Goal: Task Accomplishment & Management: Use online tool/utility

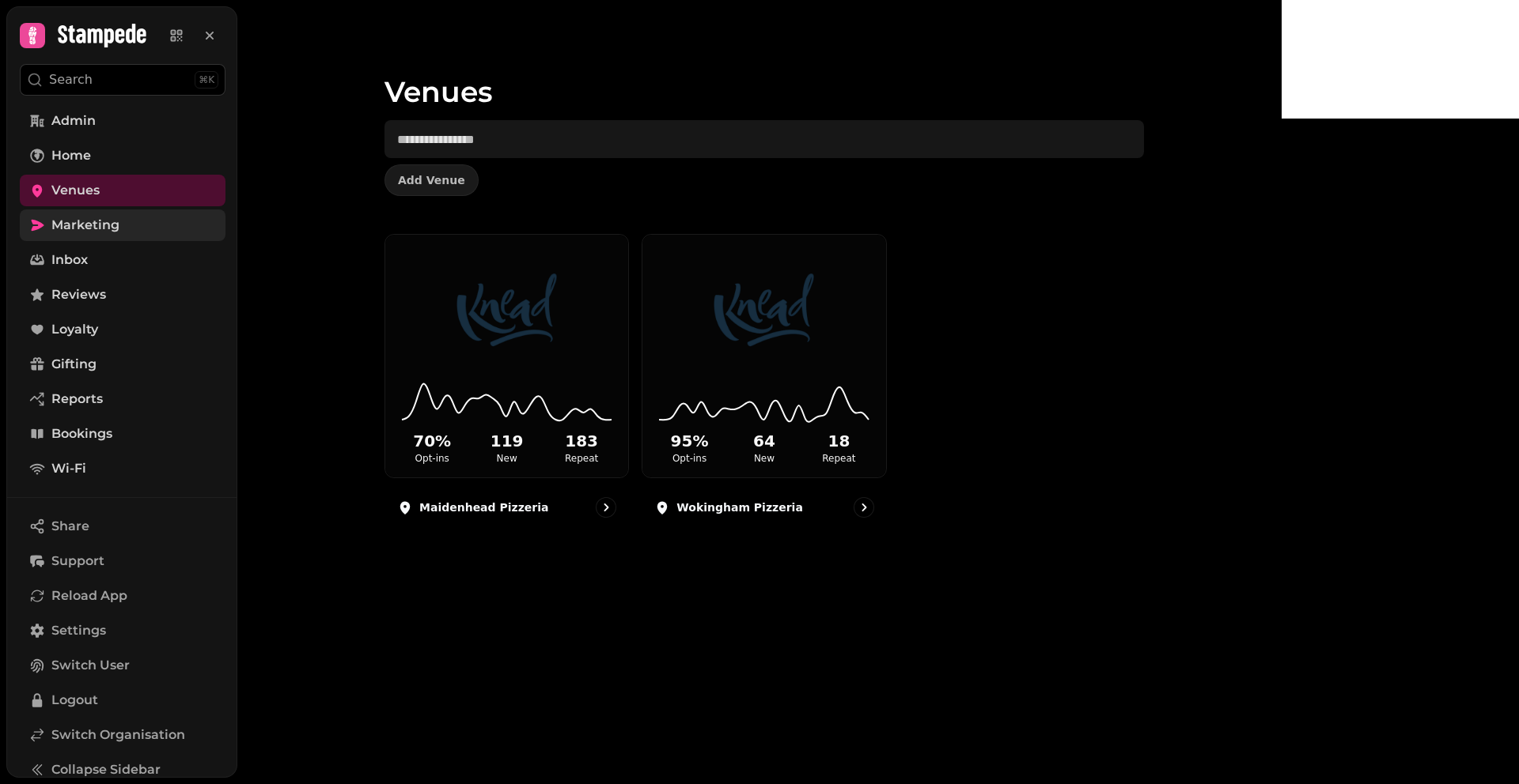
click at [103, 233] on span "Marketing" at bounding box center [85, 225] width 68 height 19
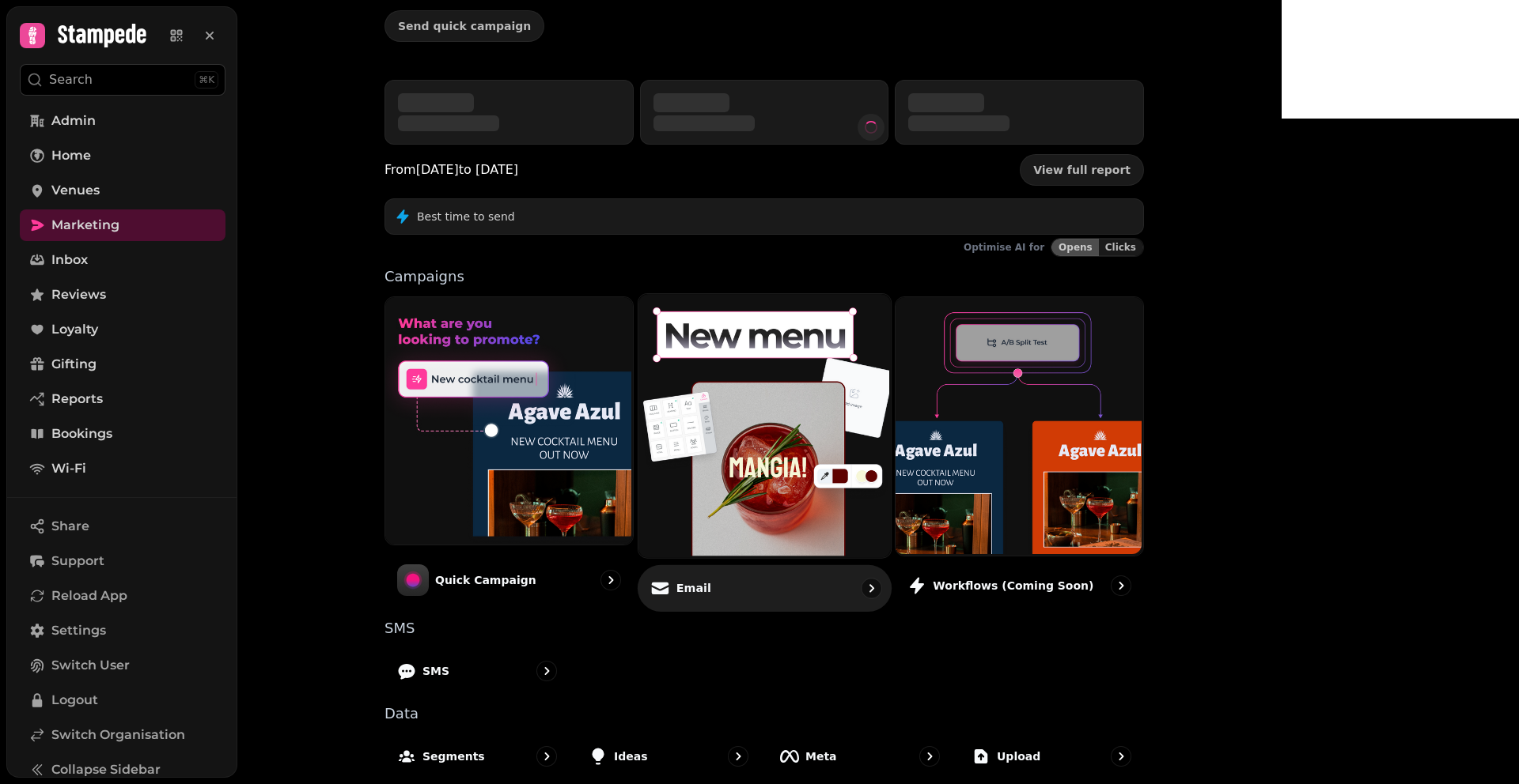
scroll to position [129, 0]
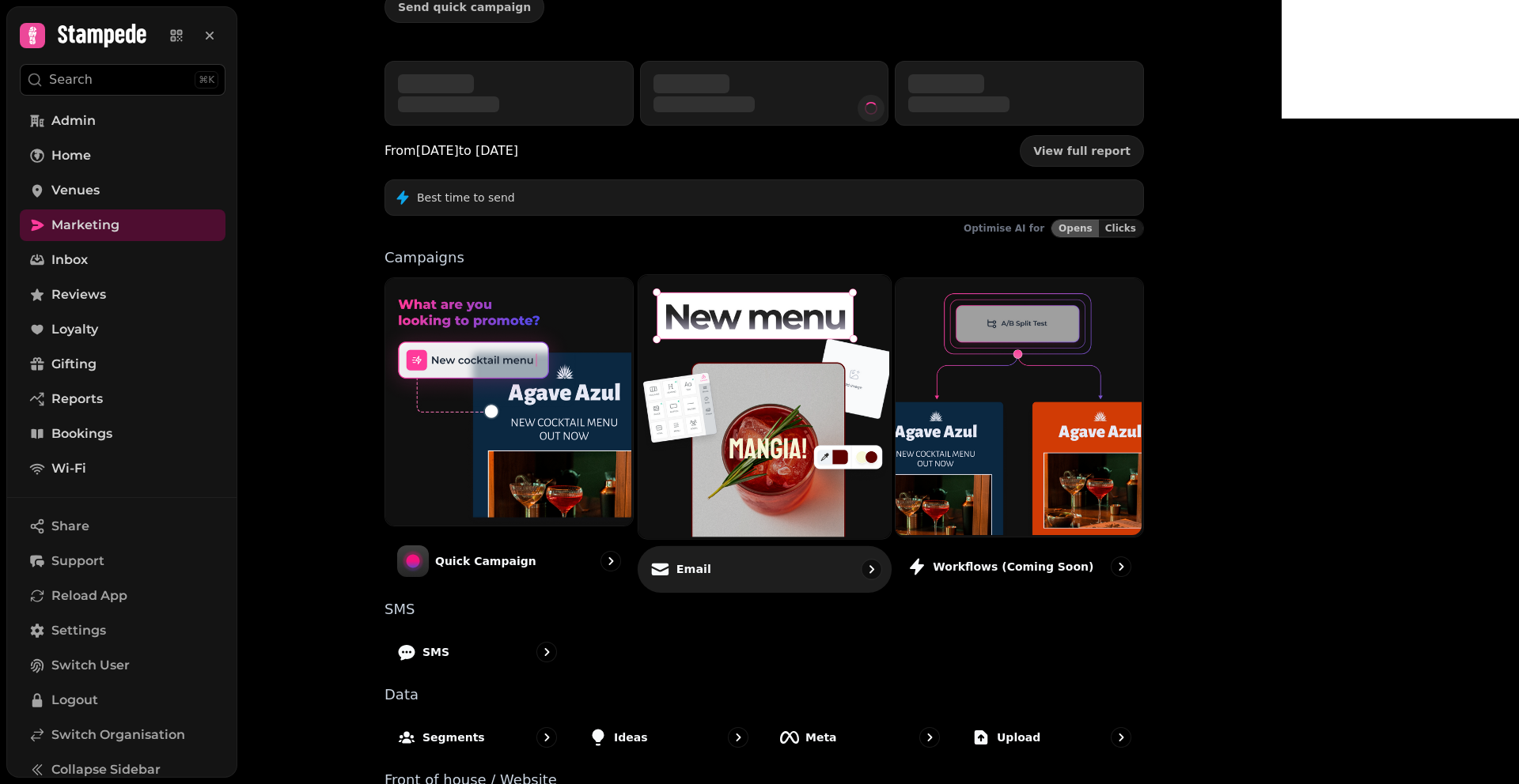
click at [828, 455] on img at bounding box center [762, 405] width 252 height 263
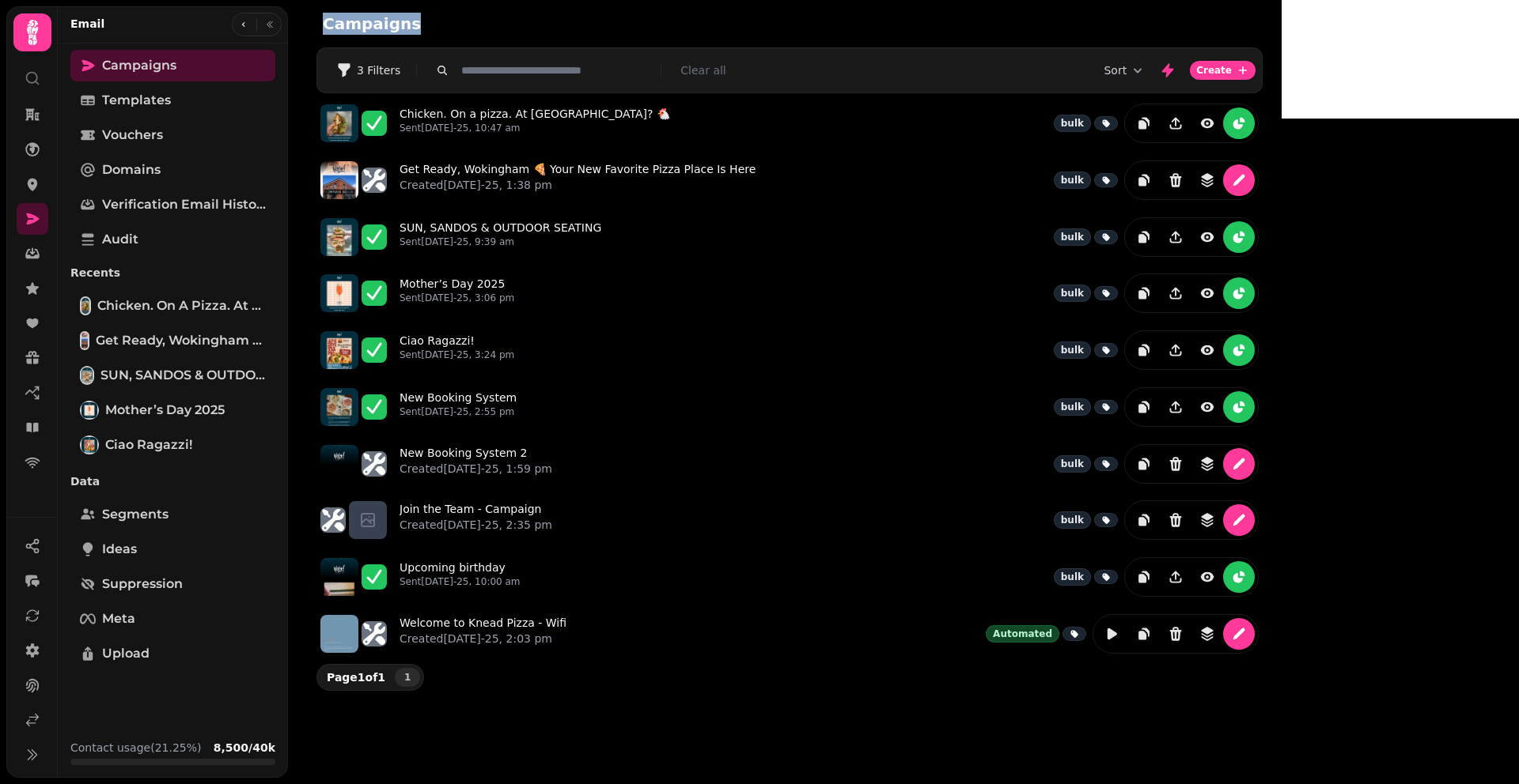
drag, startPoint x: 308, startPoint y: 7, endPoint x: 378, endPoint y: 64, distance: 90.3
click at [378, 64] on div "Campaigns Filters 3 Filters Clear all Sort Create Chicken. On a pizza. At Knead…" at bounding box center [784, 392] width 993 height 784
click at [319, 36] on div "Campaigns" at bounding box center [789, 23] width 984 height 48
drag, startPoint x: 305, startPoint y: 23, endPoint x: 419, endPoint y: 62, distance: 120.5
click at [414, 60] on div "Campaigns Filters 3 Filters Clear all Sort Create Chicken. On a pizza. At Knead…" at bounding box center [784, 392] width 993 height 784
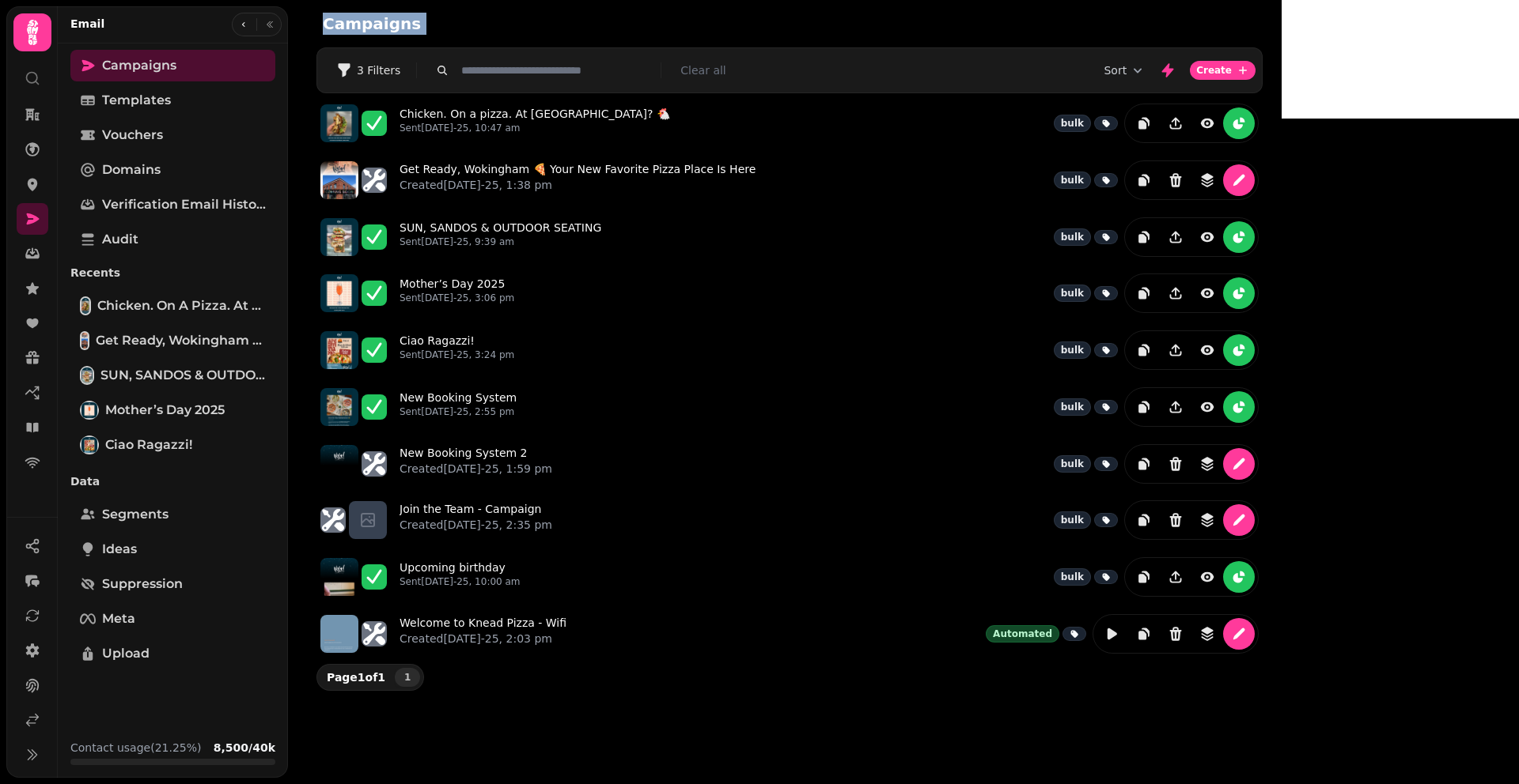
click at [352, 62] on div "Campaigns Filters 3 Filters Clear all Sort Create Chicken. On a pizza. At Knead…" at bounding box center [784, 392] width 993 height 784
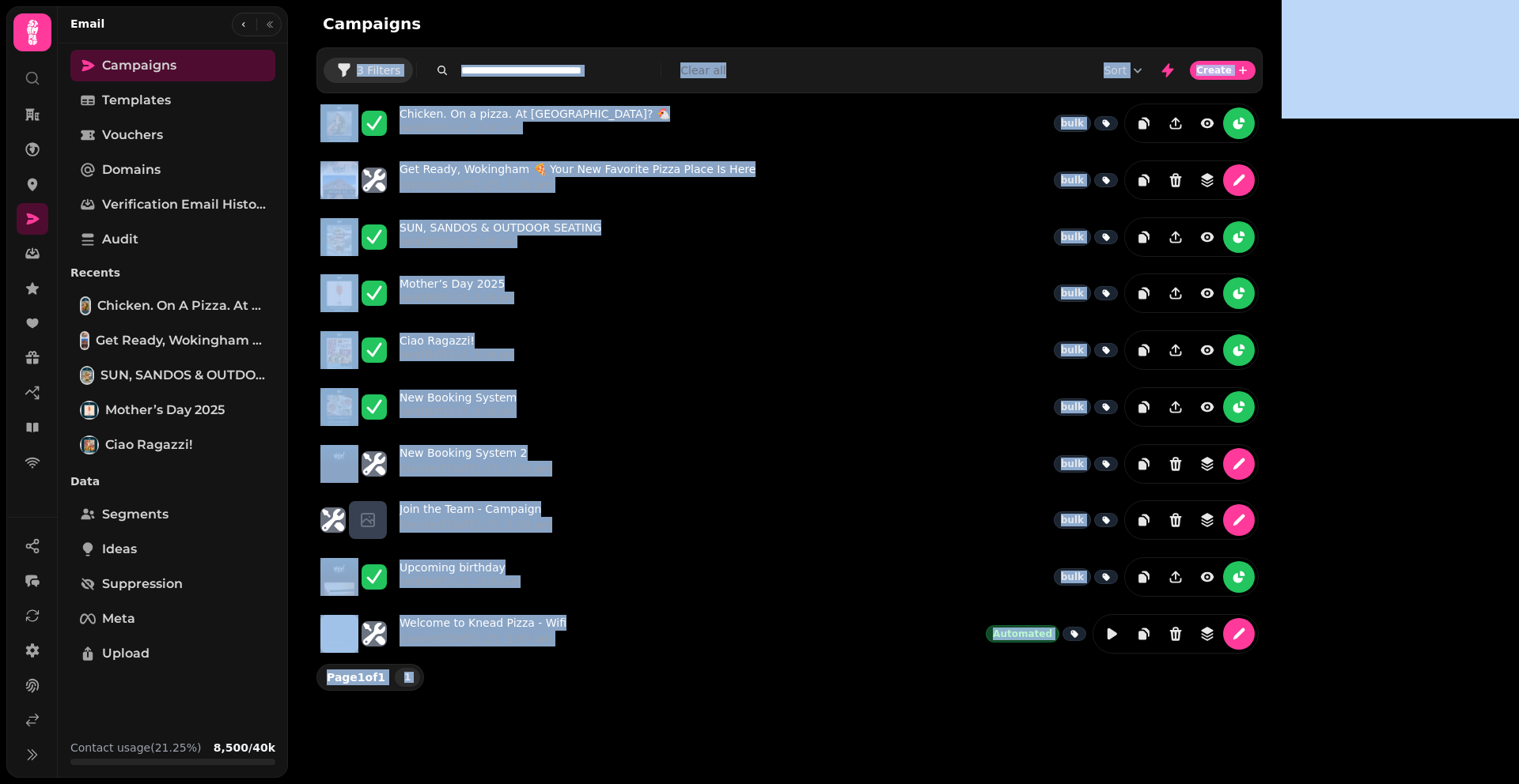
drag, startPoint x: 67, startPoint y: 13, endPoint x: 492, endPoint y: 72, distance: 429.1
click at [484, 72] on body "Campaigns Filters 3 Filters Clear all Sort Create Chicken. On a pizza. At Knead…" at bounding box center [759, 392] width 1519 height 784
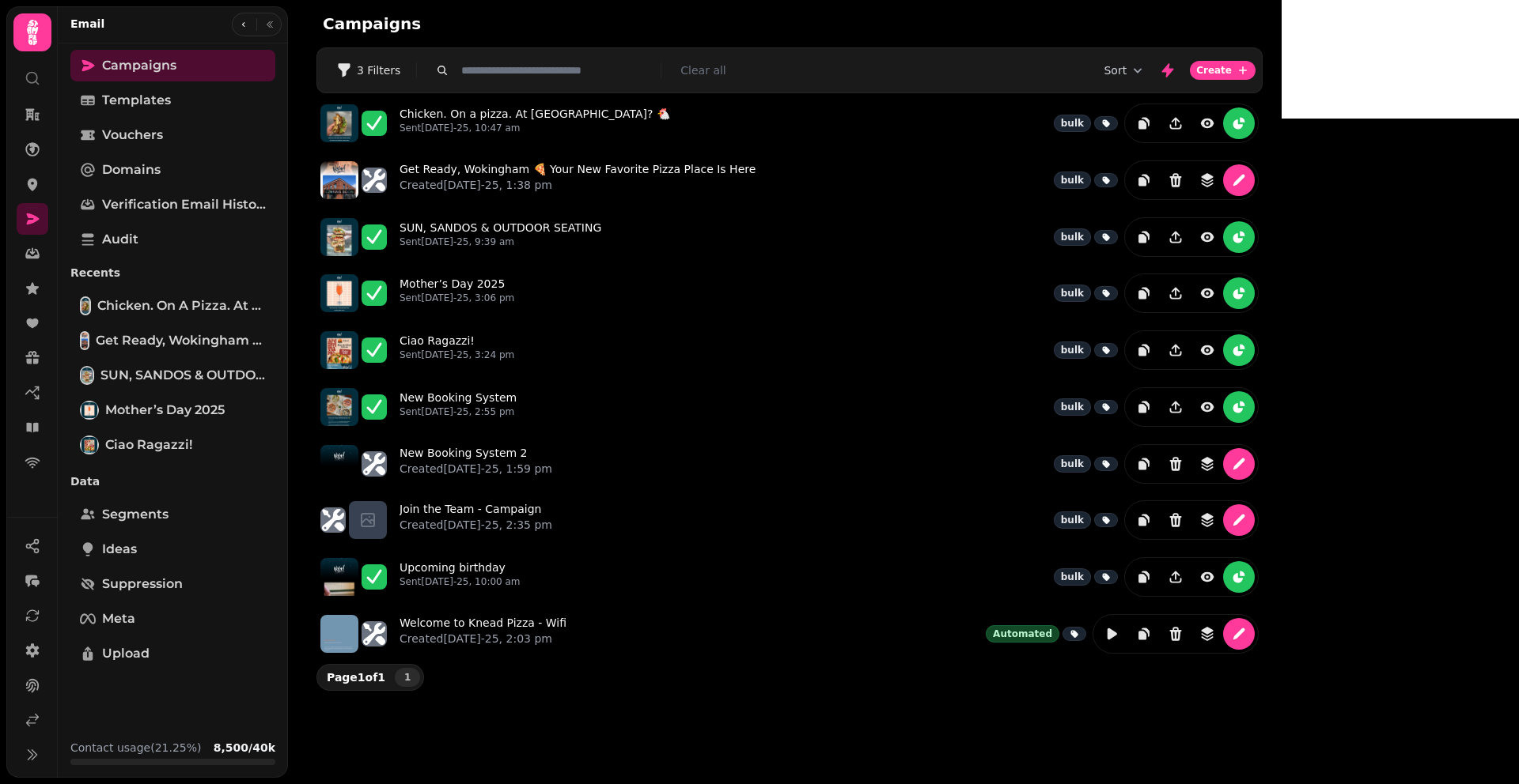
click at [378, 79] on div "Campaigns Filters 3 Filters Clear all Sort Create Chicken. On a pizza. At Knead…" at bounding box center [784, 392] width 993 height 784
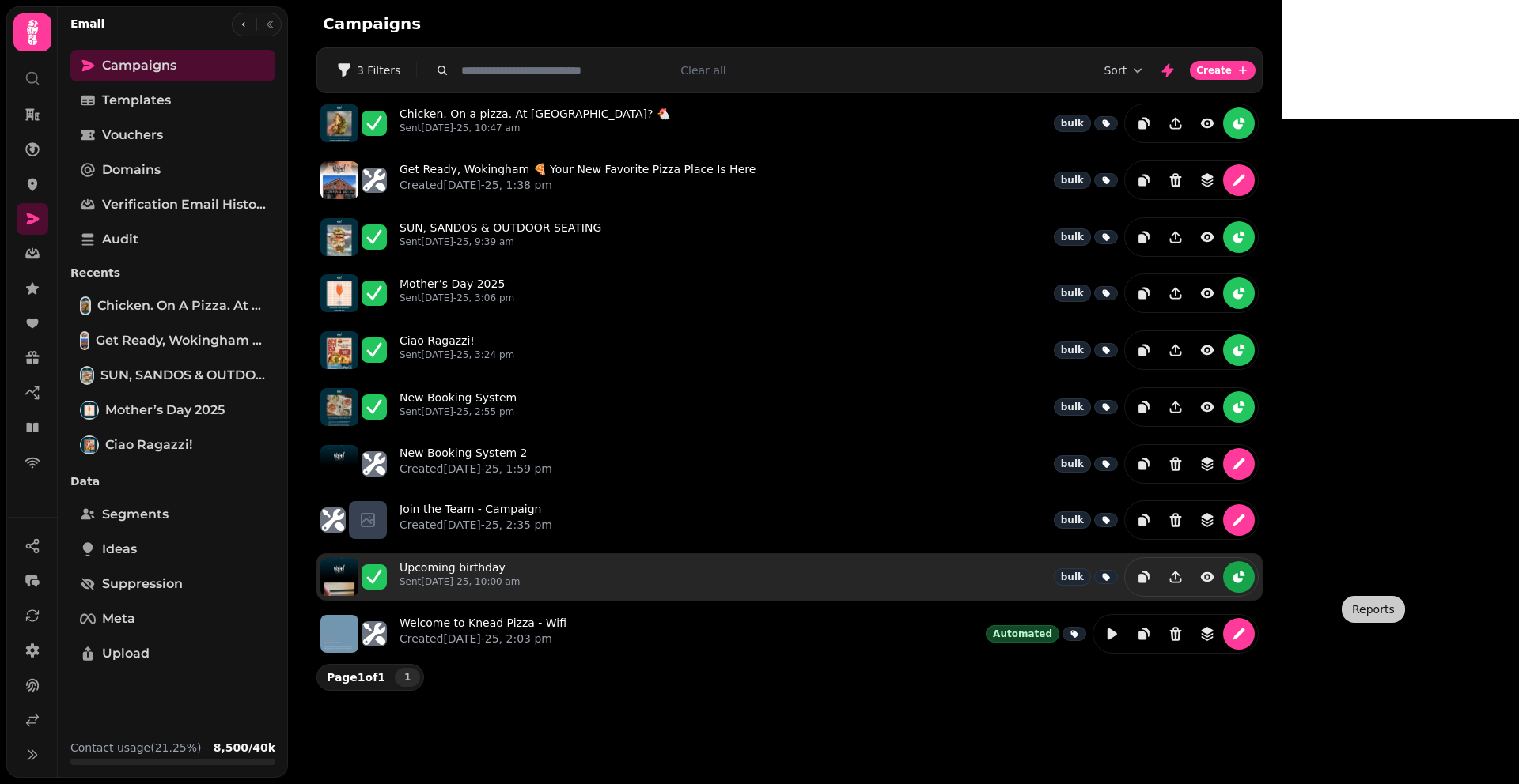
click at [1255, 575] on button "reports" at bounding box center [1239, 577] width 32 height 32
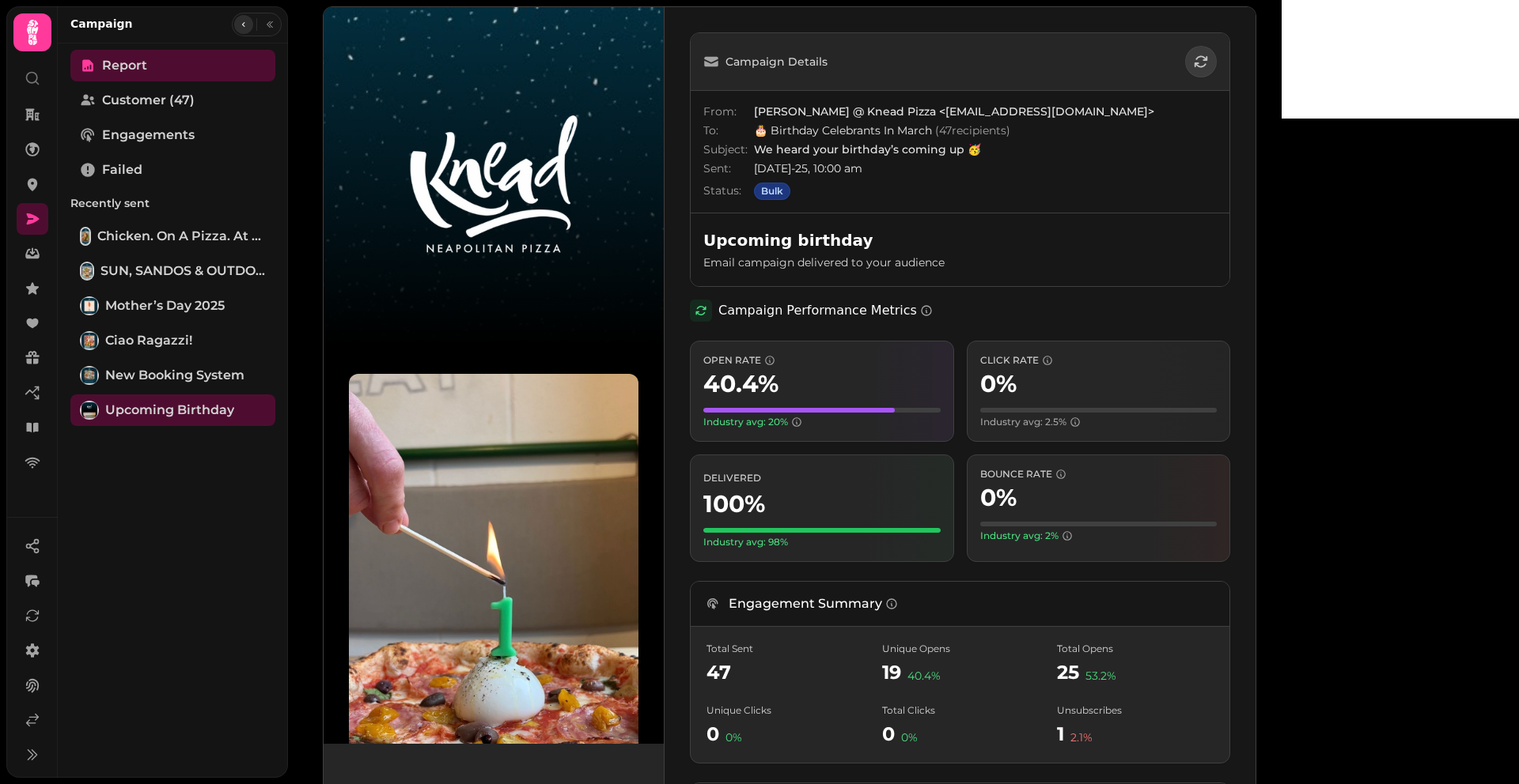
click at [240, 21] on icon "button" at bounding box center [244, 24] width 9 height 9
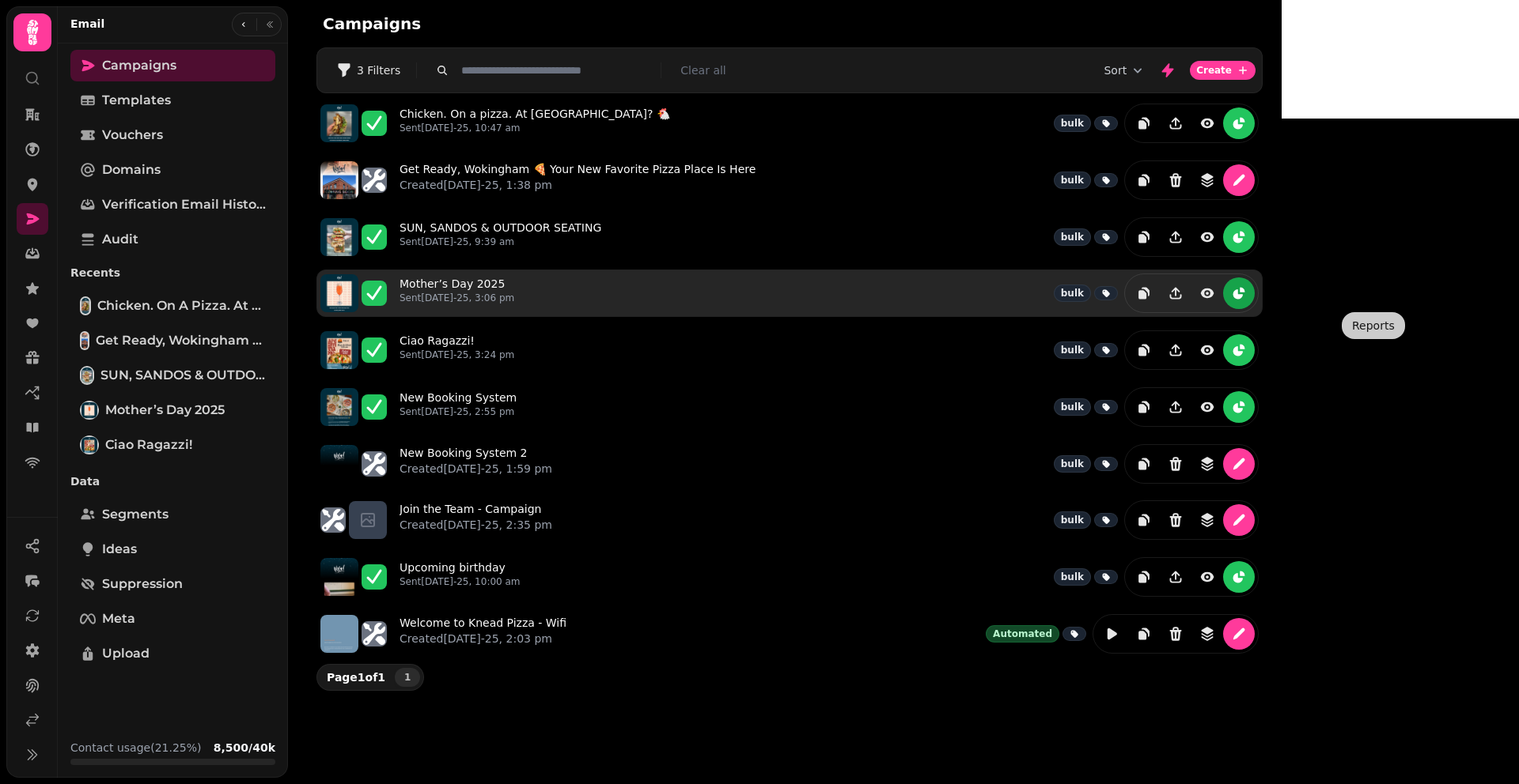
click at [1246, 291] on icon "reports" at bounding box center [1238, 293] width 16 height 16
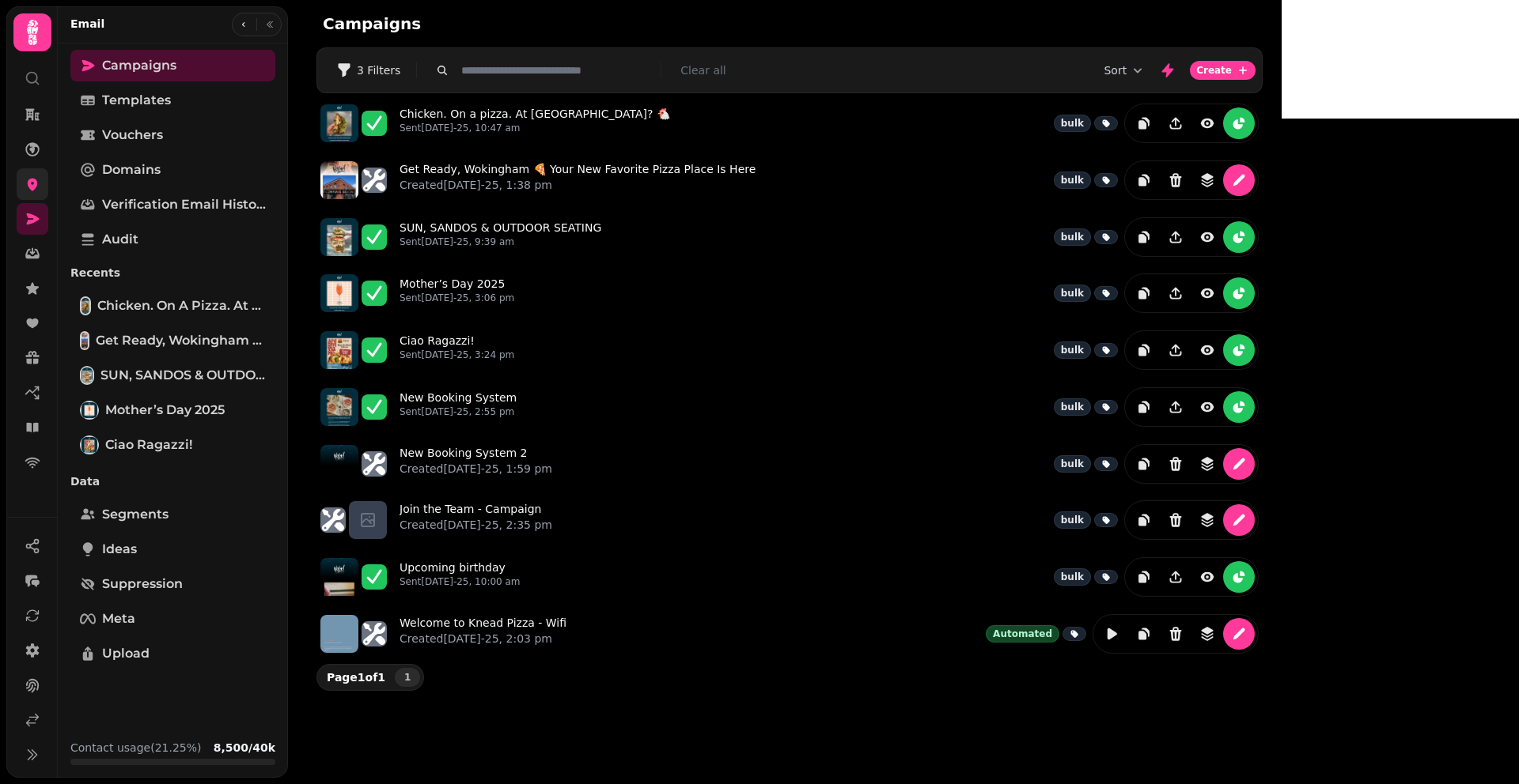
click at [31, 193] on link at bounding box center [33, 185] width 32 height 32
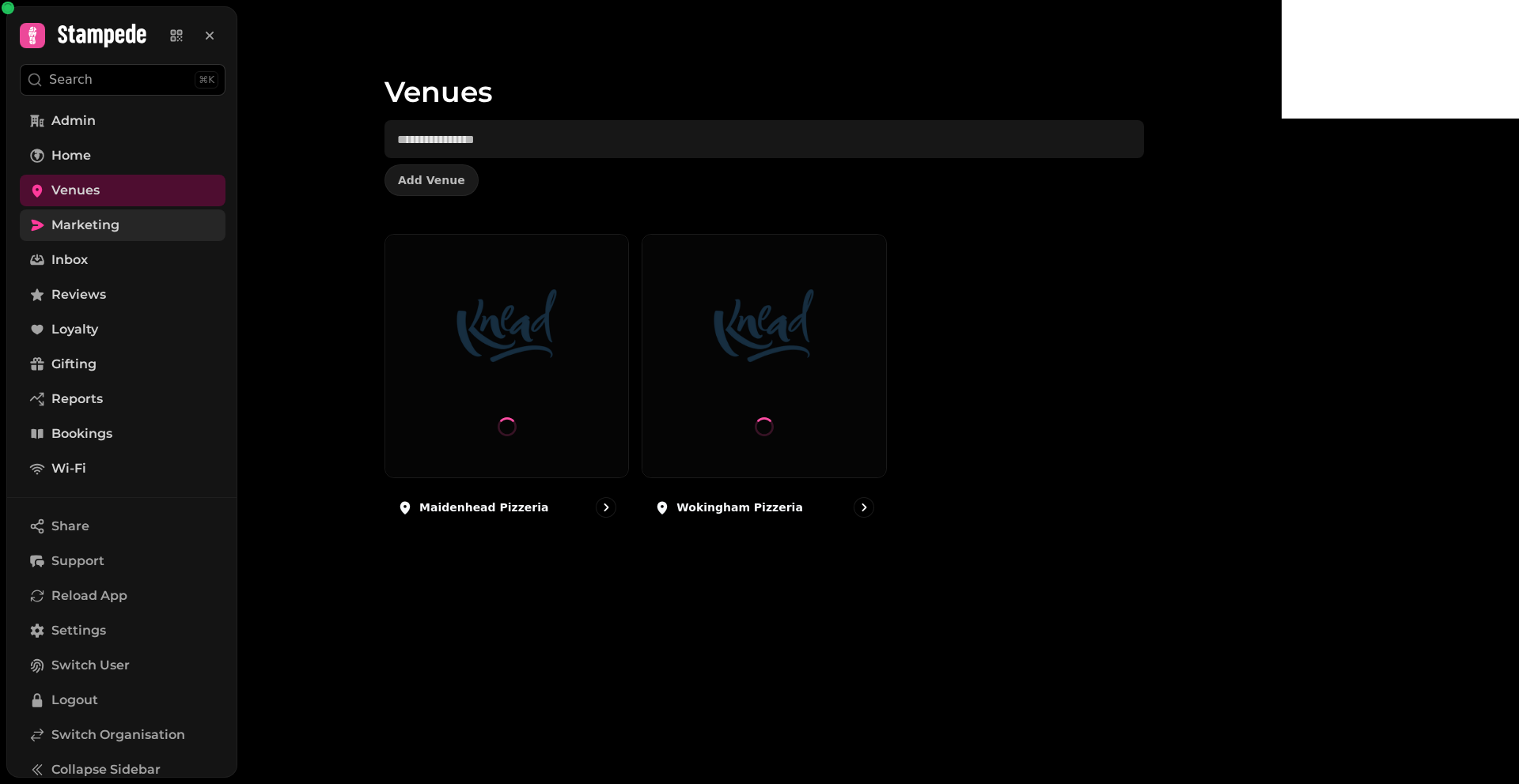
click at [115, 215] on span "Marketing" at bounding box center [85, 225] width 68 height 19
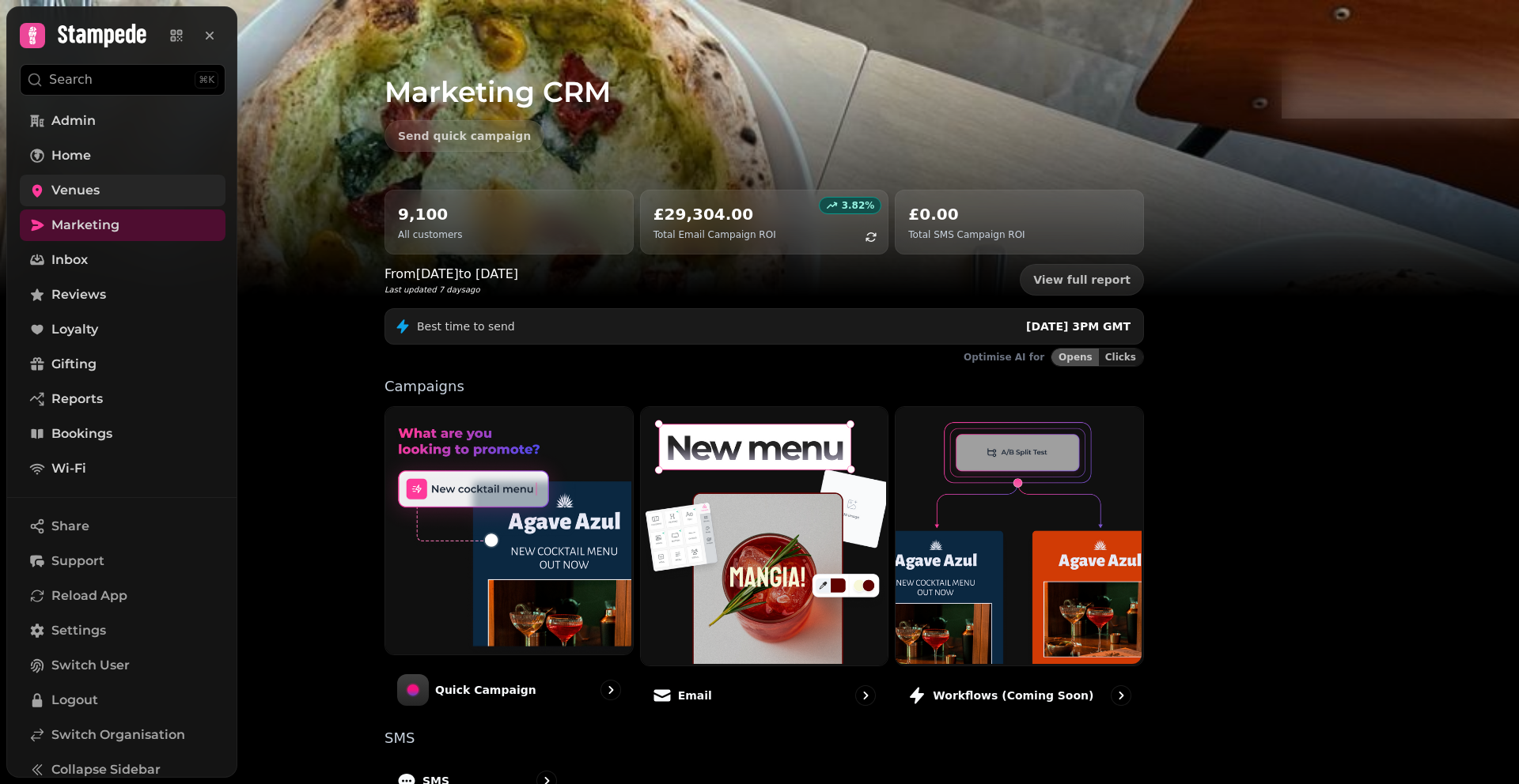
click at [83, 193] on span "Venues" at bounding box center [75, 190] width 48 height 19
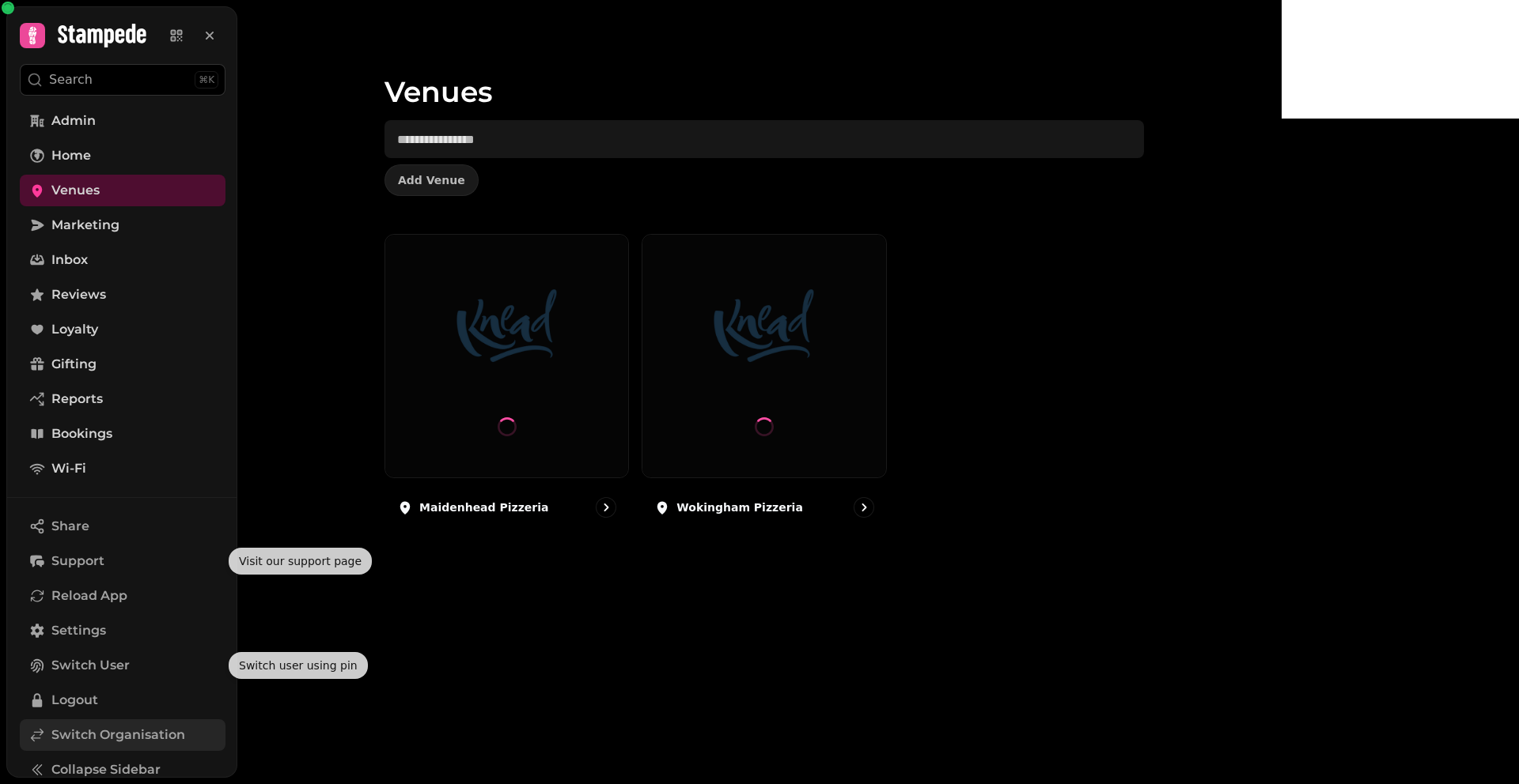
click at [120, 727] on span "Switch Organisation" at bounding box center [118, 735] width 134 height 19
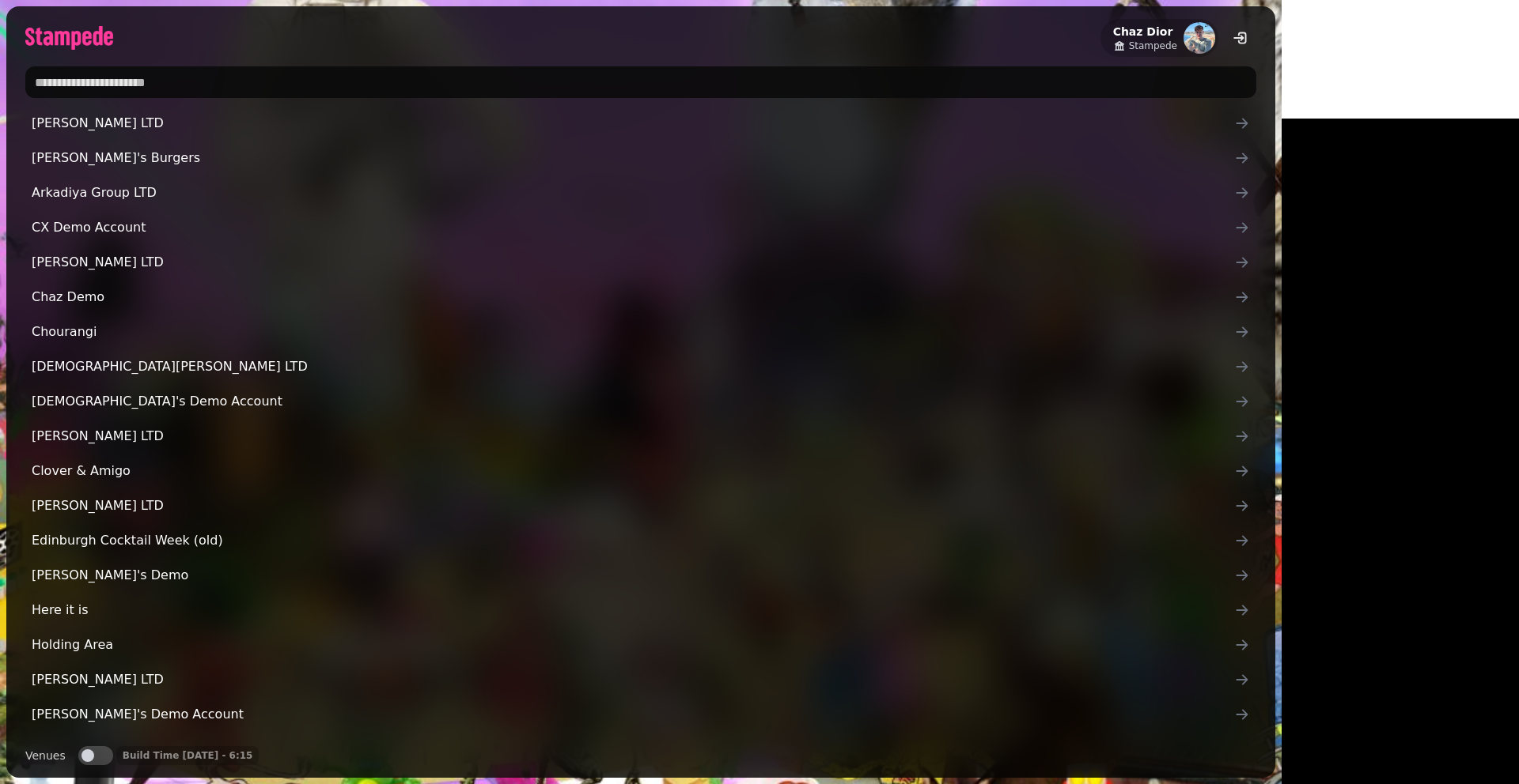
click at [367, 78] on input "text" at bounding box center [640, 82] width 1230 height 32
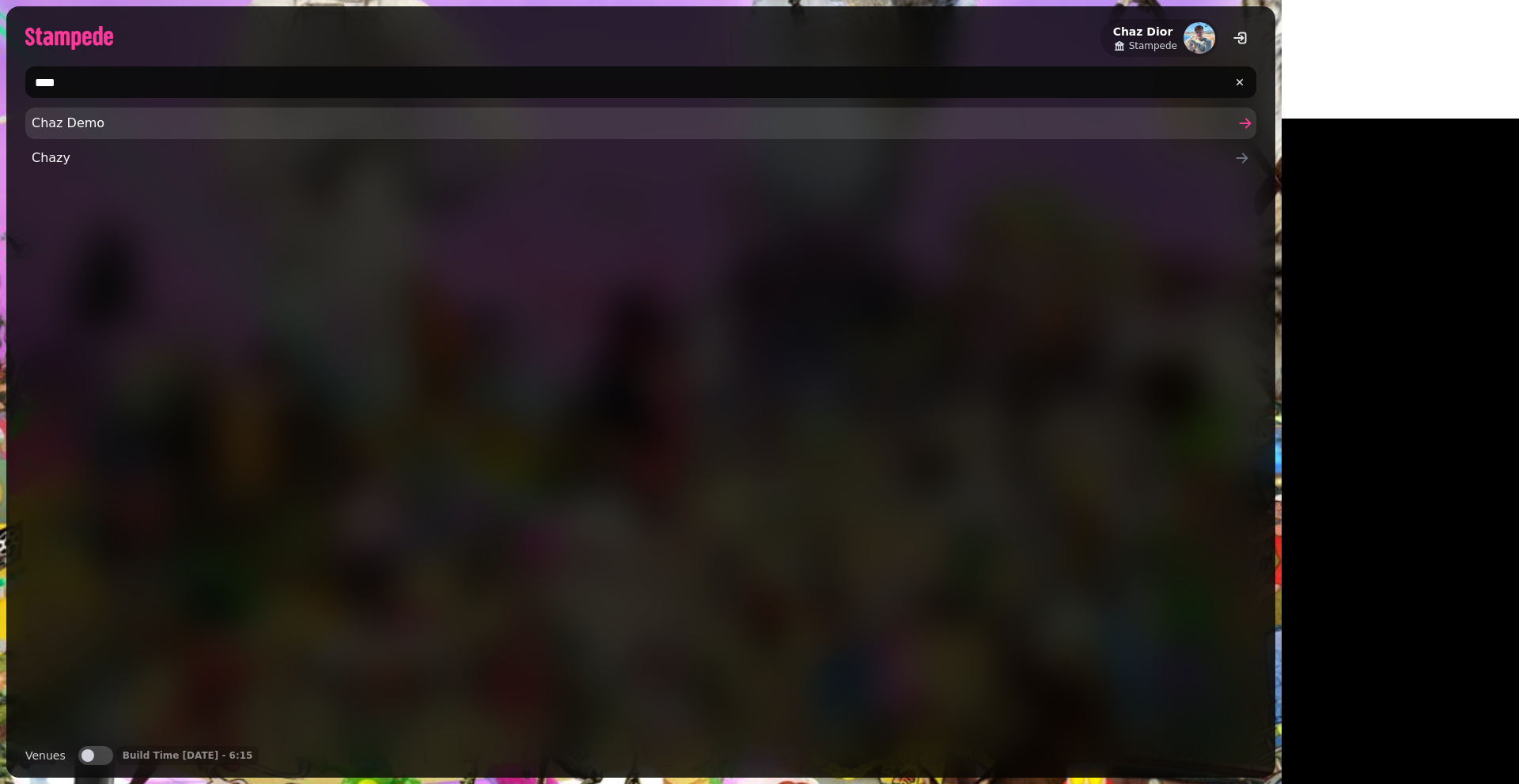
type input "****"
click at [89, 118] on span "Chaz Demo" at bounding box center [633, 124] width 1202 height 19
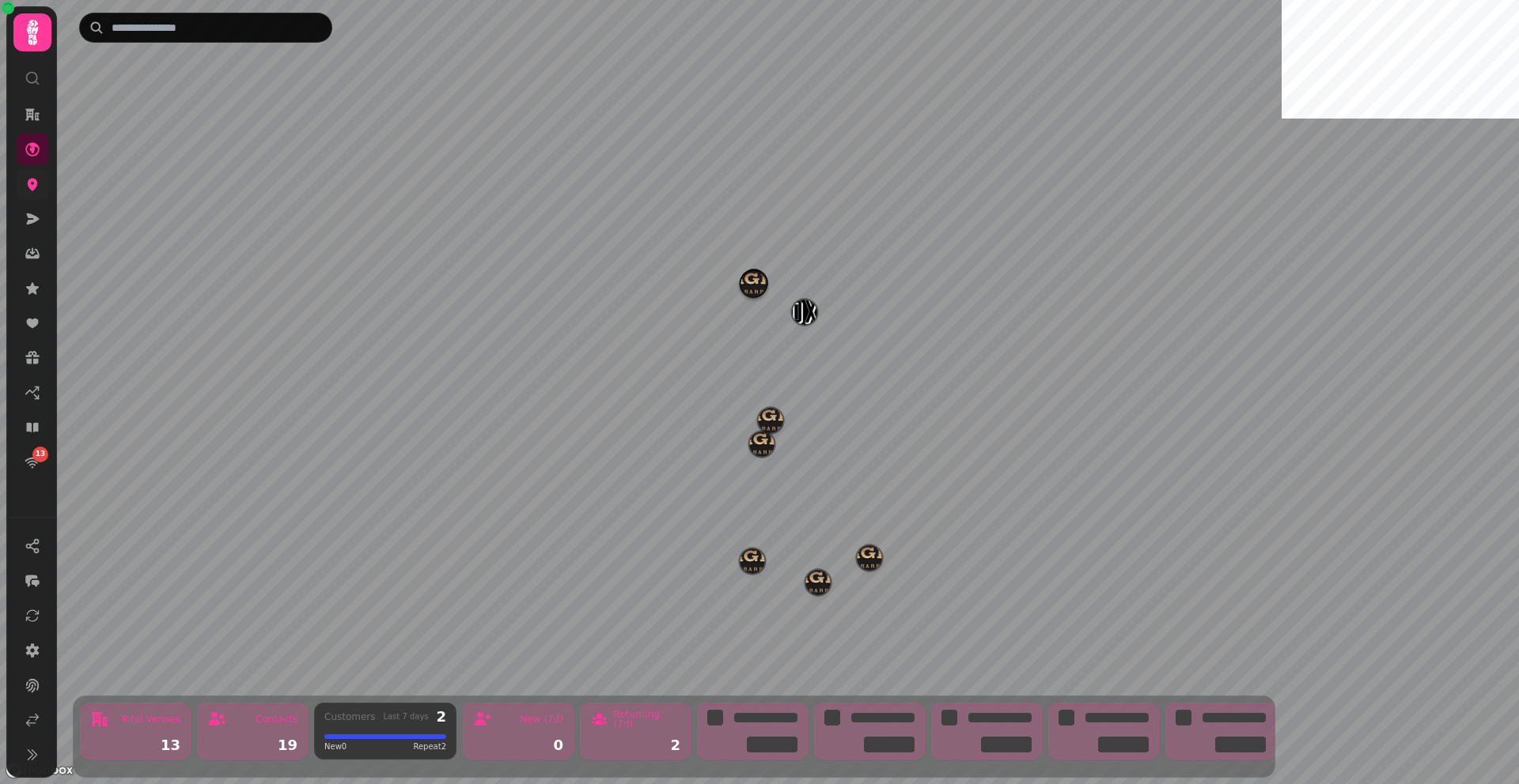
click at [27, 189] on icon at bounding box center [32, 184] width 16 height 16
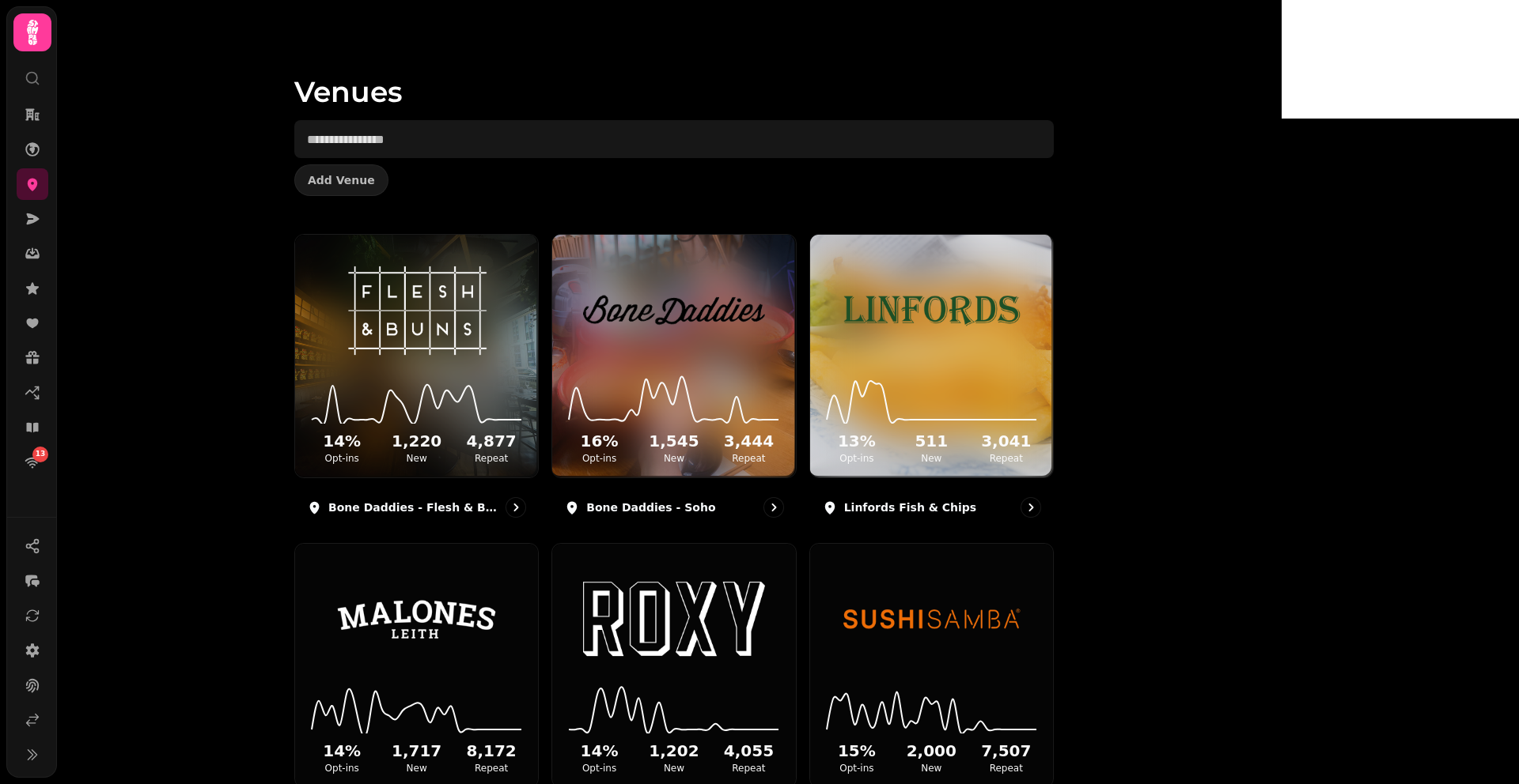
click at [288, 268] on div "Venues Add Venue 14 % Opt-ins 1,220 New 4,877 Repeat Bone Daddies - Flesh & Bun…" at bounding box center [669, 392] width 1225 height 784
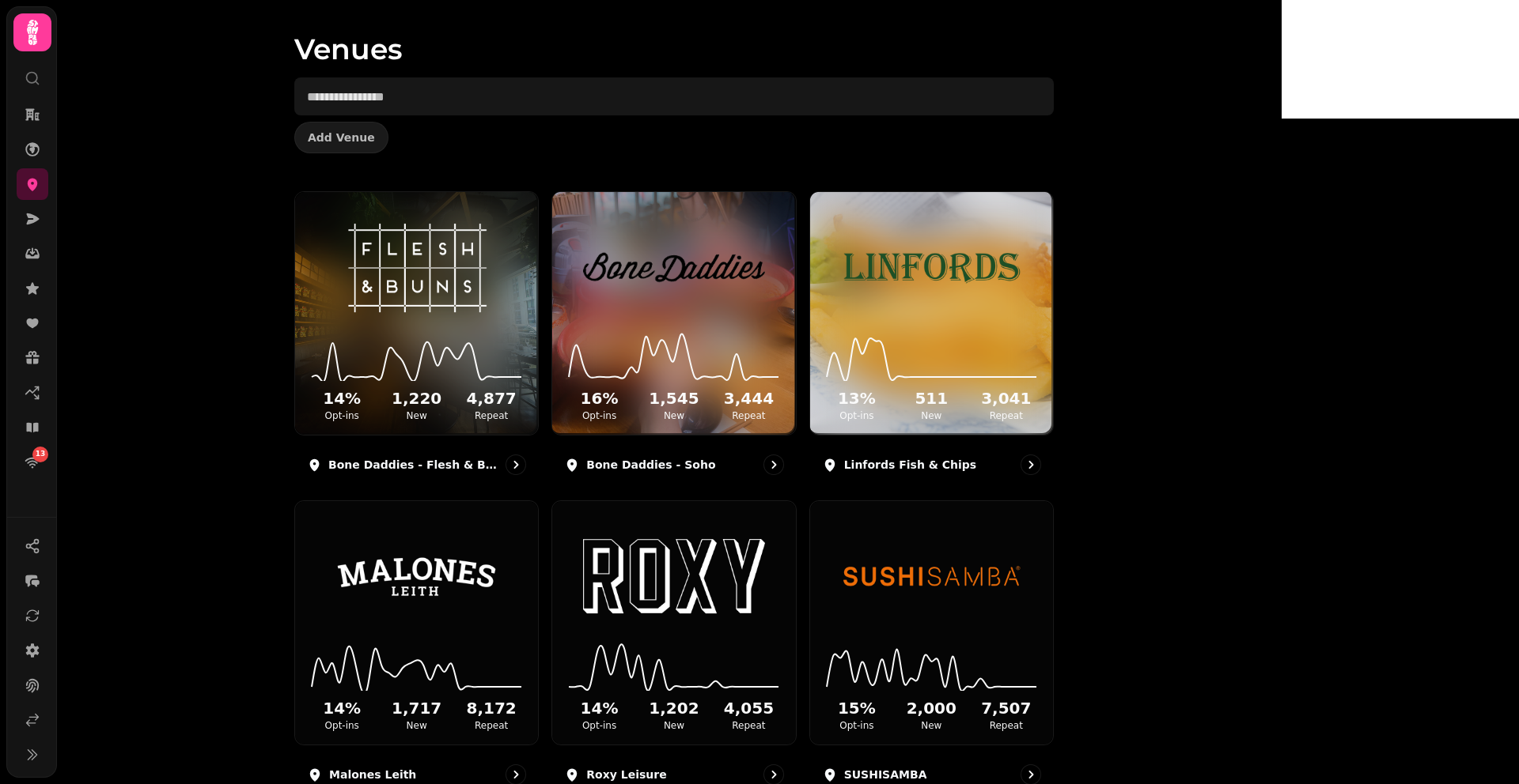
scroll to position [45, 0]
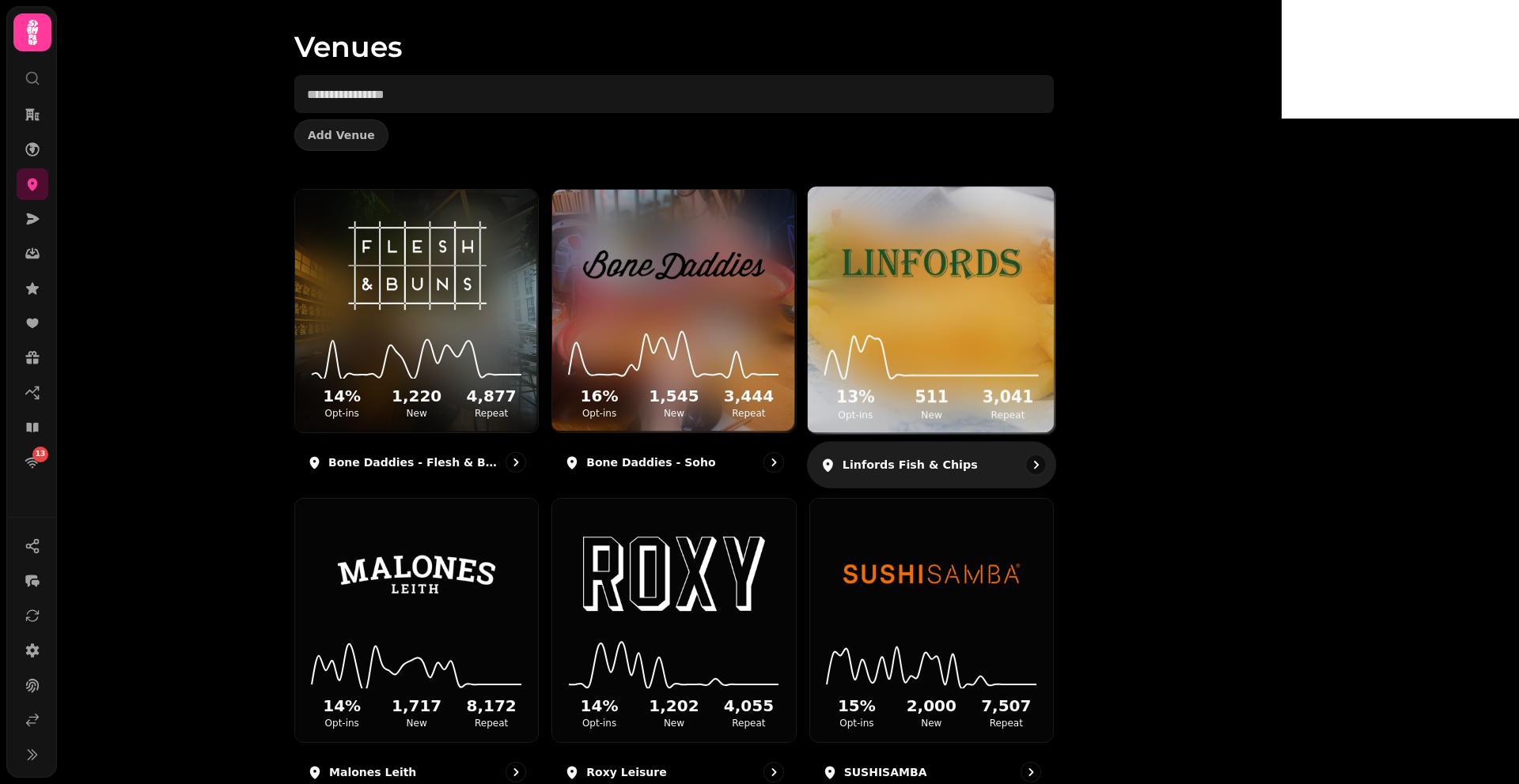
click at [1024, 251] on img at bounding box center [931, 263] width 186 height 104
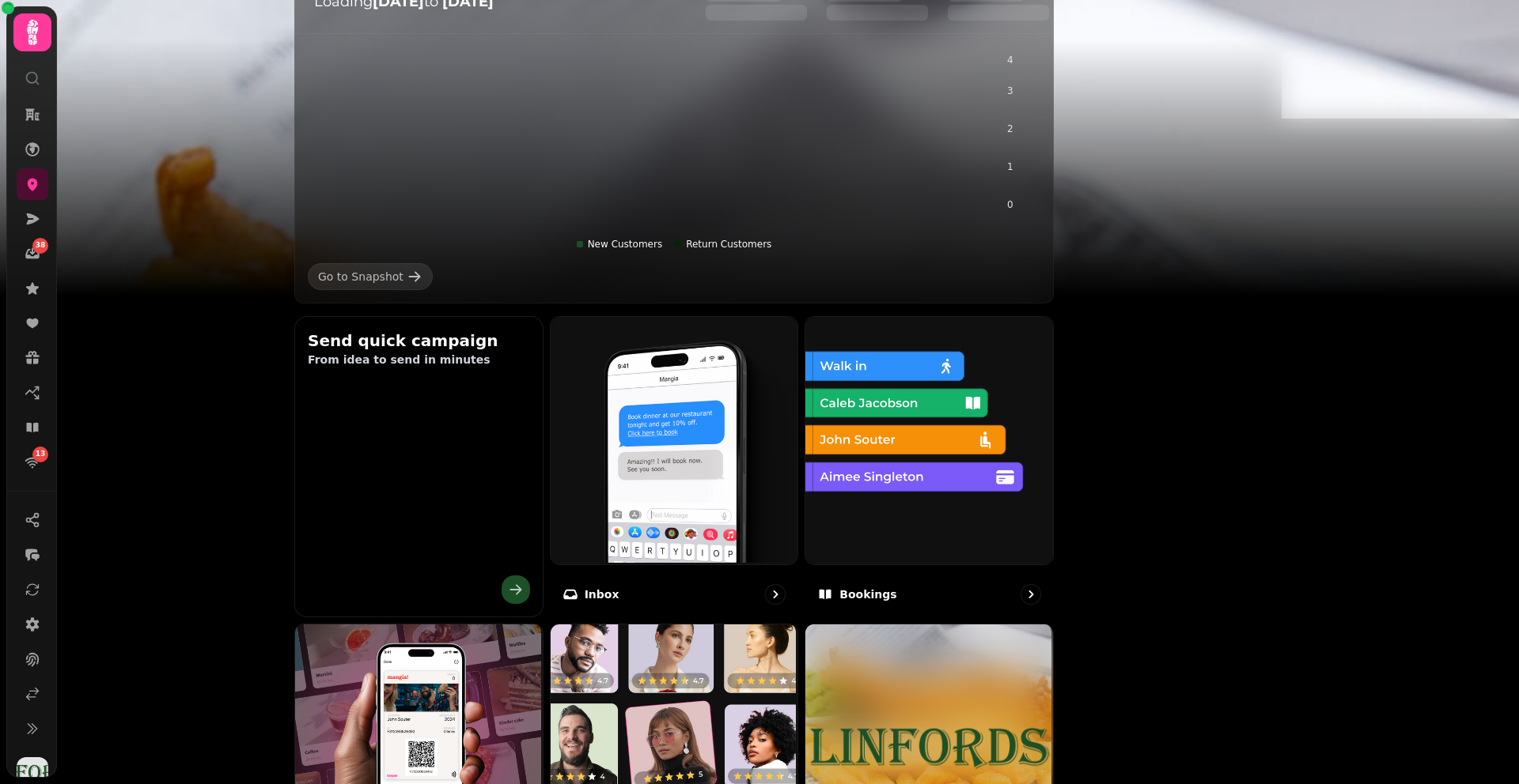
scroll to position [422, 0]
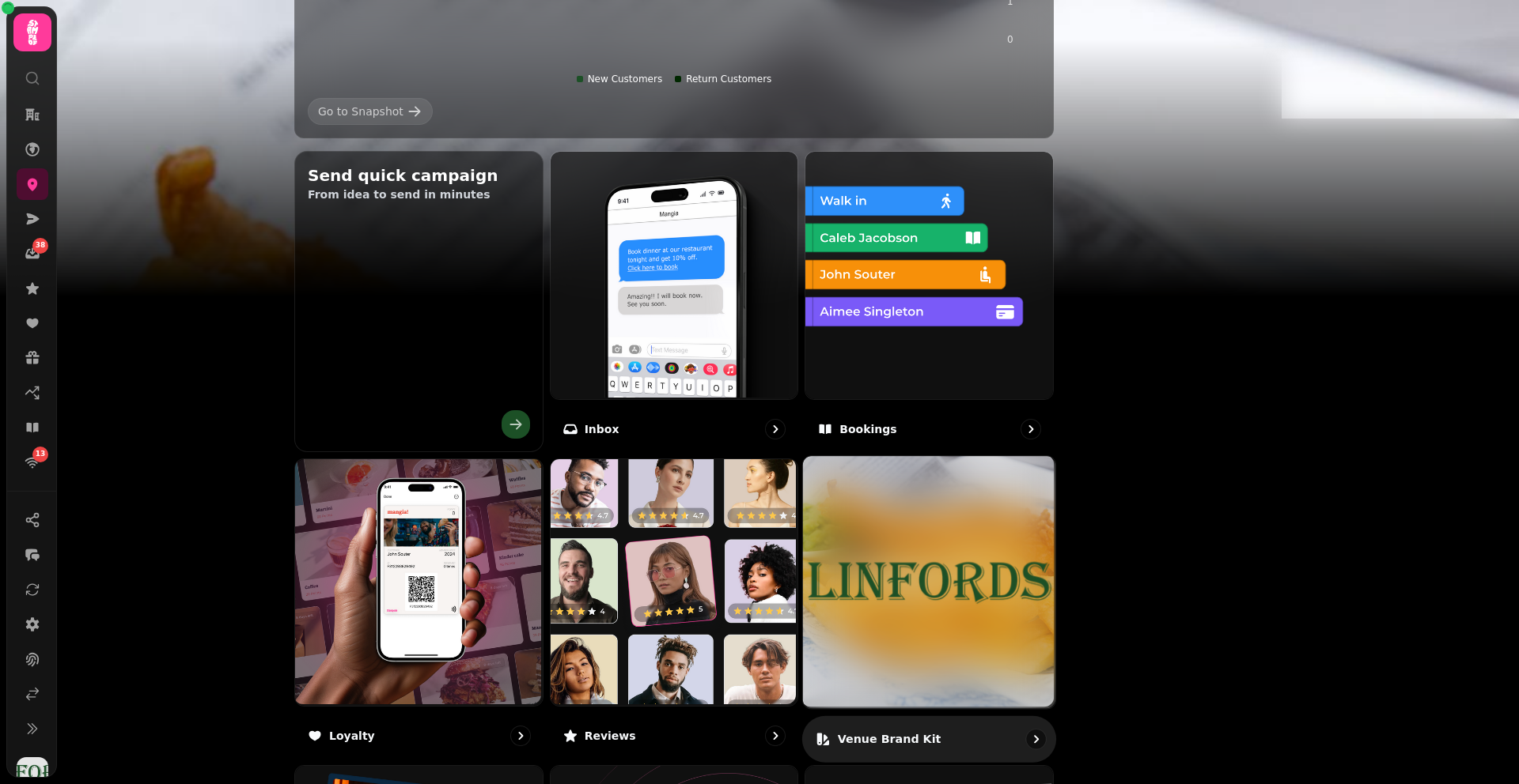
click at [1026, 598] on img at bounding box center [929, 582] width 252 height 252
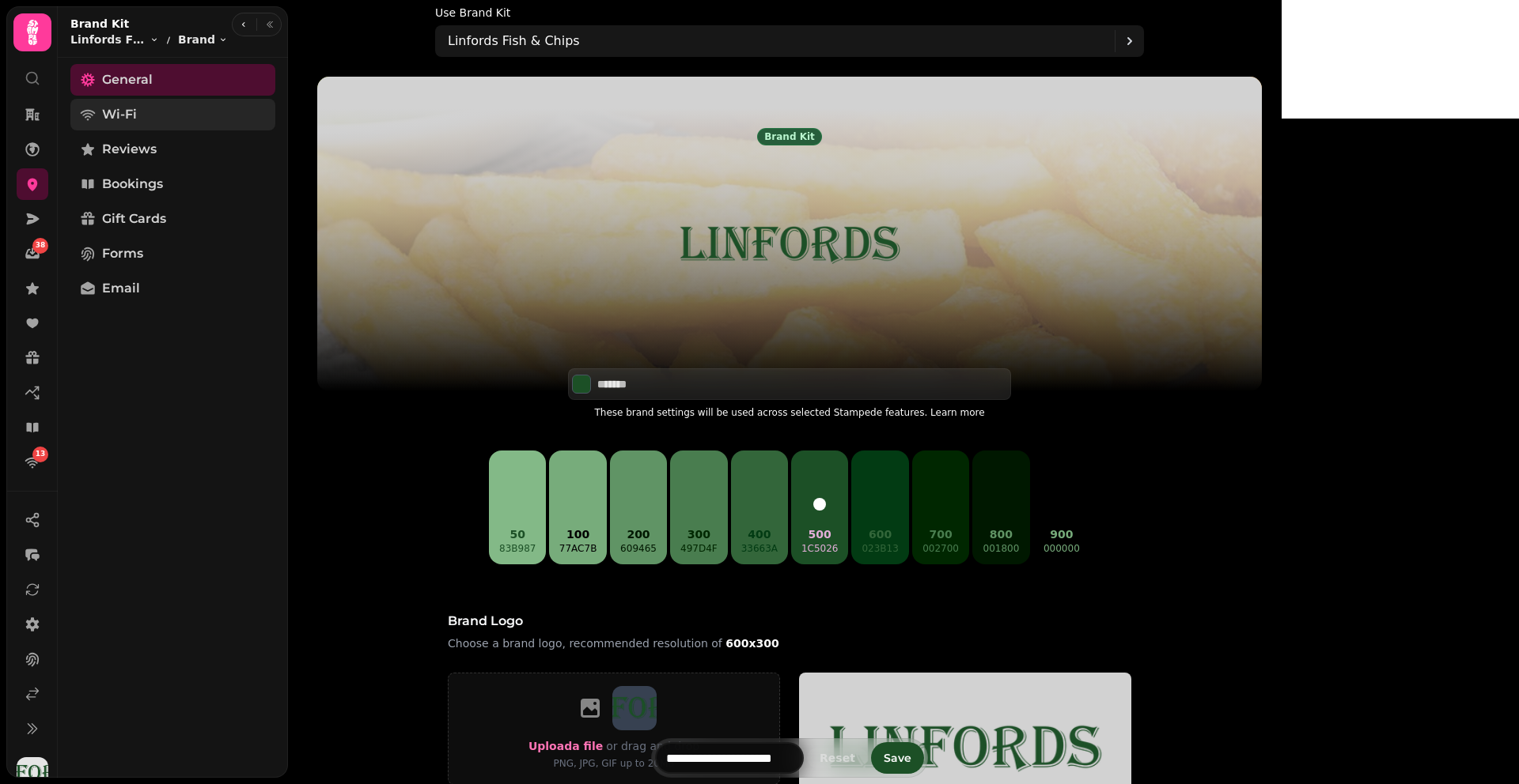
click at [156, 112] on link "Wi-Fi" at bounding box center [172, 115] width 205 height 32
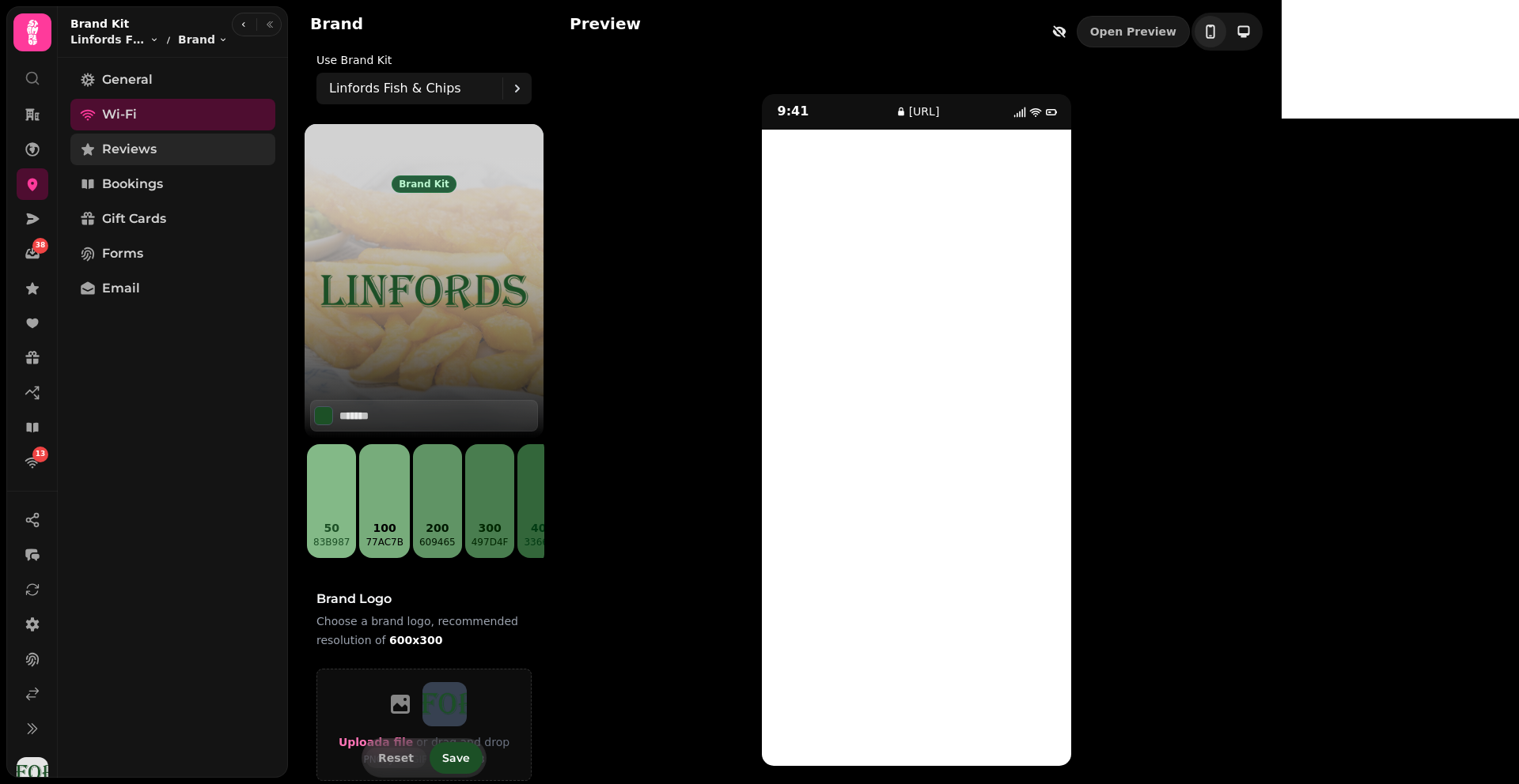
click at [160, 154] on link "Reviews" at bounding box center [172, 150] width 205 height 32
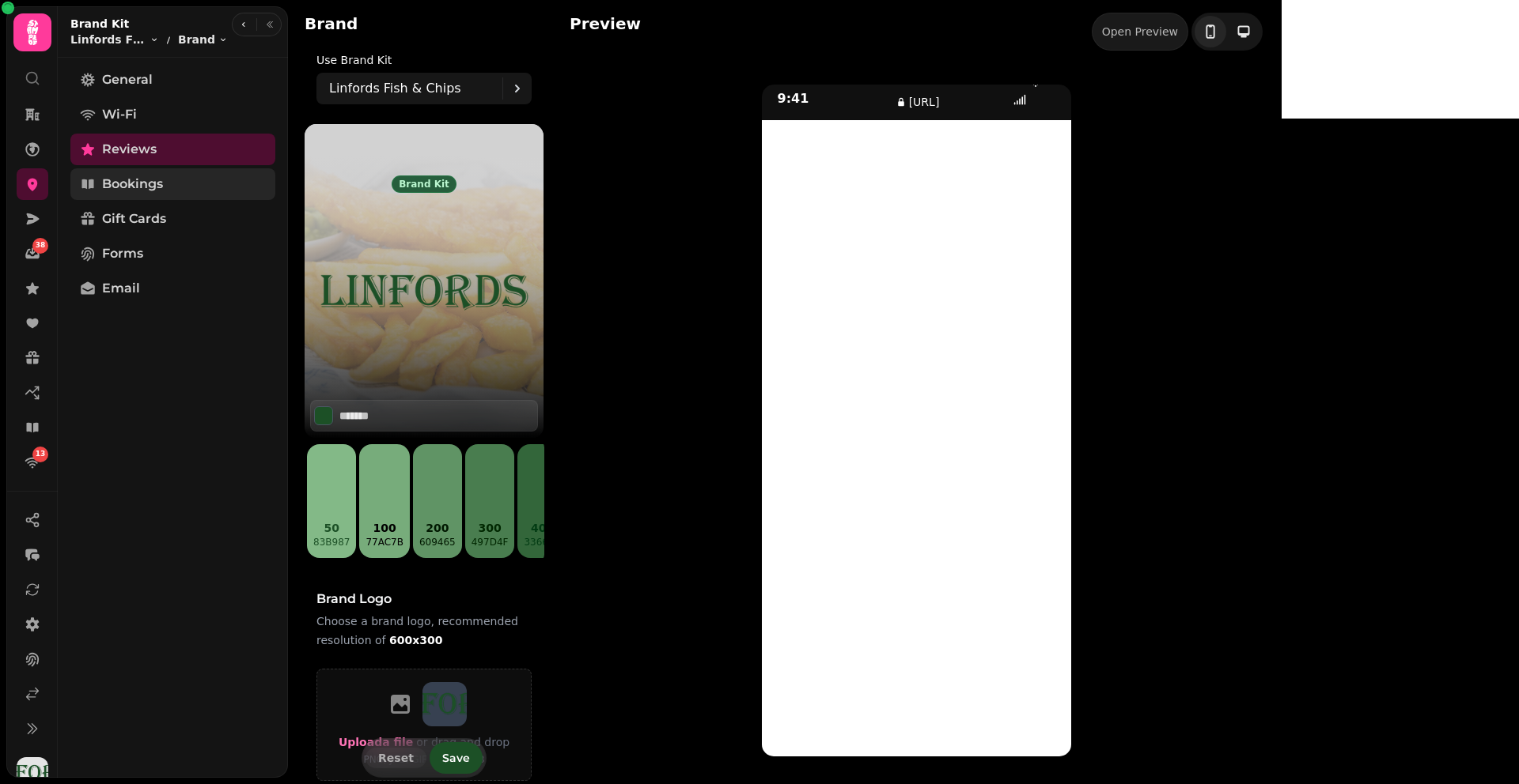
click at [149, 191] on span "Bookings" at bounding box center [132, 185] width 61 height 19
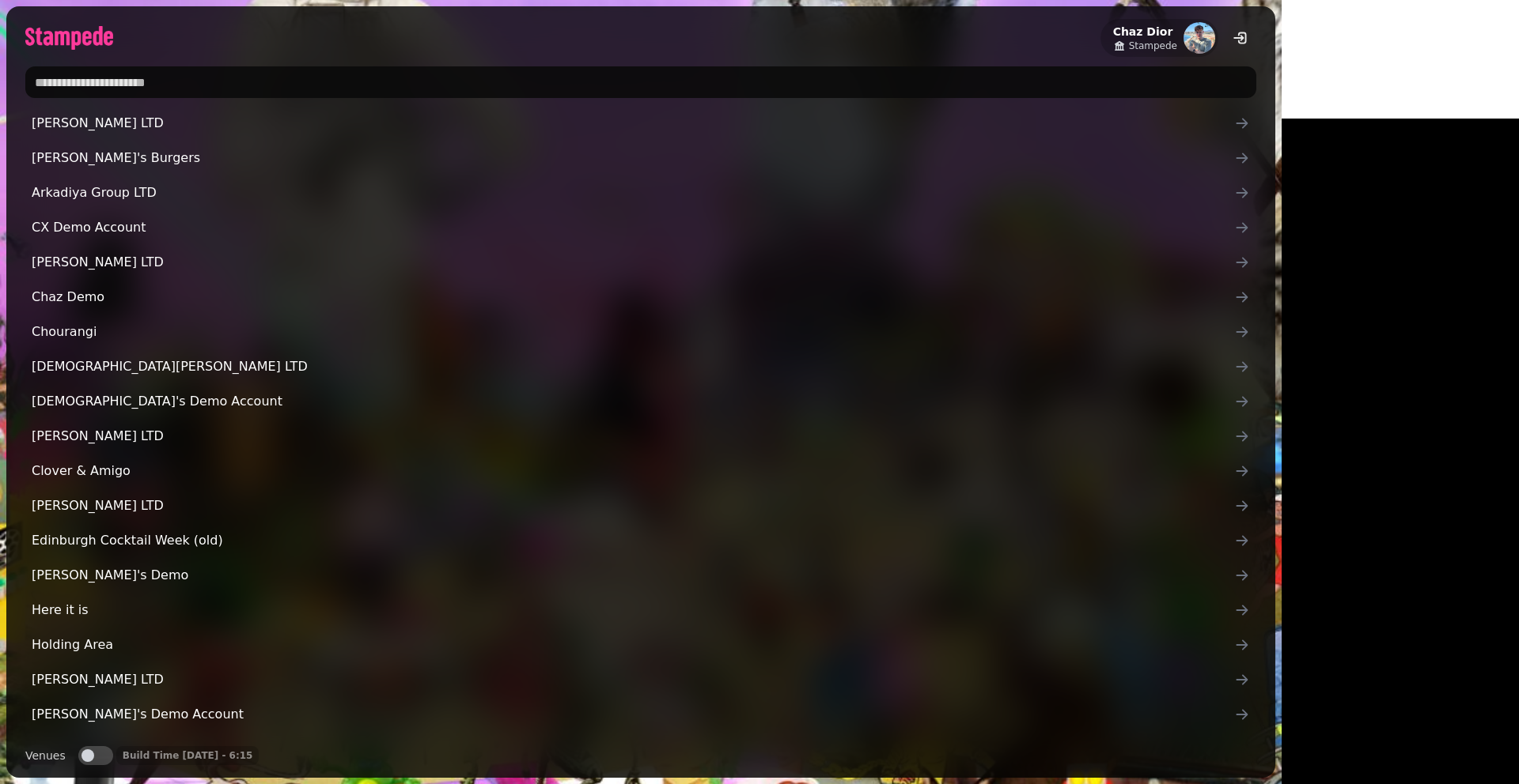
click at [355, 73] on input "text" at bounding box center [640, 82] width 1230 height 32
type input "*"
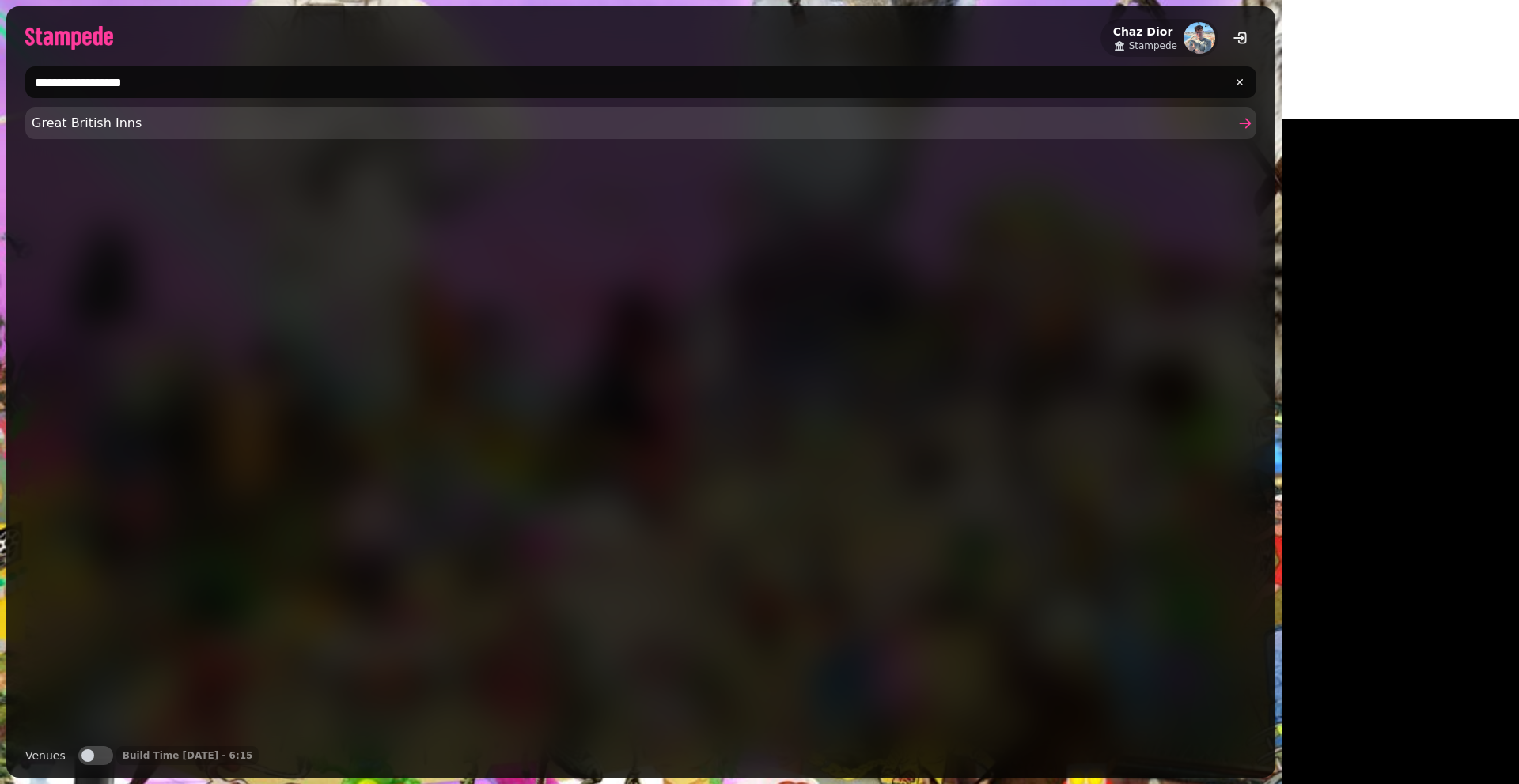
type input "**********"
click at [43, 127] on span "Great British Inns" at bounding box center [633, 124] width 1202 height 19
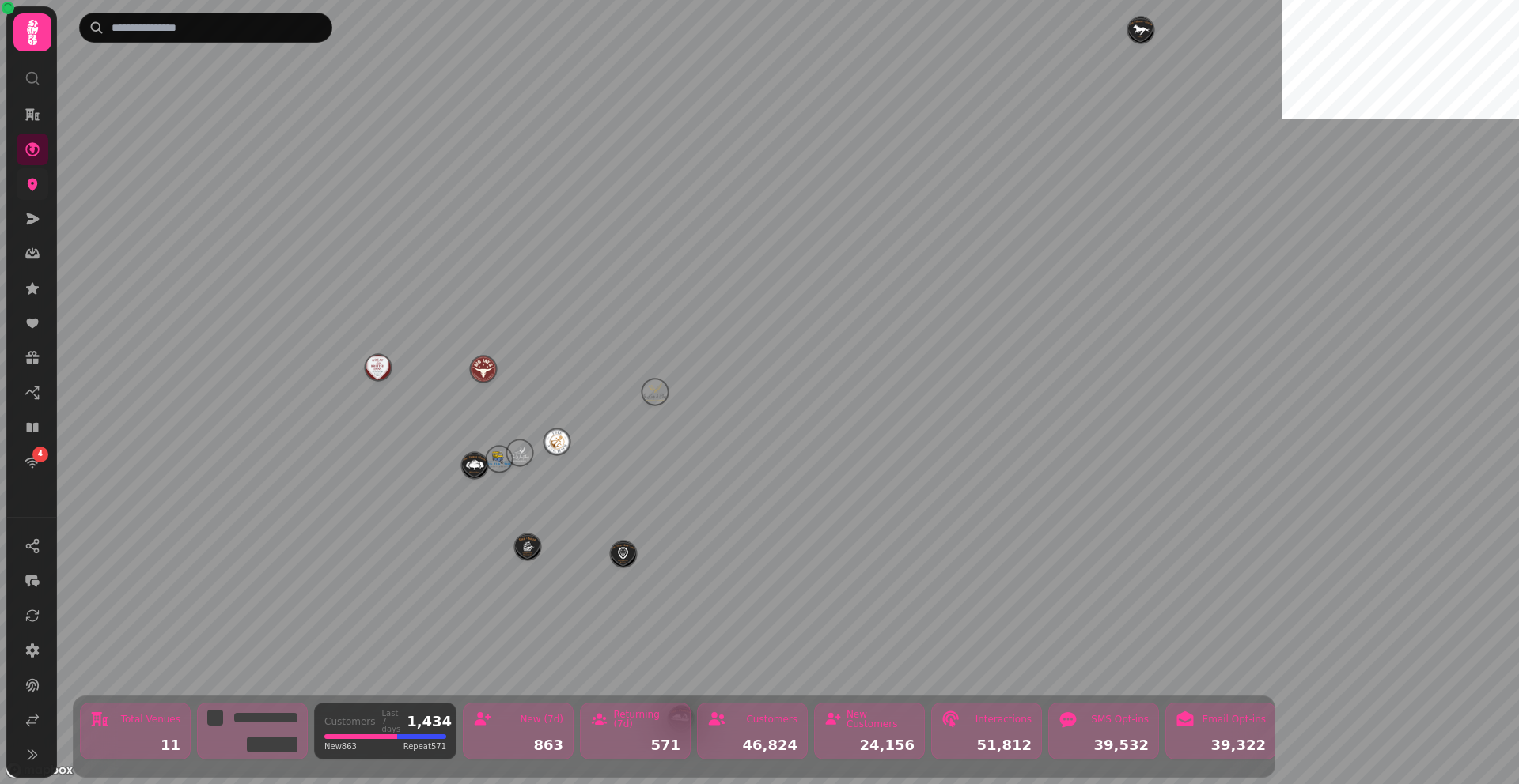
click at [29, 190] on icon at bounding box center [32, 184] width 16 height 16
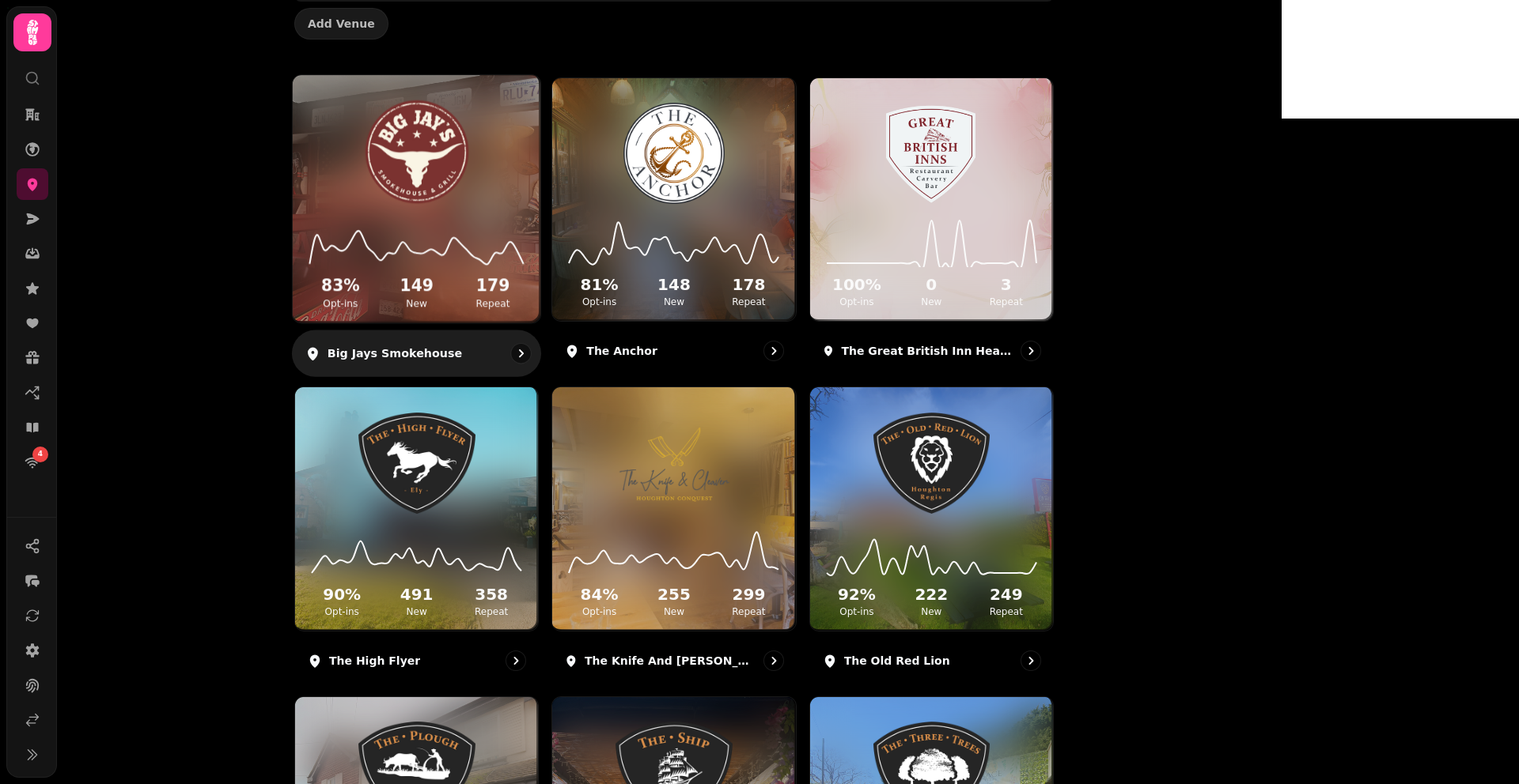
scroll to position [159, 0]
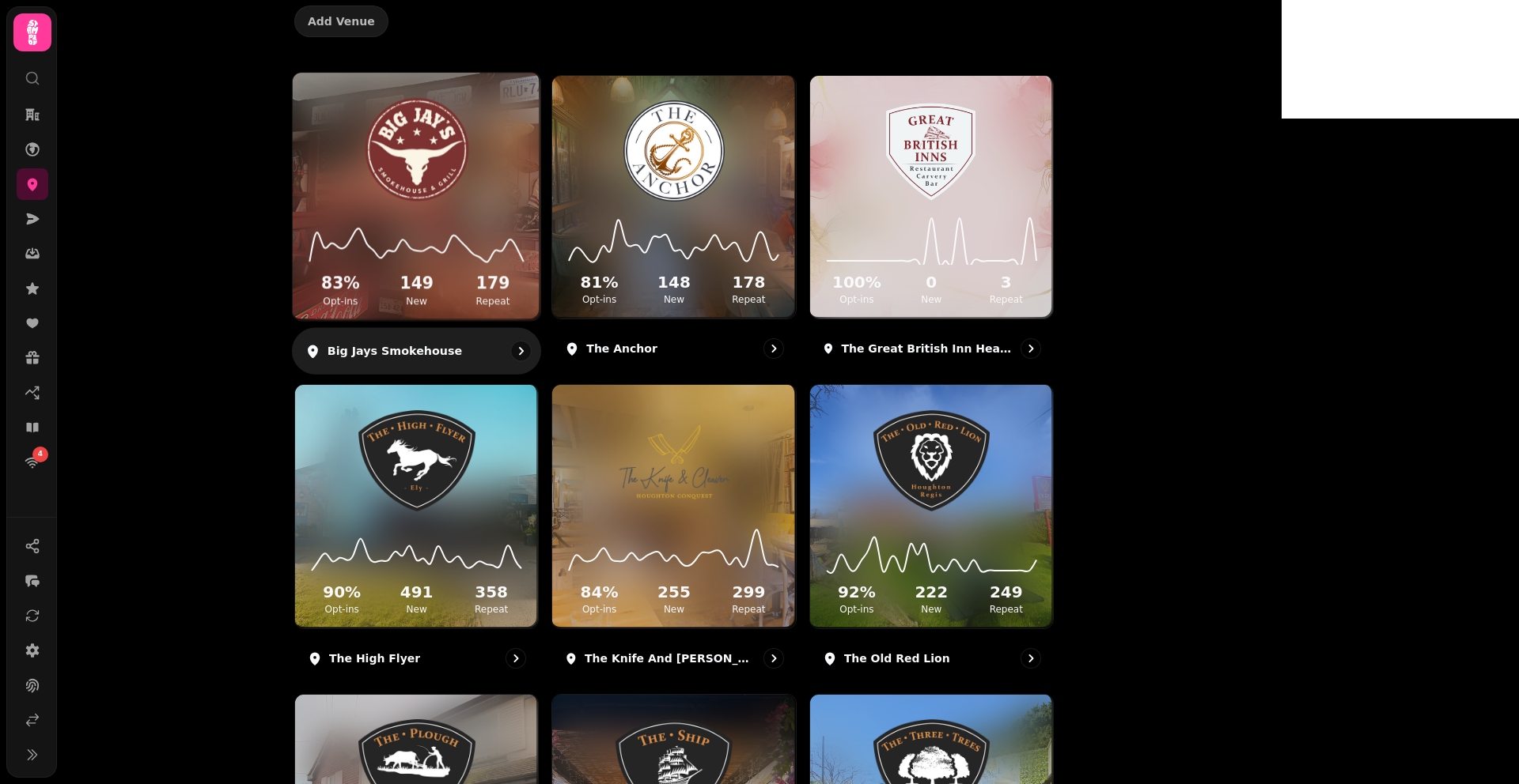
click at [482, 174] on img at bounding box center [416, 150] width 186 height 104
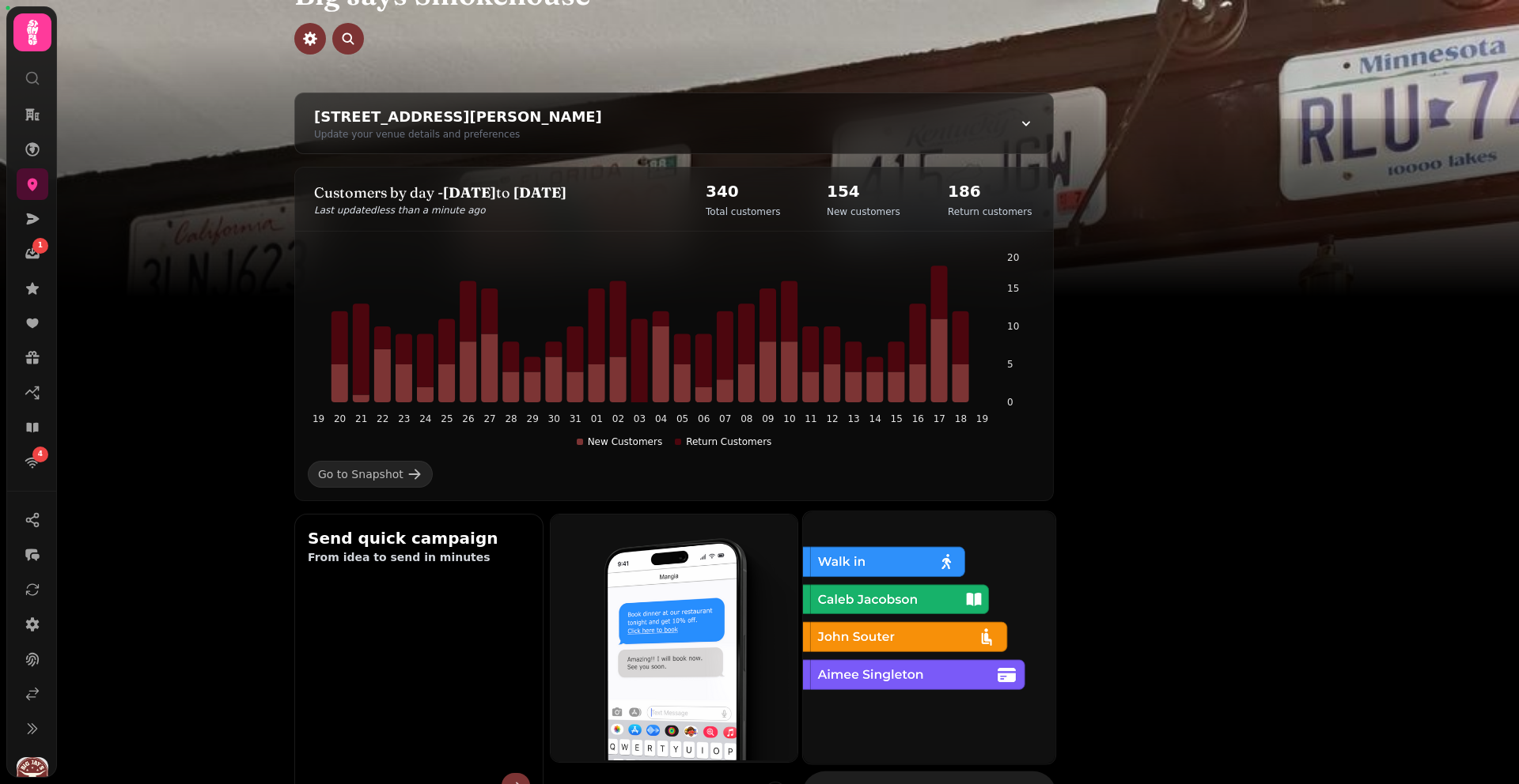
scroll to position [134, 0]
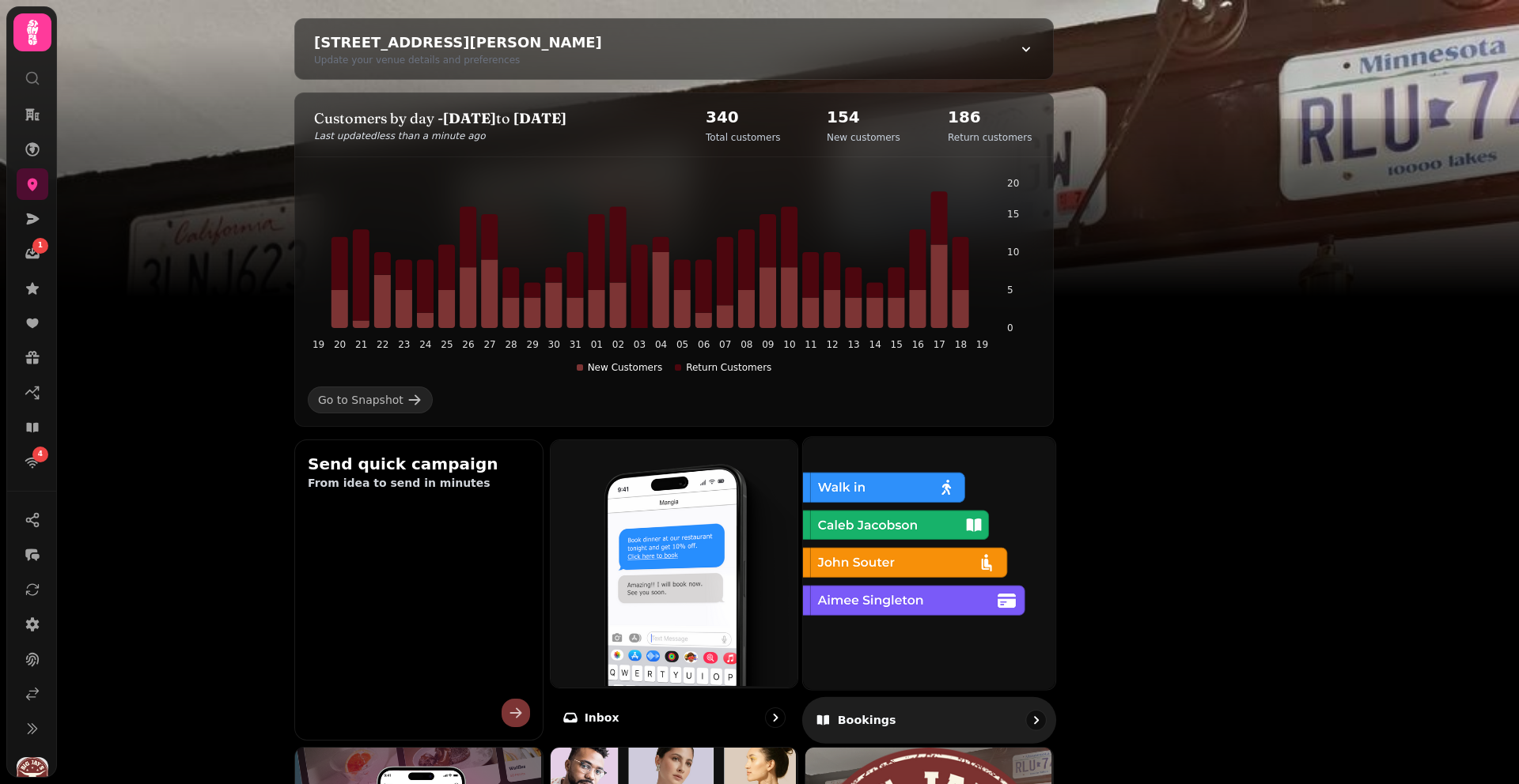
click at [1049, 485] on img at bounding box center [927, 561] width 252 height 252
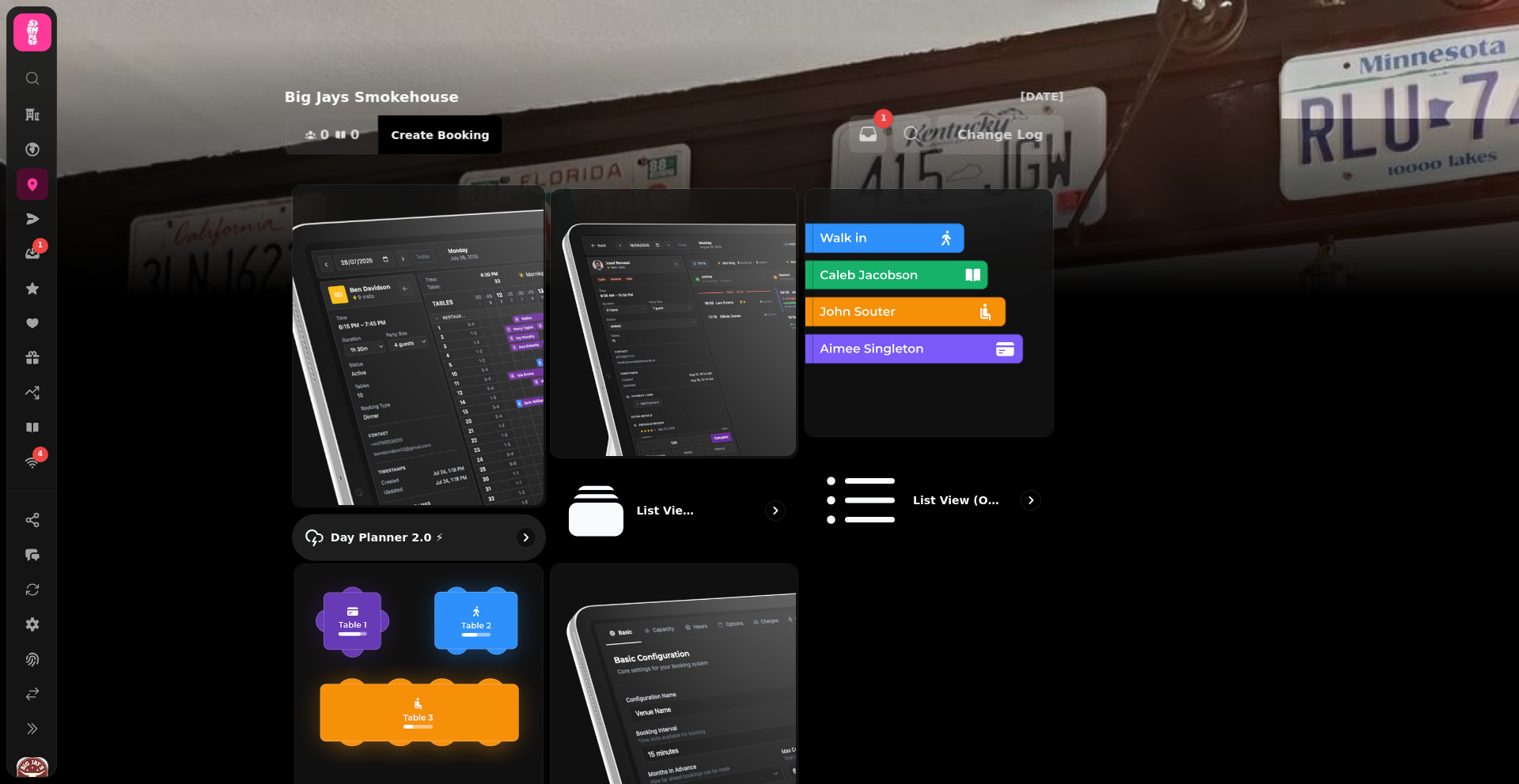
click at [470, 317] on img at bounding box center [417, 345] width 252 height 322
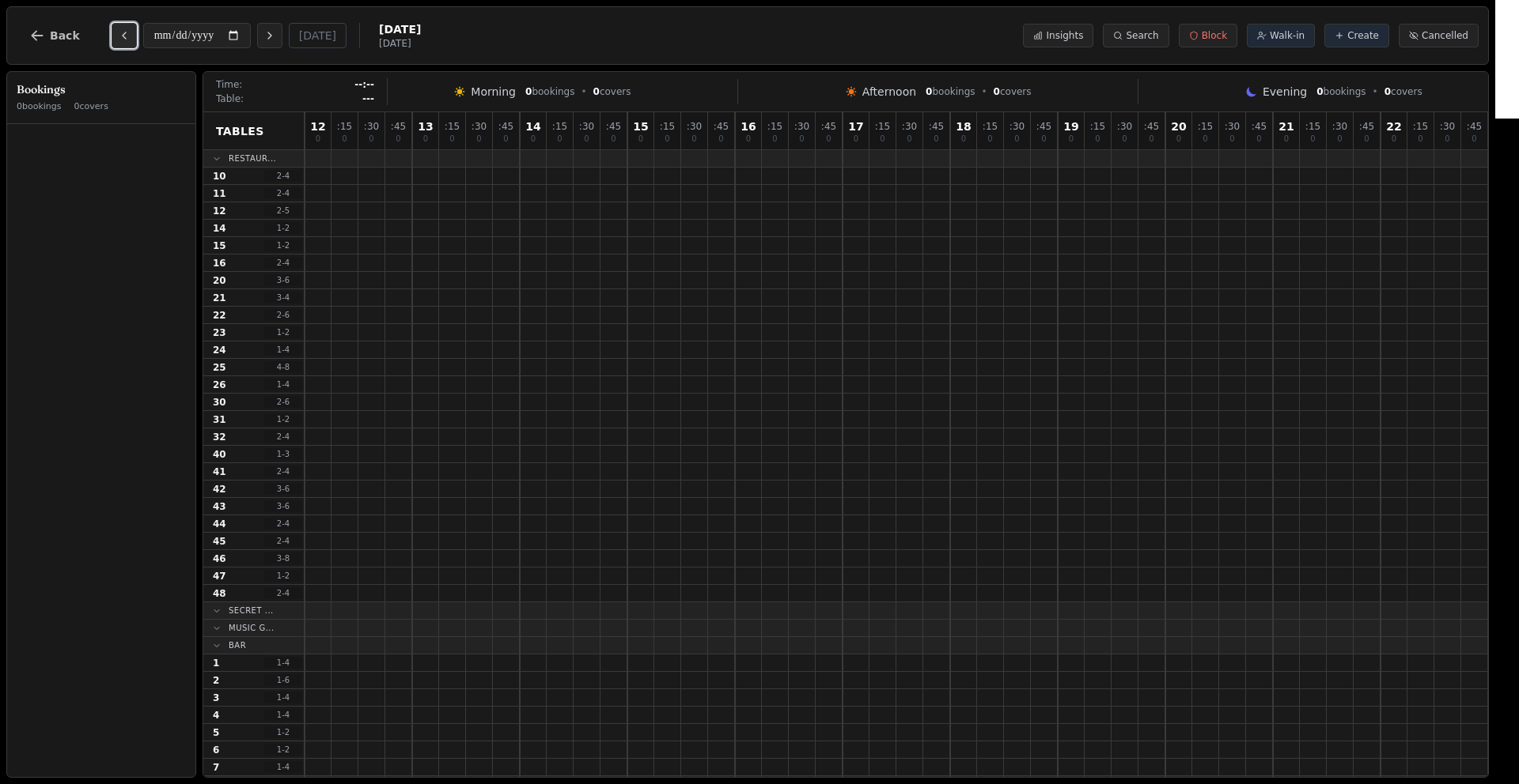
click at [120, 33] on icon "Previous day" at bounding box center [125, 36] width 13 height 13
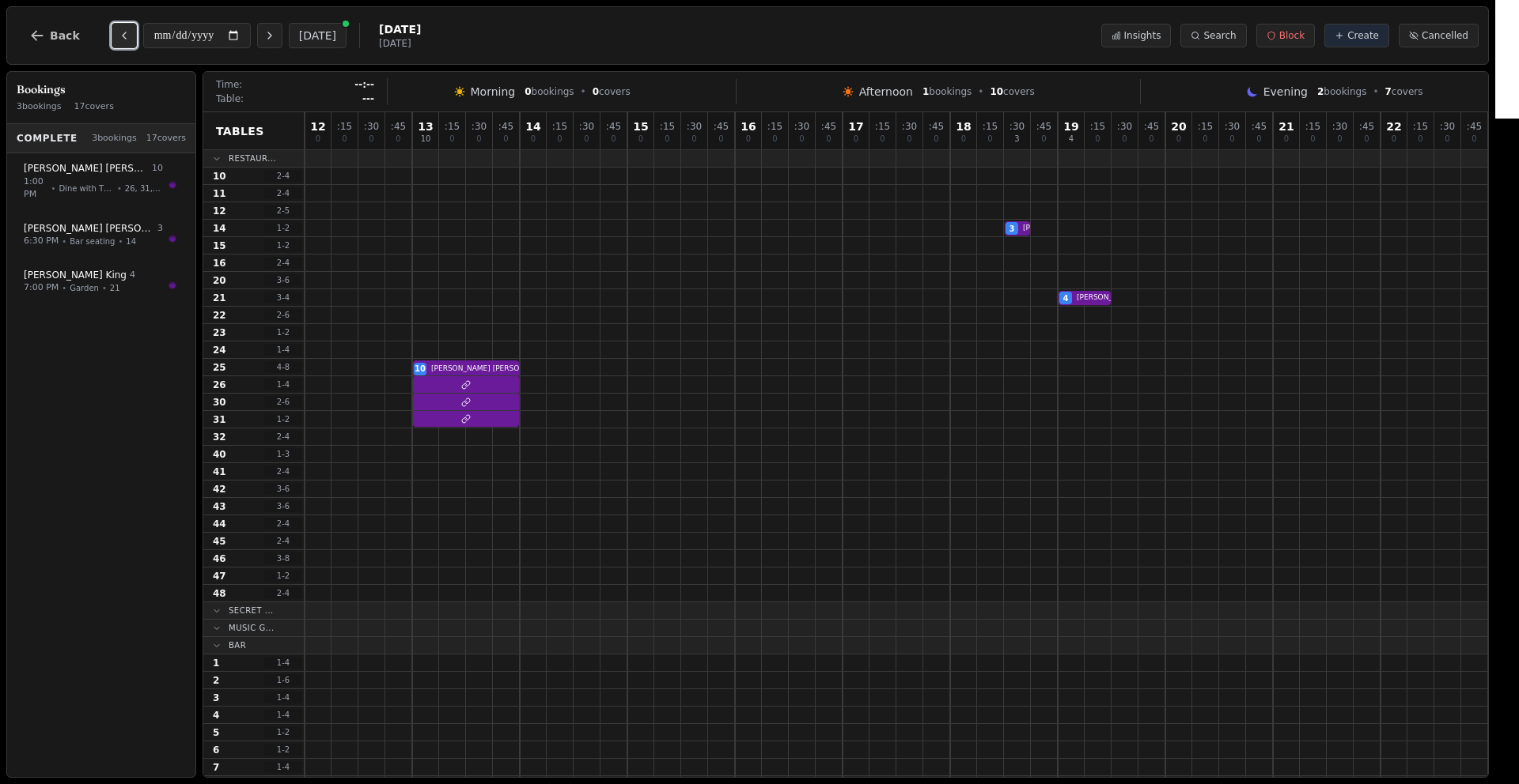
click at [121, 31] on icon "Previous day" at bounding box center [125, 36] width 13 height 13
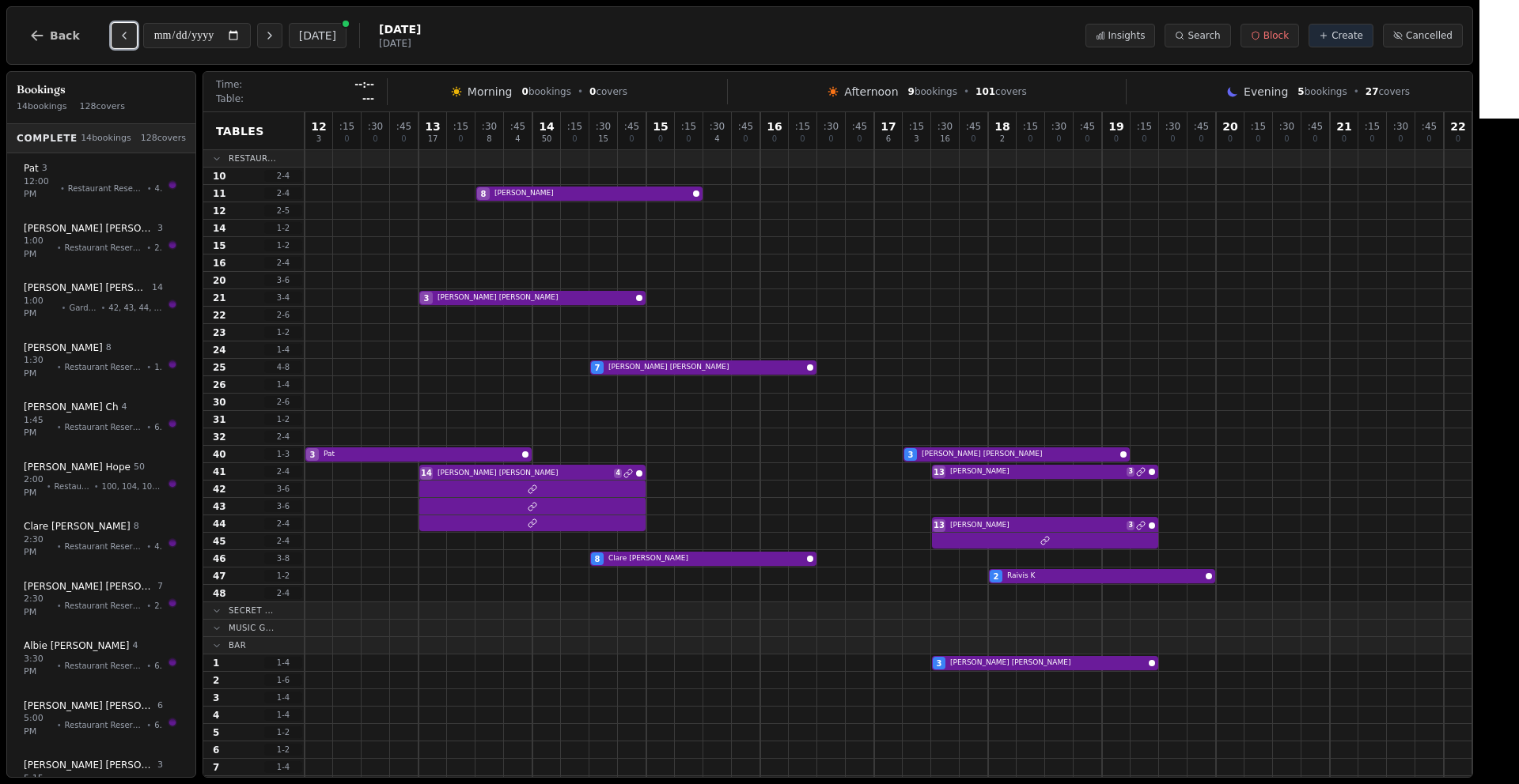
click at [121, 31] on icon "Previous day" at bounding box center [125, 36] width 13 height 13
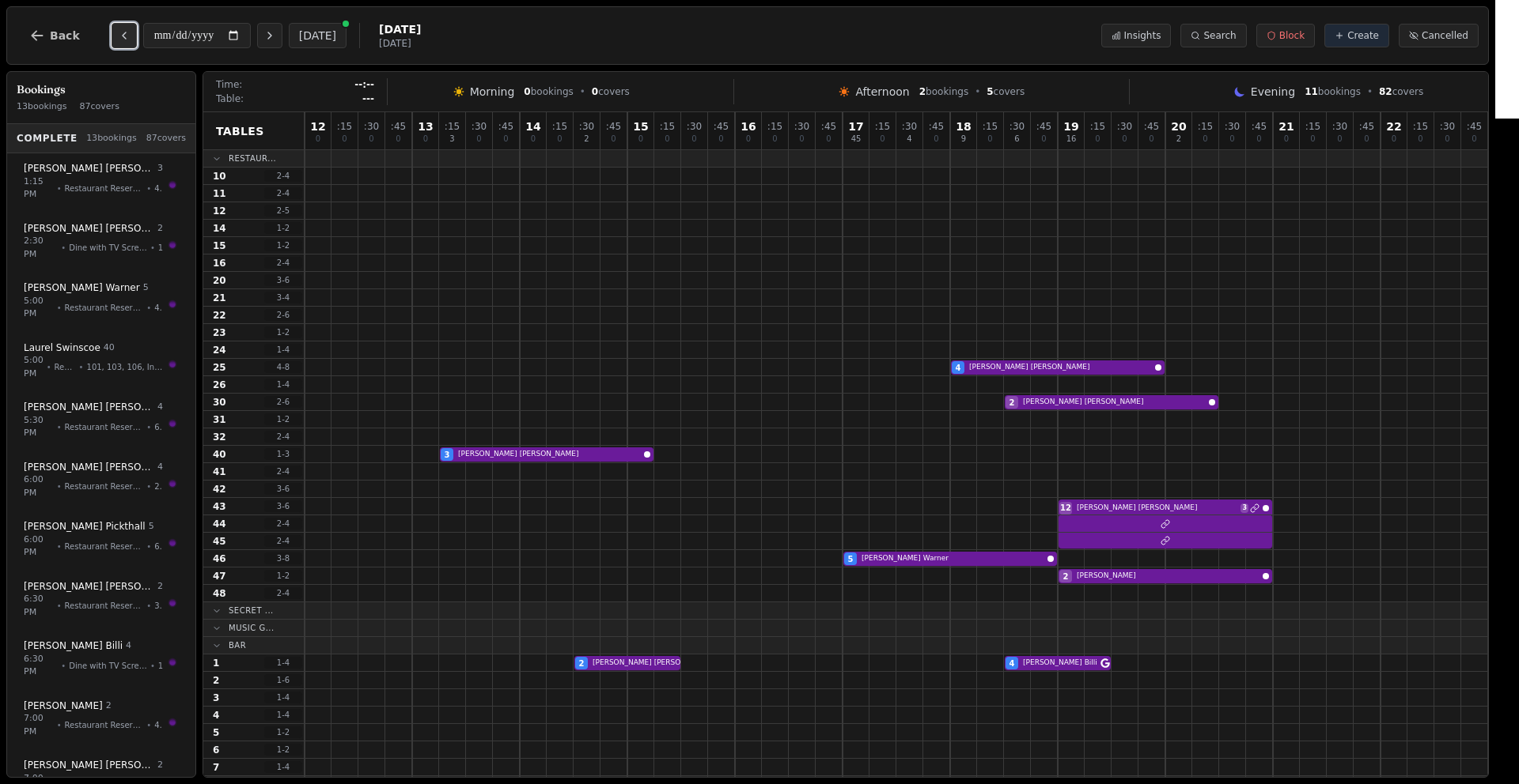
click at [121, 31] on icon "Previous day" at bounding box center [125, 36] width 13 height 13
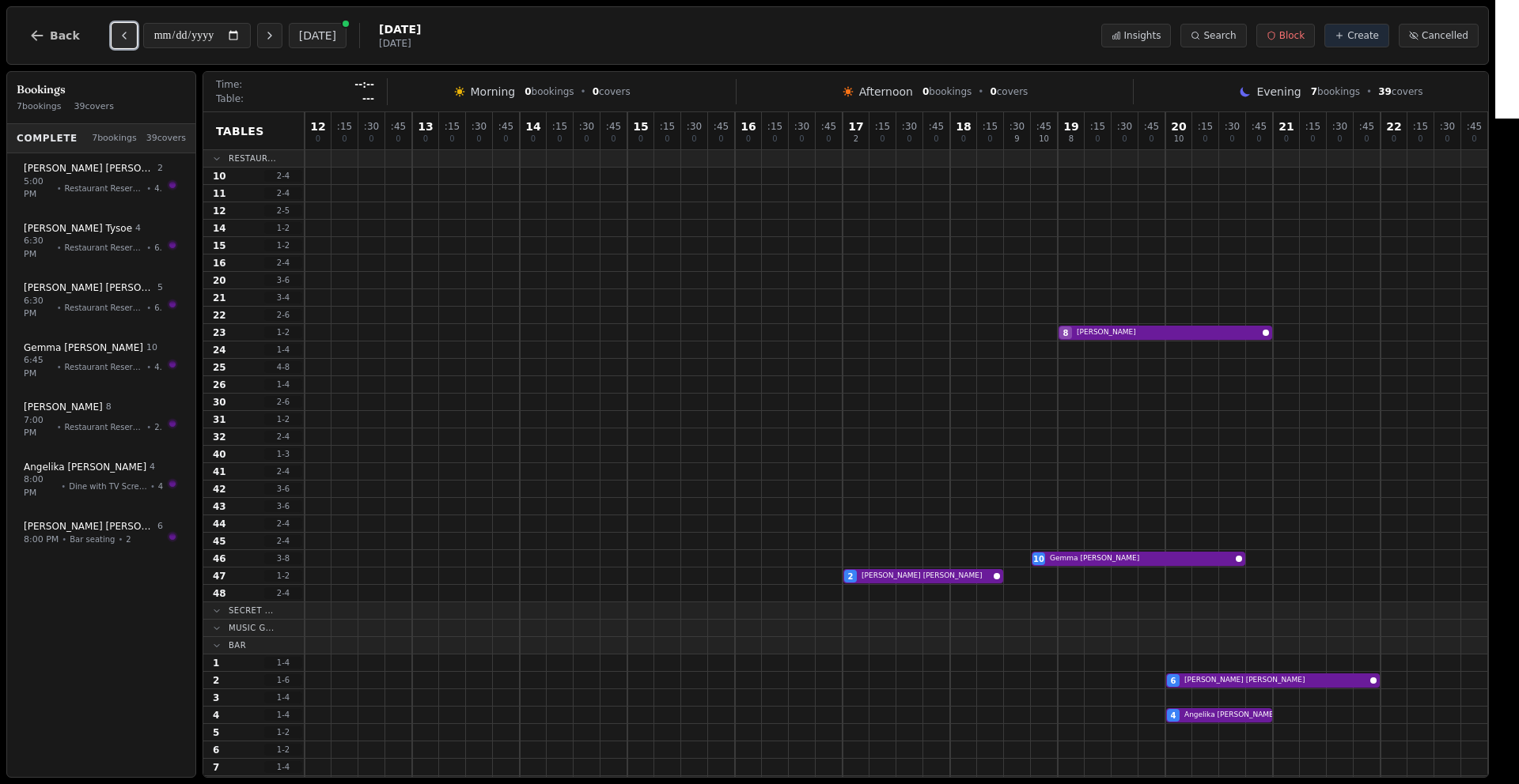
click at [121, 31] on icon "Previous day" at bounding box center [125, 36] width 13 height 13
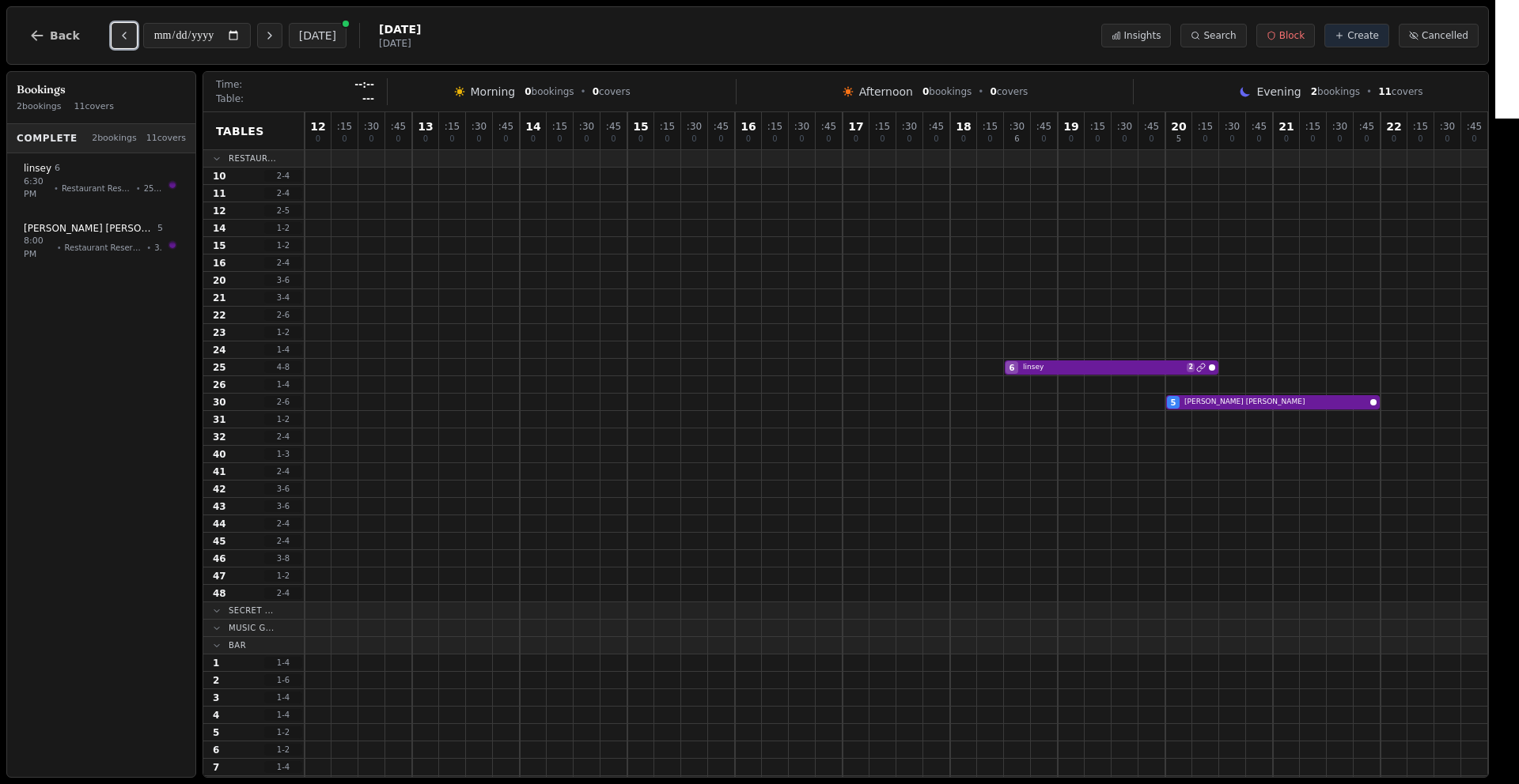
click at [121, 31] on icon "Previous day" at bounding box center [125, 36] width 13 height 13
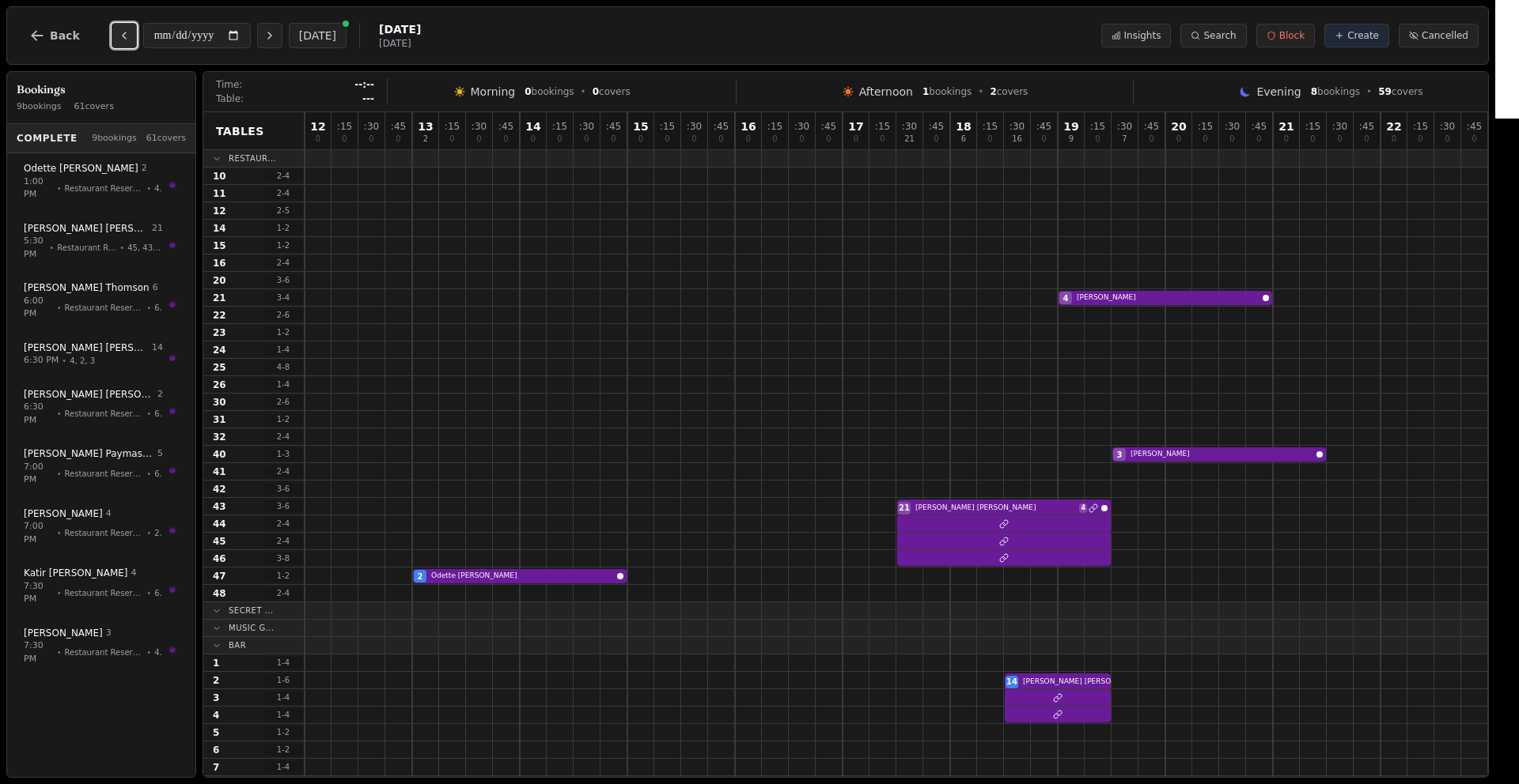
click at [121, 31] on icon "Previous day" at bounding box center [125, 36] width 13 height 13
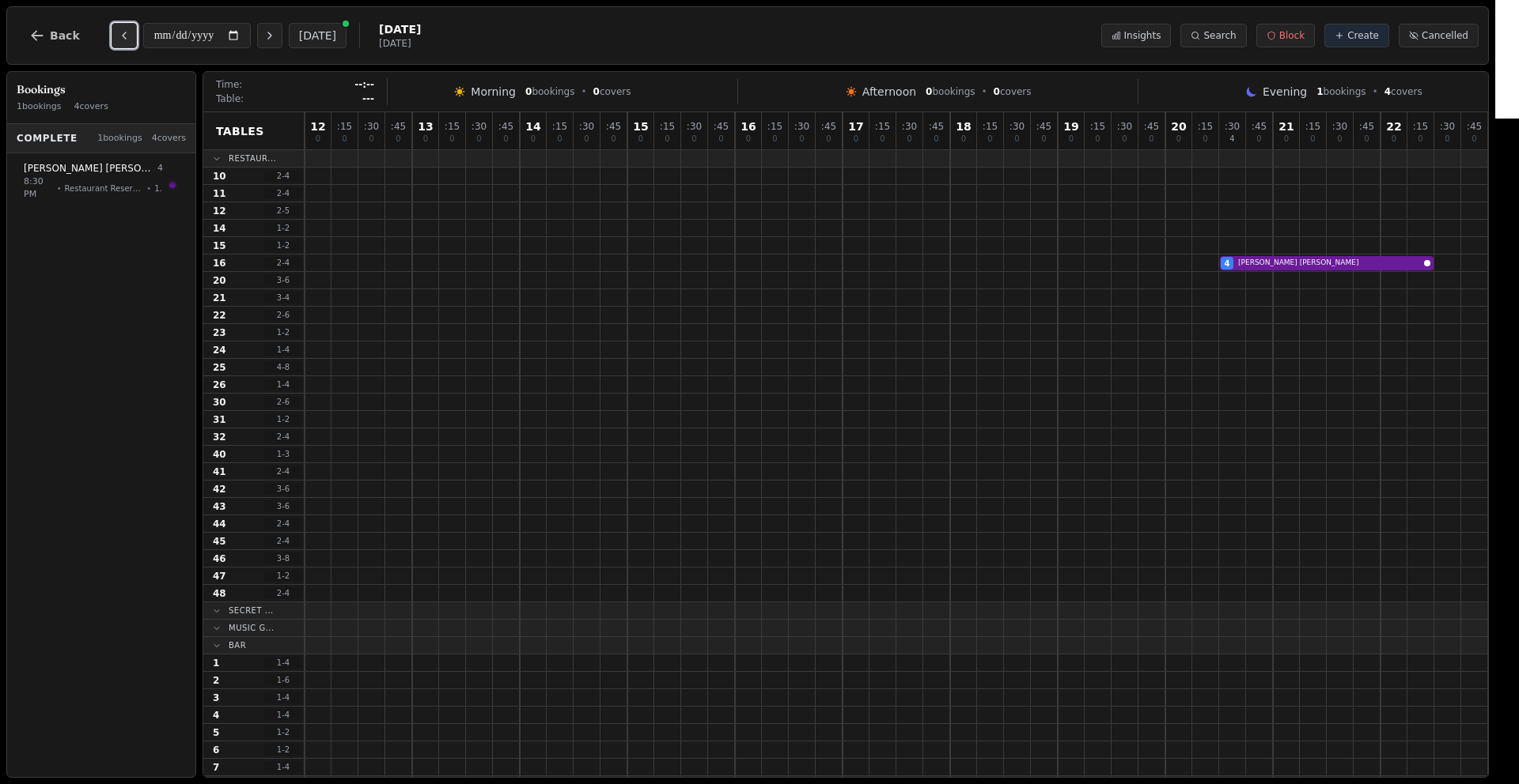
click at [121, 31] on icon "Previous day" at bounding box center [125, 36] width 13 height 13
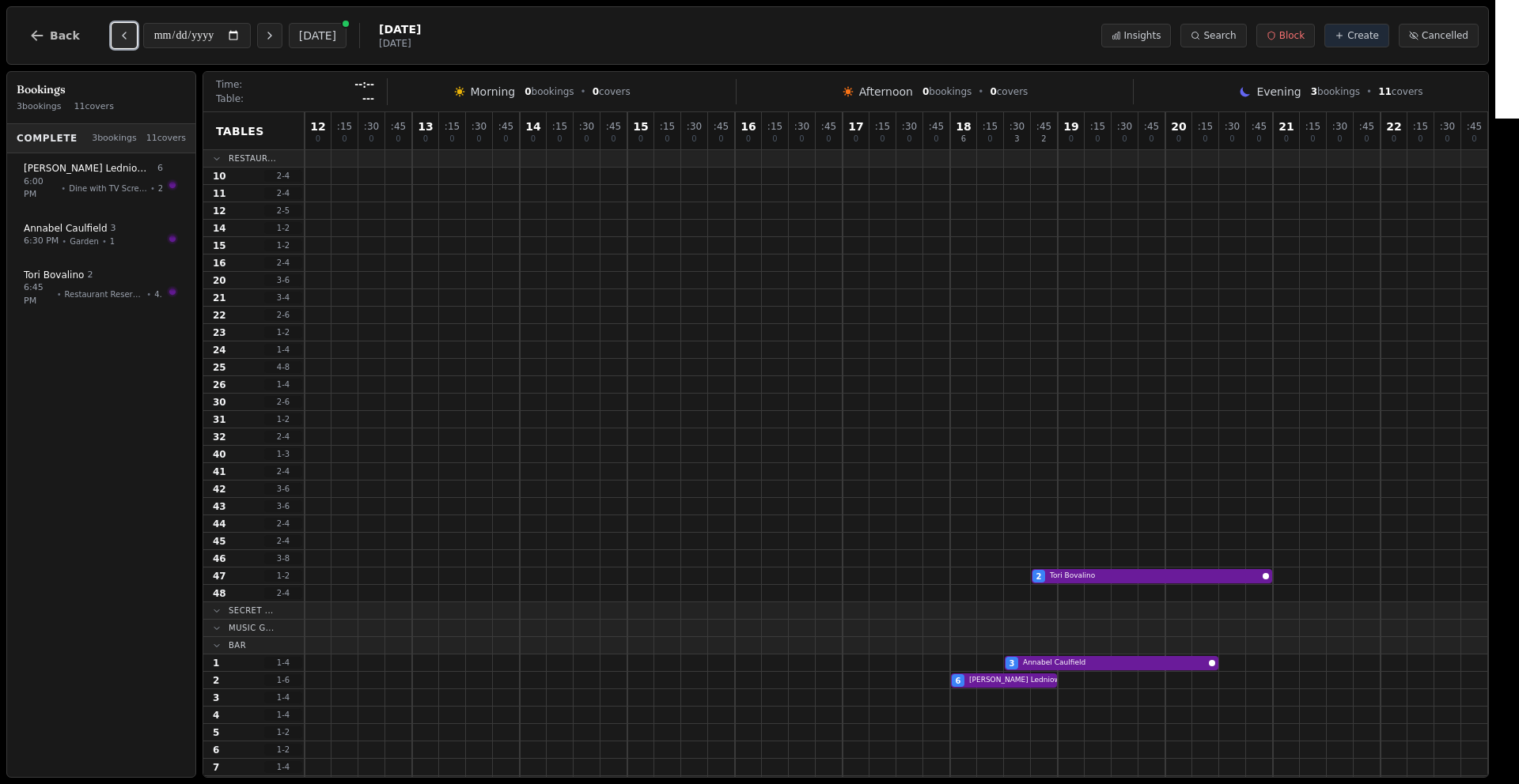
click at [121, 31] on icon "Previous day" at bounding box center [125, 36] width 13 height 13
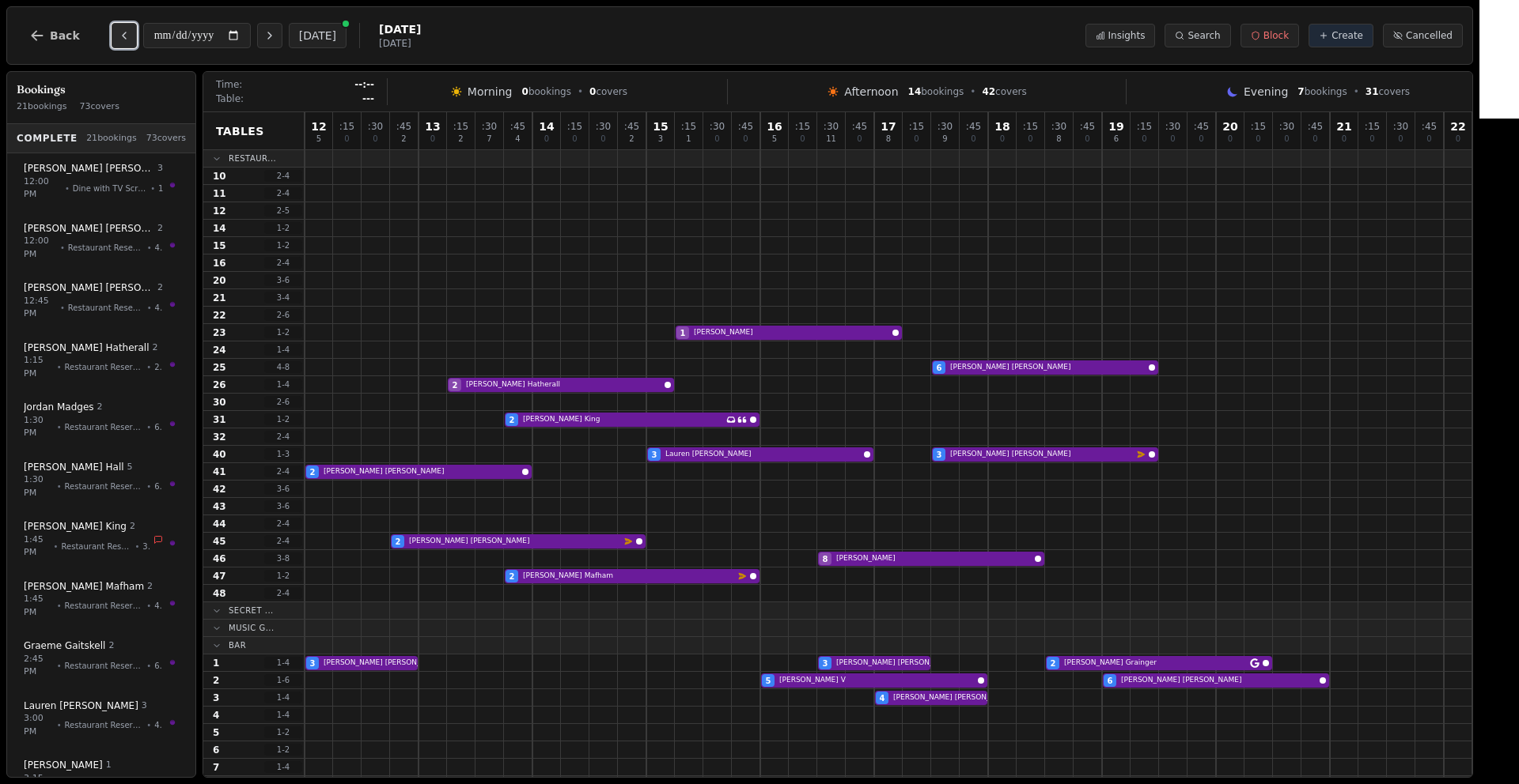
click at [121, 30] on icon "Previous day" at bounding box center [125, 36] width 13 height 13
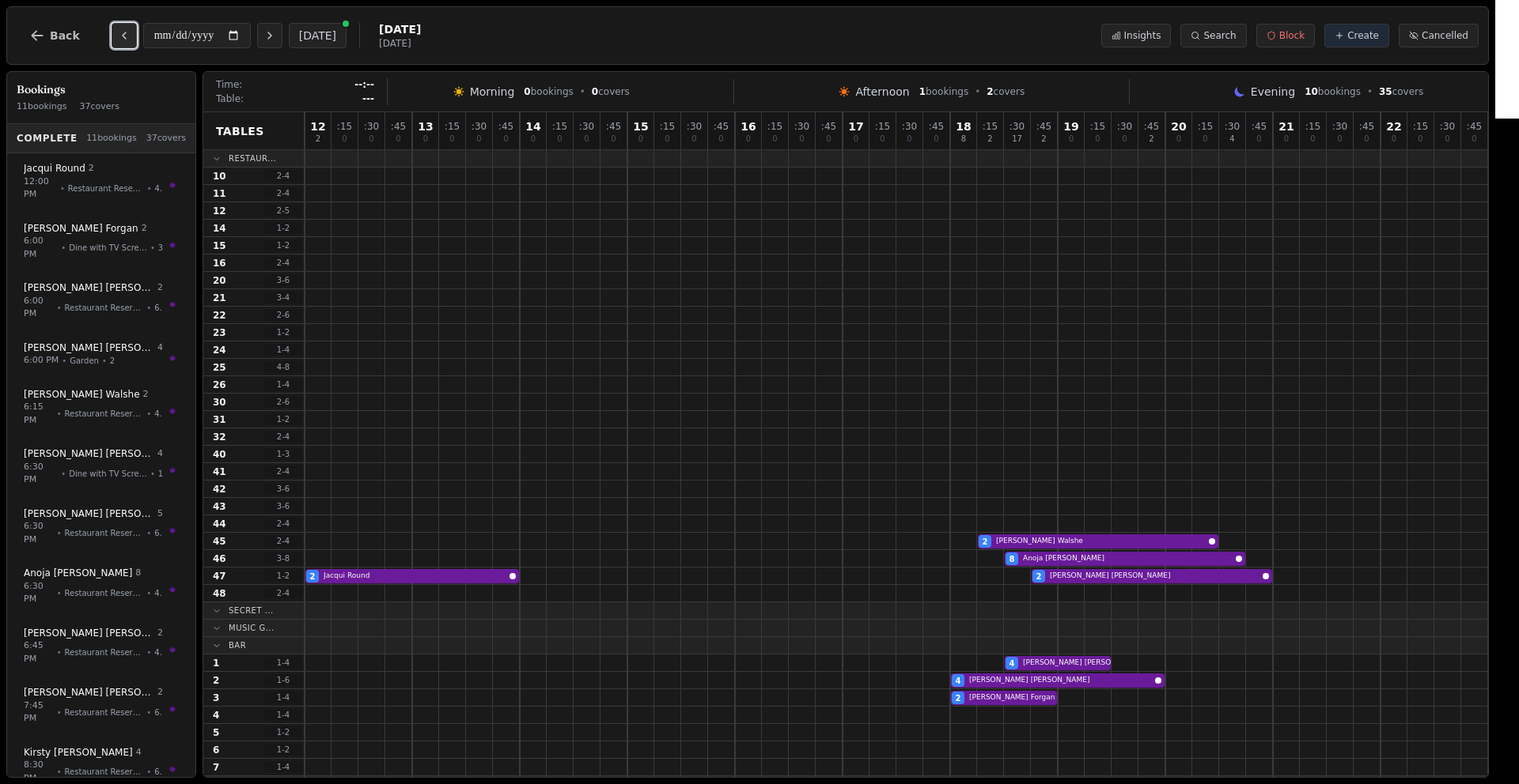
click at [121, 30] on icon "Previous day" at bounding box center [125, 36] width 13 height 13
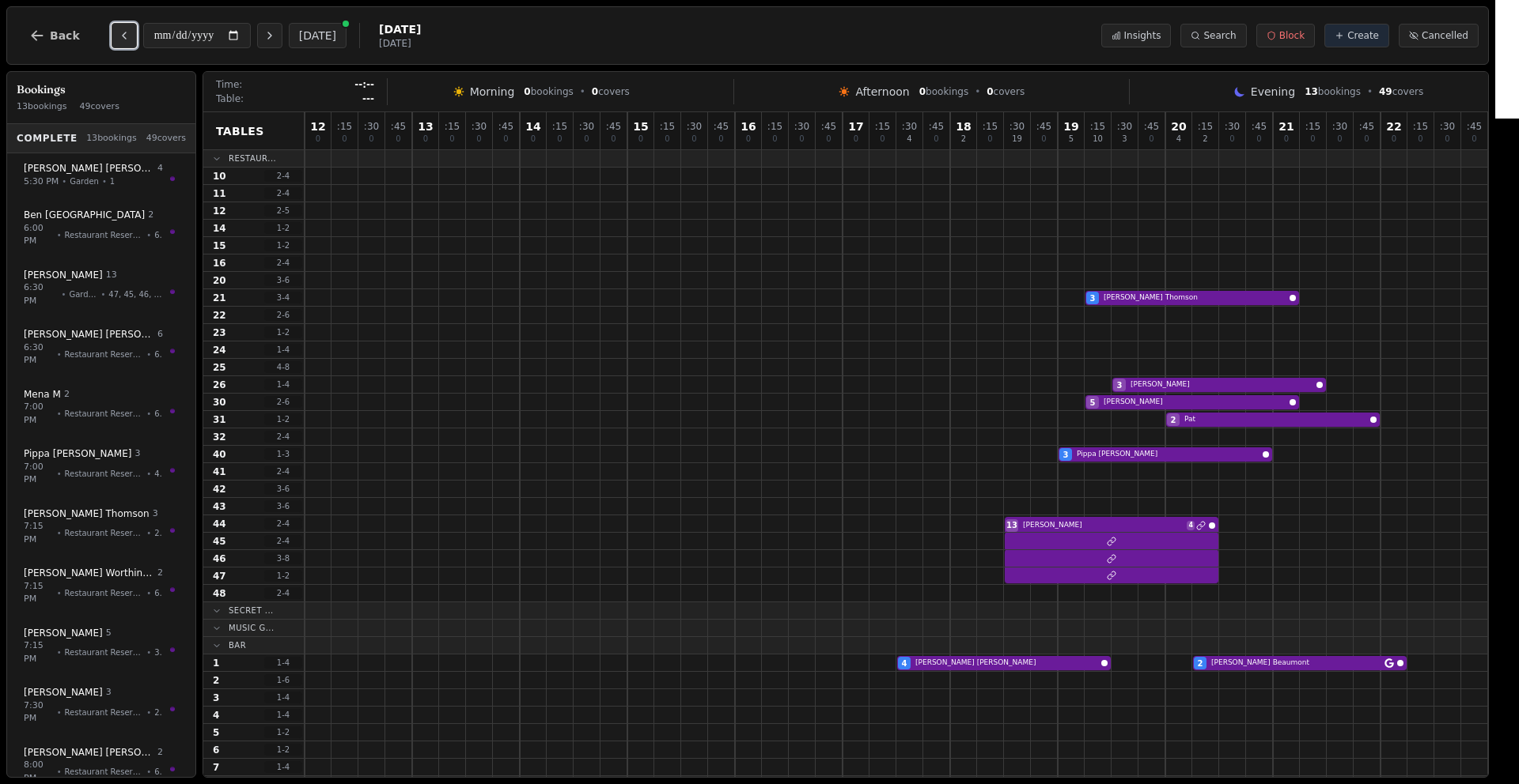
click at [121, 30] on icon "Previous day" at bounding box center [125, 36] width 13 height 13
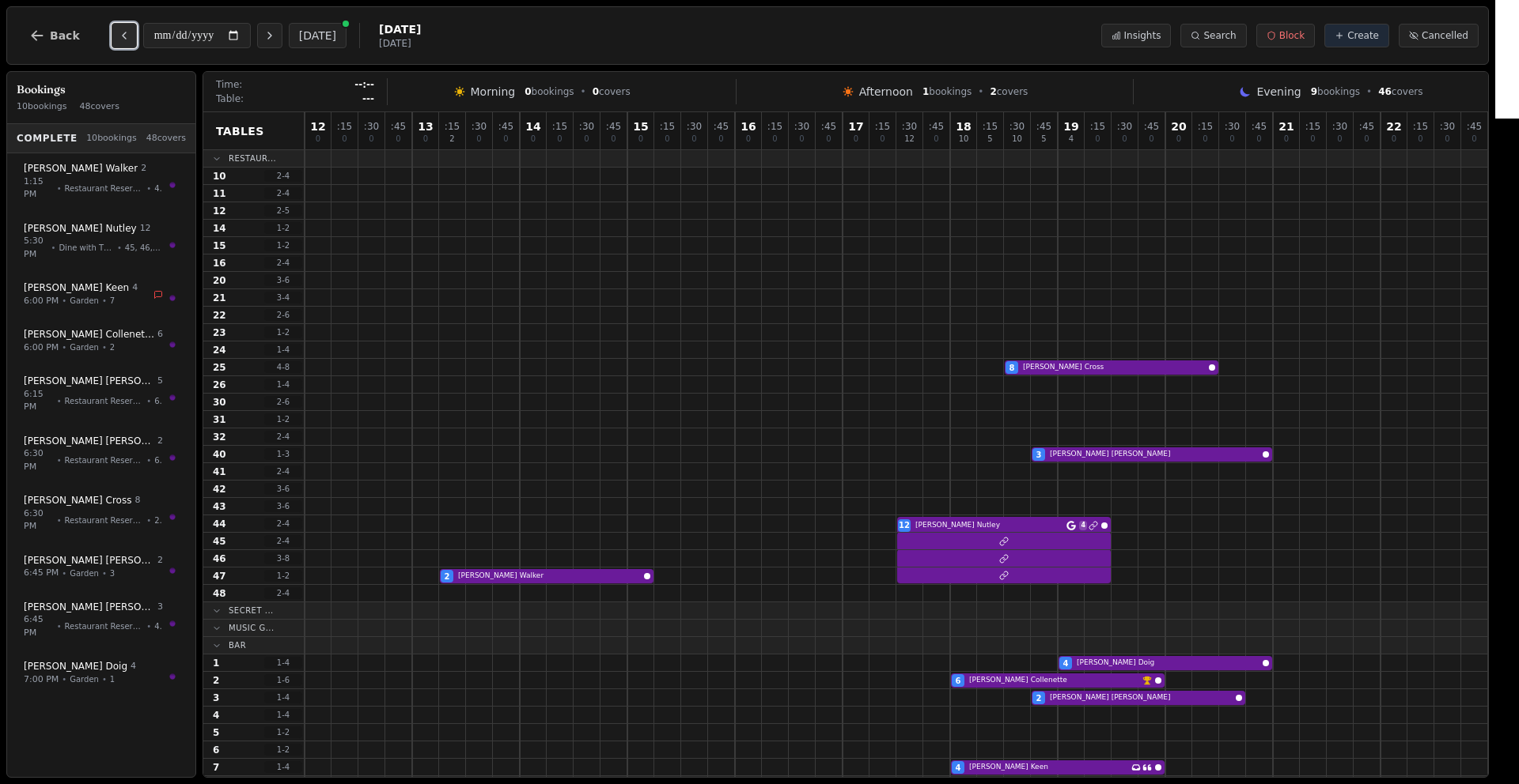
click at [121, 30] on icon "Previous day" at bounding box center [125, 36] width 13 height 13
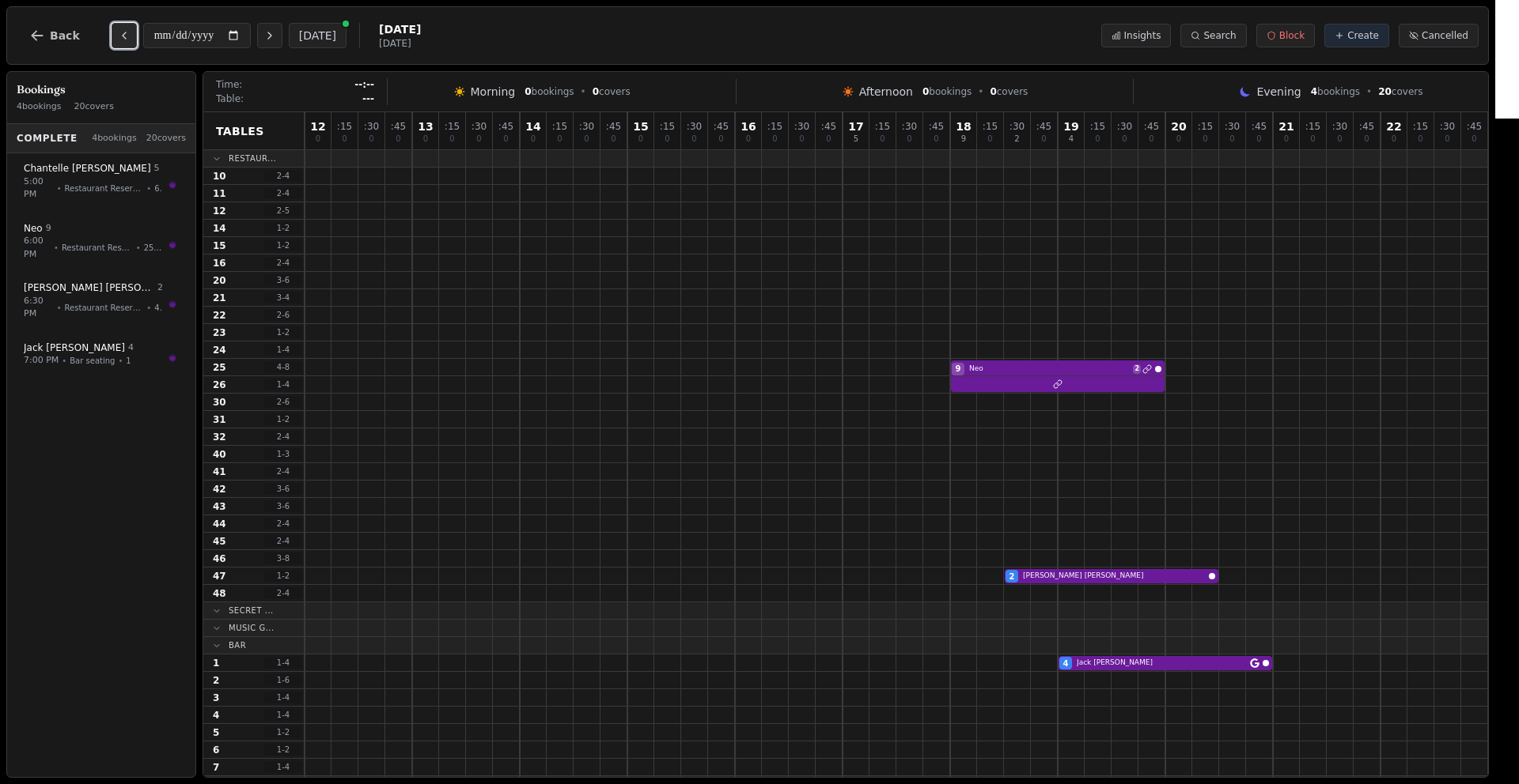
click at [120, 30] on icon "Previous day" at bounding box center [125, 36] width 13 height 13
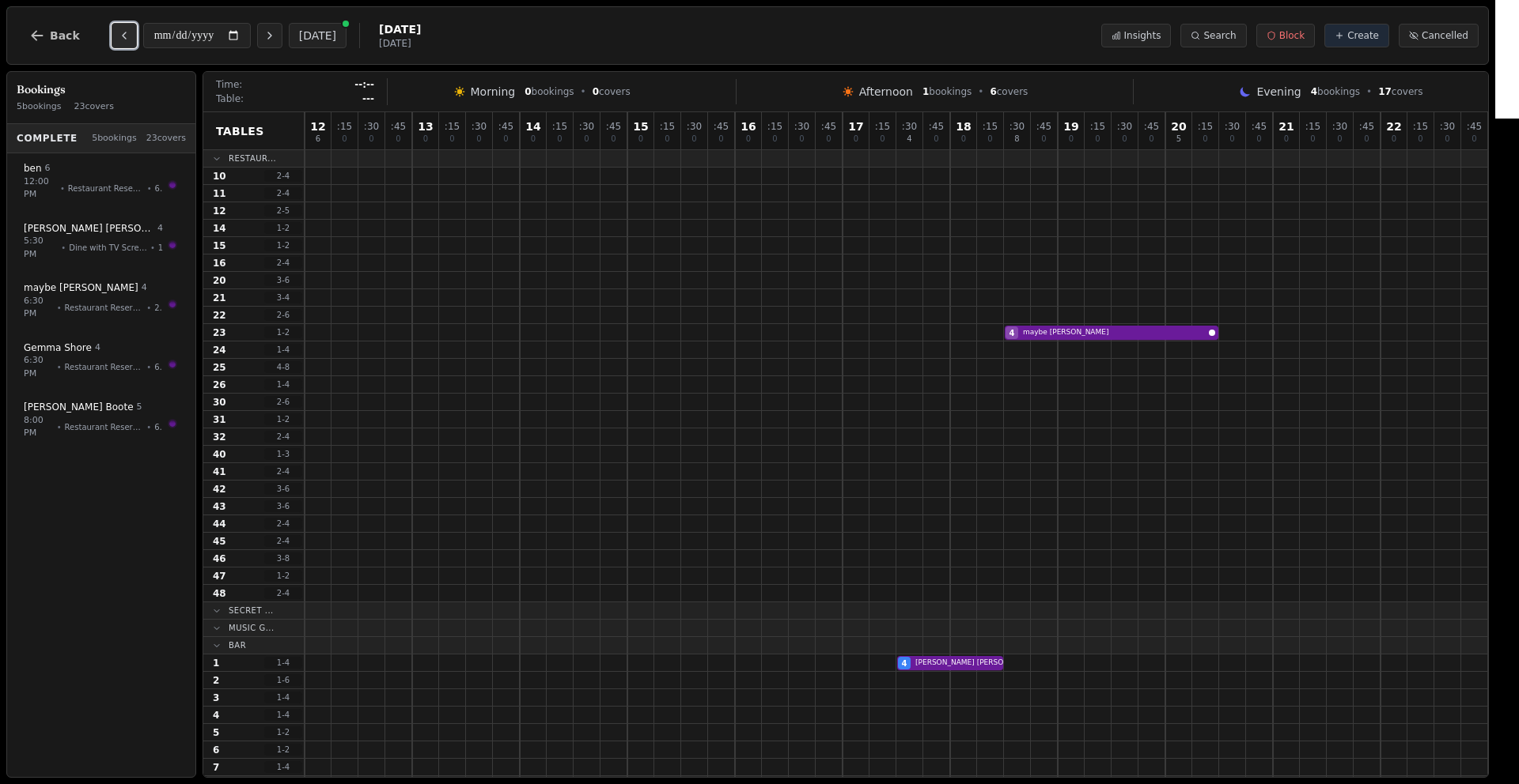
click at [120, 30] on icon "Previous day" at bounding box center [125, 36] width 13 height 13
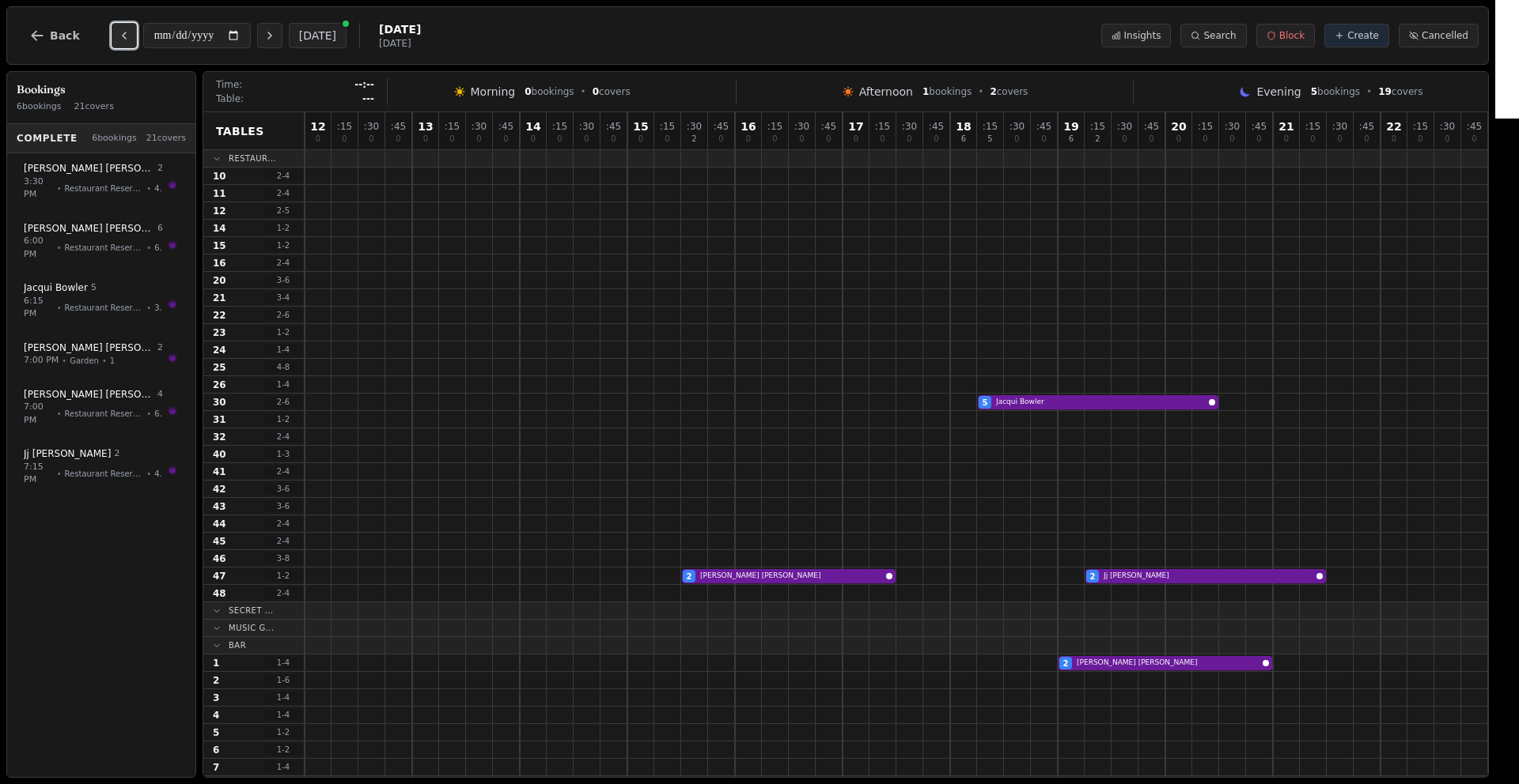
click at [120, 30] on icon "Previous day" at bounding box center [125, 36] width 13 height 13
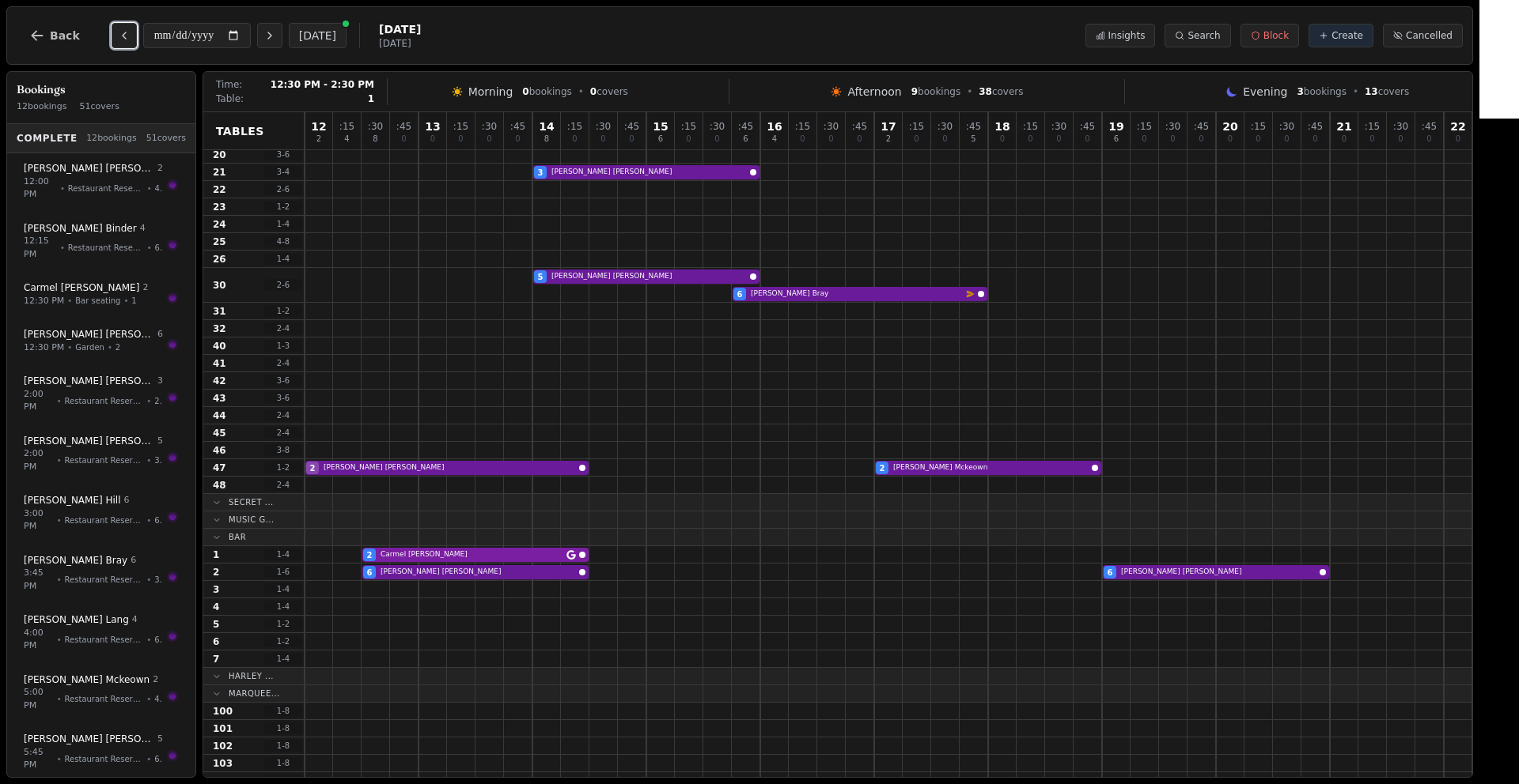
scroll to position [93, 0]
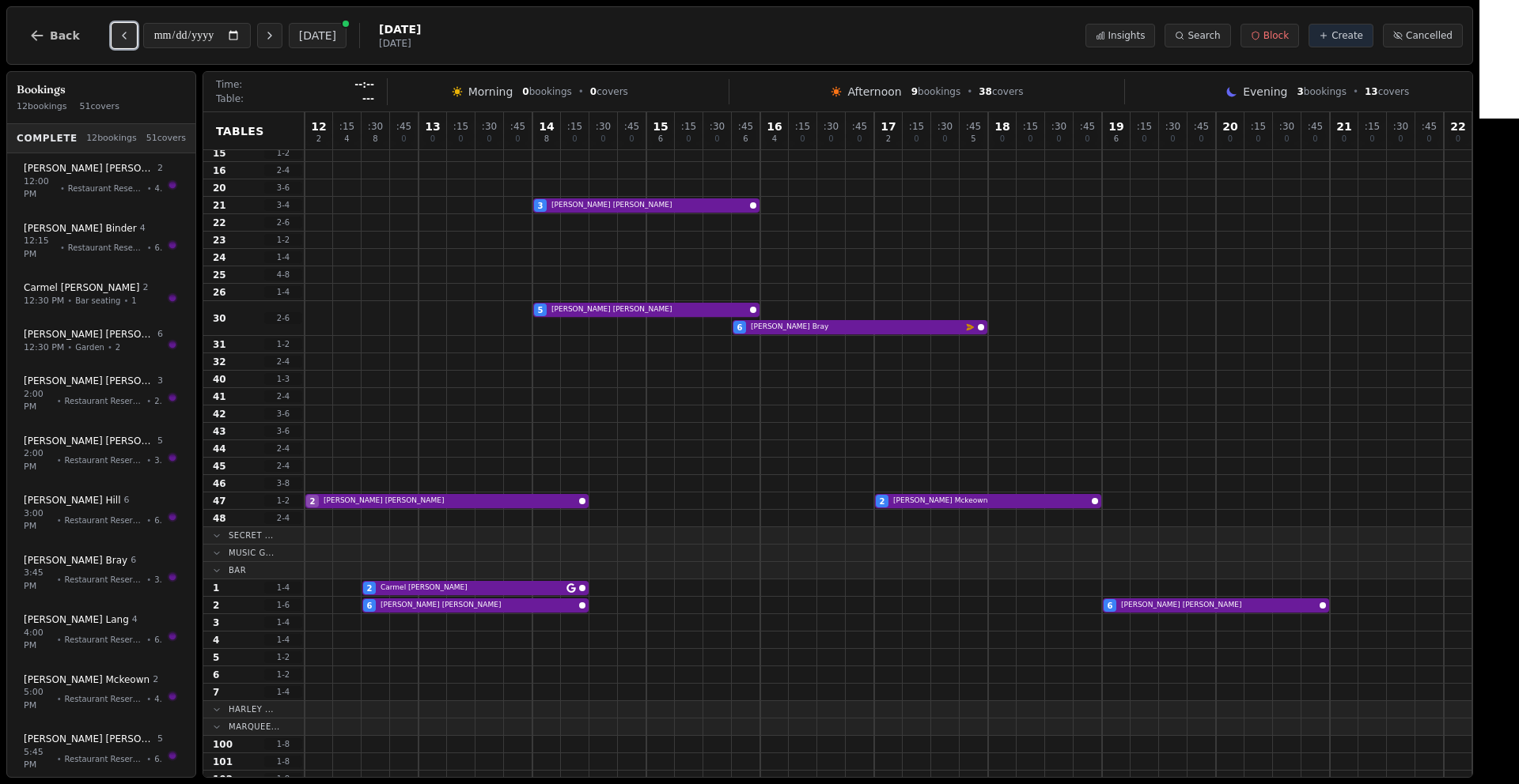
click at [122, 39] on icon "Previous day" at bounding box center [125, 36] width 13 height 13
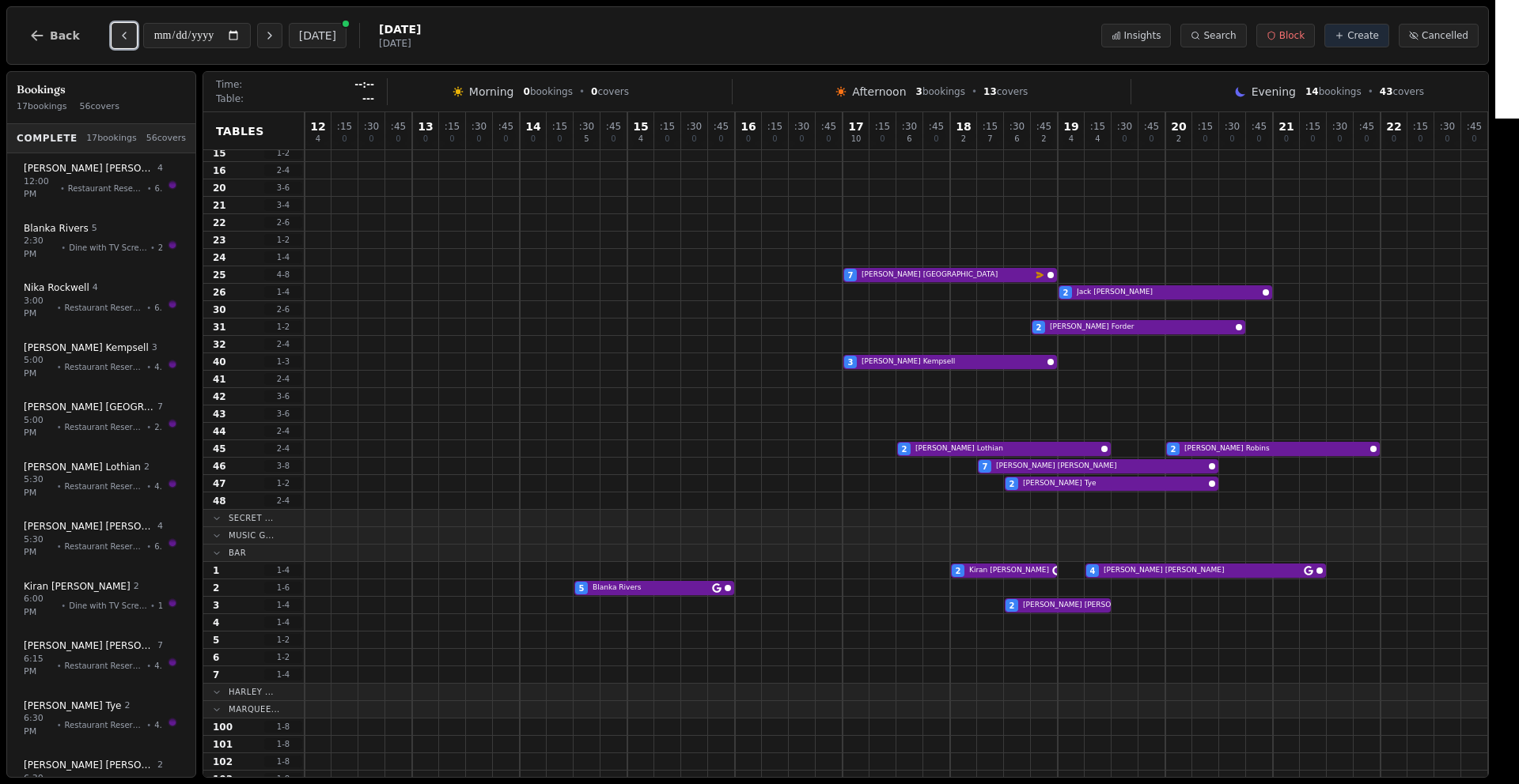
click at [127, 38] on button "Previous day" at bounding box center [124, 35] width 25 height 25
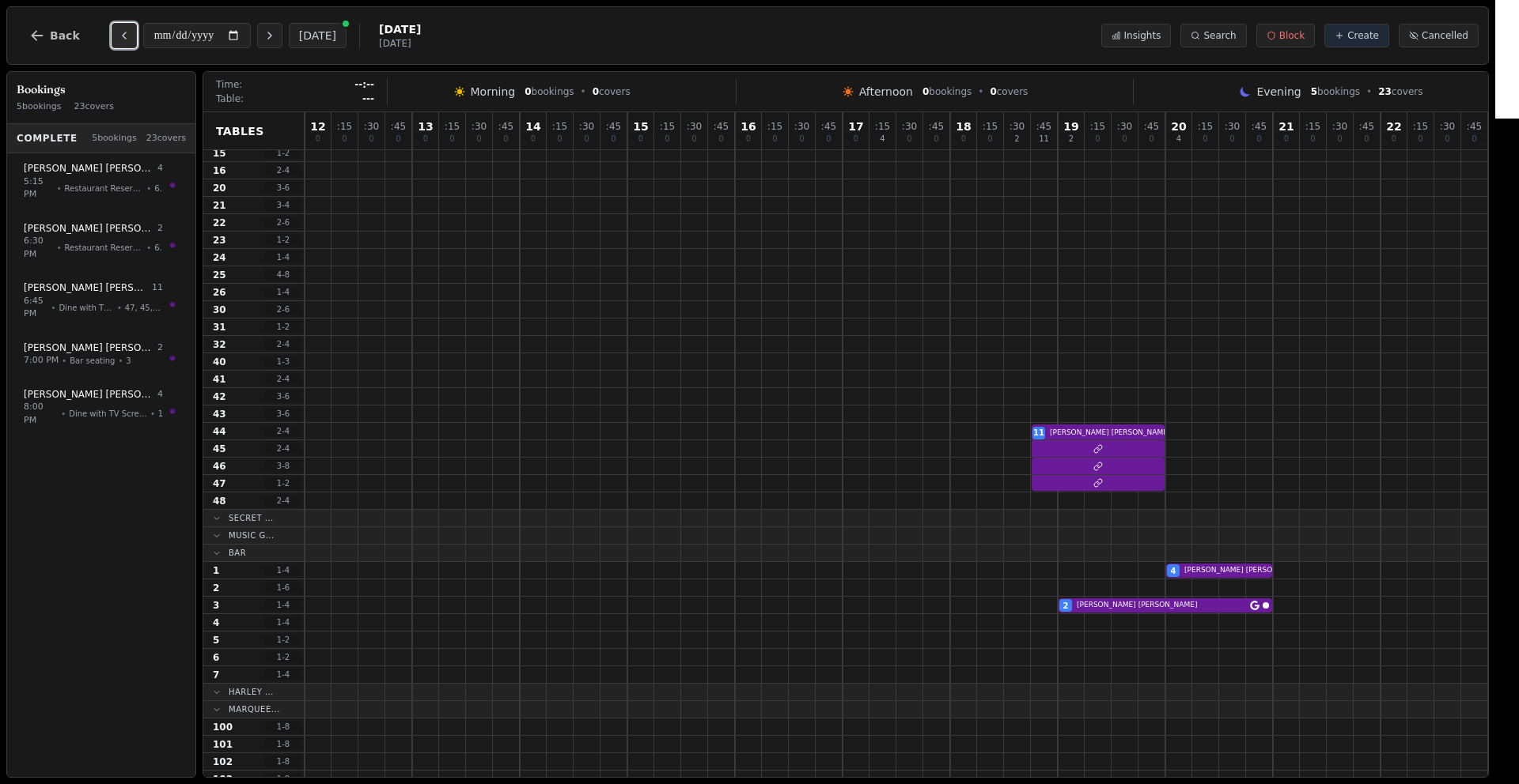
click at [126, 38] on icon "Previous day" at bounding box center [125, 36] width 13 height 13
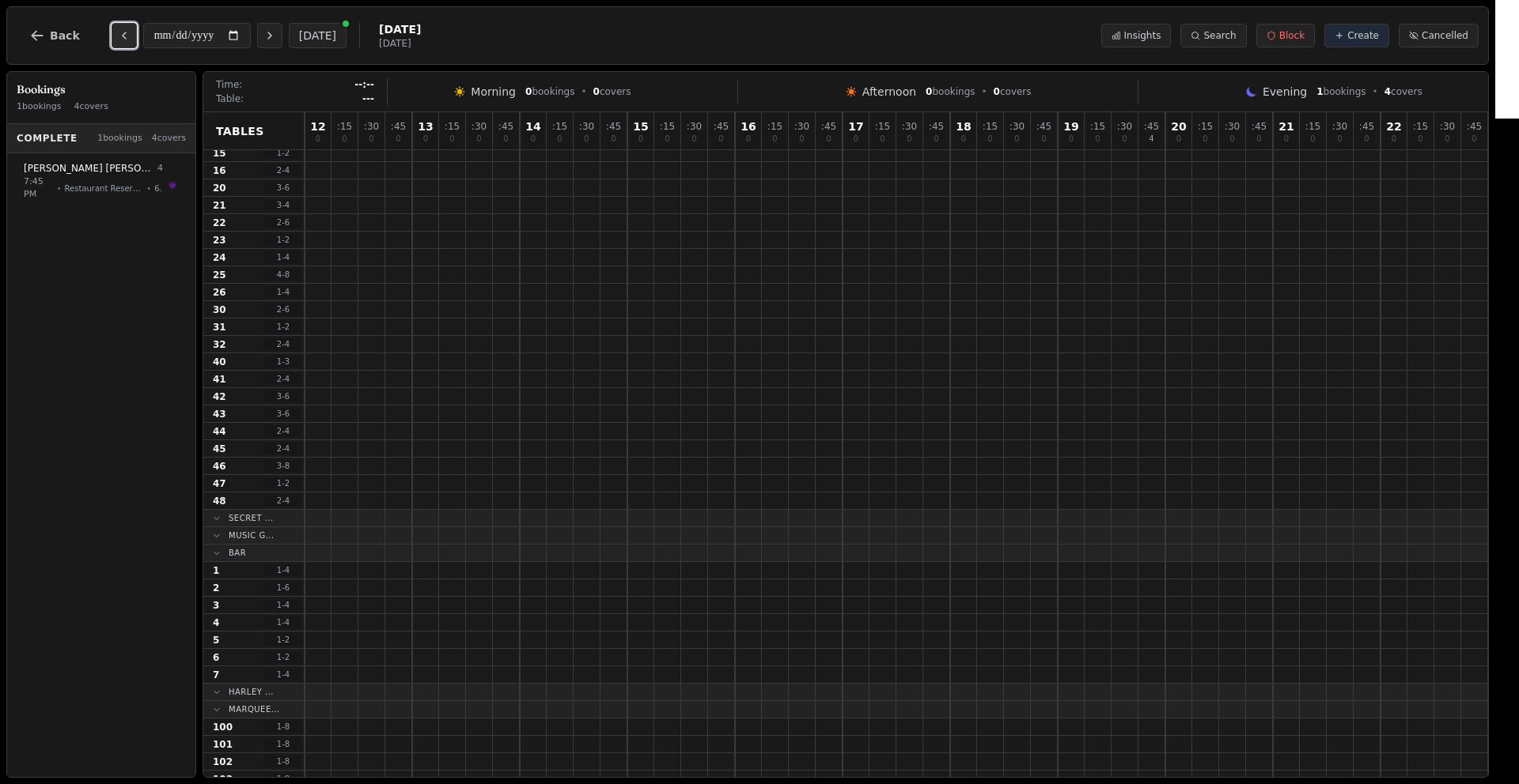
click at [126, 38] on icon "Previous day" at bounding box center [125, 36] width 13 height 13
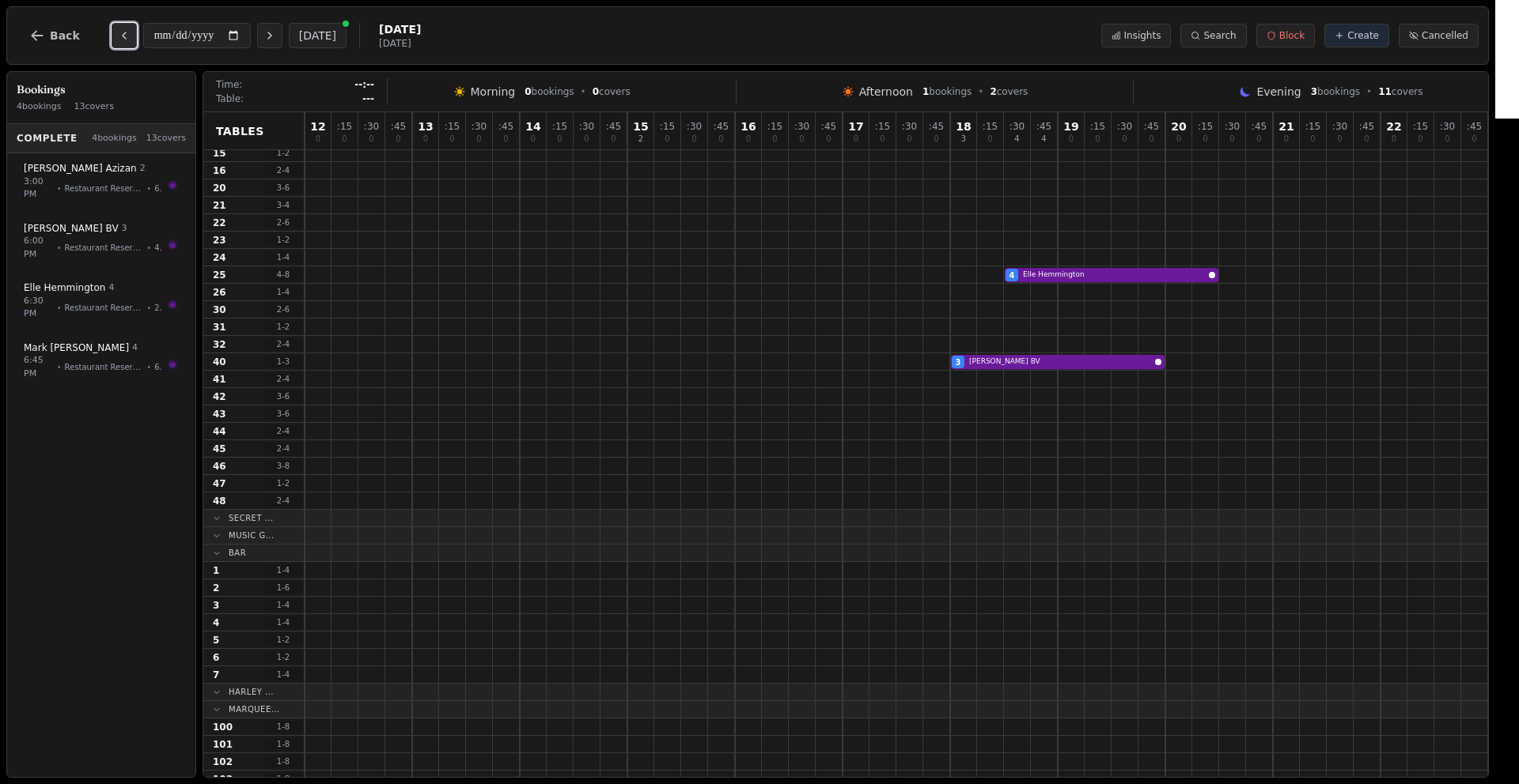
click at [126, 38] on icon "Previous day" at bounding box center [125, 36] width 13 height 13
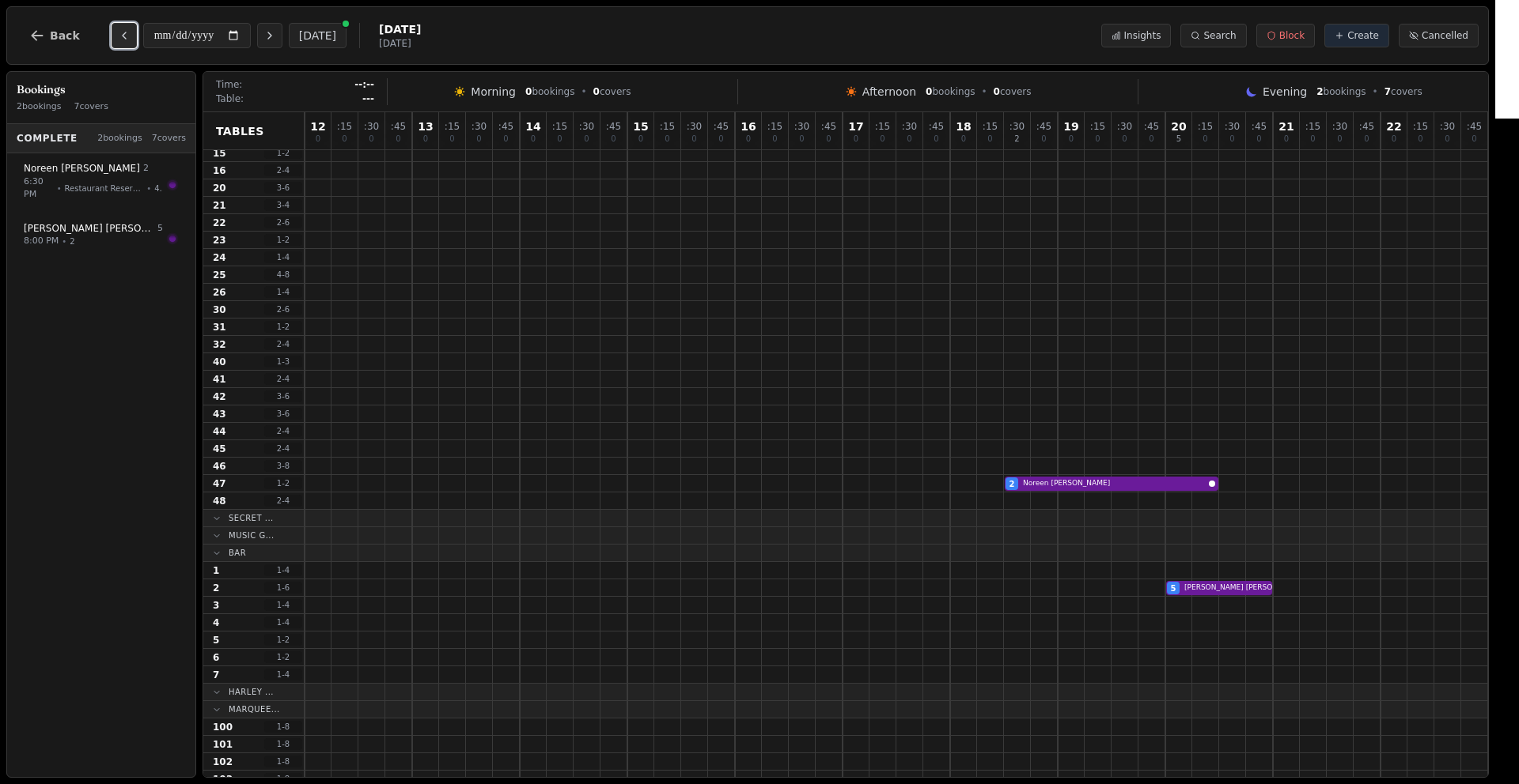
click at [126, 38] on icon "Previous day" at bounding box center [125, 36] width 13 height 13
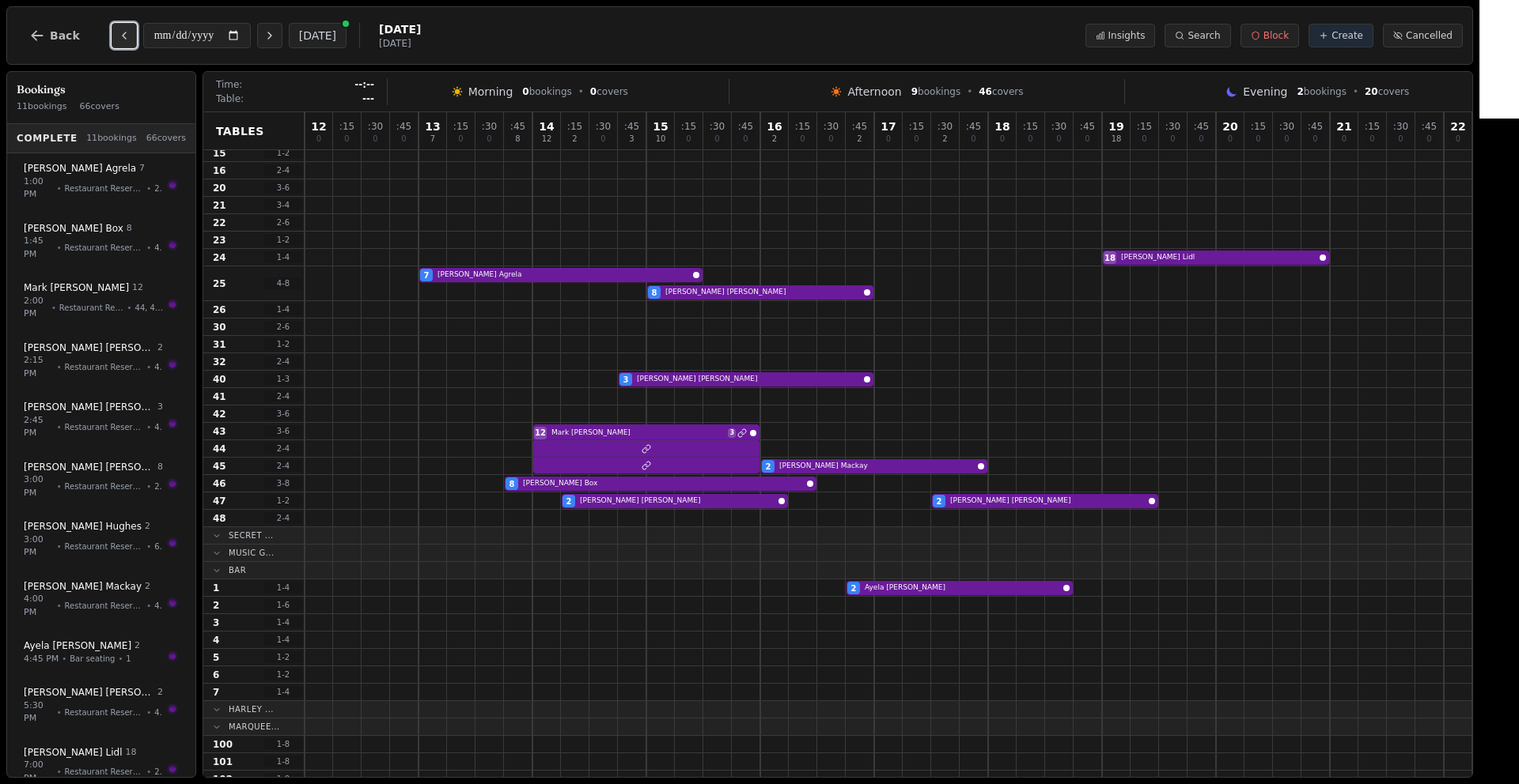
click at [126, 38] on icon "Previous day" at bounding box center [125, 36] width 13 height 13
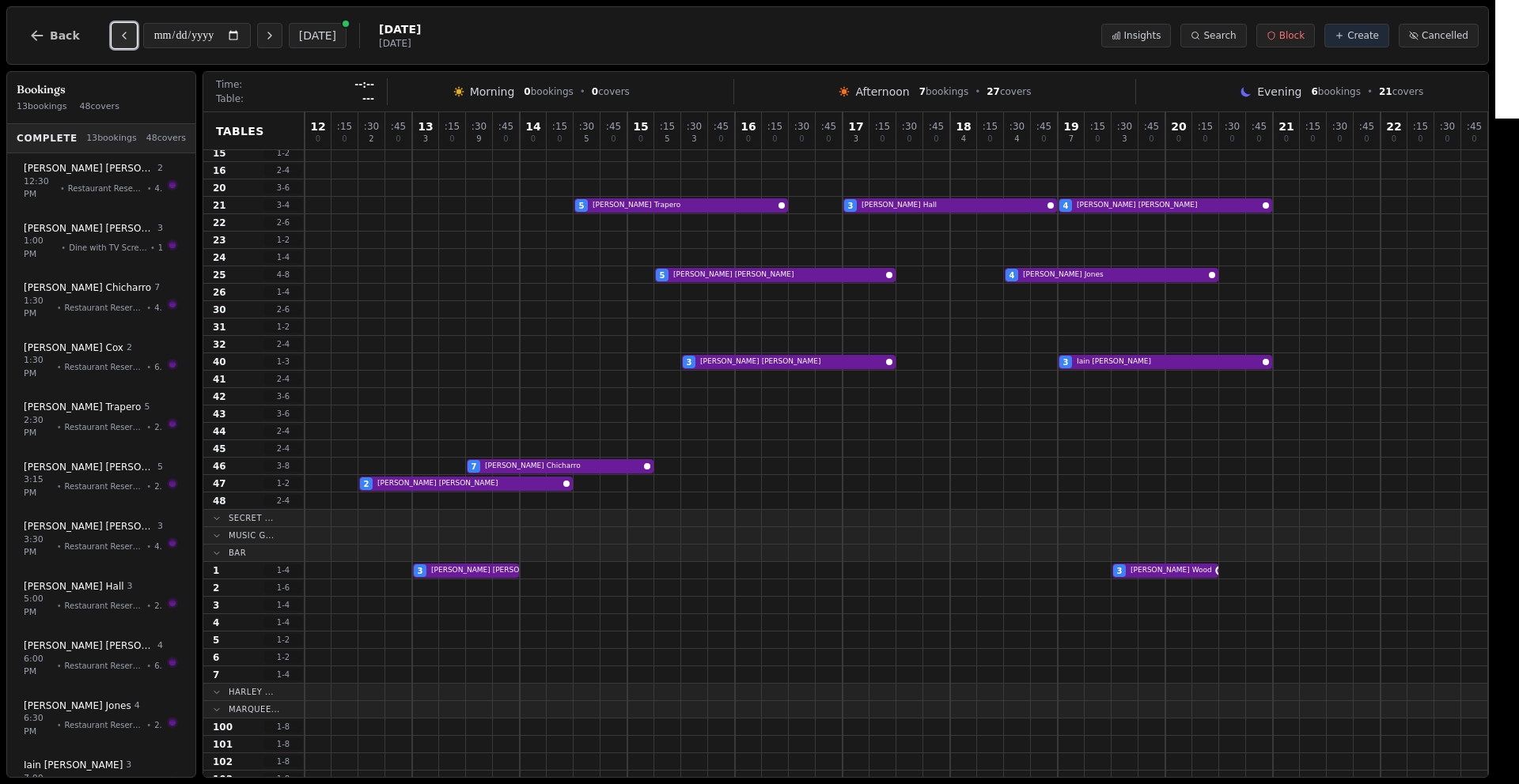
click at [124, 35] on icon "Previous day" at bounding box center [125, 36] width 13 height 13
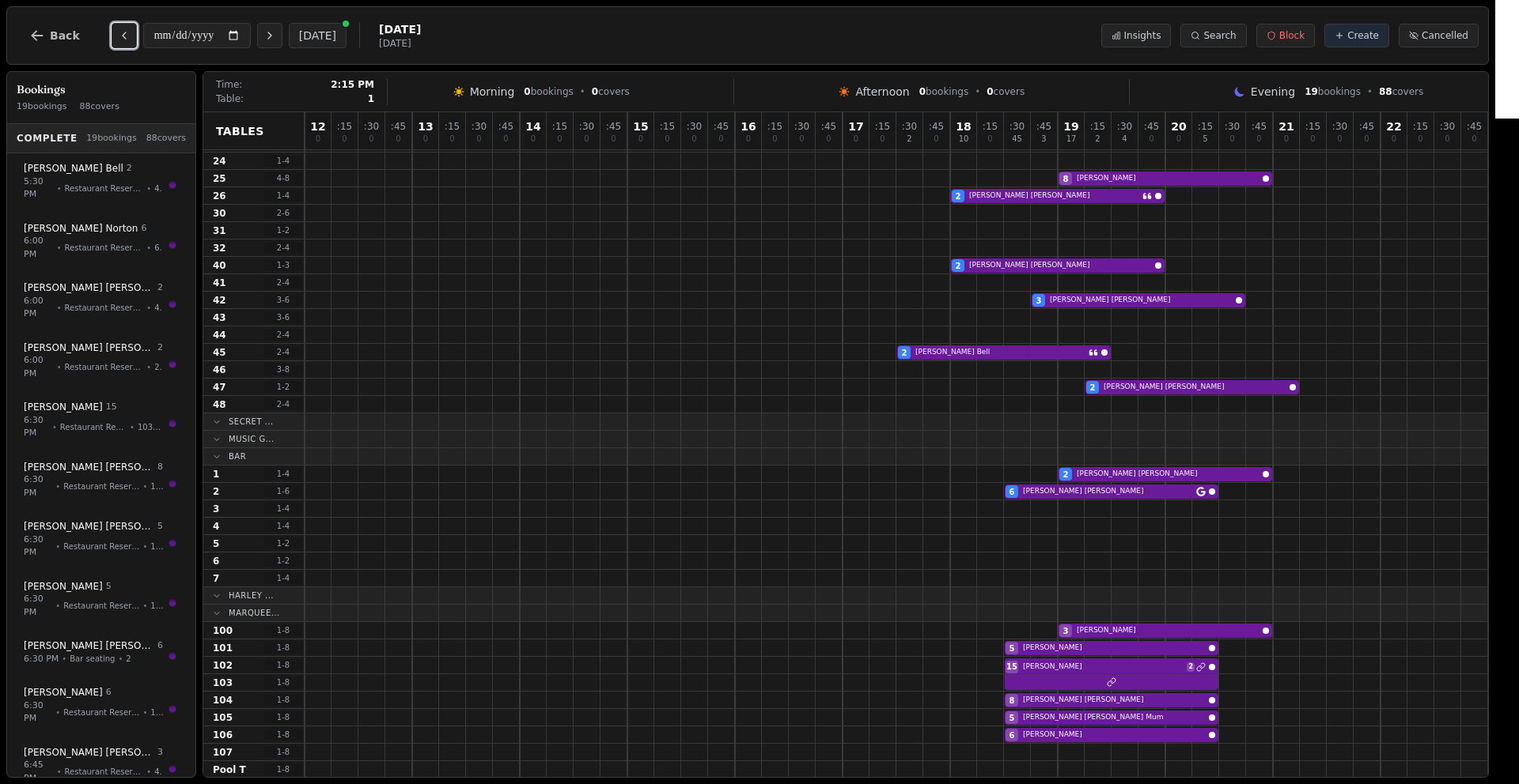
scroll to position [504, 0]
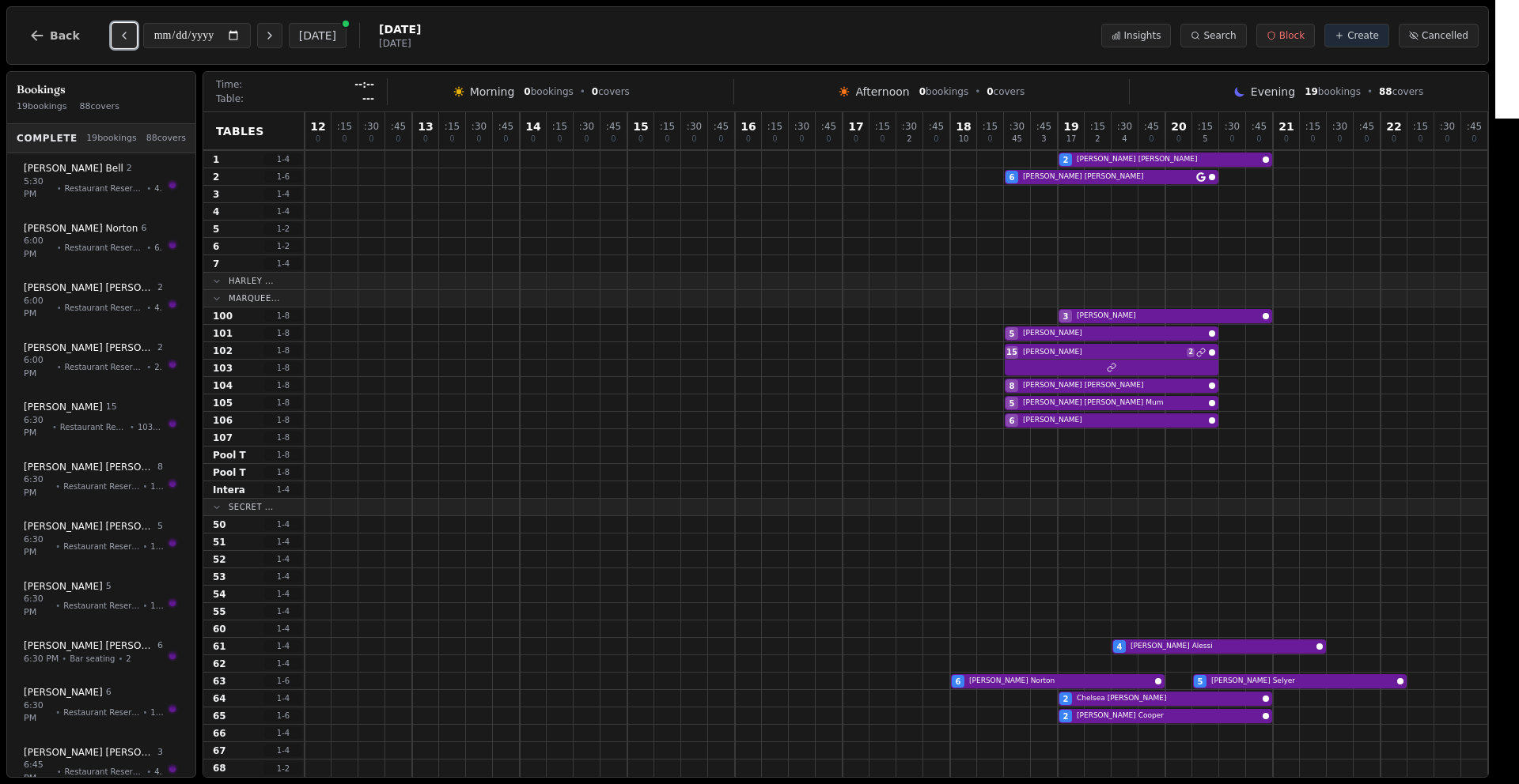
click at [114, 26] on button "Previous day" at bounding box center [124, 35] width 25 height 25
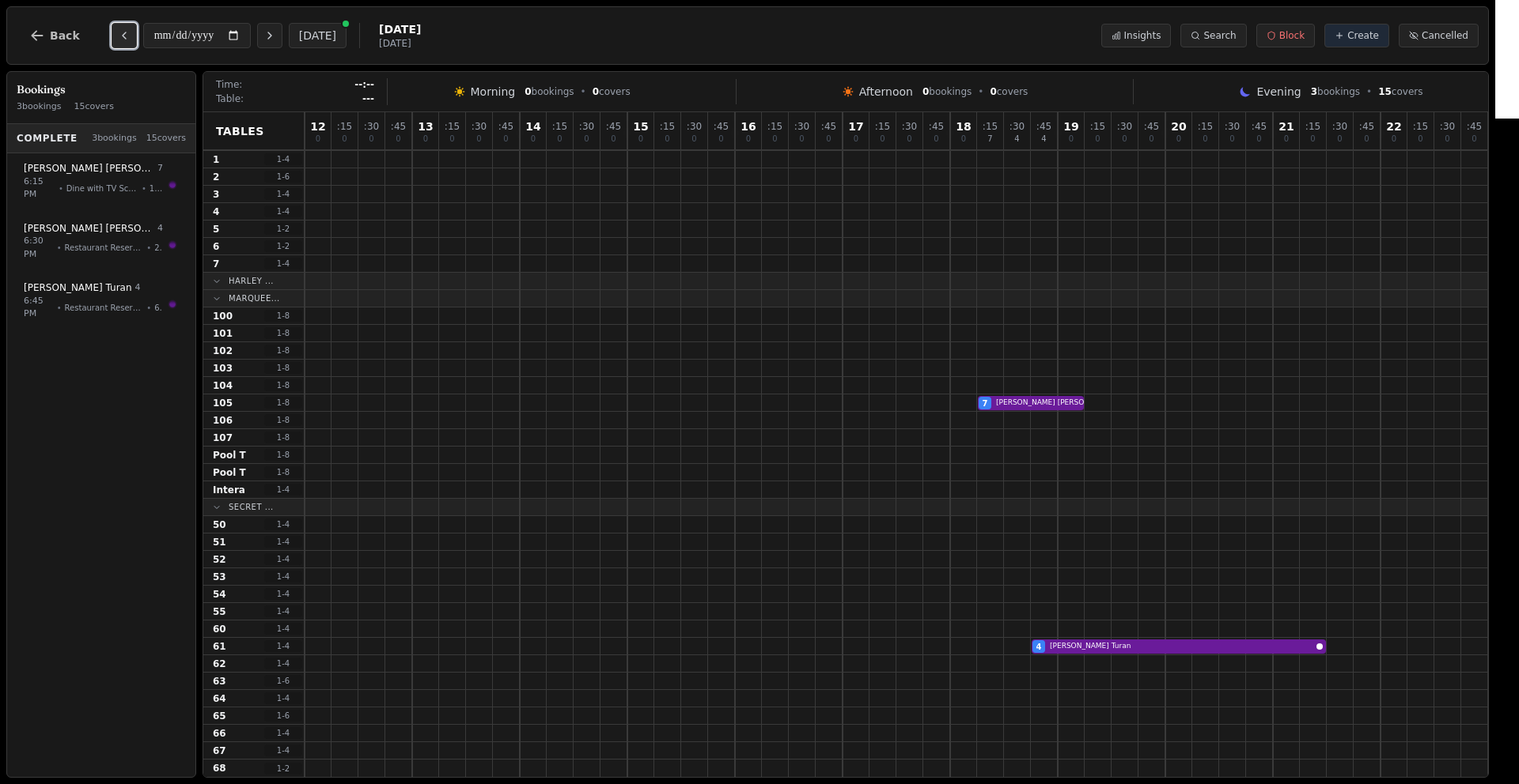
click at [115, 27] on button "Previous day" at bounding box center [124, 35] width 25 height 25
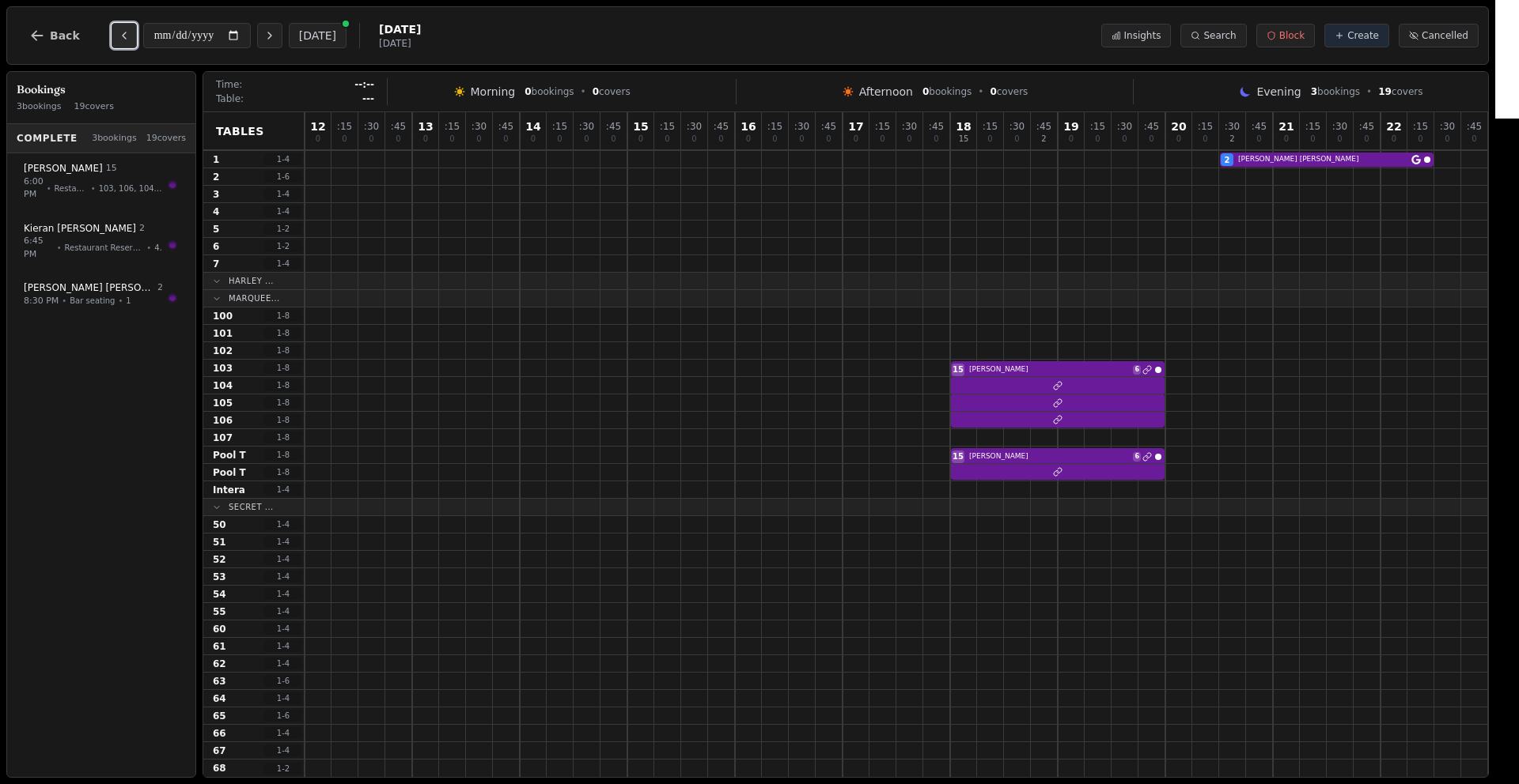
click at [115, 27] on button "Previous day" at bounding box center [124, 35] width 25 height 25
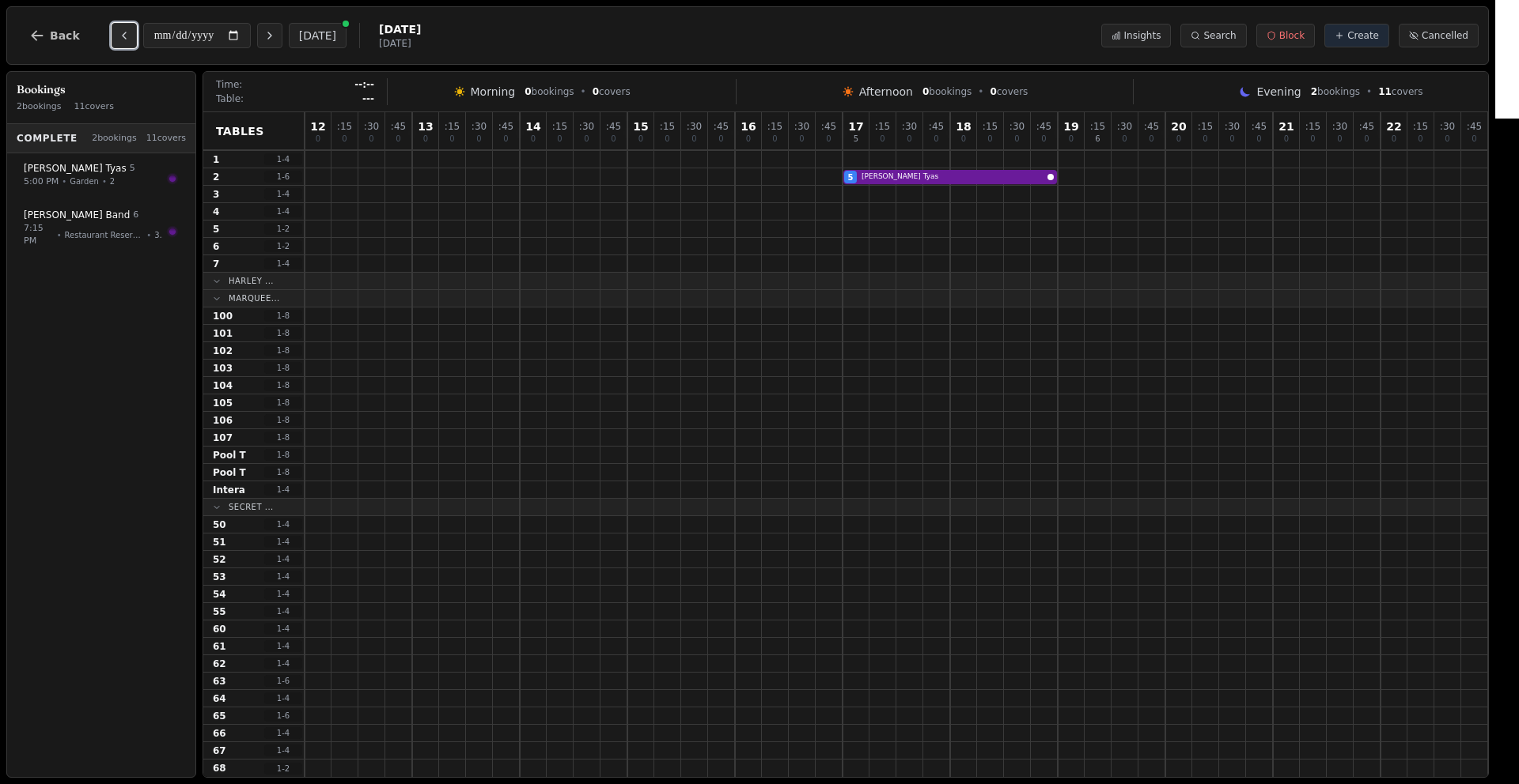
click at [115, 27] on button "Previous day" at bounding box center [124, 35] width 25 height 25
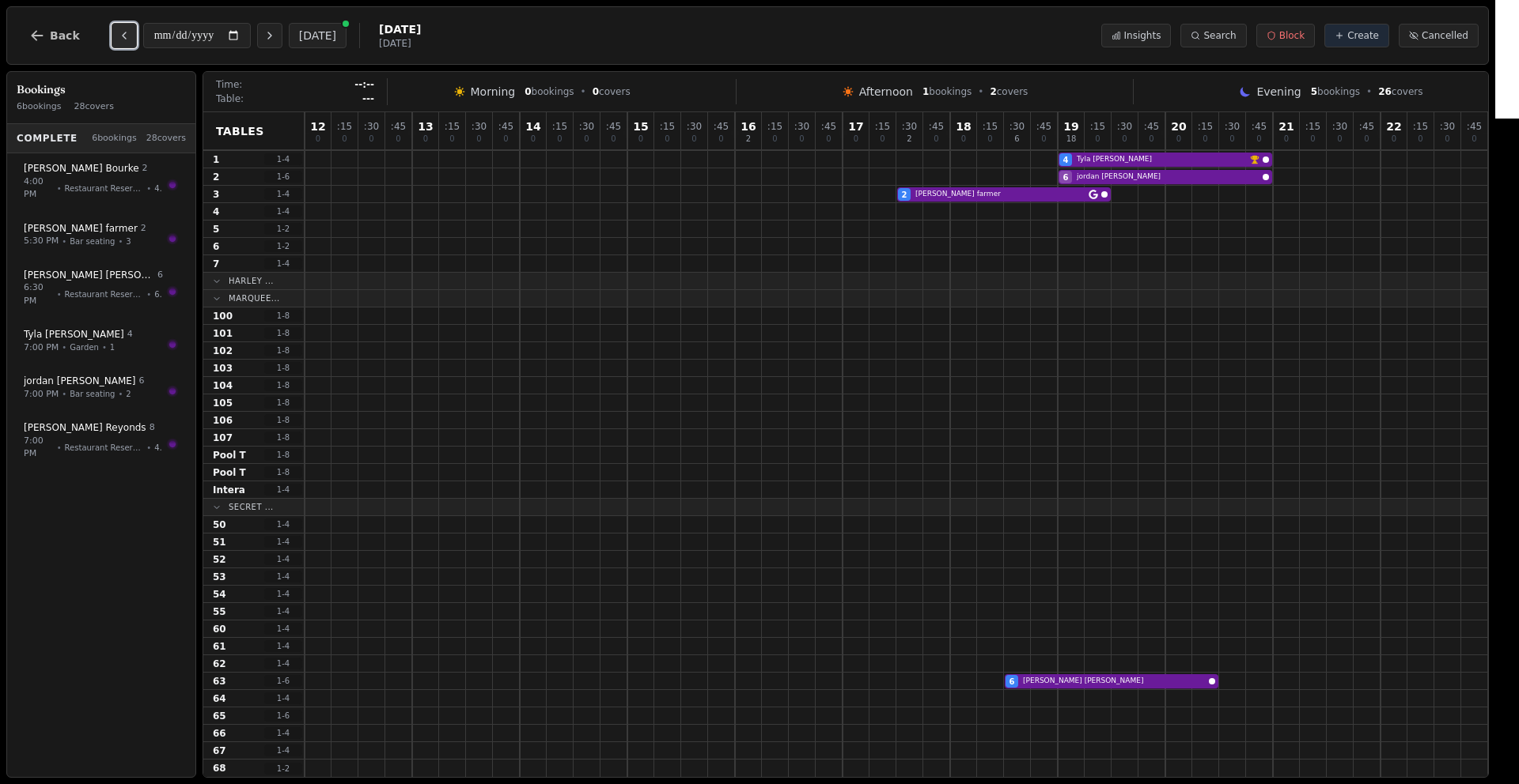
click at [115, 27] on button "Previous day" at bounding box center [124, 35] width 25 height 25
type input "**********"
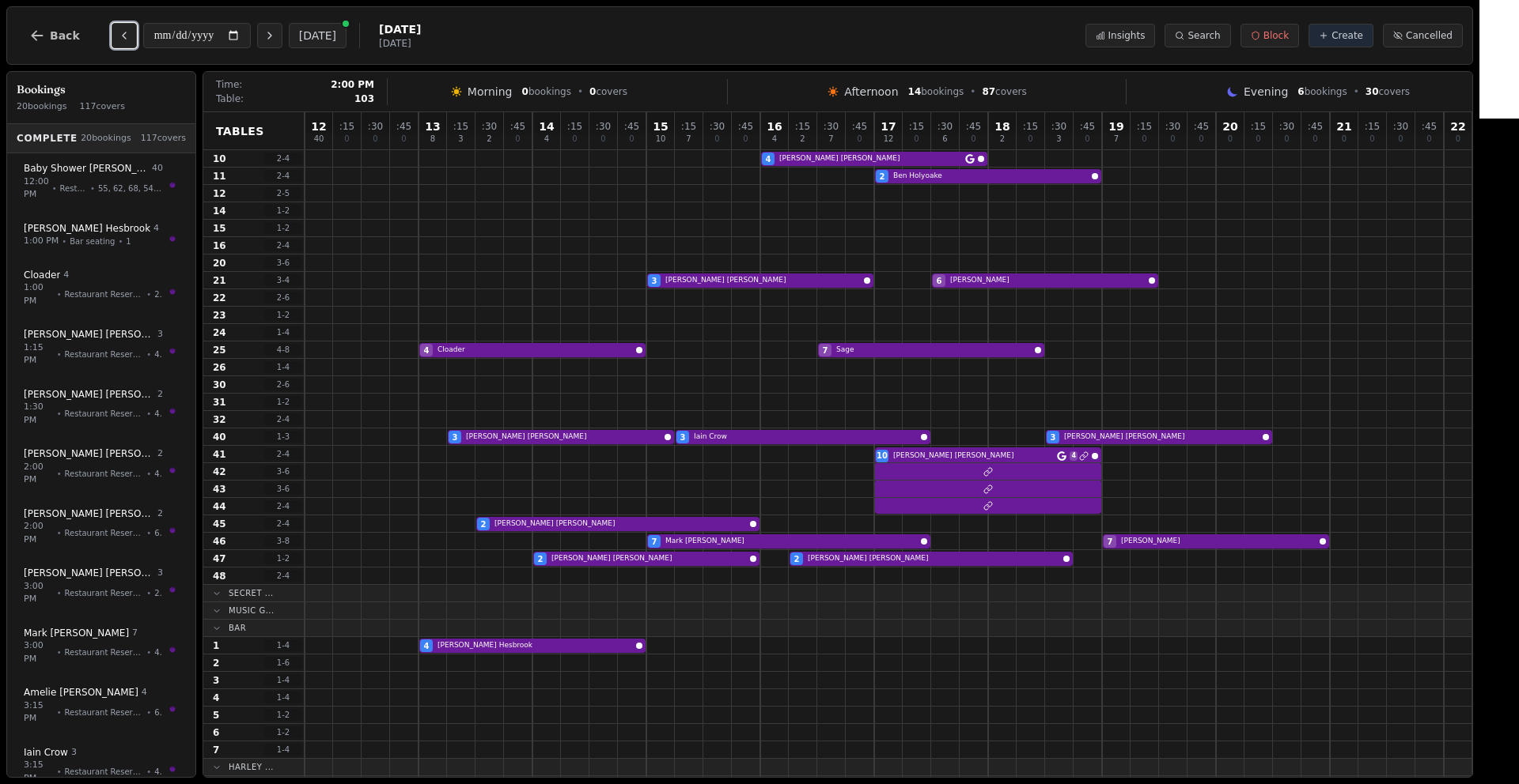
scroll to position [0, 0]
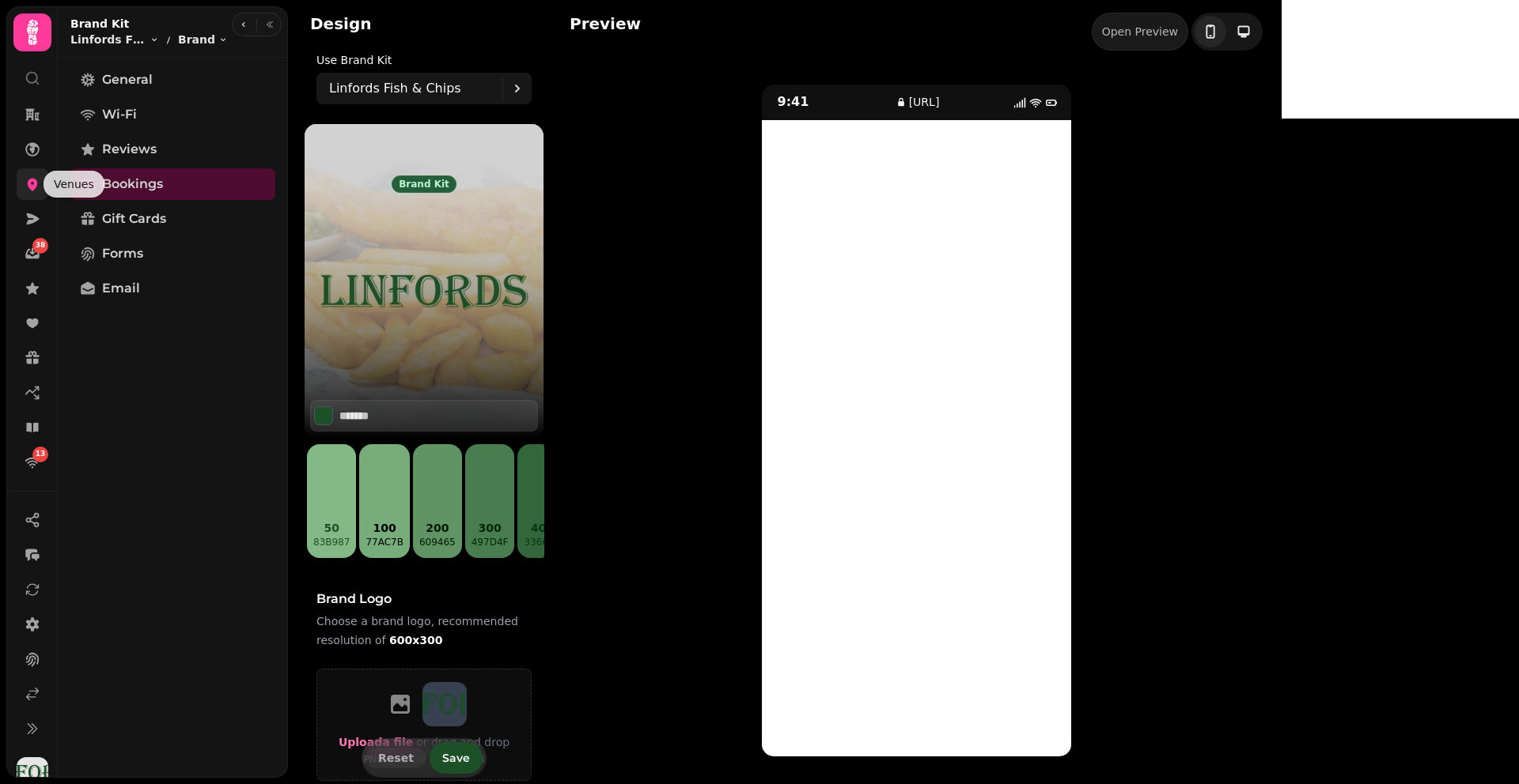
click at [24, 190] on icon at bounding box center [32, 184] width 16 height 16
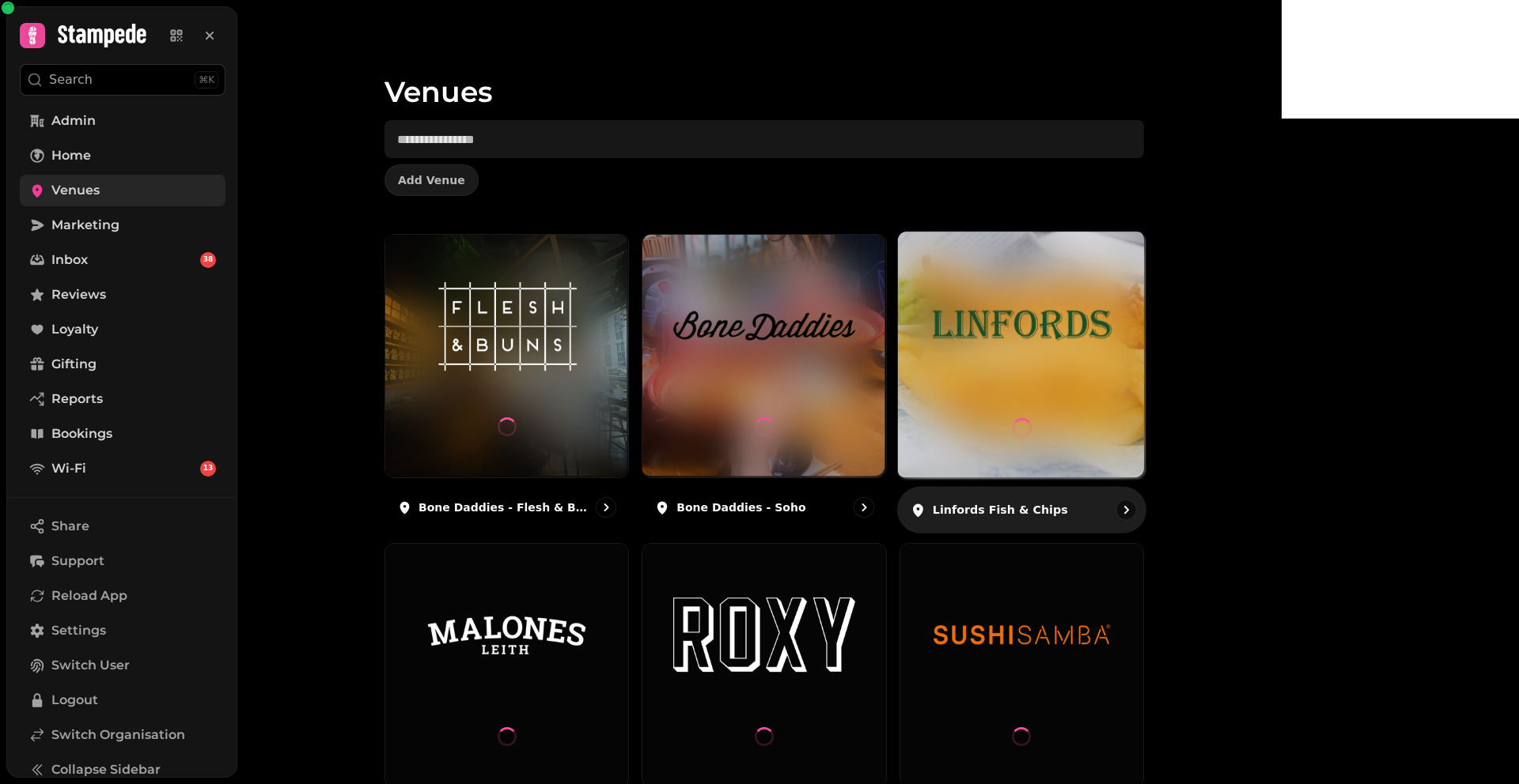
click at [1145, 289] on div at bounding box center [1021, 355] width 247 height 247
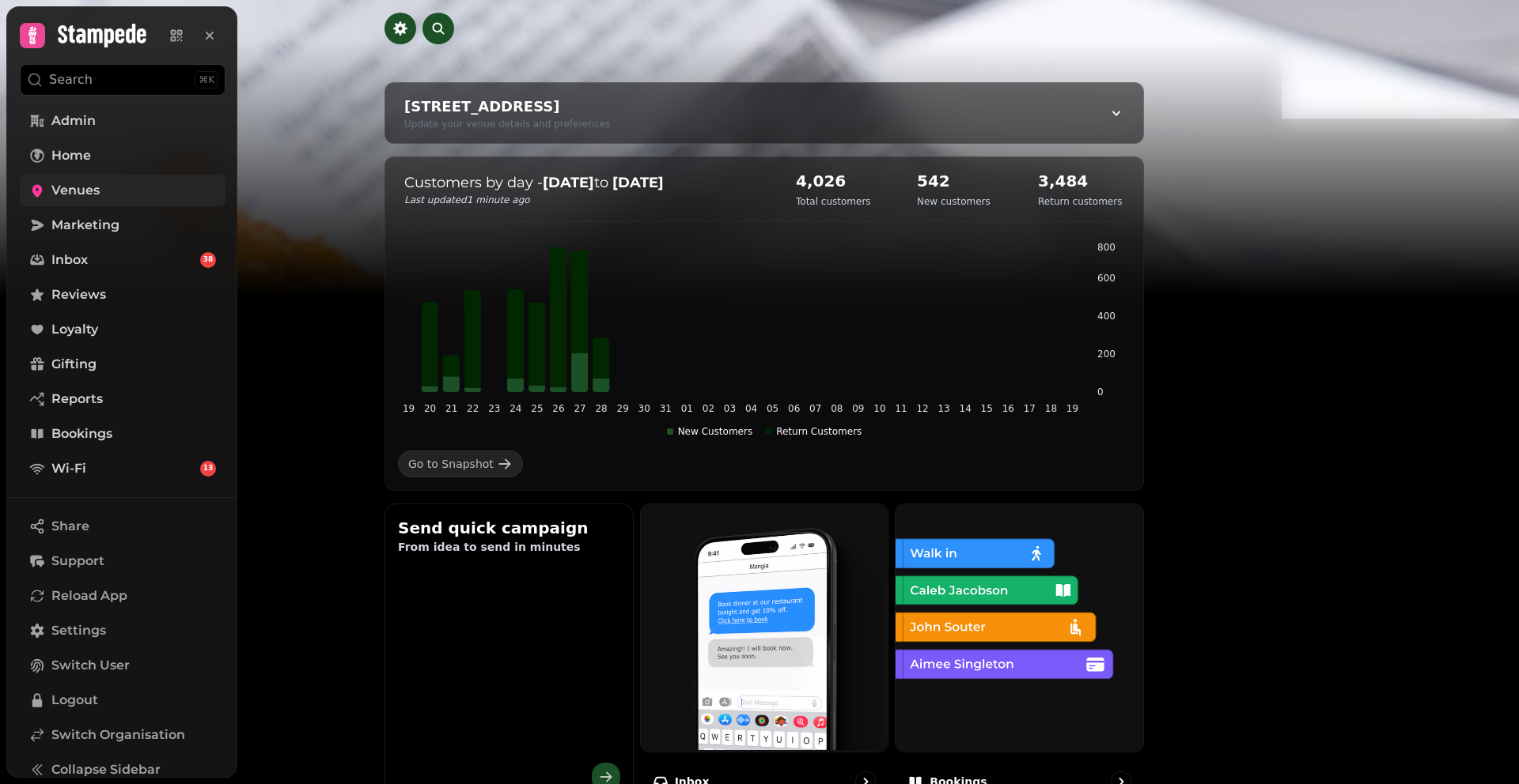
scroll to position [136, 0]
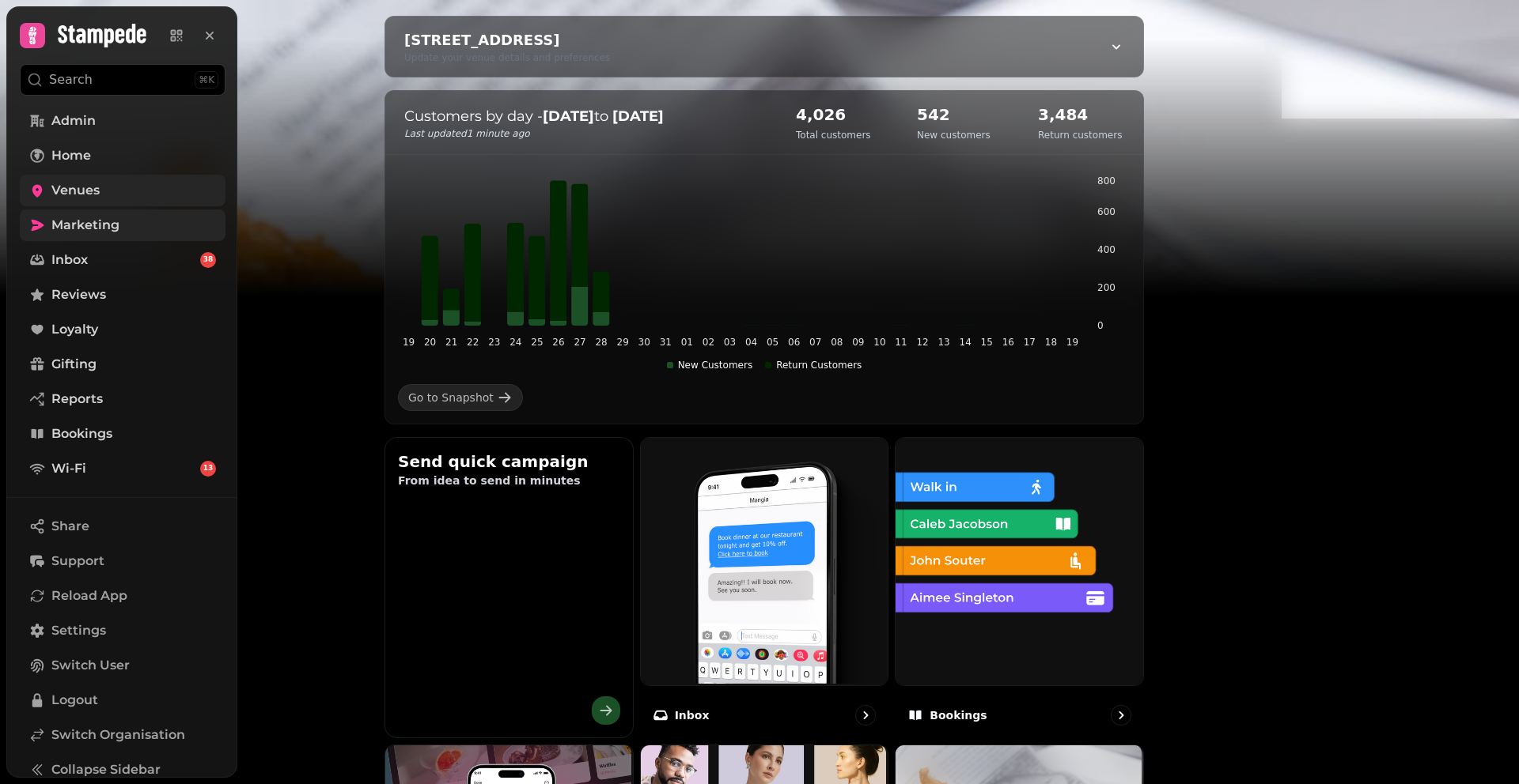
click at [85, 219] on span "Marketing" at bounding box center [85, 225] width 68 height 19
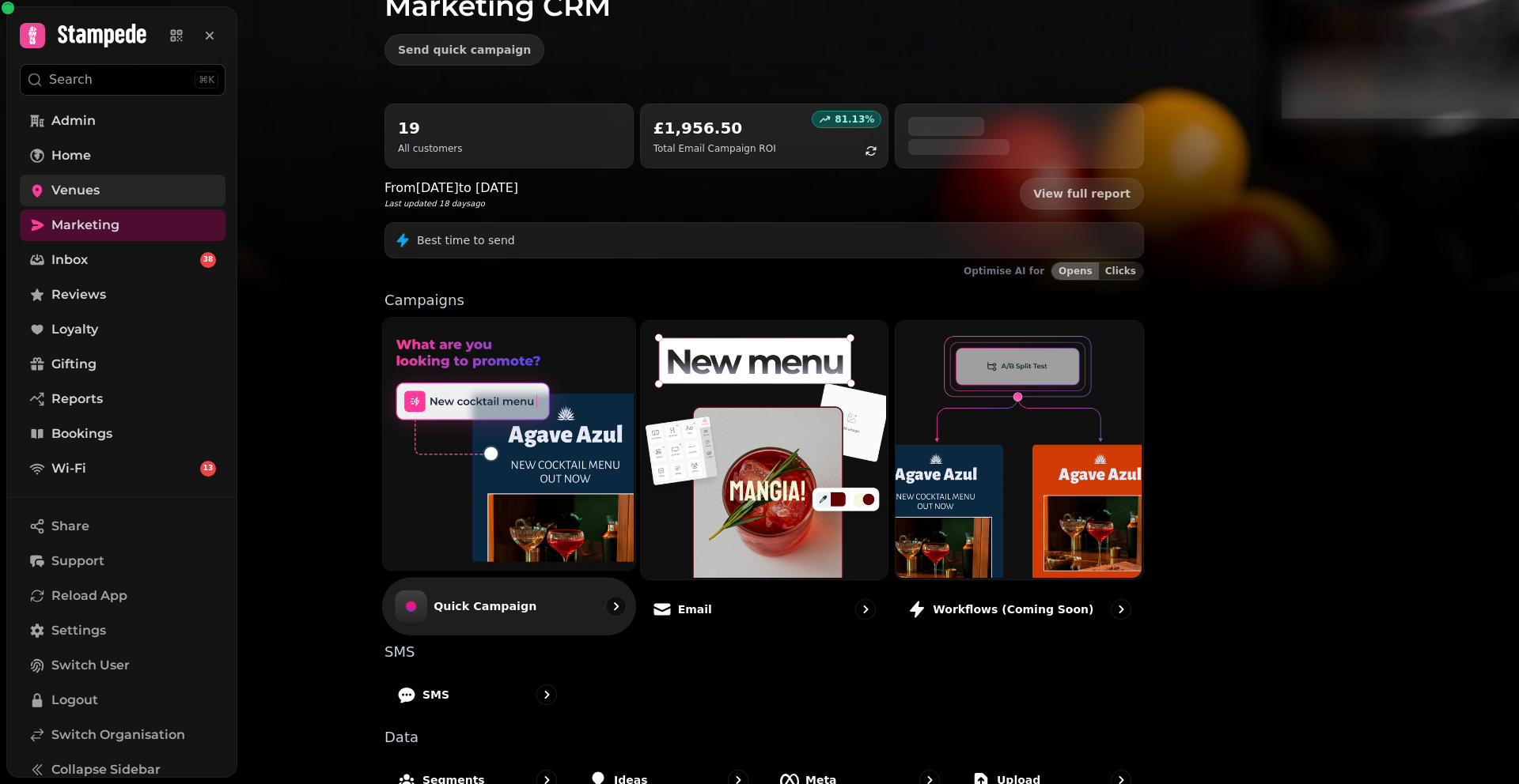
scroll to position [96, 0]
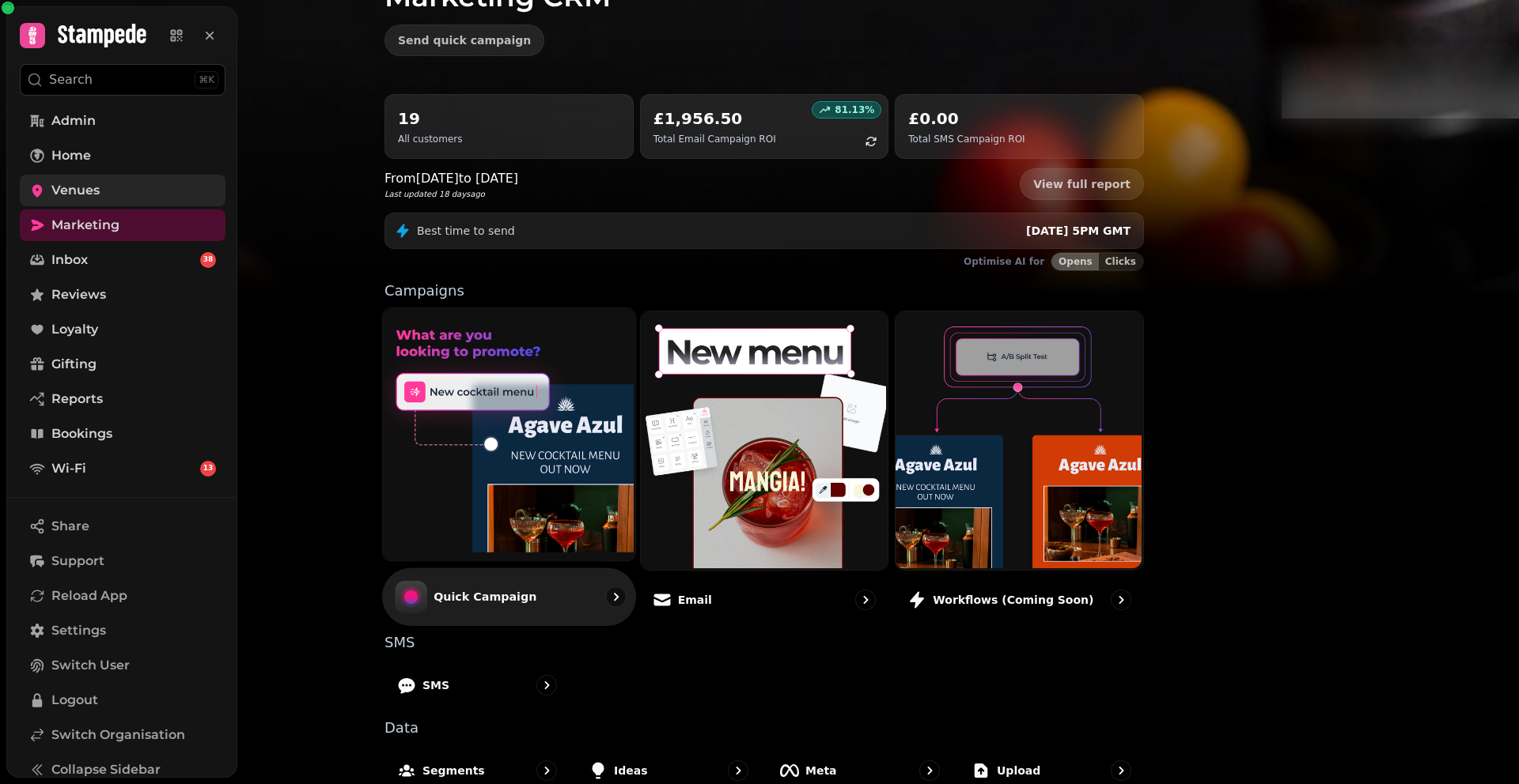
click at [562, 437] on img at bounding box center [507, 432] width 252 height 252
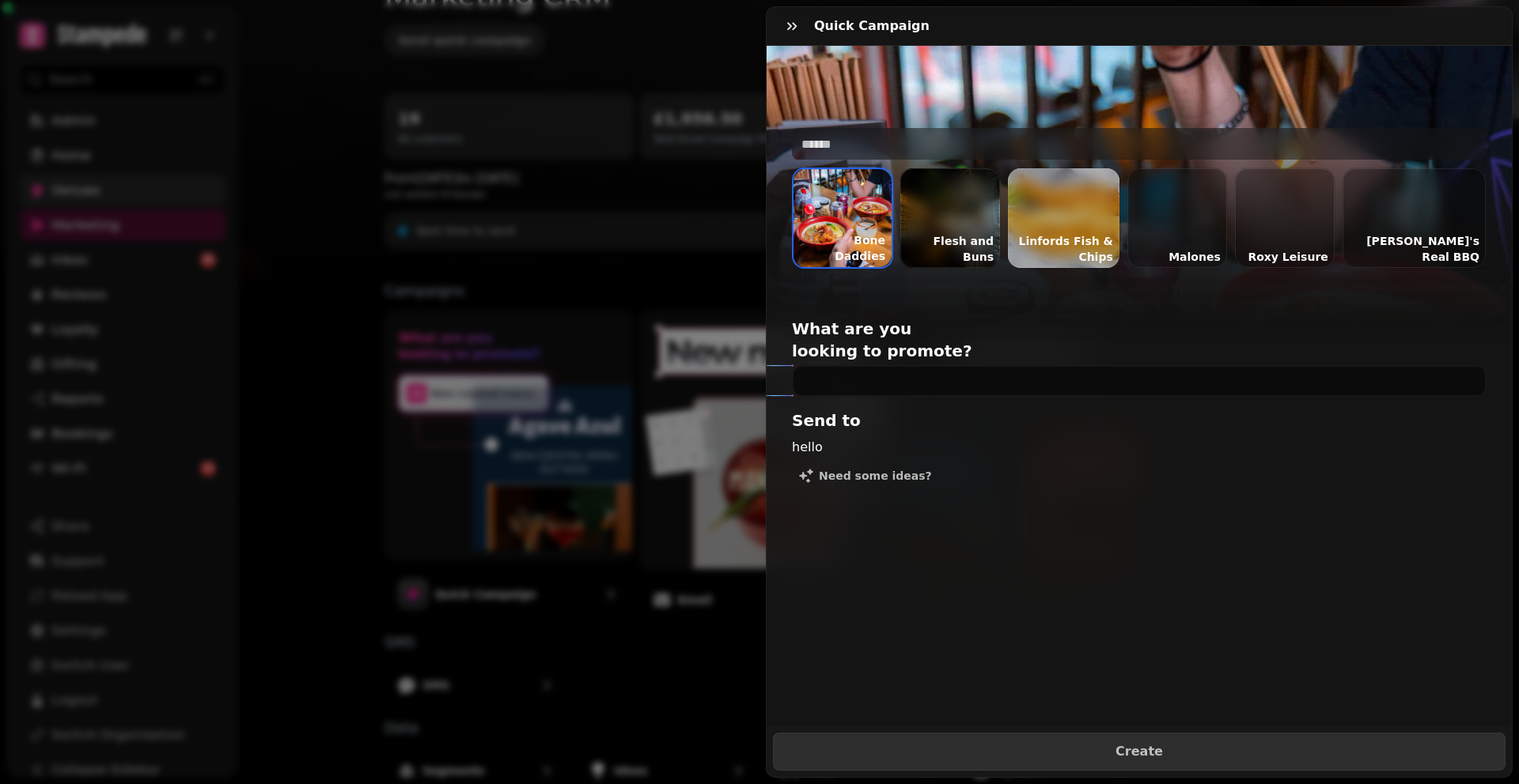
click at [1072, 211] on div at bounding box center [1063, 218] width 112 height 99
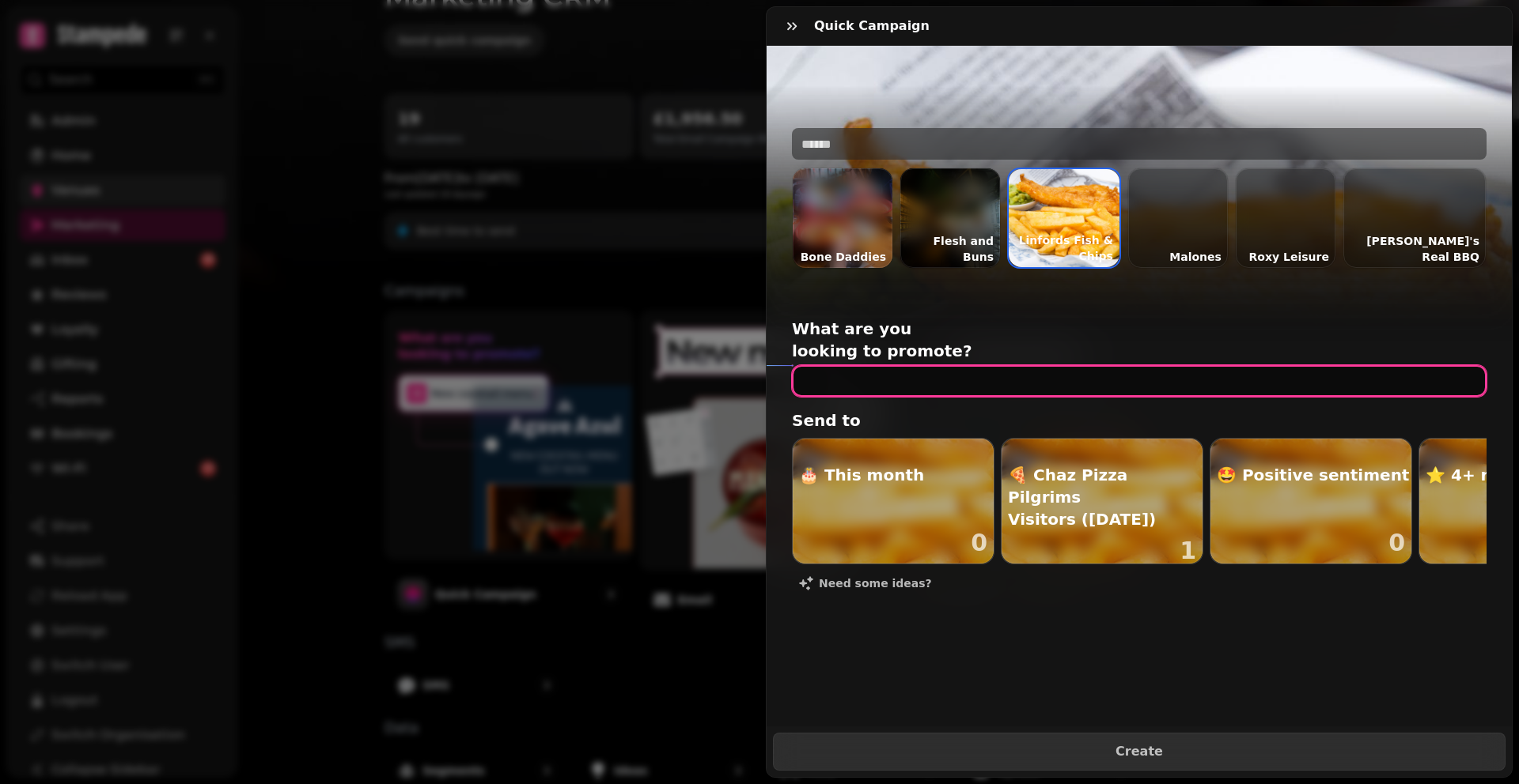
click at [885, 365] on input "text" at bounding box center [1139, 381] width 694 height 32
type input "**********"
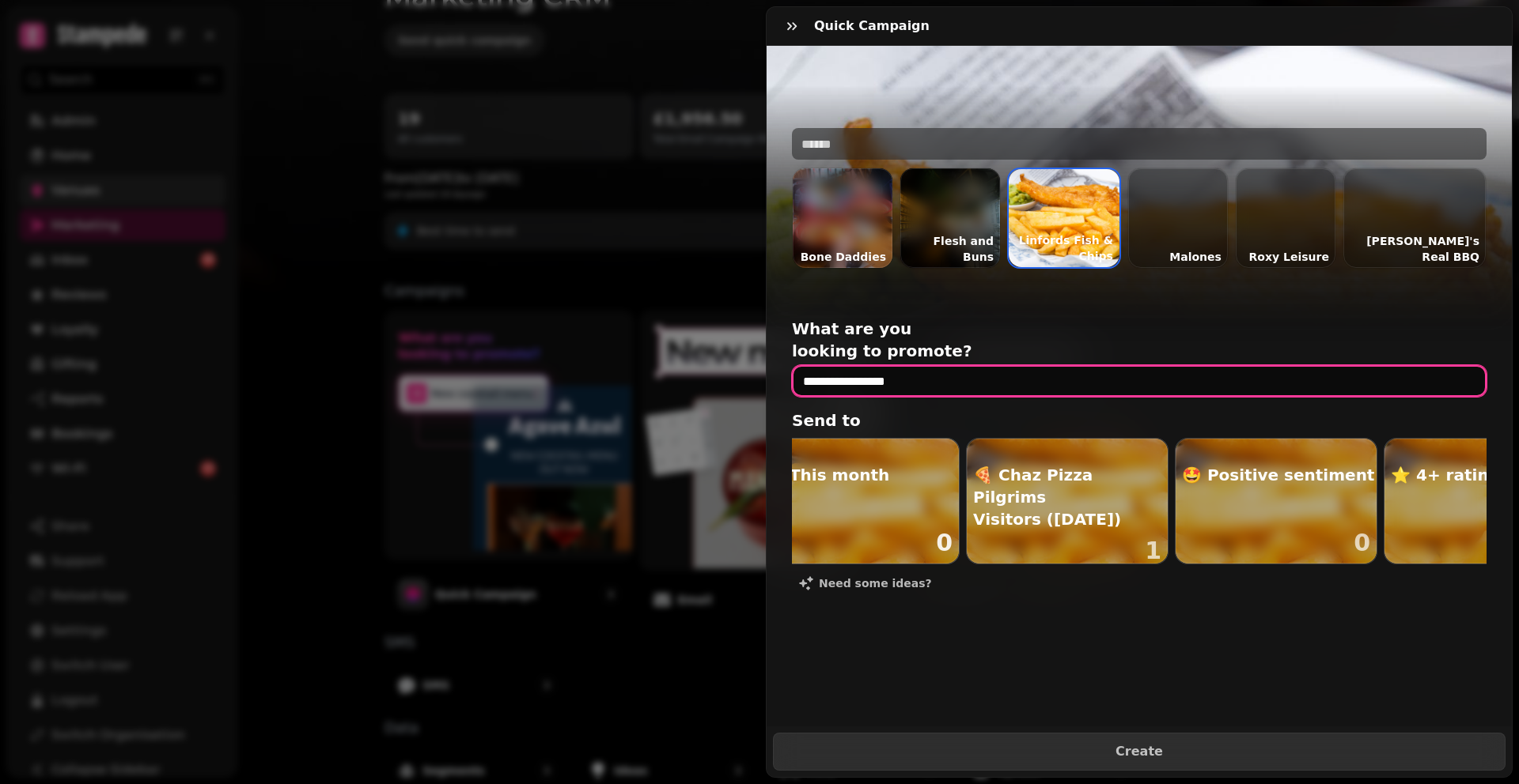
scroll to position [0, 33]
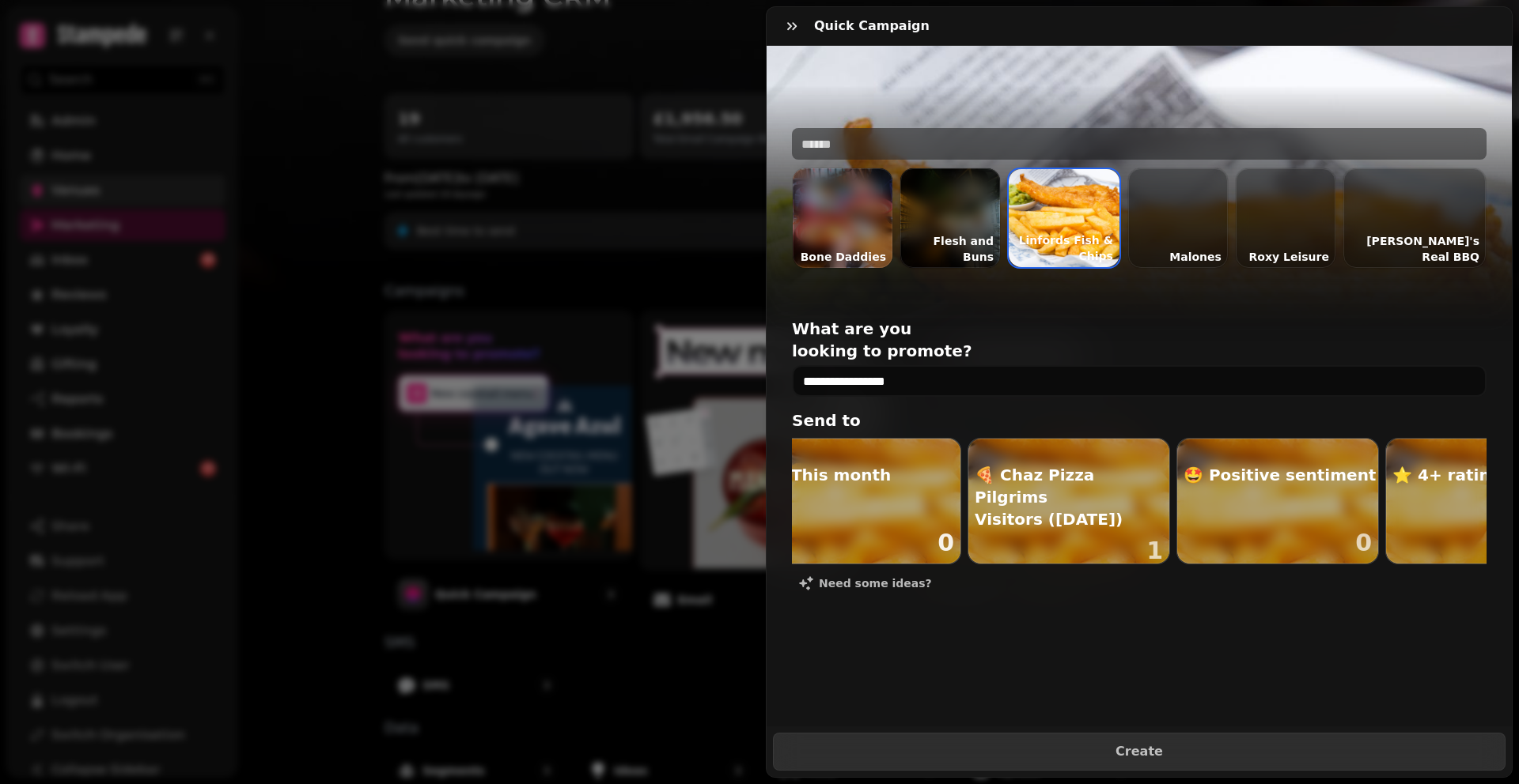
click at [893, 492] on div "button" at bounding box center [859, 500] width 201 height 125
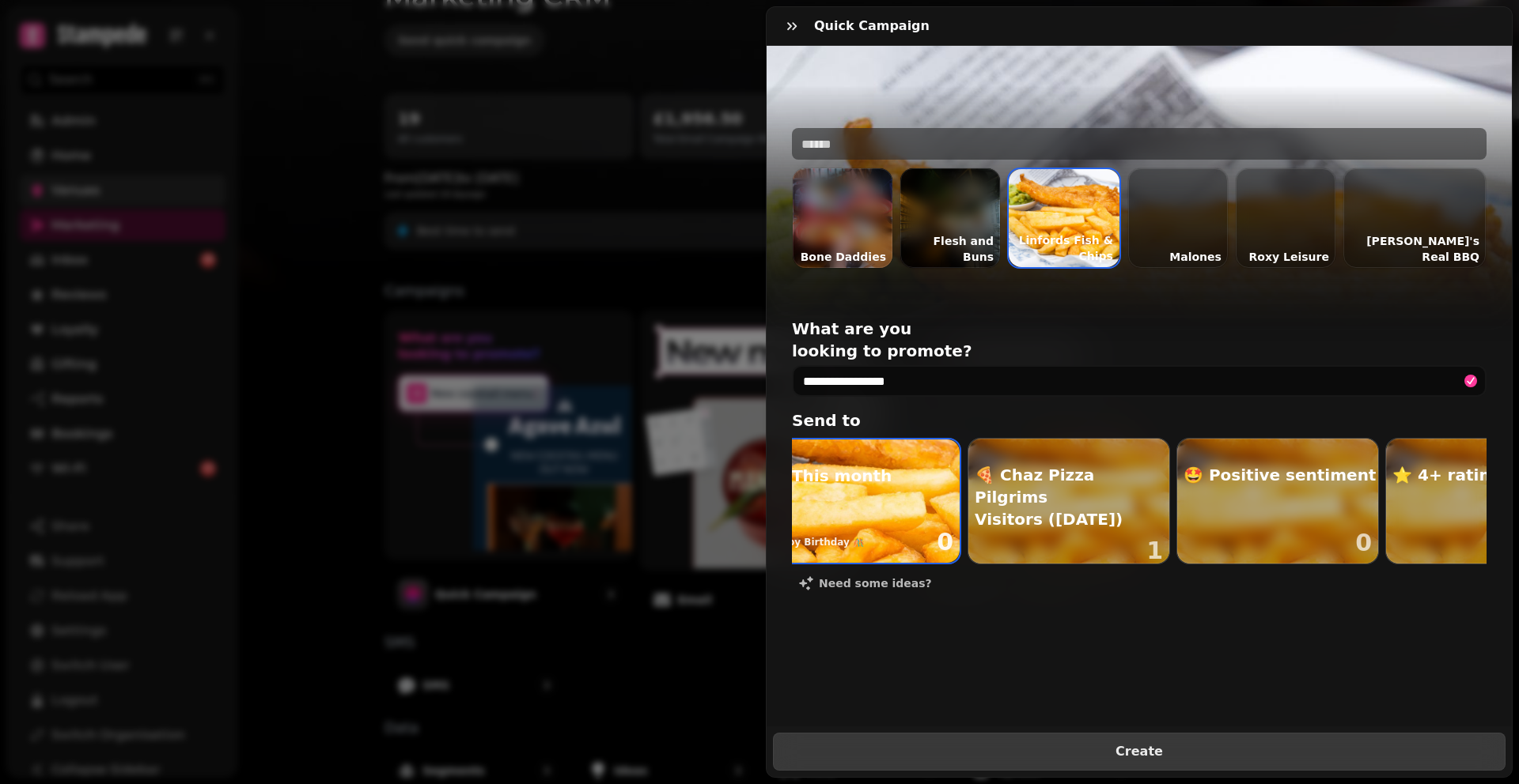
click at [1173, 746] on span "Create" at bounding box center [1139, 752] width 692 height 13
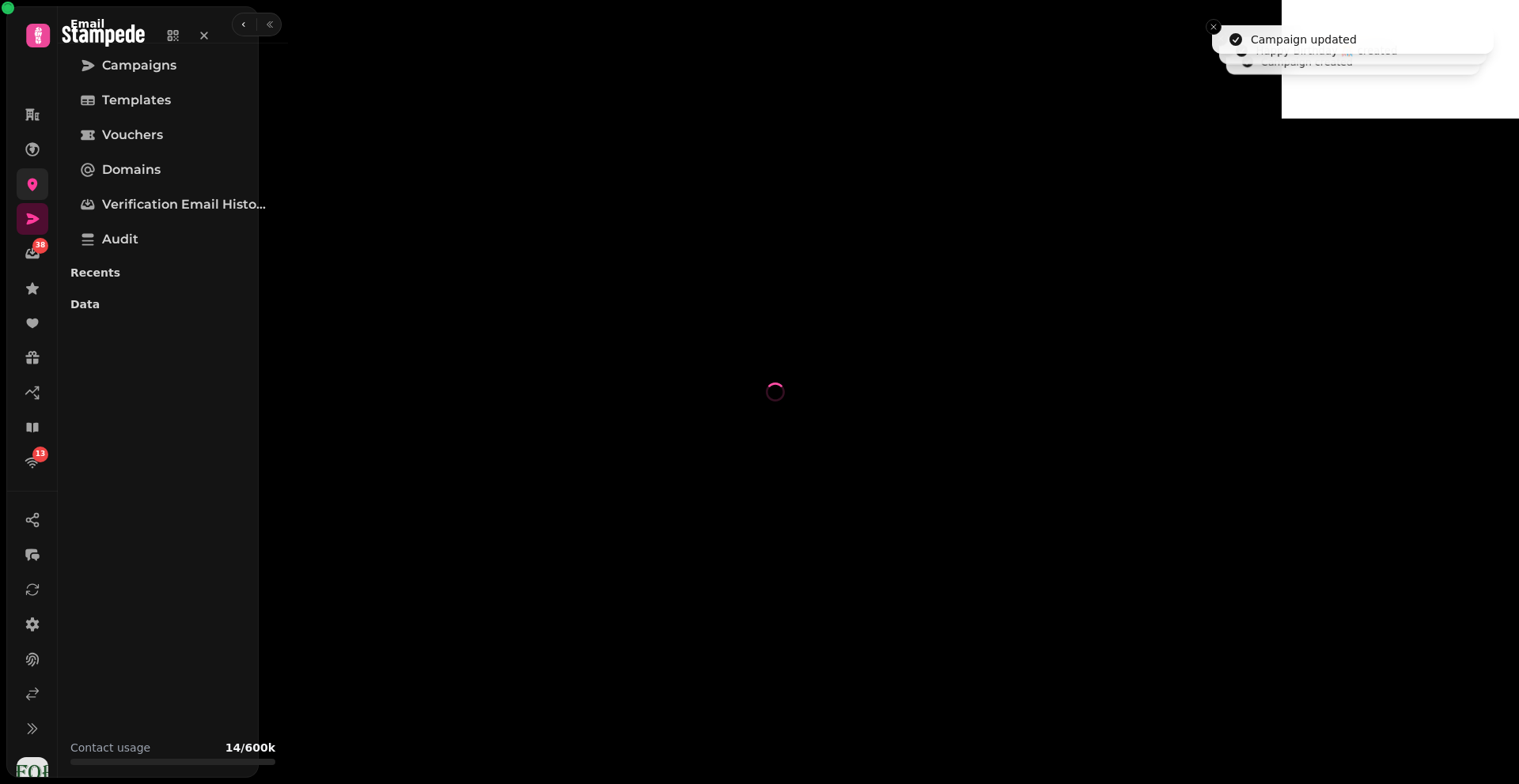
select select "**********"
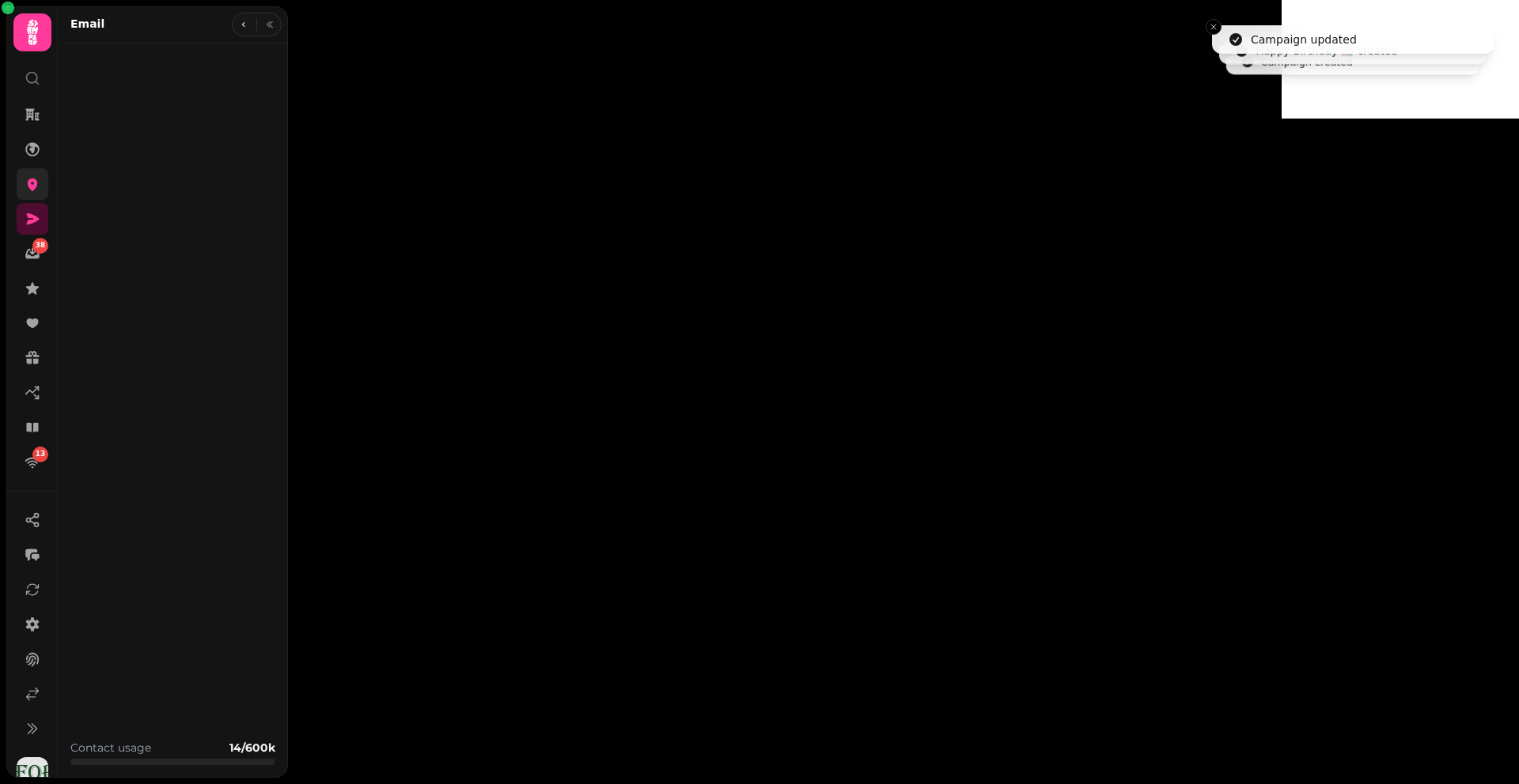
type input "**********"
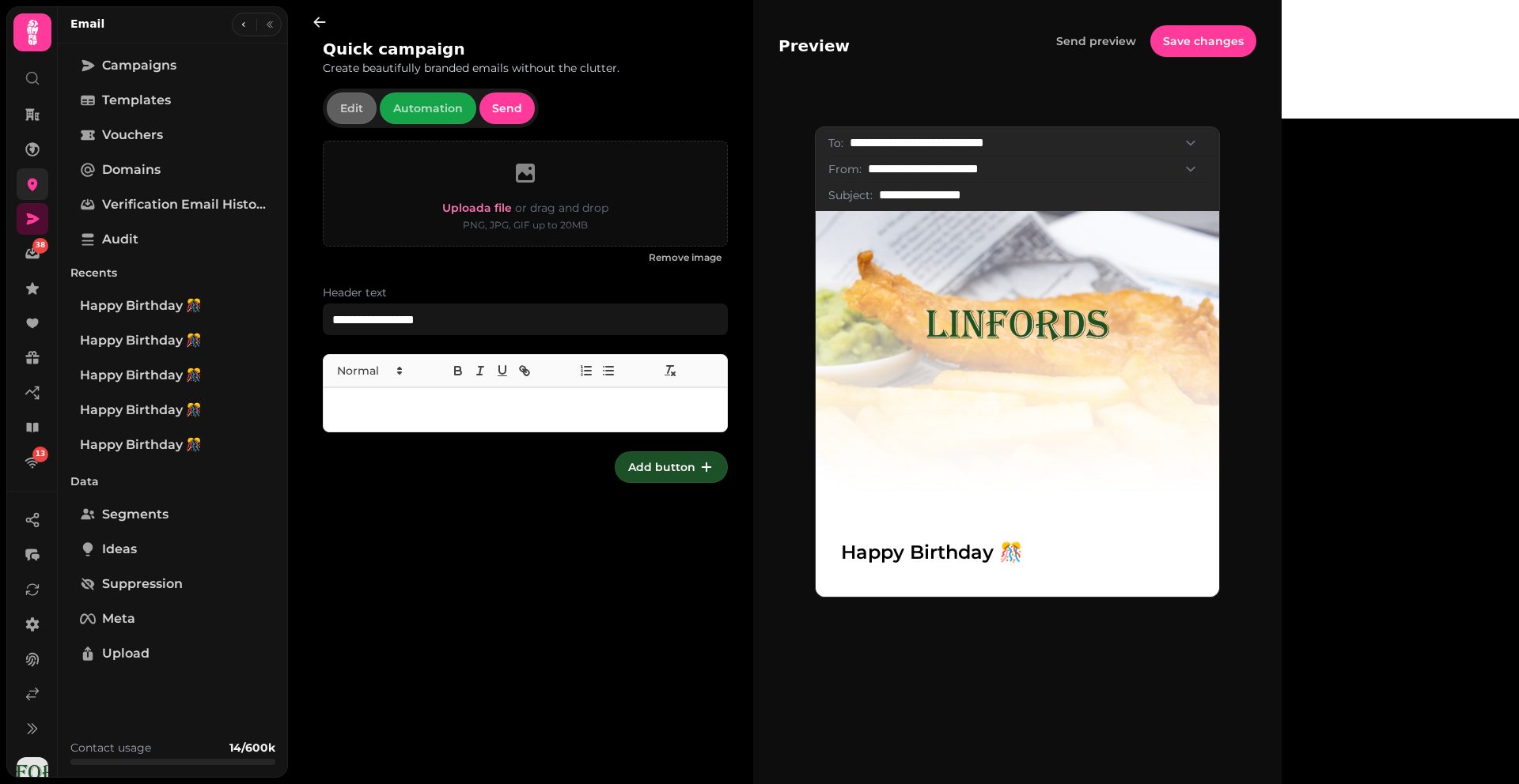
click at [464, 417] on p at bounding box center [525, 409] width 378 height 18
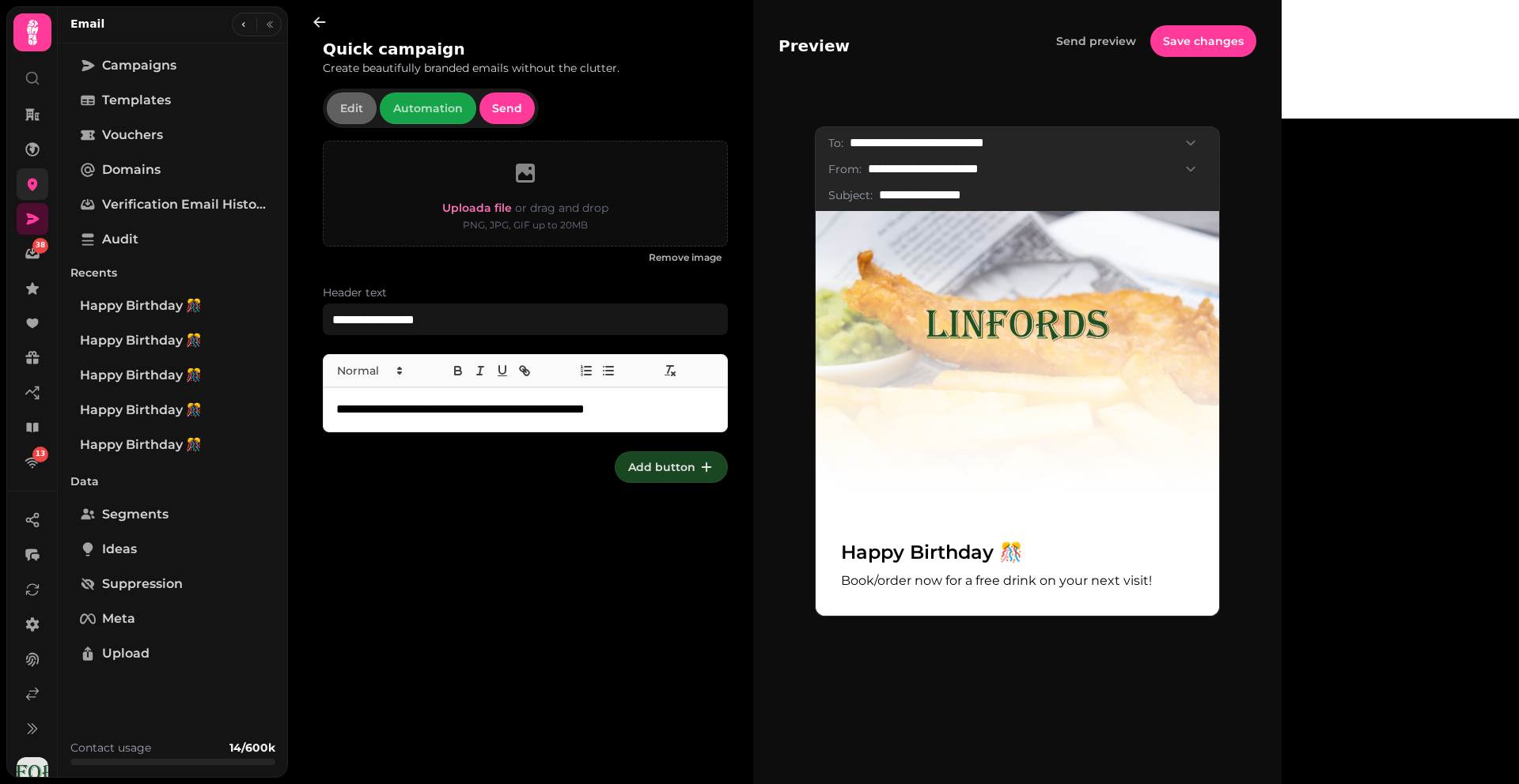
click at [666, 456] on button "Add button" at bounding box center [671, 467] width 113 height 32
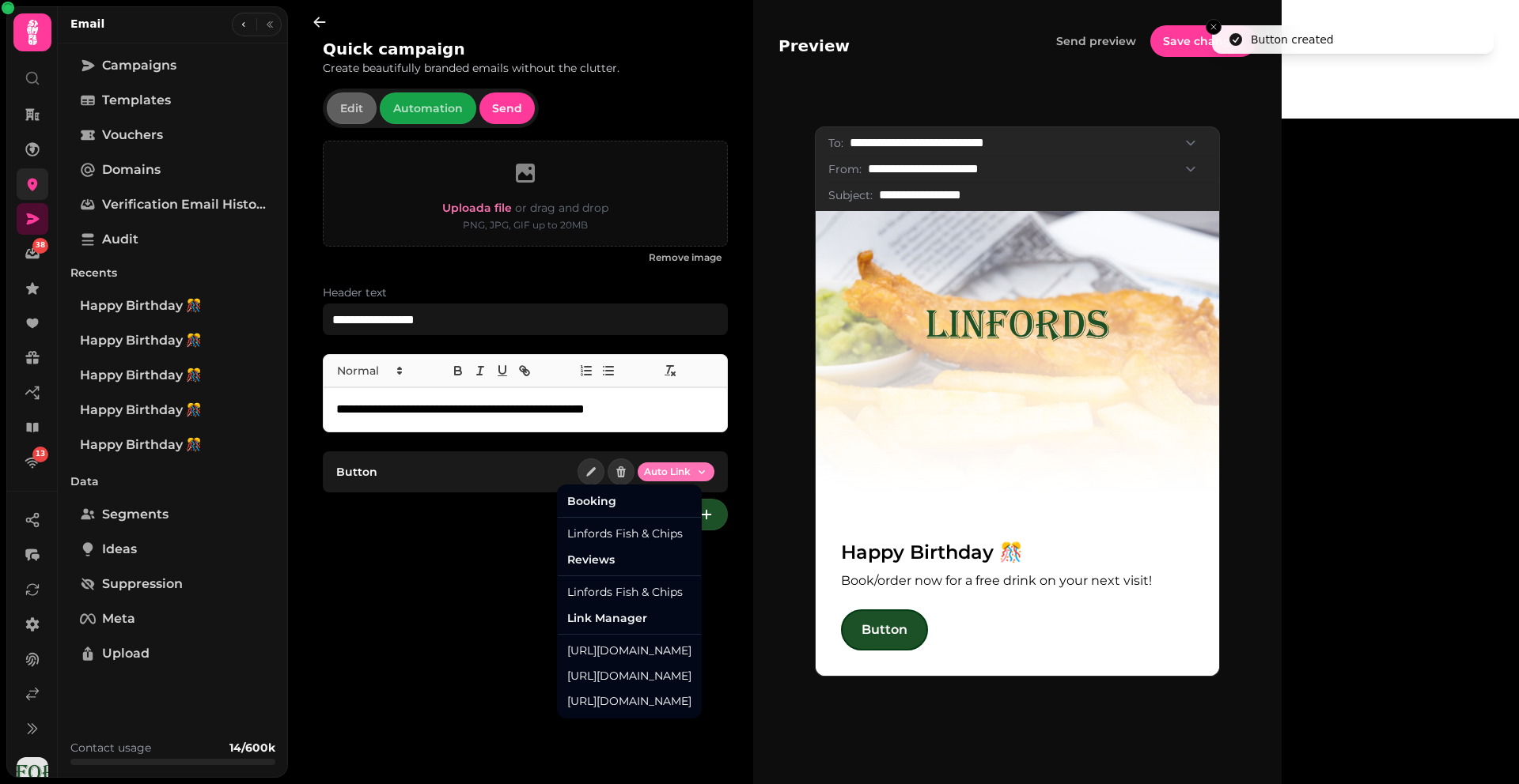
click at [696, 474] on html "**********" at bounding box center [759, 392] width 1519 height 784
click at [622, 540] on div "Linfords Fish & Chips" at bounding box center [629, 533] width 137 height 25
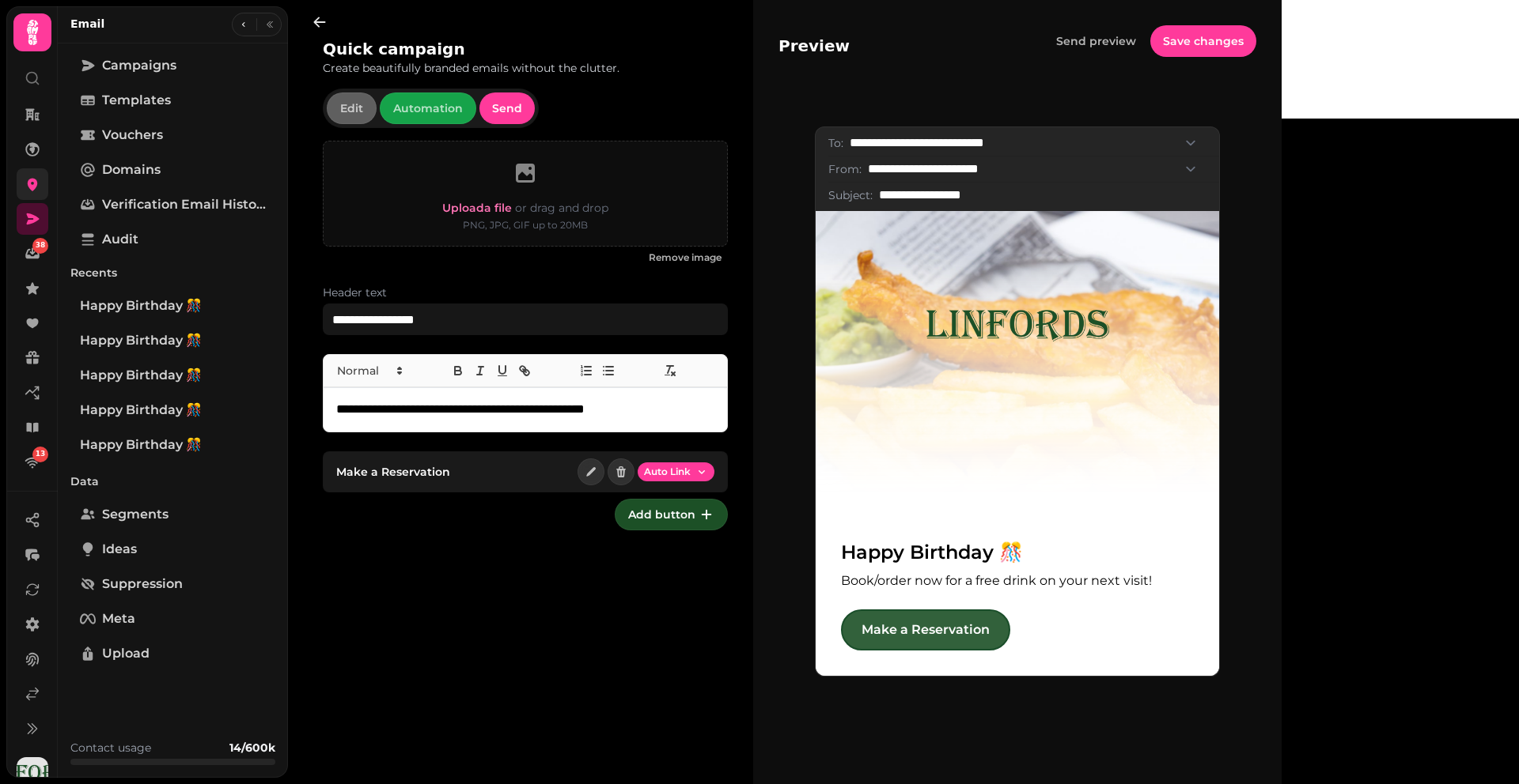
click at [1003, 621] on link "Make a Reservation" at bounding box center [925, 630] width 170 height 41
click at [31, 183] on icon at bounding box center [32, 184] width 16 height 16
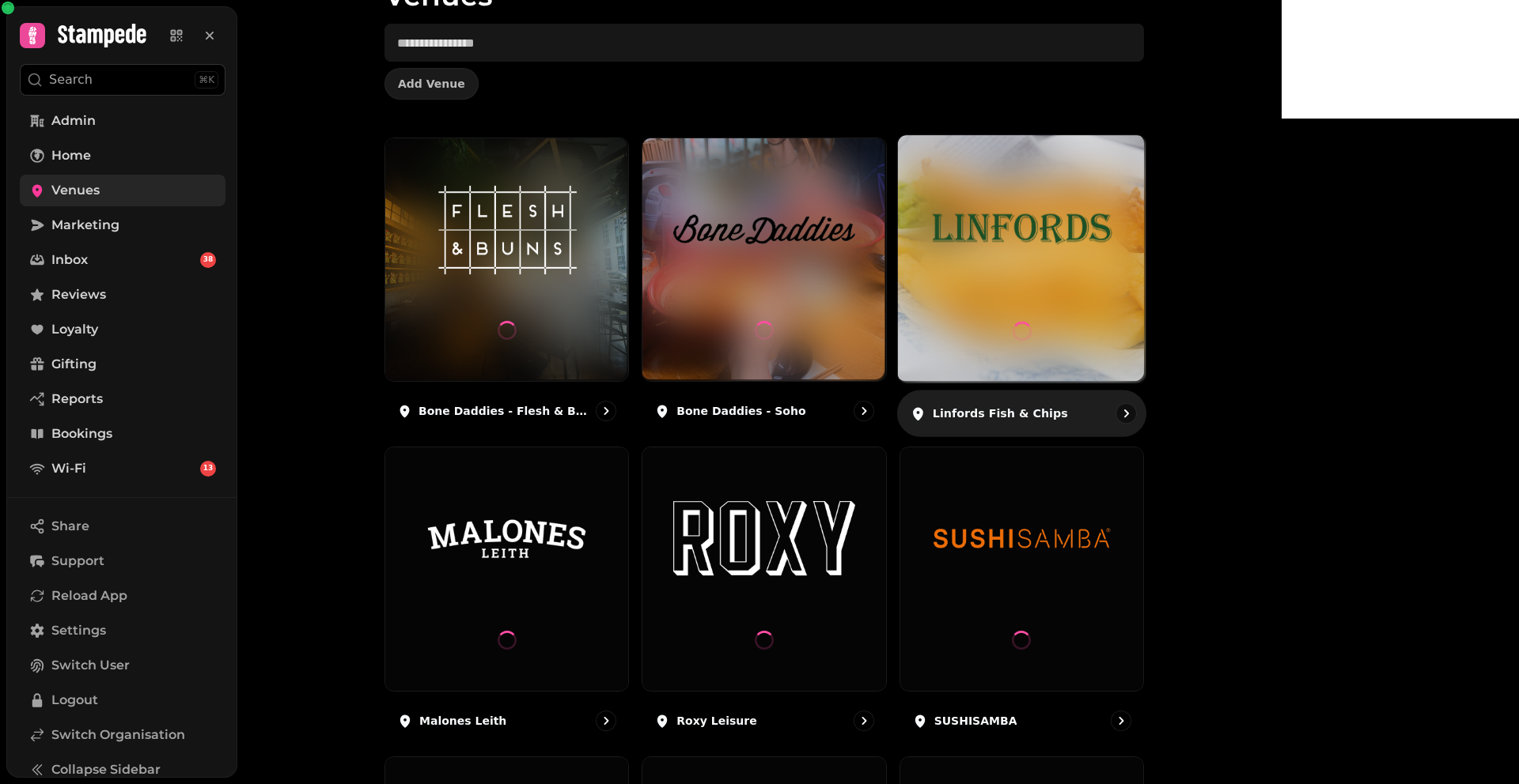
scroll to position [106, 0]
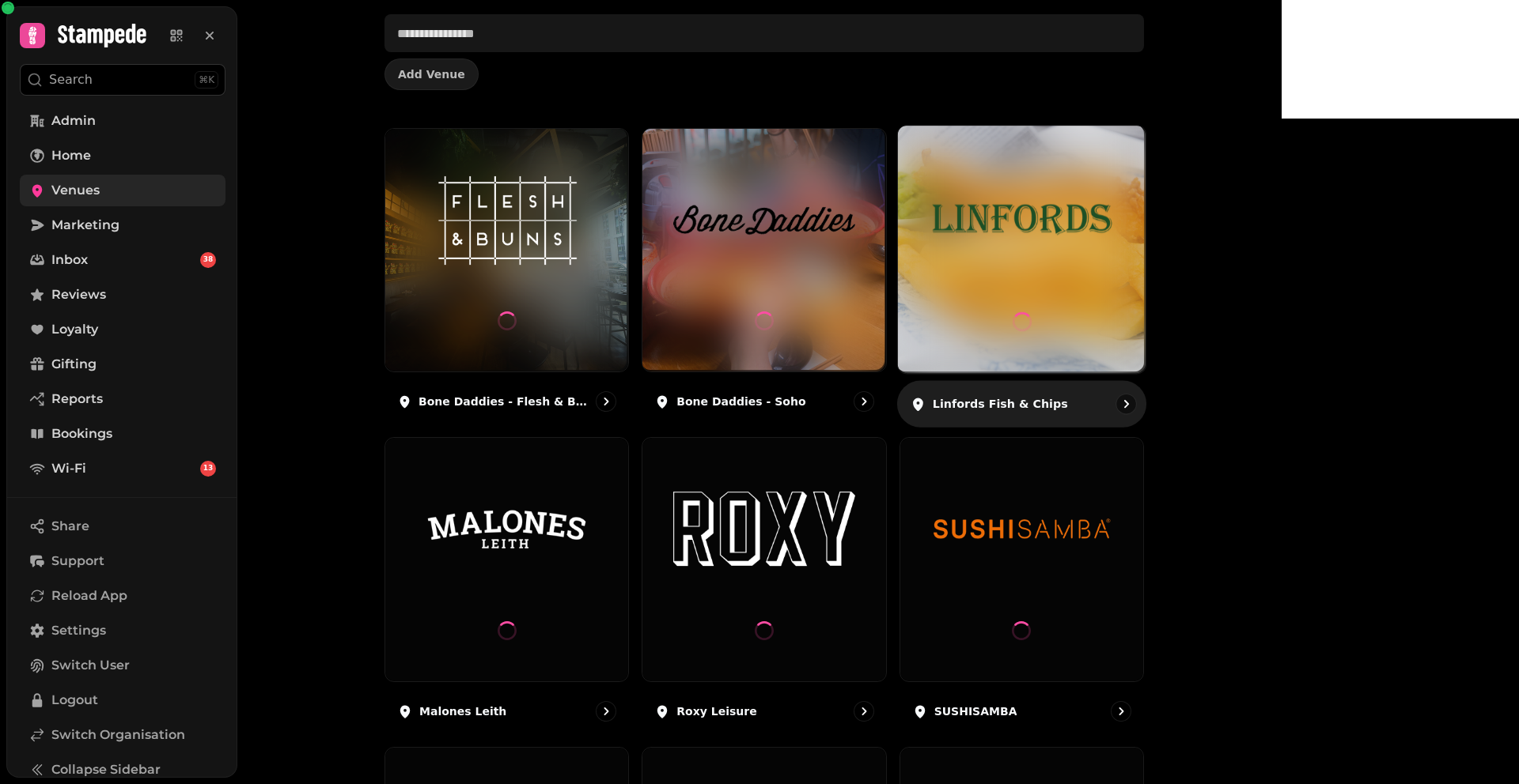
click at [1114, 252] on img at bounding box center [1021, 219] width 186 height 104
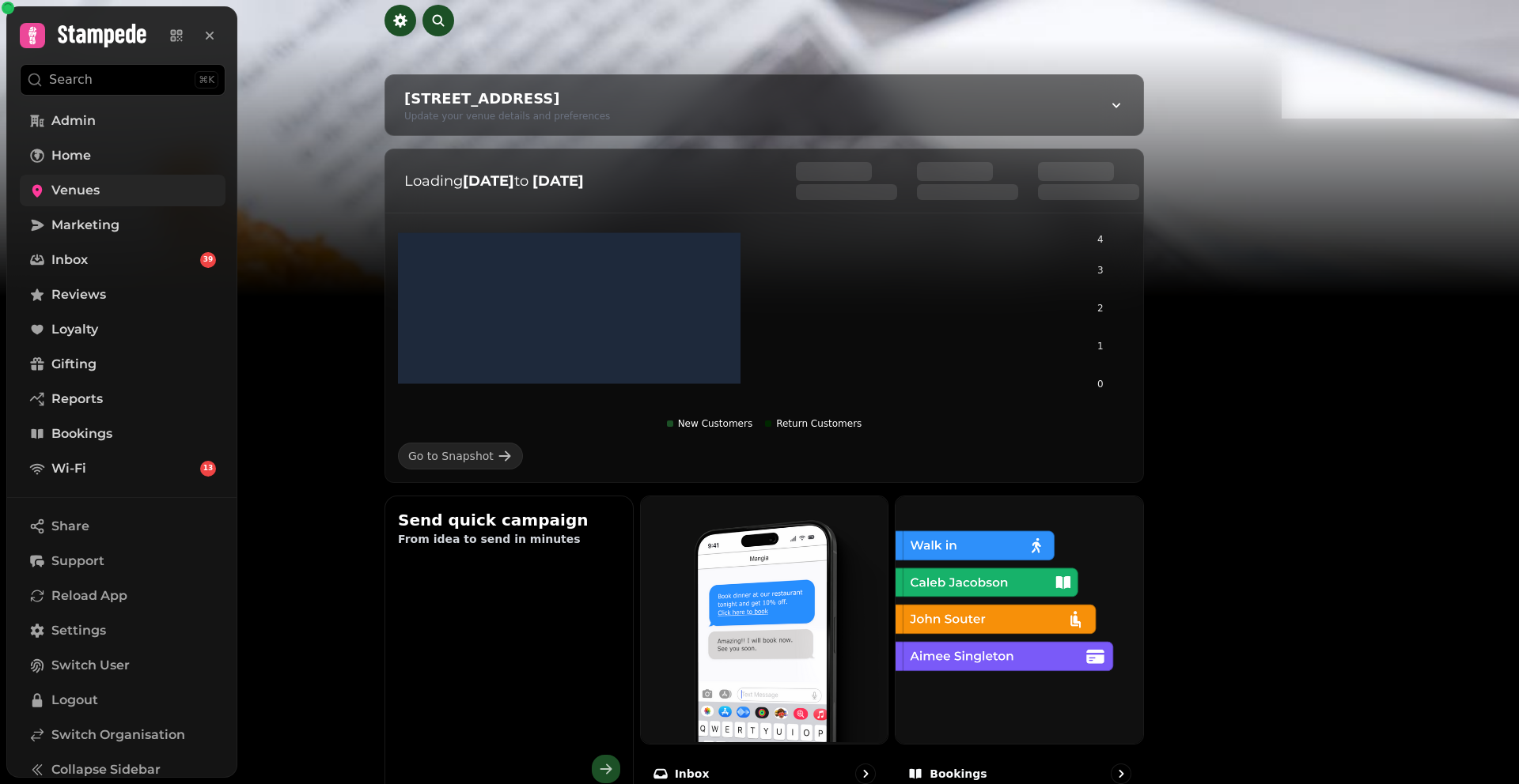
scroll to position [110, 0]
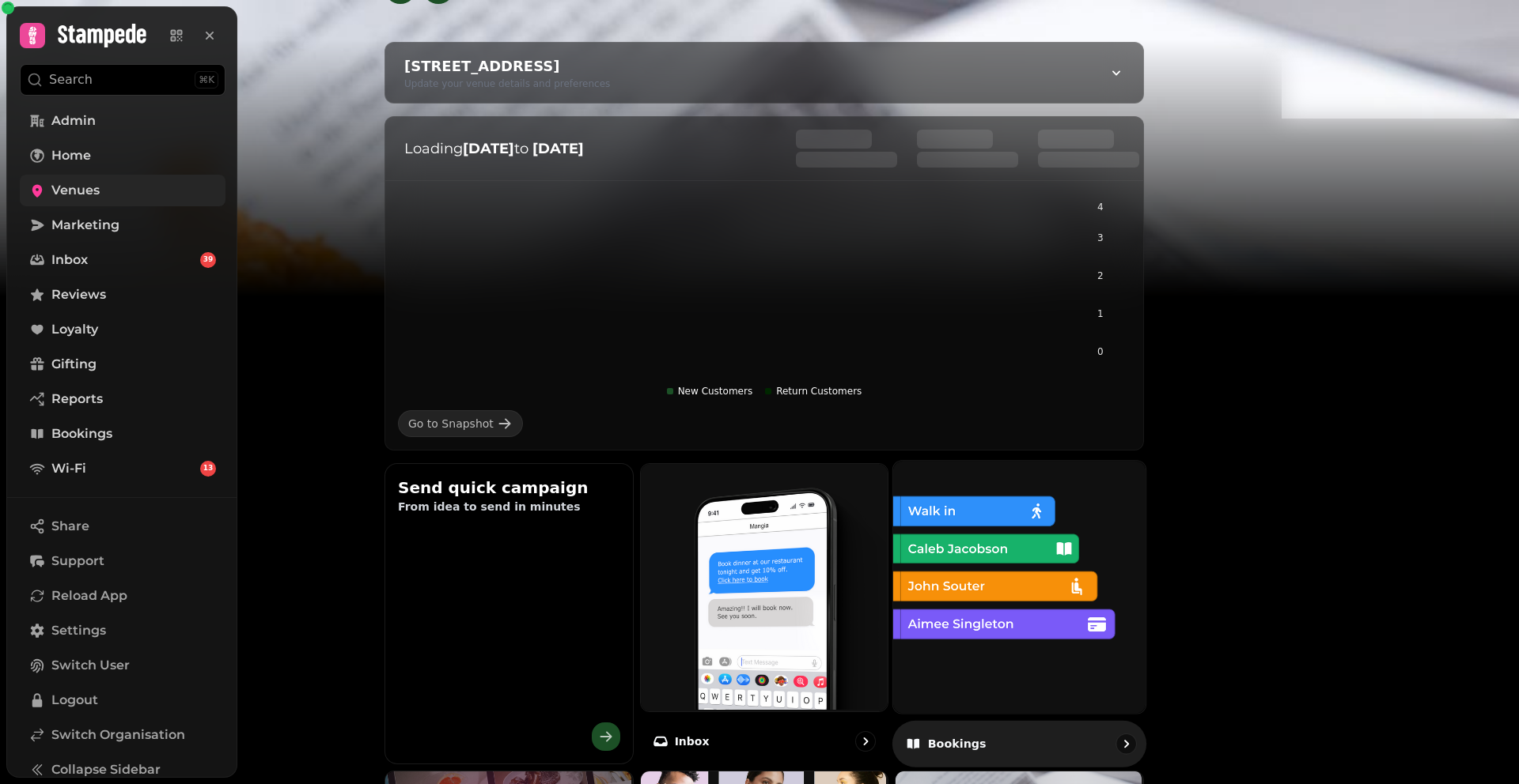
click at [1143, 504] on img at bounding box center [1017, 584] width 252 height 252
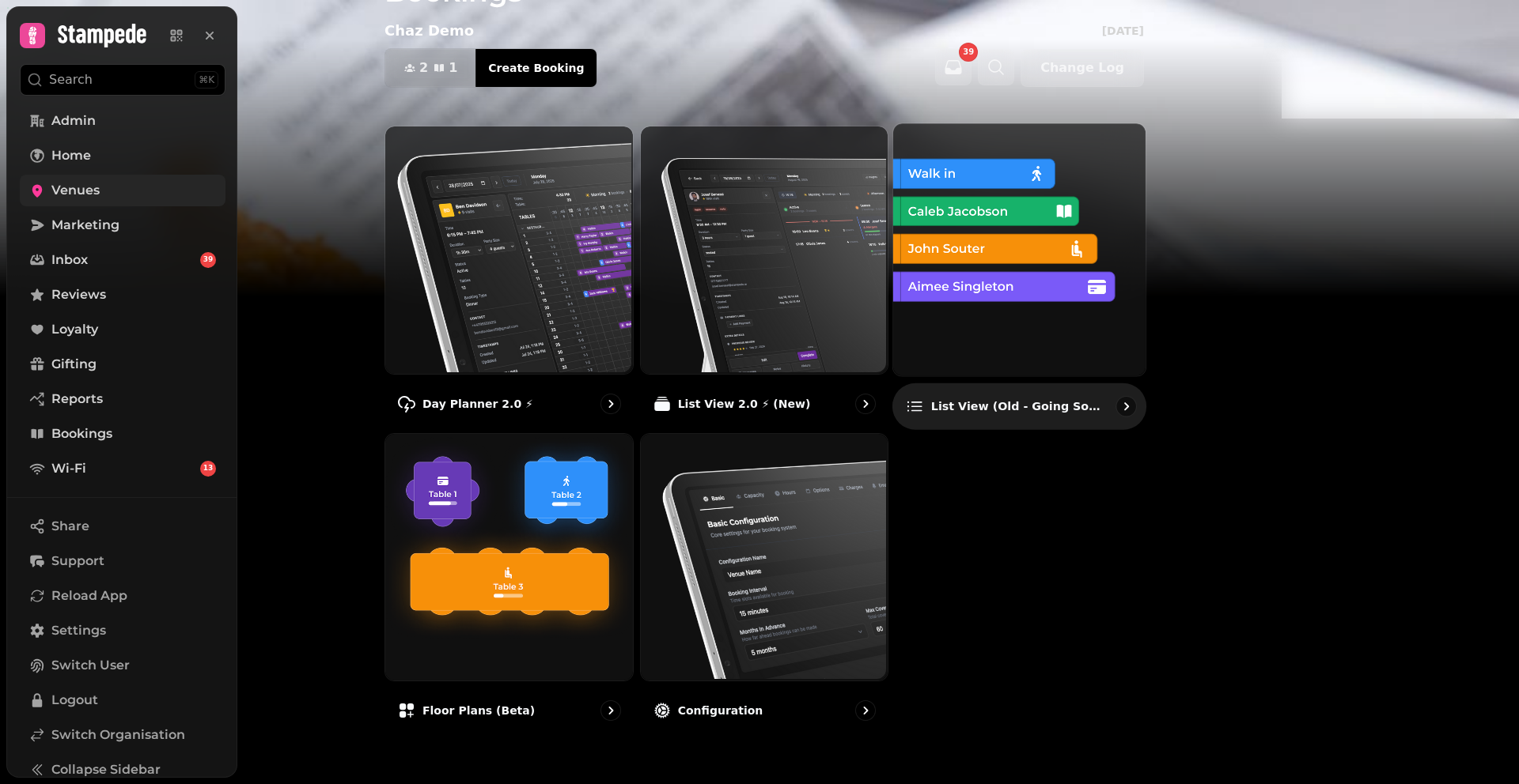
scroll to position [57, 0]
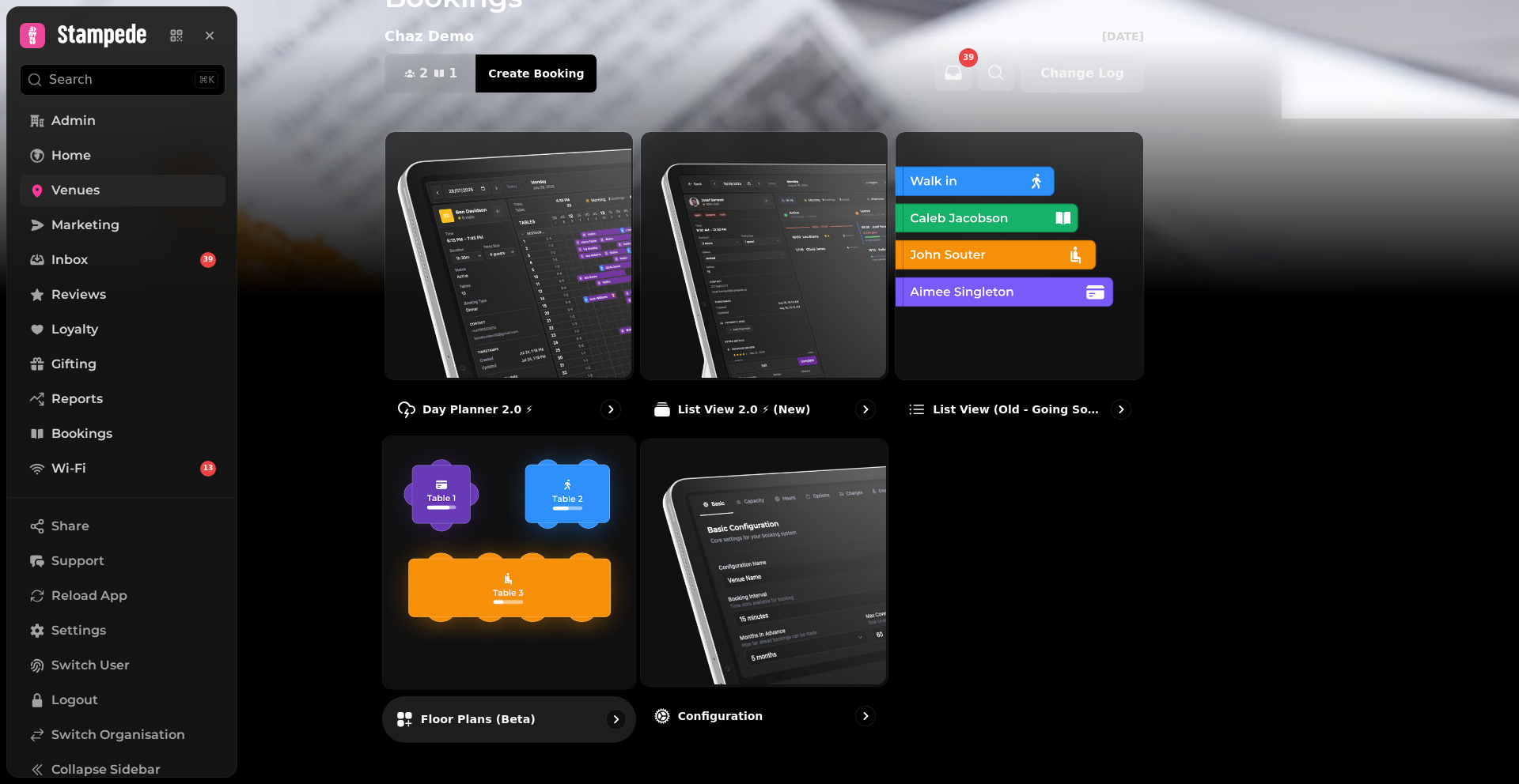
click at [568, 535] on img at bounding box center [507, 560] width 252 height 252
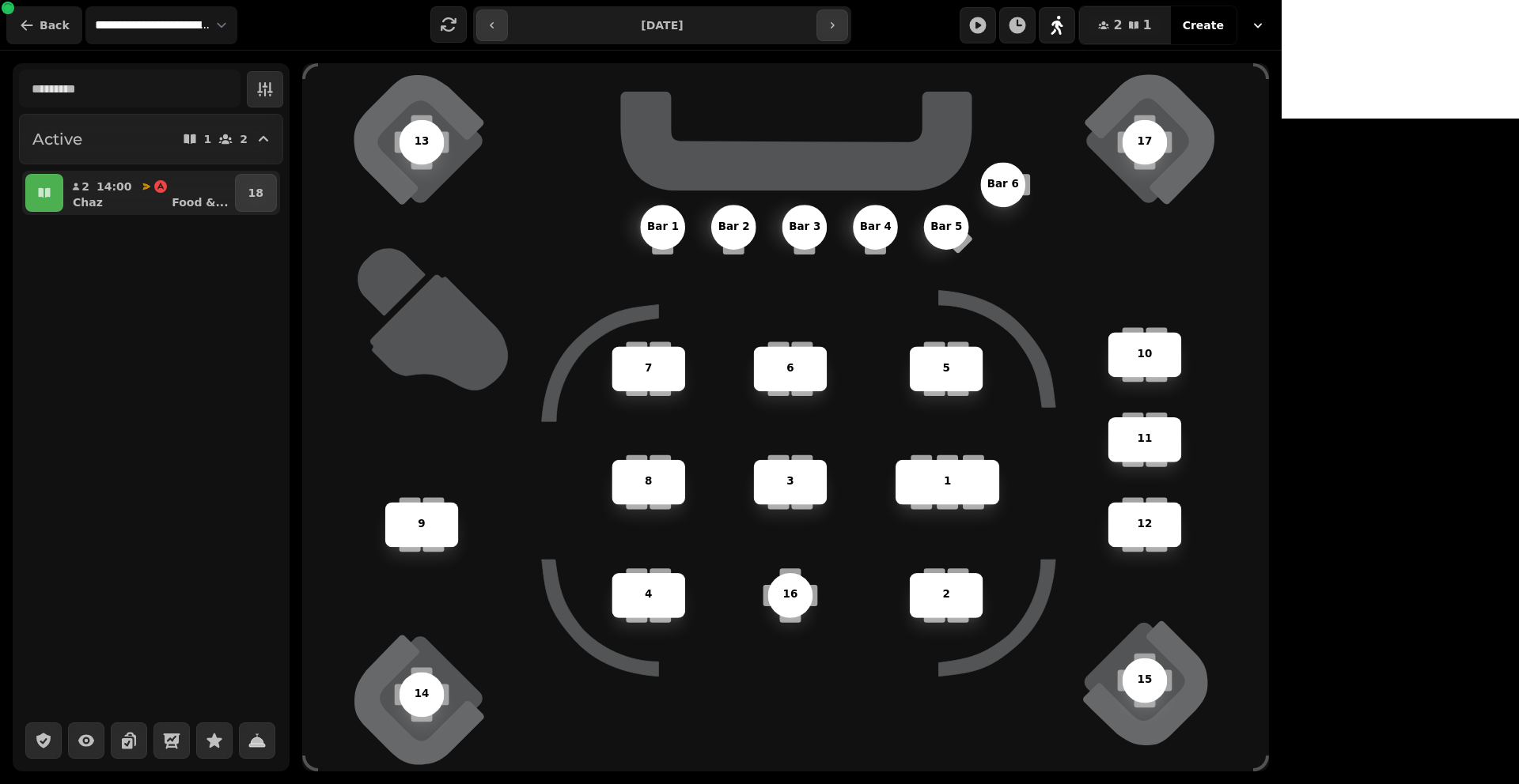
click at [36, 28] on button "Back" at bounding box center [44, 25] width 76 height 38
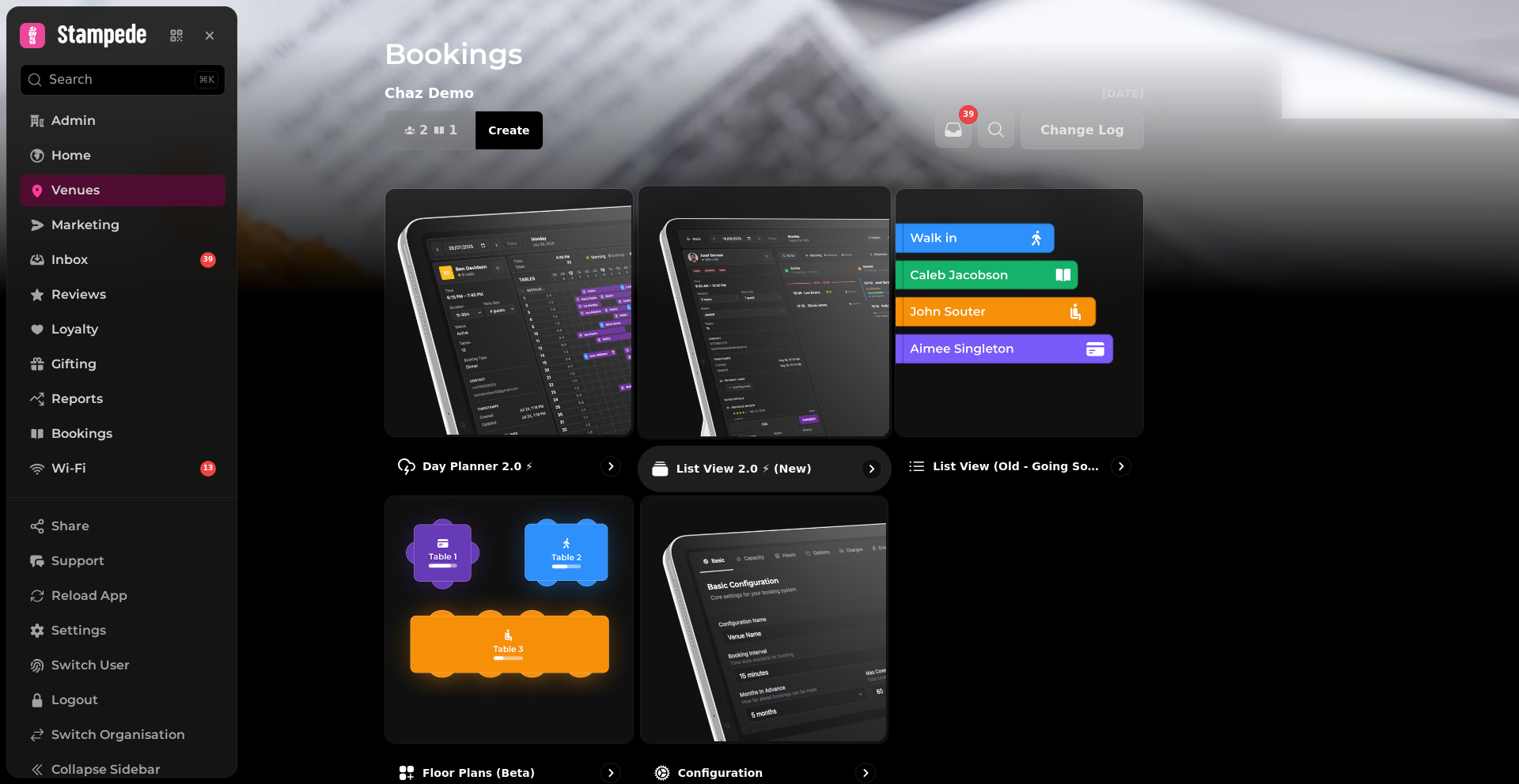
click at [880, 337] on img at bounding box center [762, 310] width 252 height 252
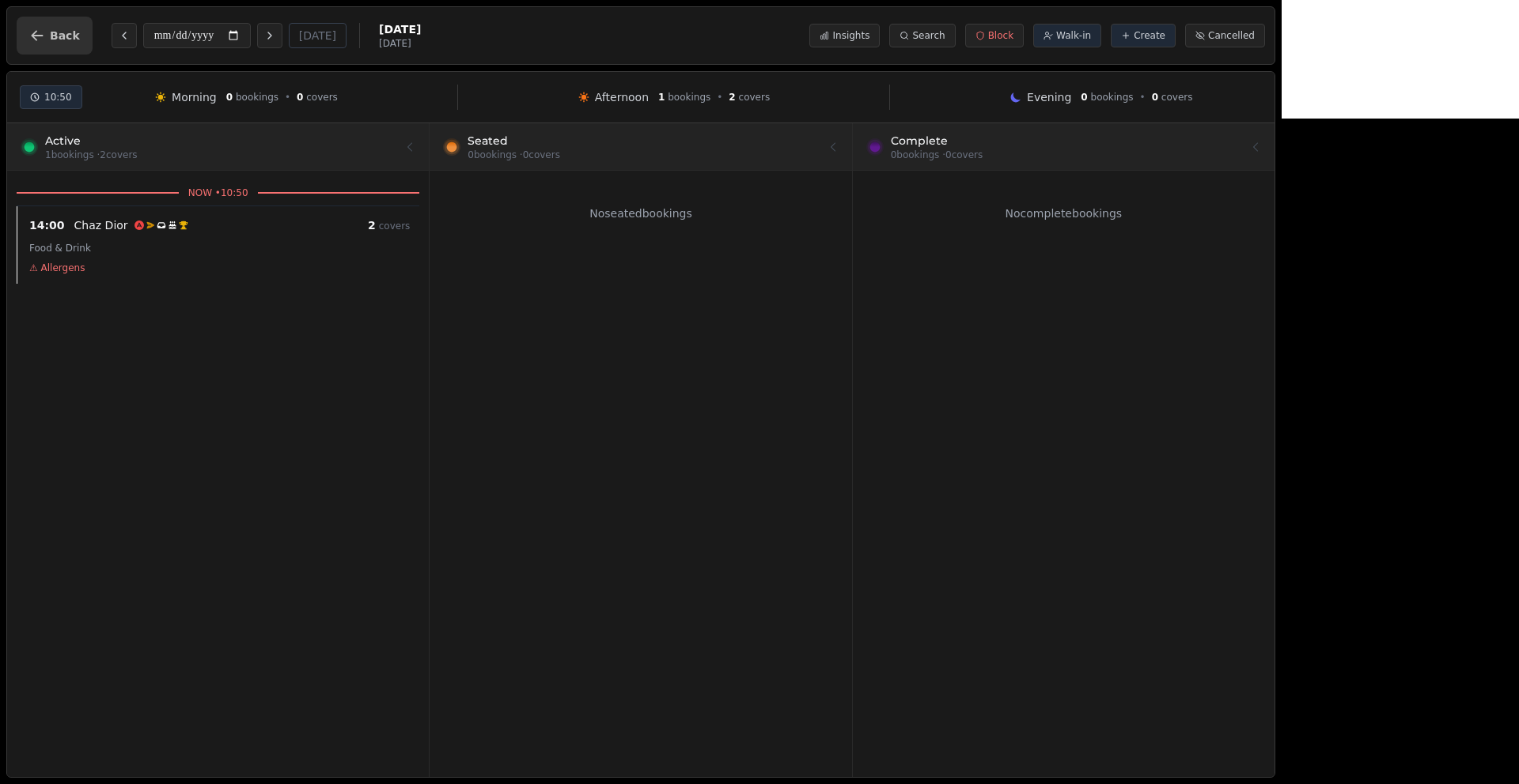
click at [58, 39] on span "Back" at bounding box center [65, 36] width 30 height 11
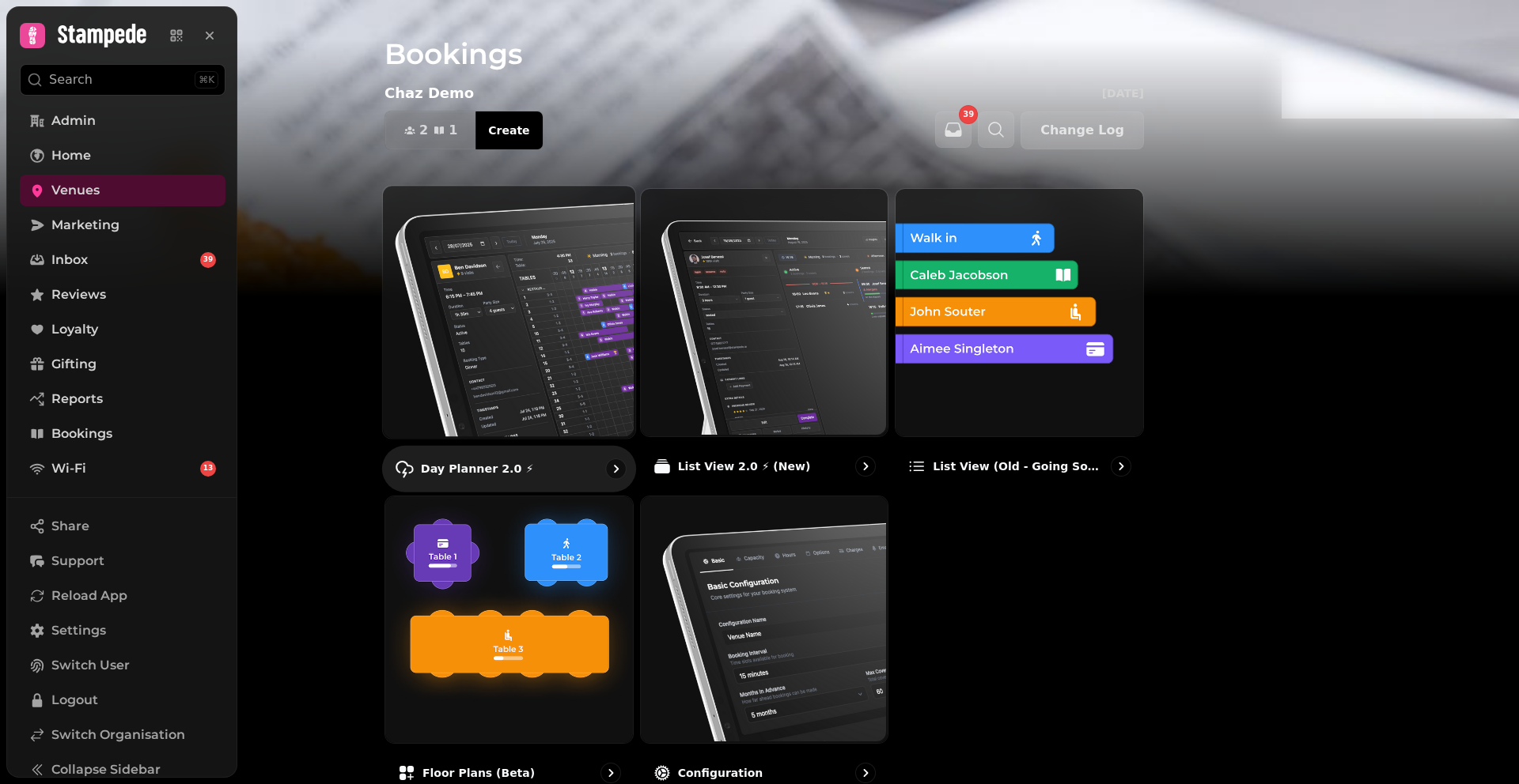
click at [611, 348] on img at bounding box center [507, 310] width 252 height 252
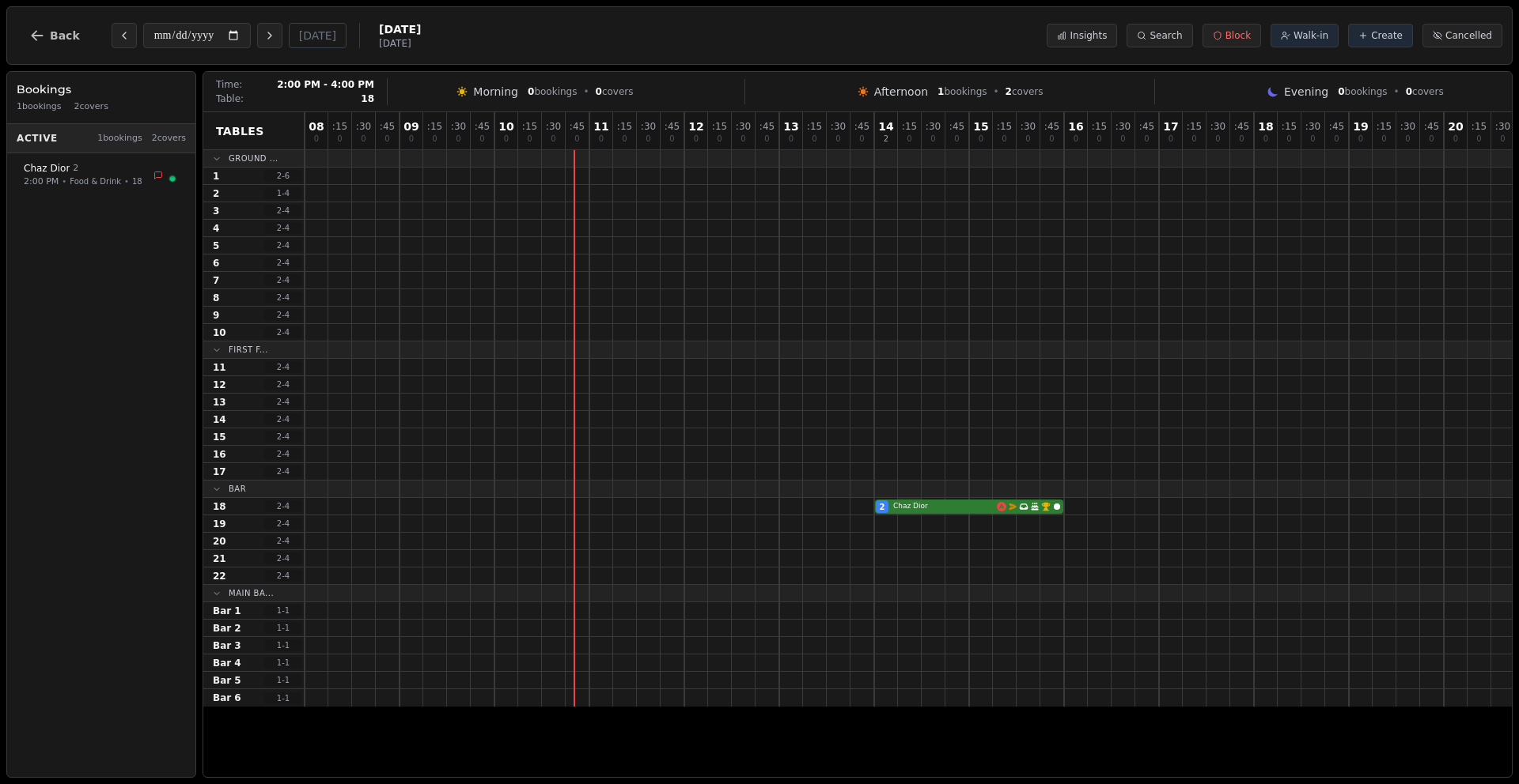
click at [916, 505] on div "2 Chaz Dior Email campaign booking Has conversation thread Birthday celebration…" at bounding box center [1064, 507] width 1519 height 18
select select "****"
select select "*"
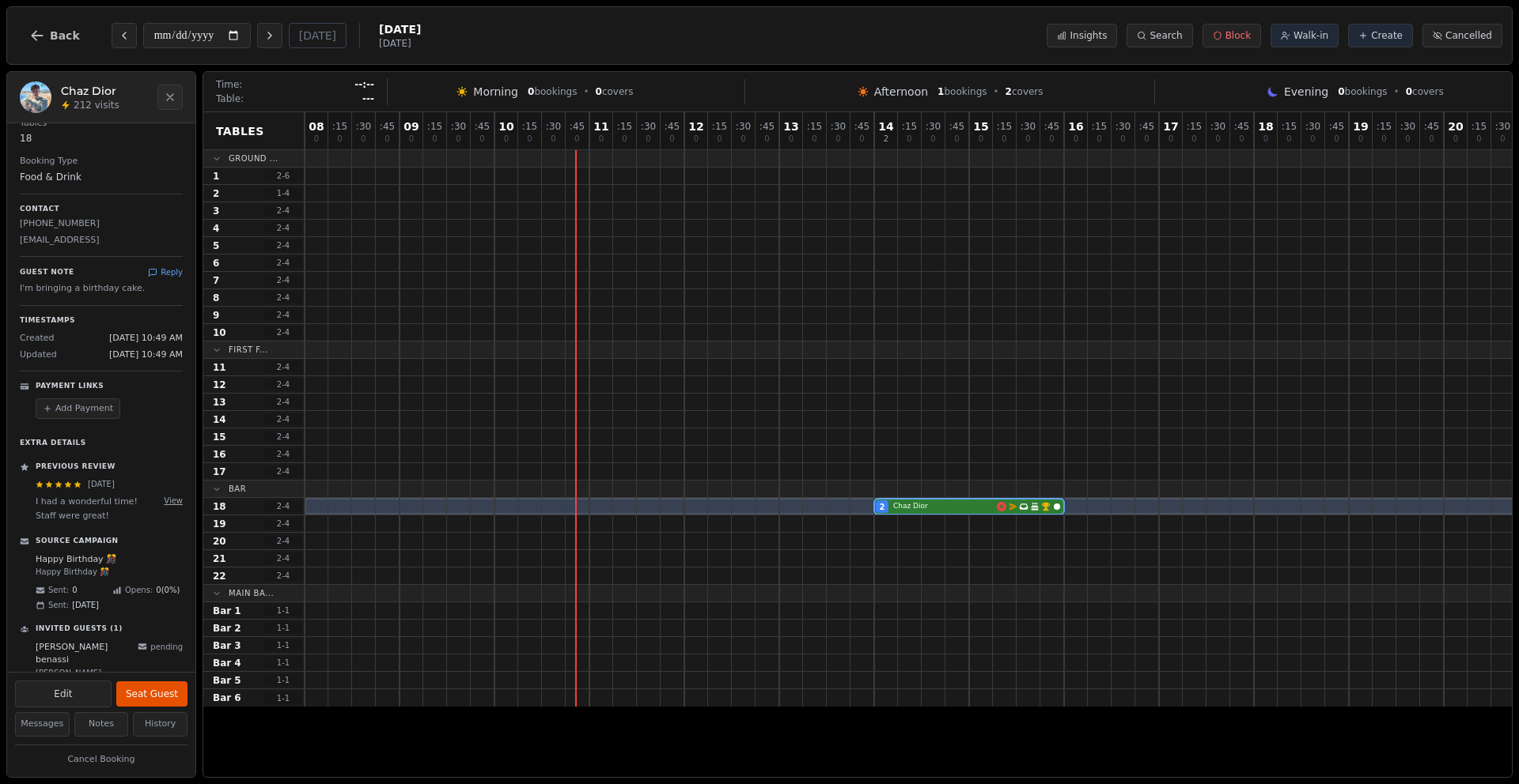
scroll to position [214, 0]
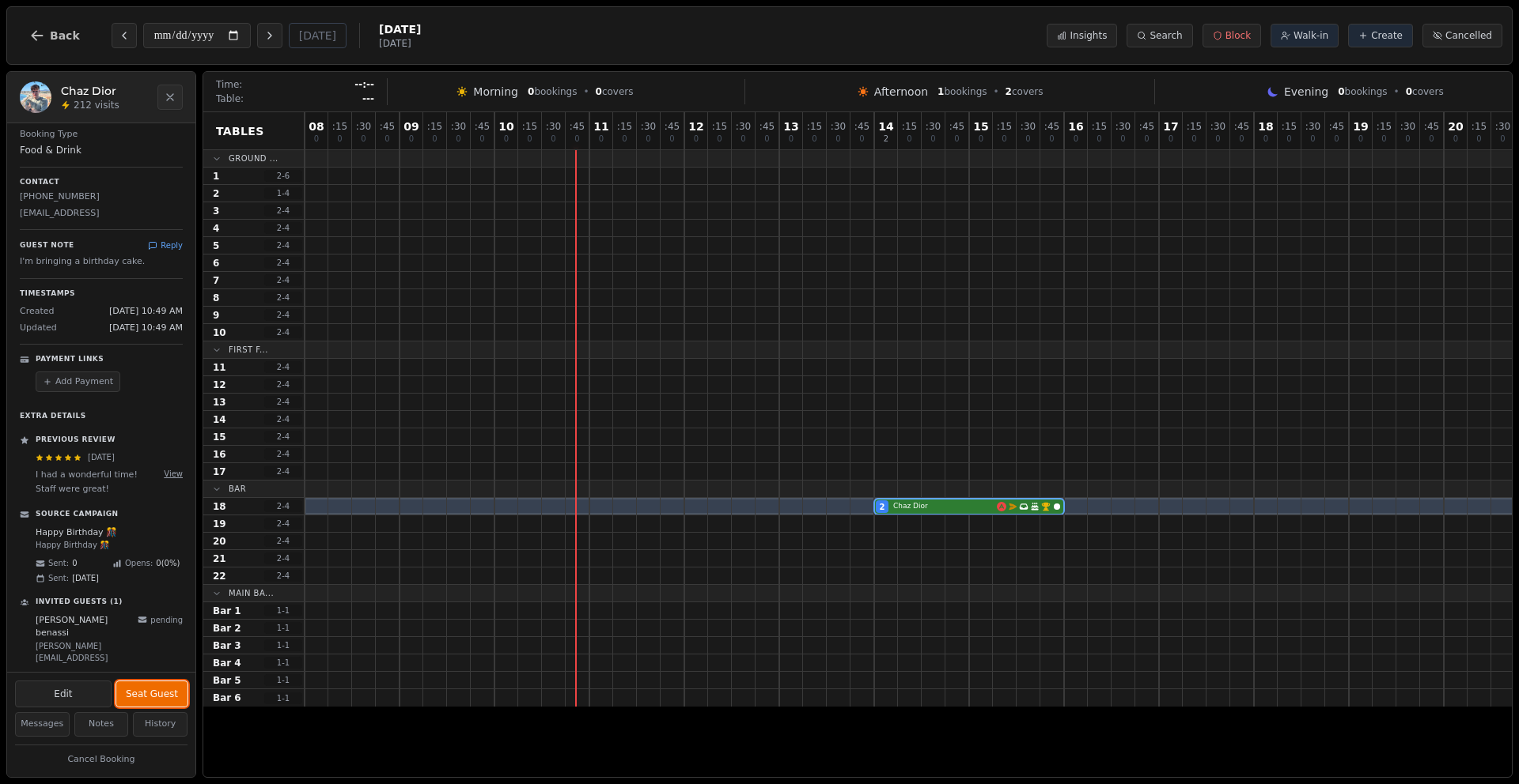
click at [144, 687] on button "Seat Guest" at bounding box center [152, 694] width 71 height 25
click at [166, 691] on button "Complete" at bounding box center [155, 694] width 65 height 25
click at [59, 30] on span "Back" at bounding box center [65, 36] width 30 height 11
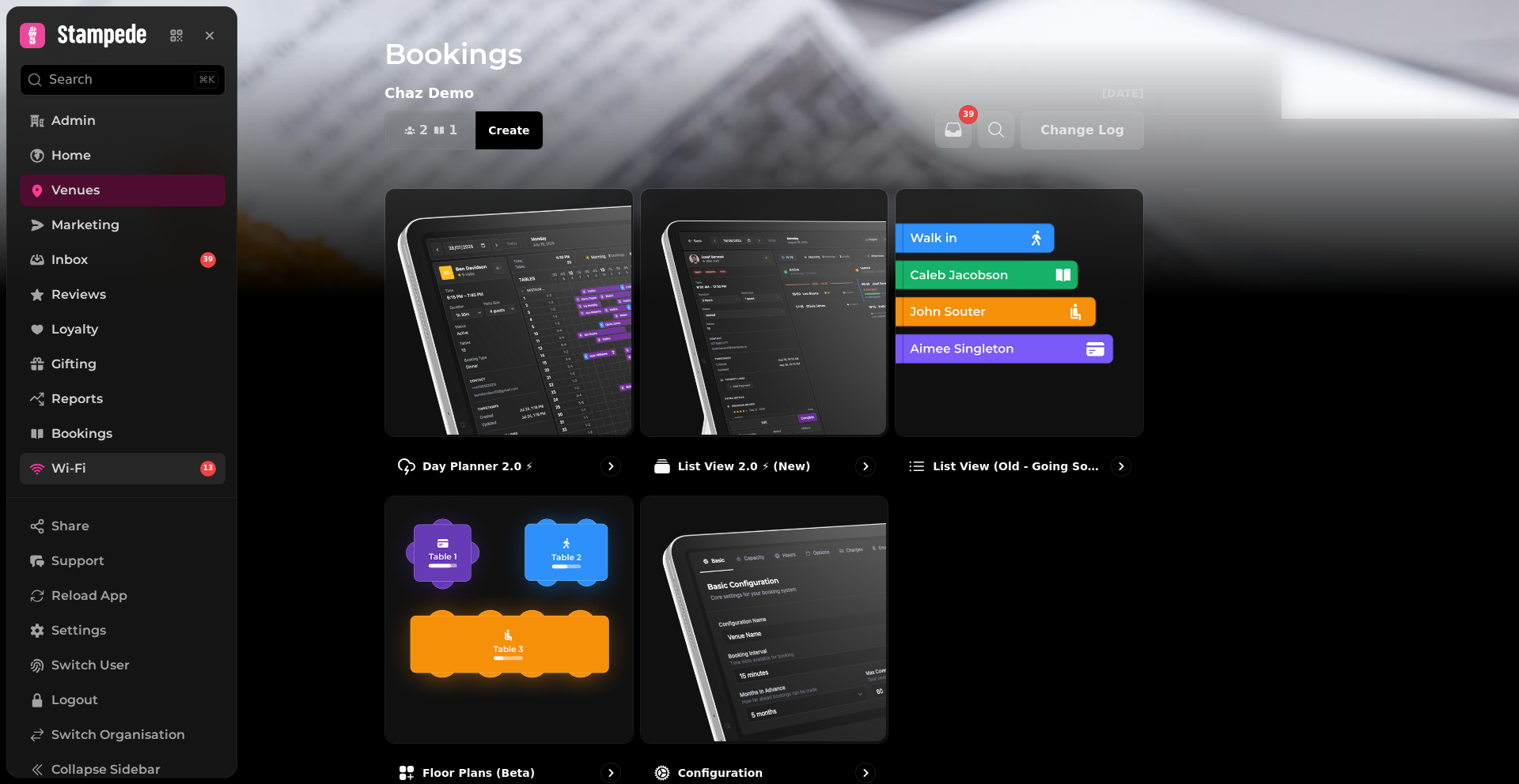
click at [57, 474] on span "Wi-Fi" at bounding box center [68, 468] width 35 height 19
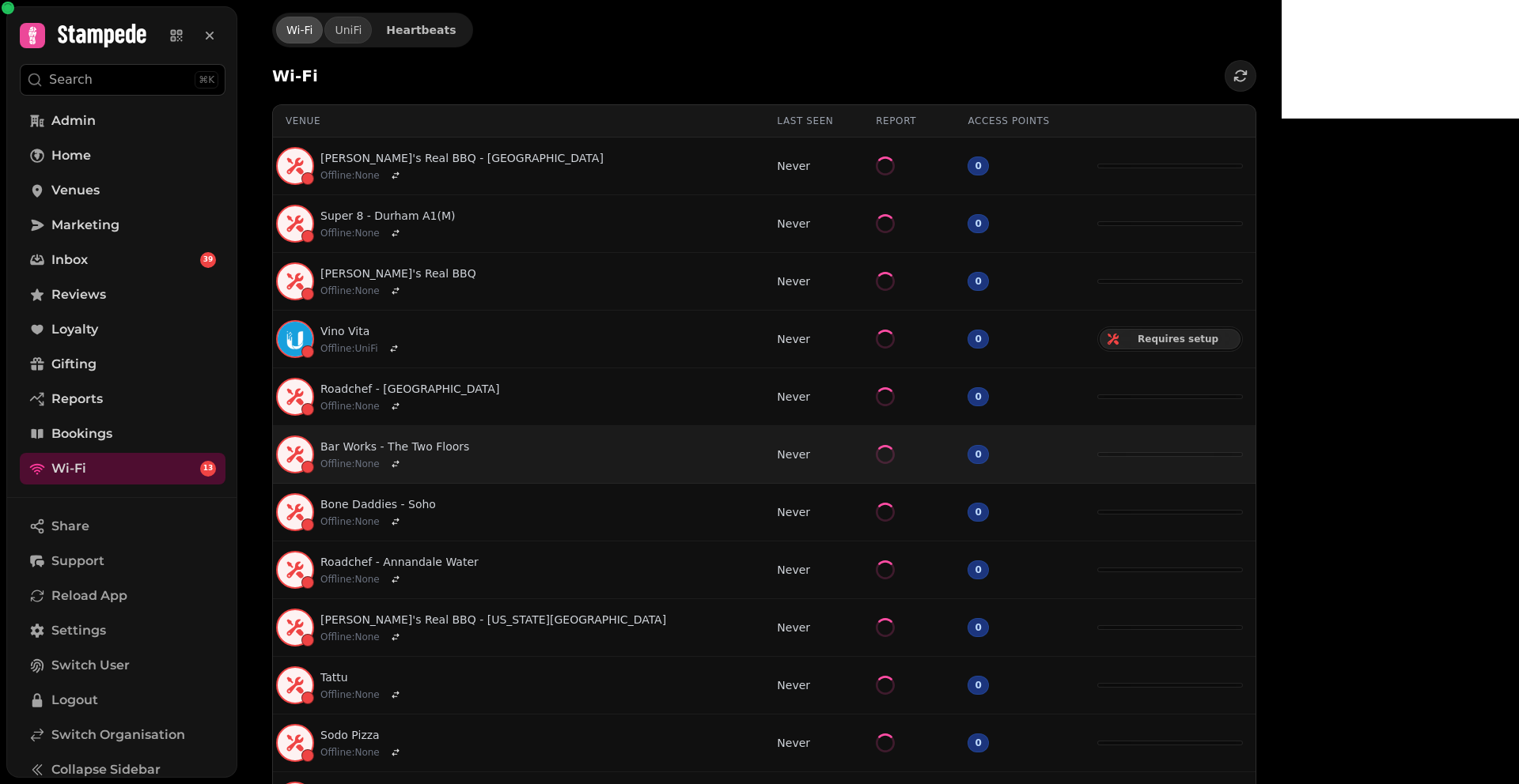
scroll to position [116, 0]
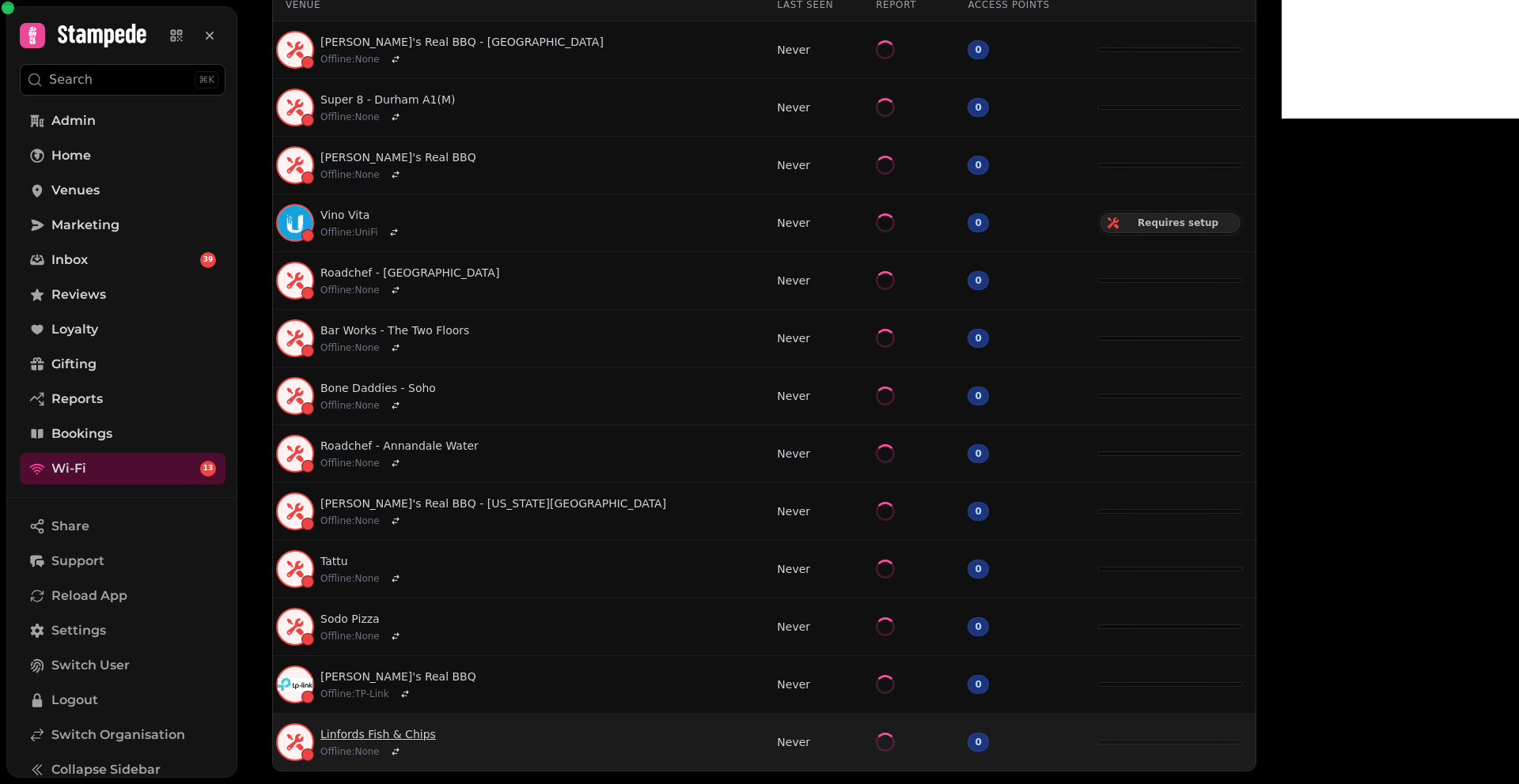
click at [363, 729] on link "Linfords Fish & Chips" at bounding box center [378, 734] width 115 height 16
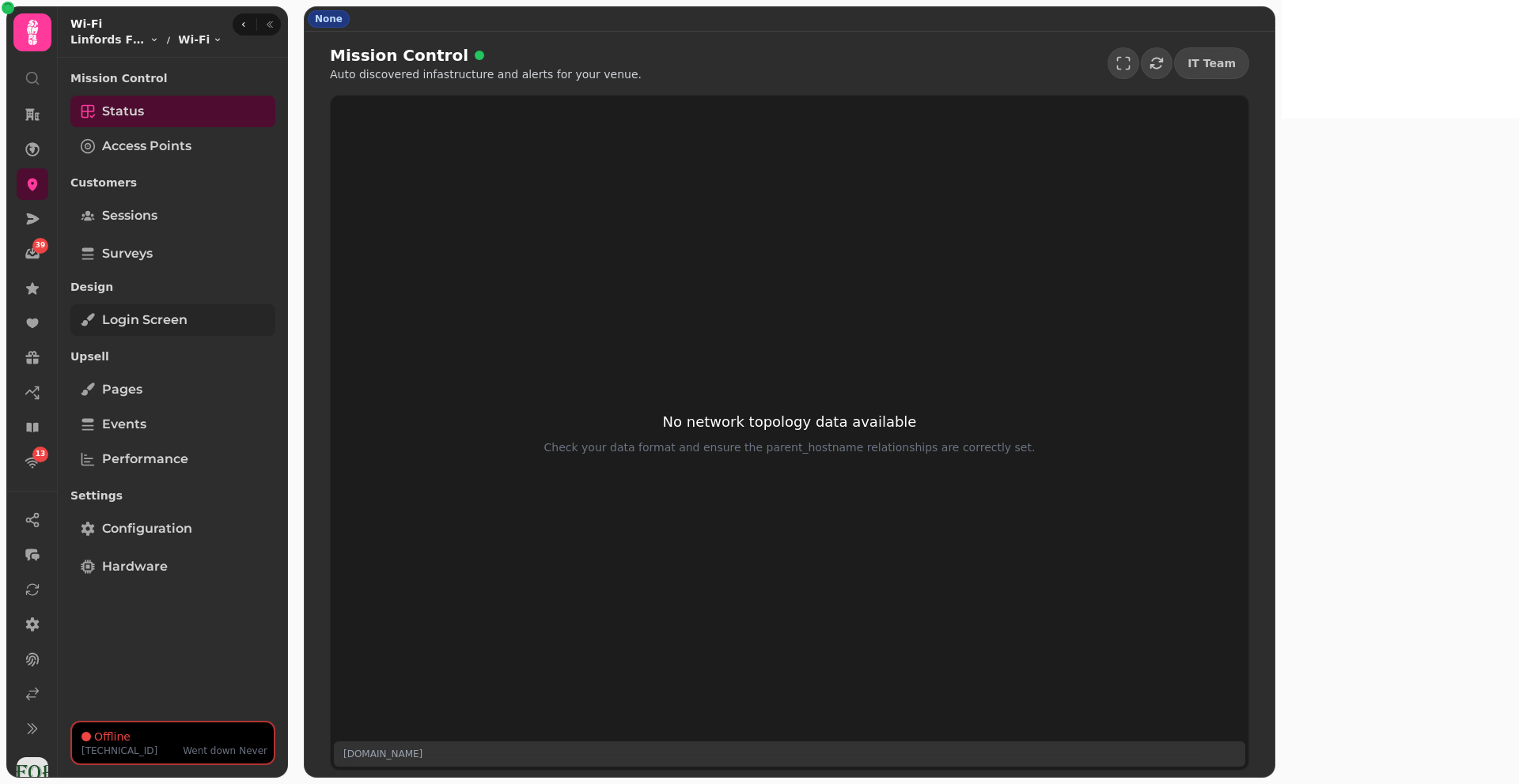
click at [182, 322] on span "Login screen" at bounding box center [144, 320] width 85 height 19
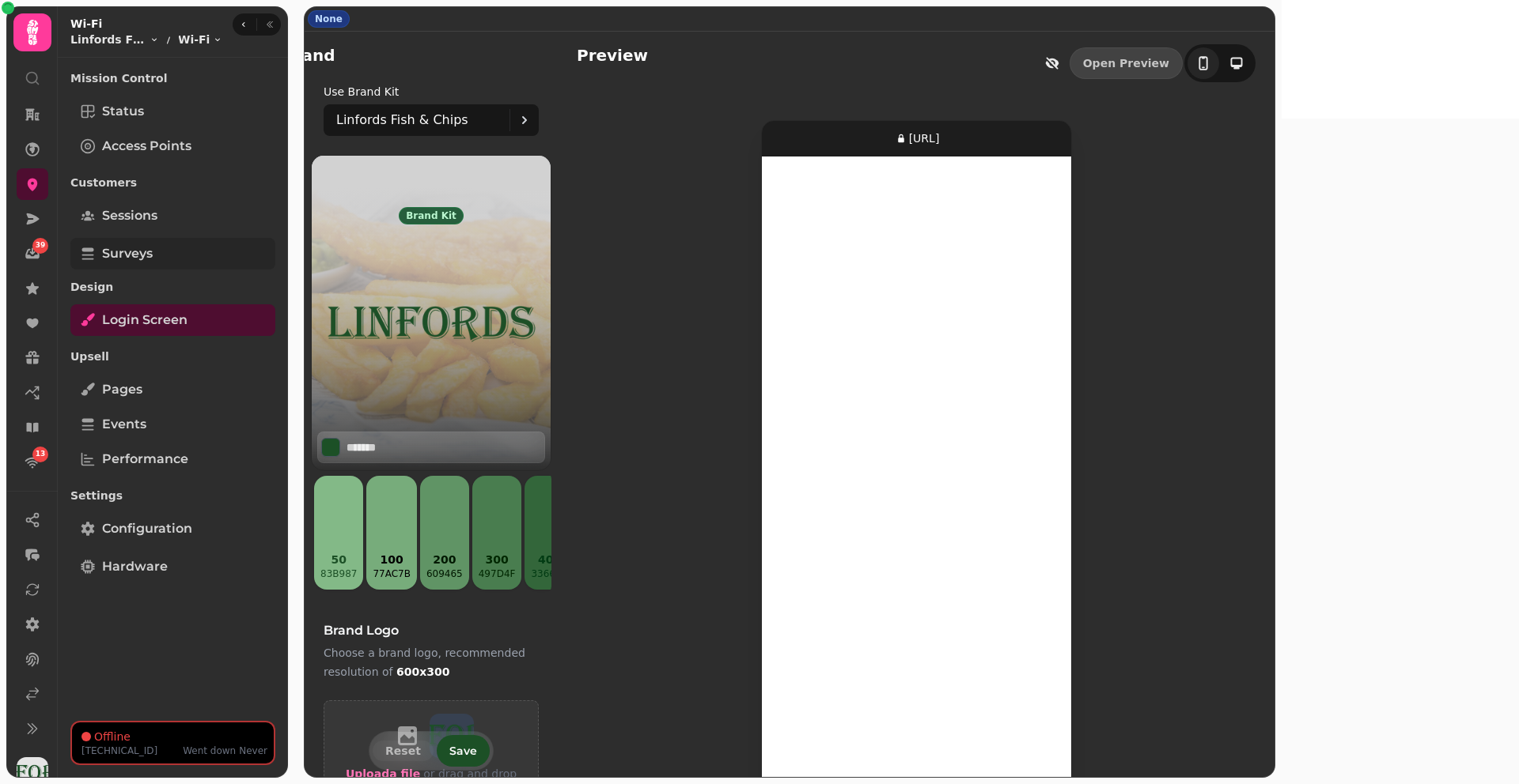
click at [255, 251] on link "Surveys" at bounding box center [172, 254] width 205 height 32
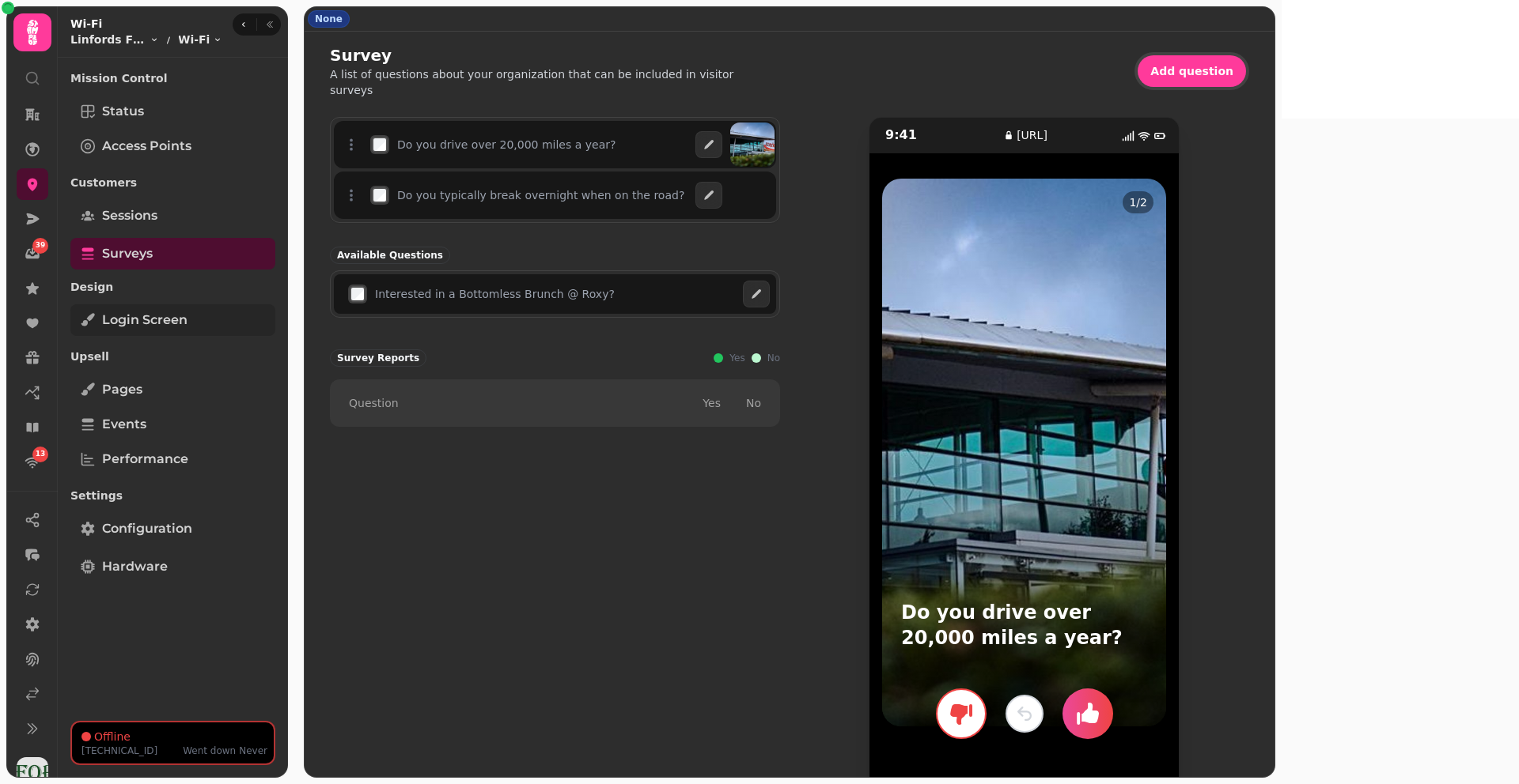
click at [128, 327] on span "Login screen" at bounding box center [144, 320] width 85 height 19
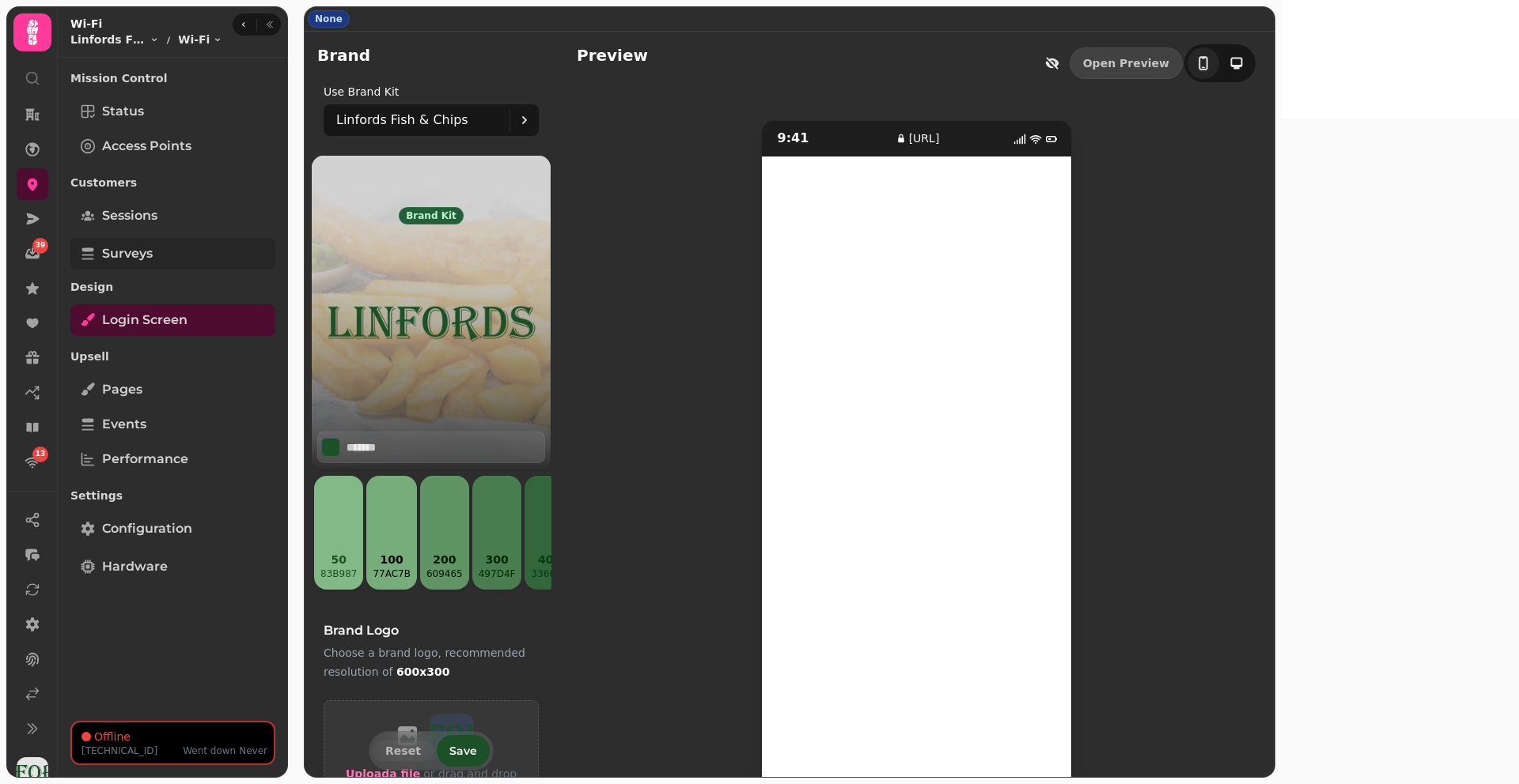
click at [127, 249] on span "Surveys" at bounding box center [127, 254] width 51 height 19
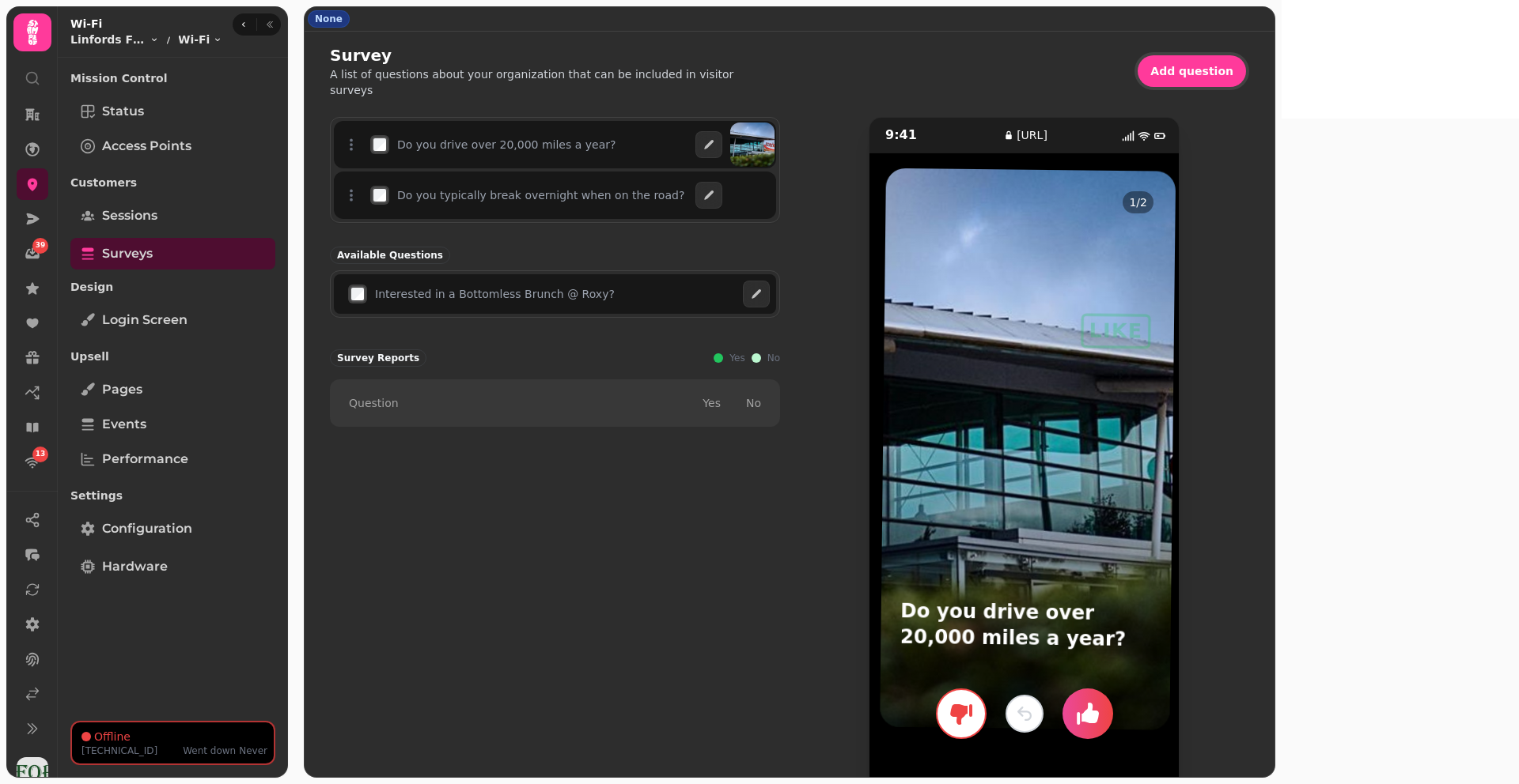
drag, startPoint x: 1228, startPoint y: 351, endPoint x: 1235, endPoint y: 348, distance: 7.6
click at [1175, 348] on div at bounding box center [1028, 450] width 296 height 562
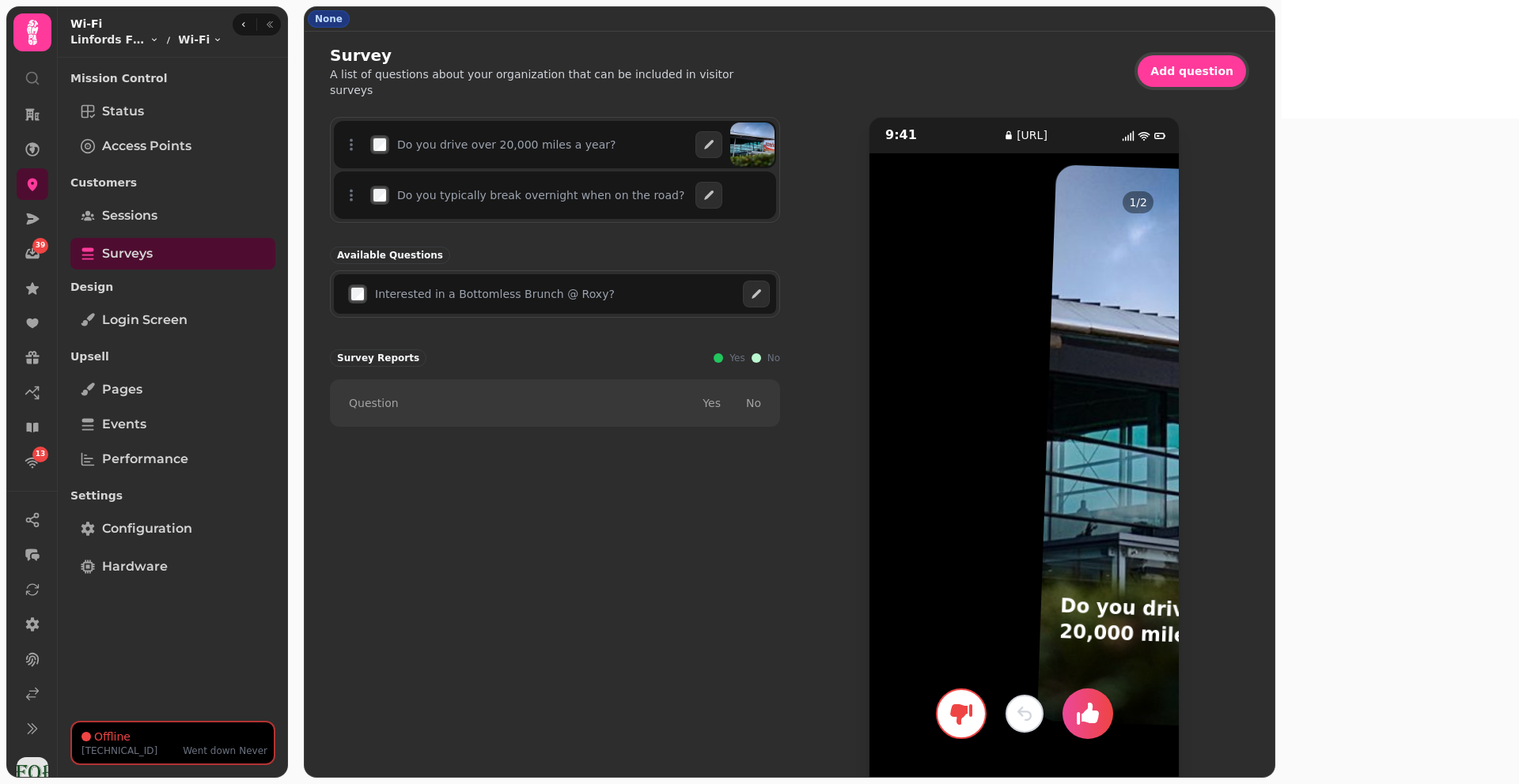
drag, startPoint x: 1169, startPoint y: 402, endPoint x: 1432, endPoint y: 392, distance: 263.2
click at [1249, 392] on div "9:41 survey.wifi.stampede.ai 1 / 2 Do you drive over 20,000 miles a year? LIKE …" at bounding box center [1023, 453] width 450 height 673
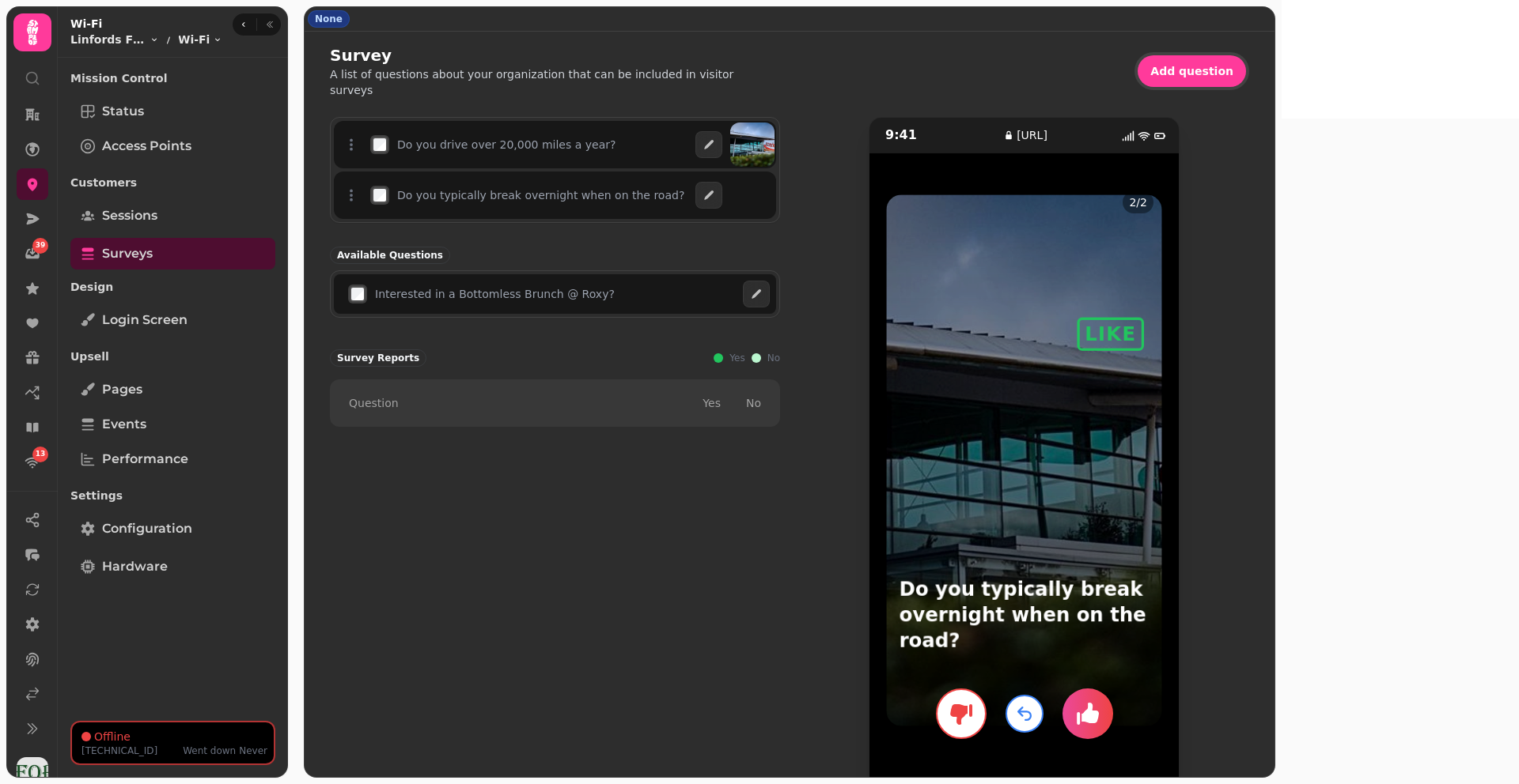
drag, startPoint x: 1204, startPoint y: 386, endPoint x: 1518, endPoint y: 259, distance: 338.7
click at [1518, 261] on body "39 13 None Survey A list of questions about your organization that can be inclu…" at bounding box center [759, 392] width 1519 height 784
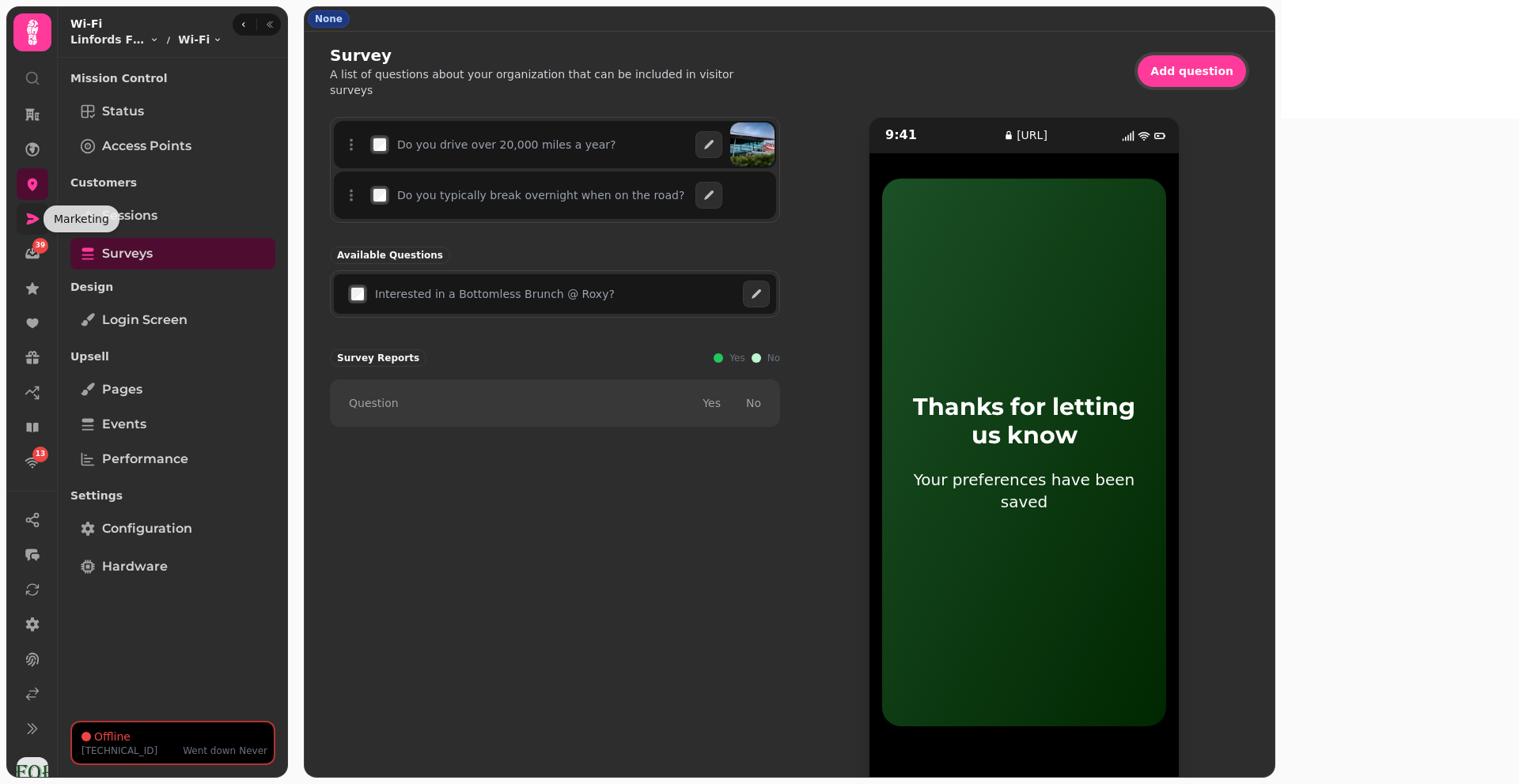
click at [24, 214] on icon at bounding box center [32, 218] width 16 height 16
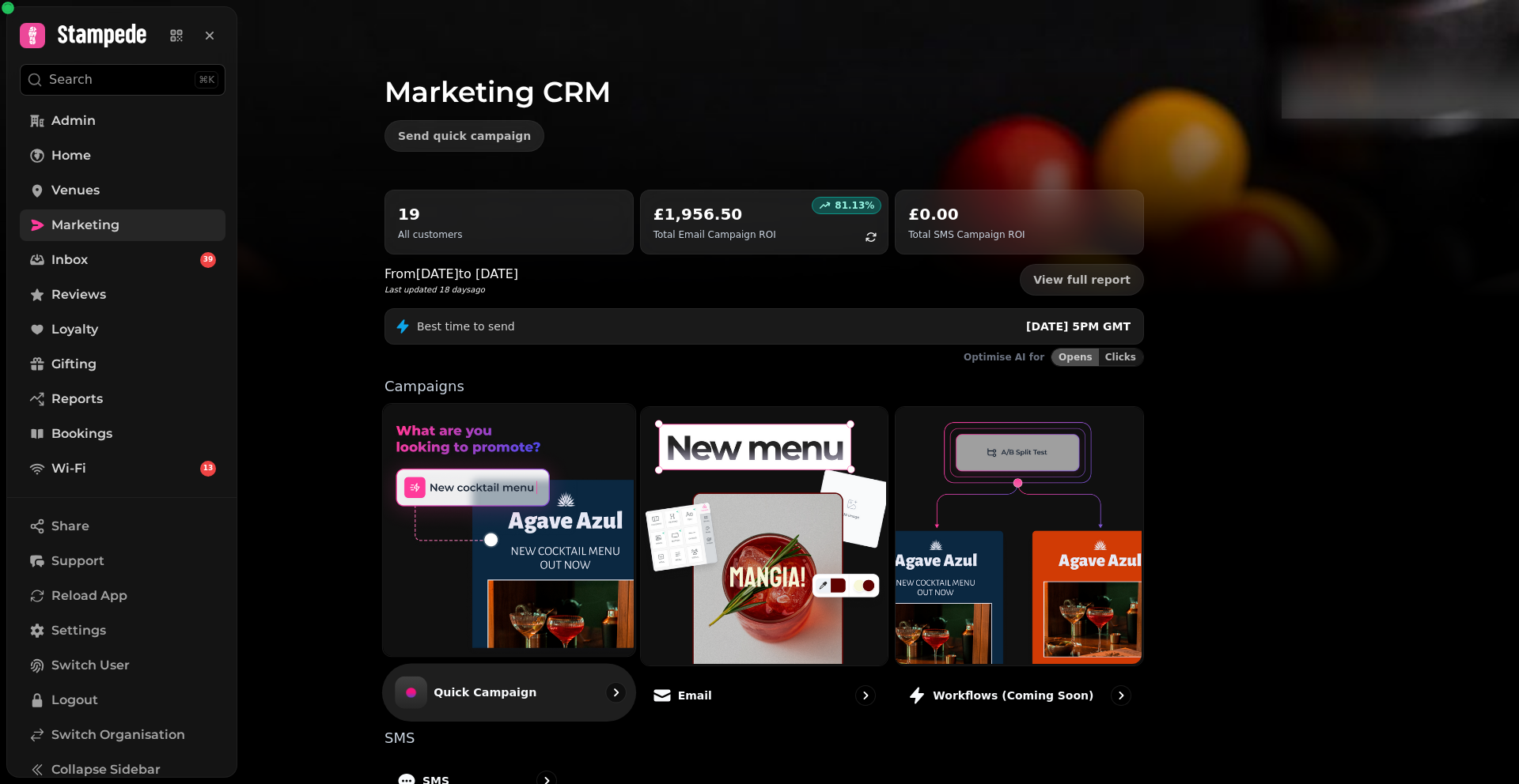
scroll to position [203, 0]
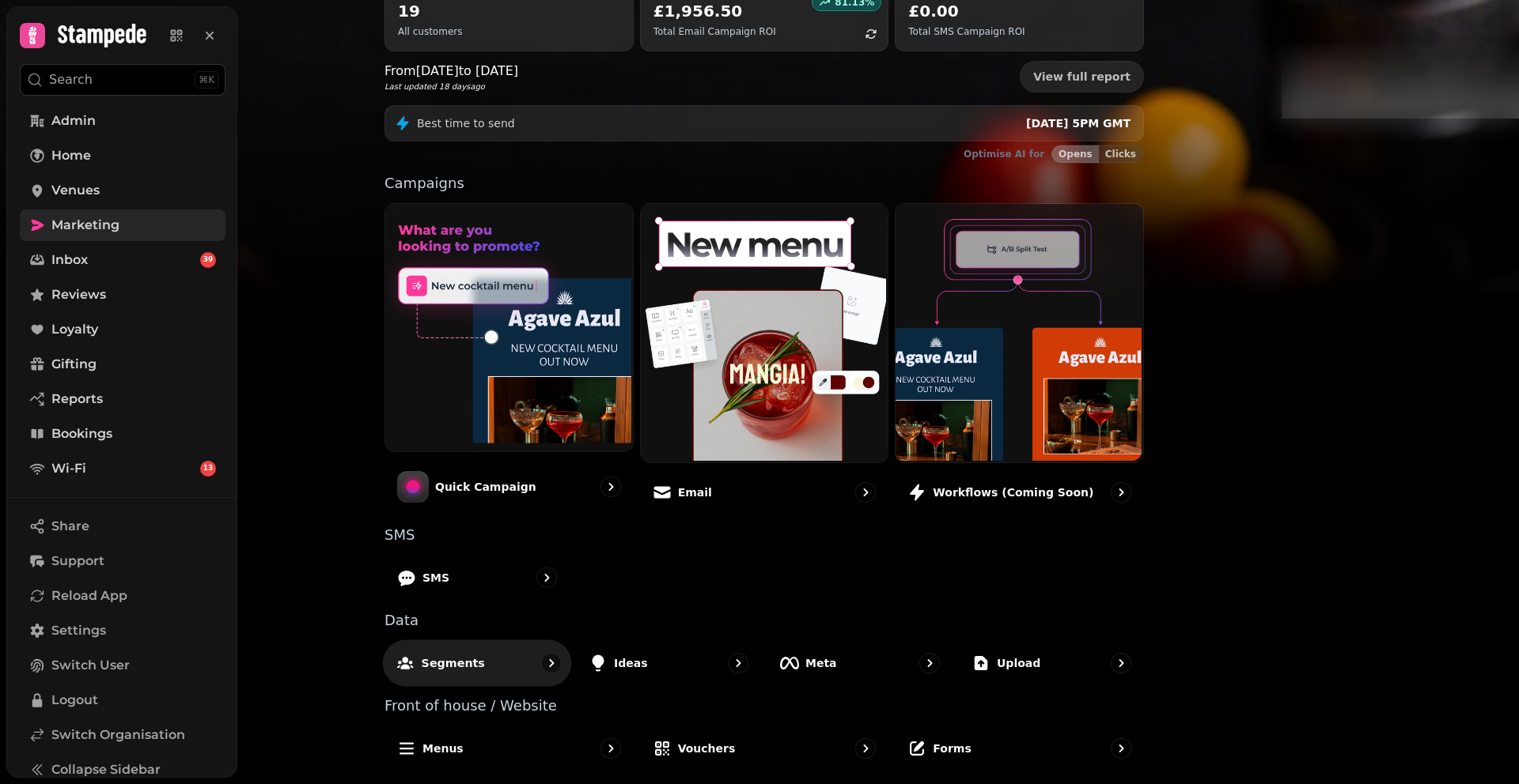
click at [484, 668] on p "Segments" at bounding box center [454, 662] width 64 height 16
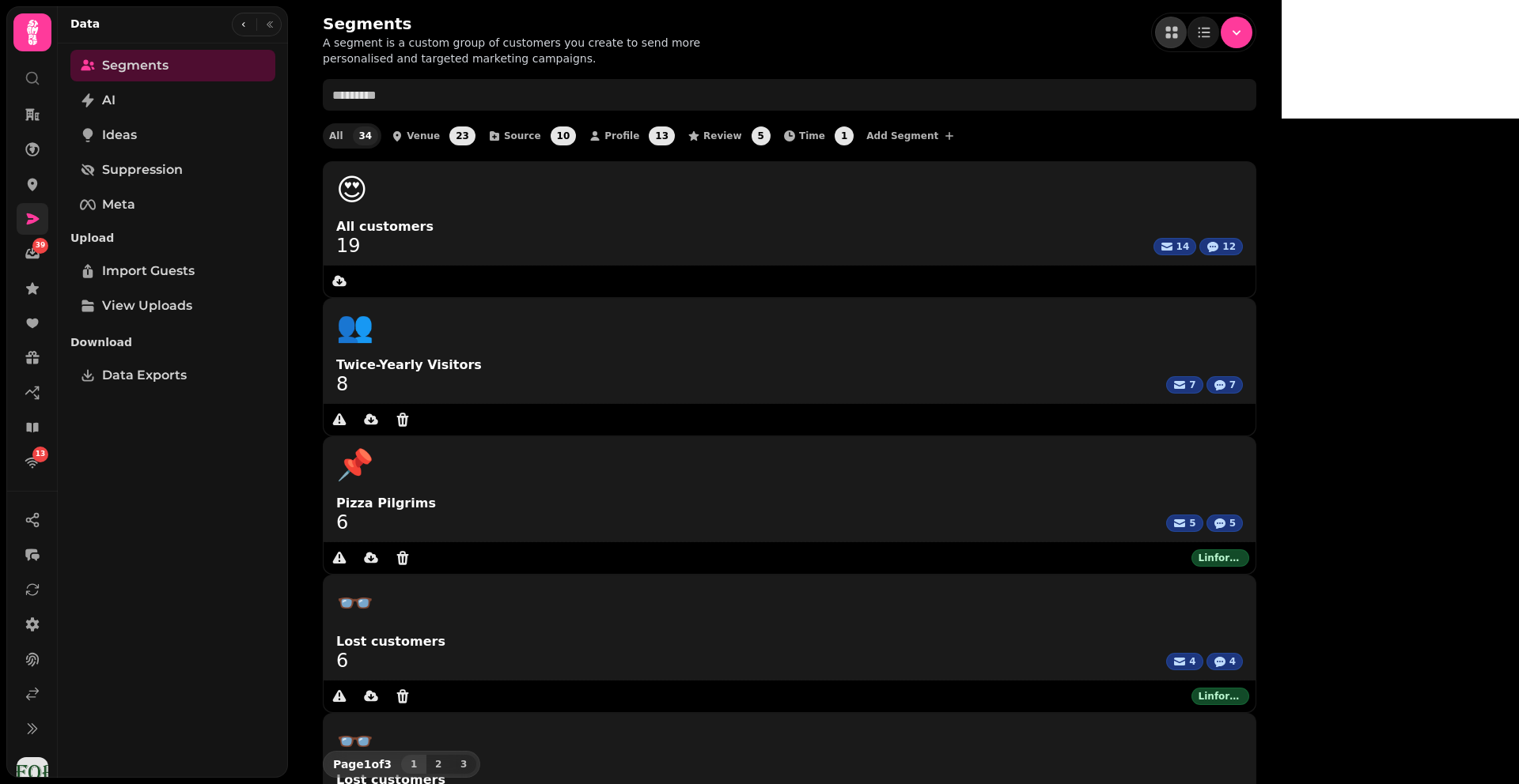
click at [1256, 36] on span at bounding box center [1203, 33] width 105 height 39
click at [1252, 36] on button "Menu" at bounding box center [1236, 33] width 32 height 32
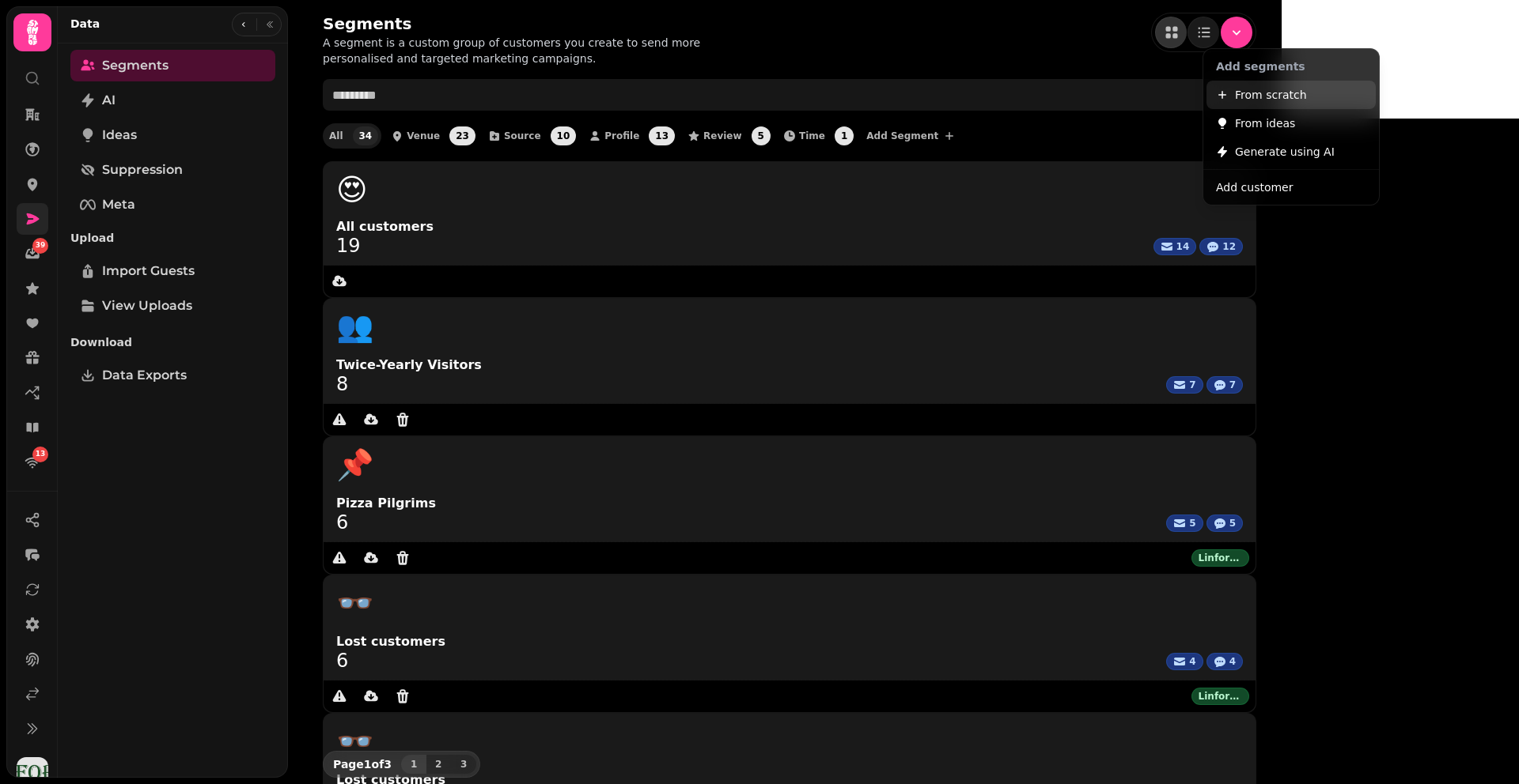
click at [1290, 91] on span "From scratch" at bounding box center [1271, 95] width 72 height 19
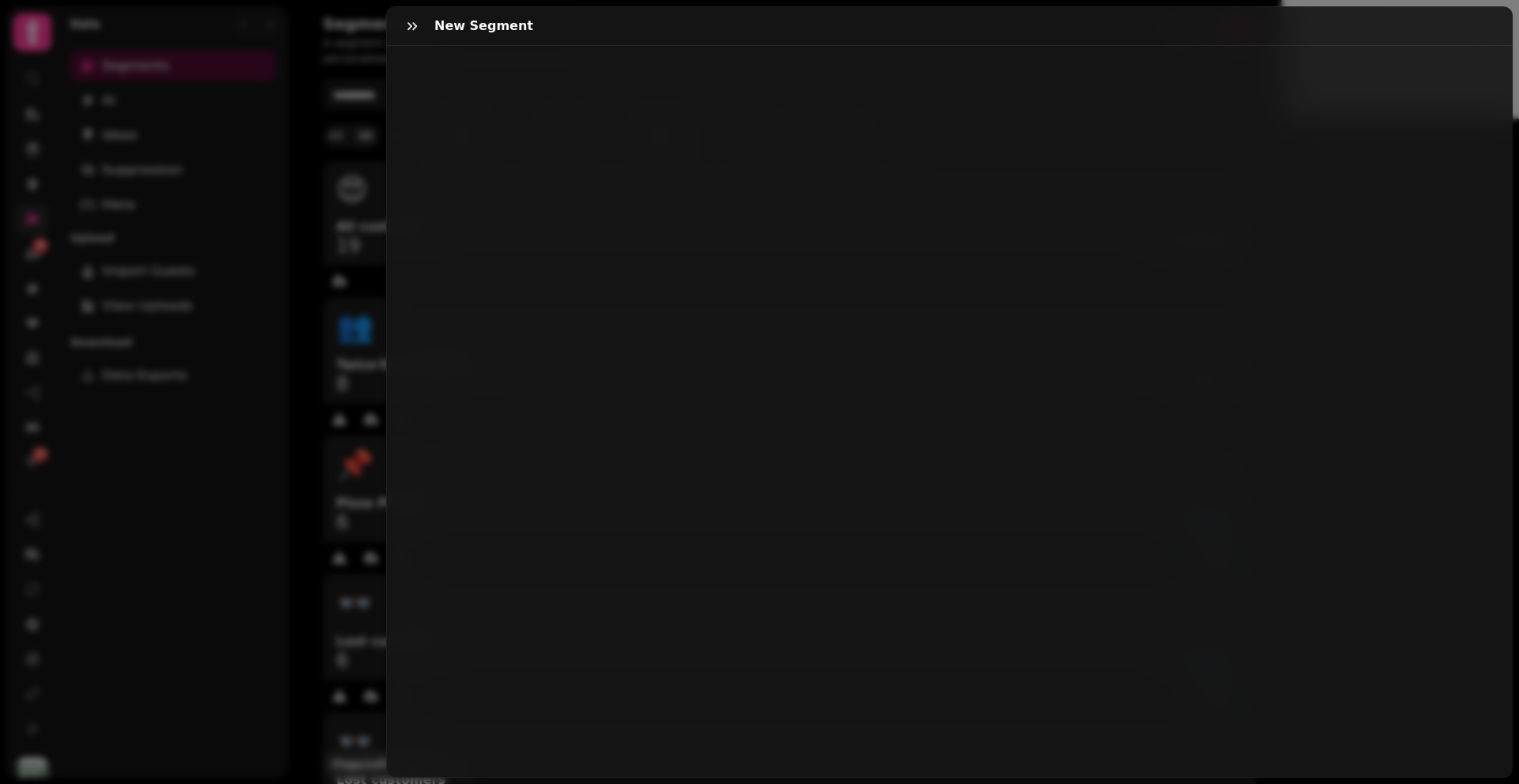
select select "**"
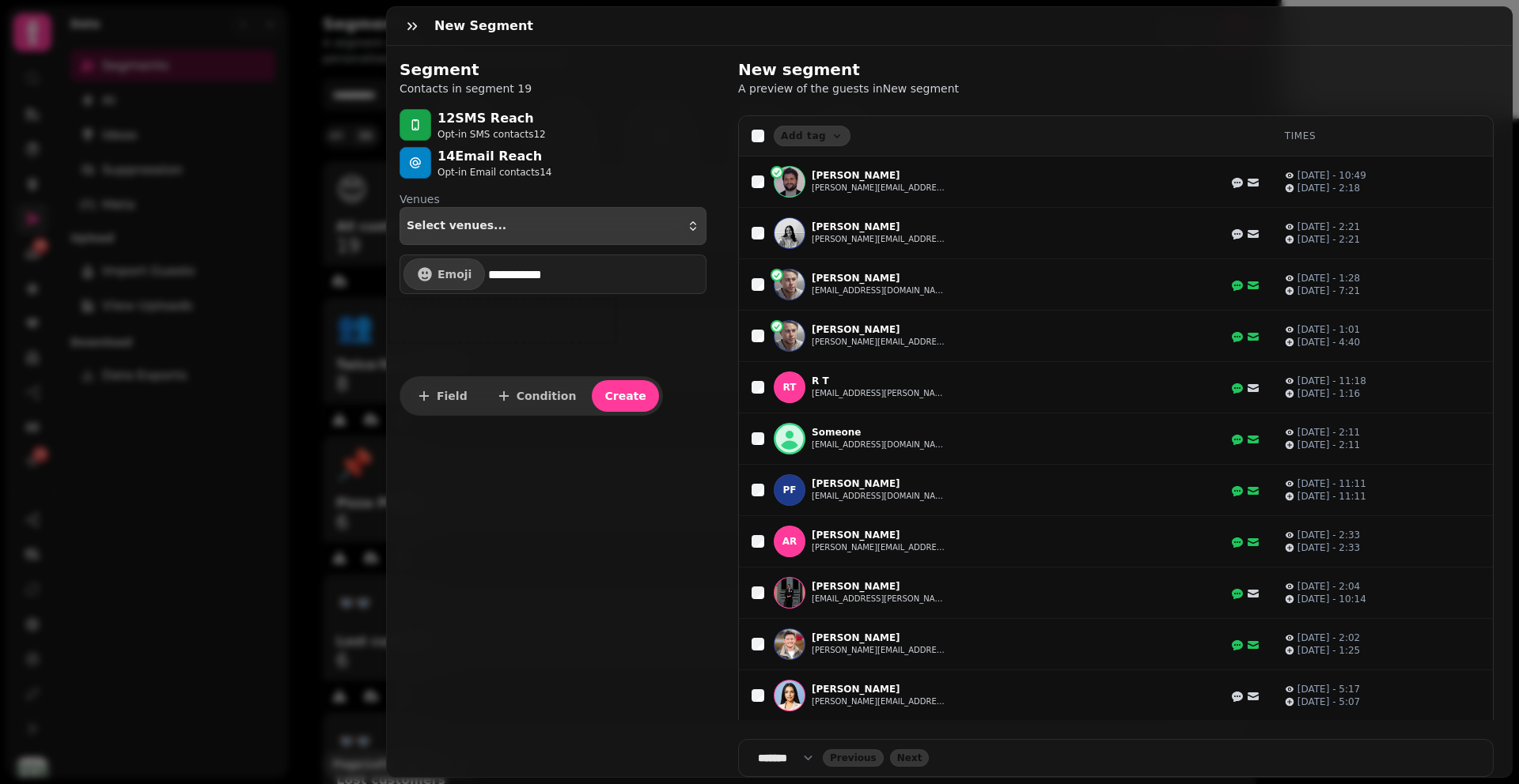
click at [543, 230] on div "Select venues..." at bounding box center [553, 227] width 292 height 13
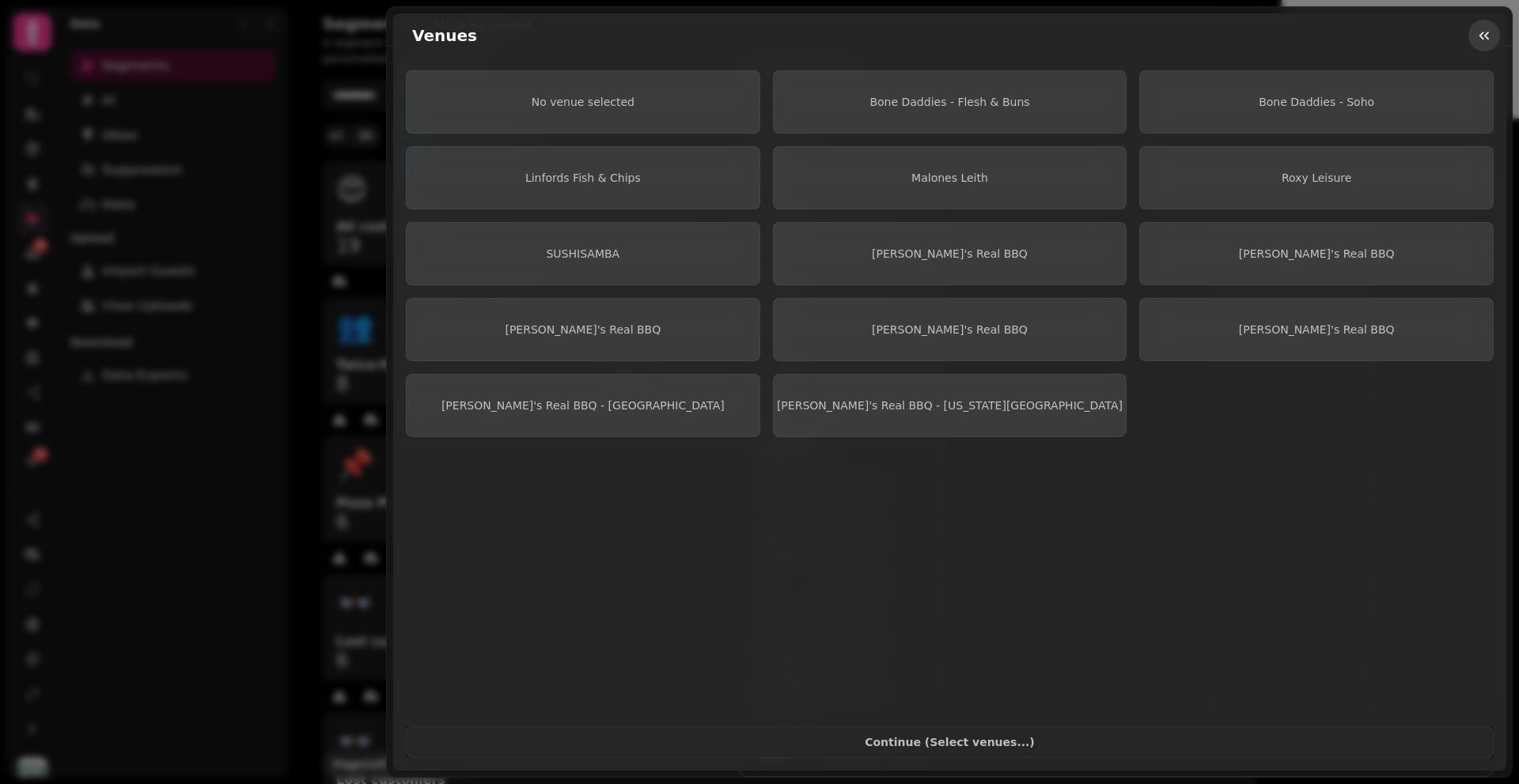
click at [1488, 28] on icon "button" at bounding box center [1483, 36] width 16 height 16
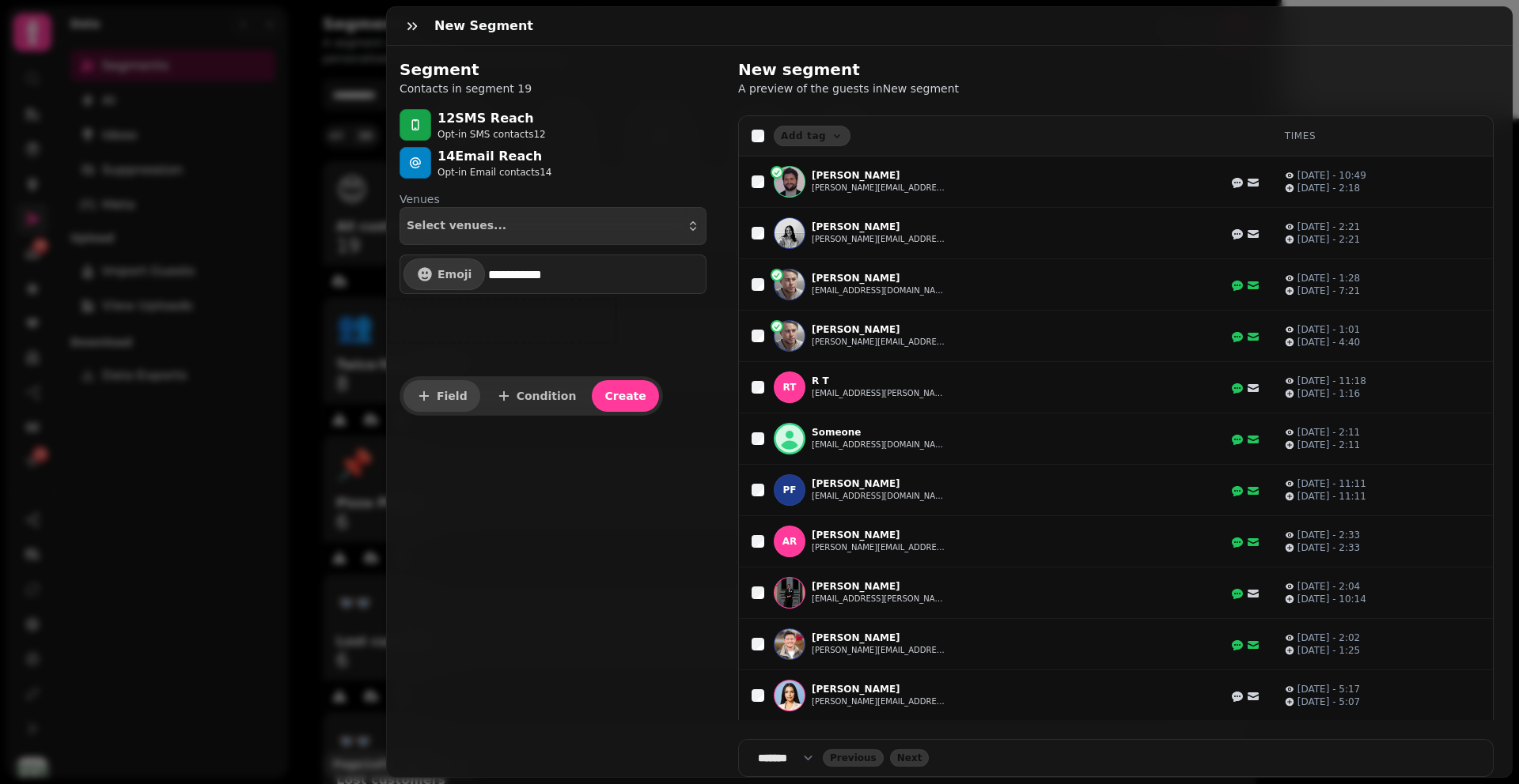
click at [439, 396] on span "Field" at bounding box center [452, 396] width 31 height 11
click at [531, 304] on div "Email Does contain" at bounding box center [474, 318] width 142 height 33
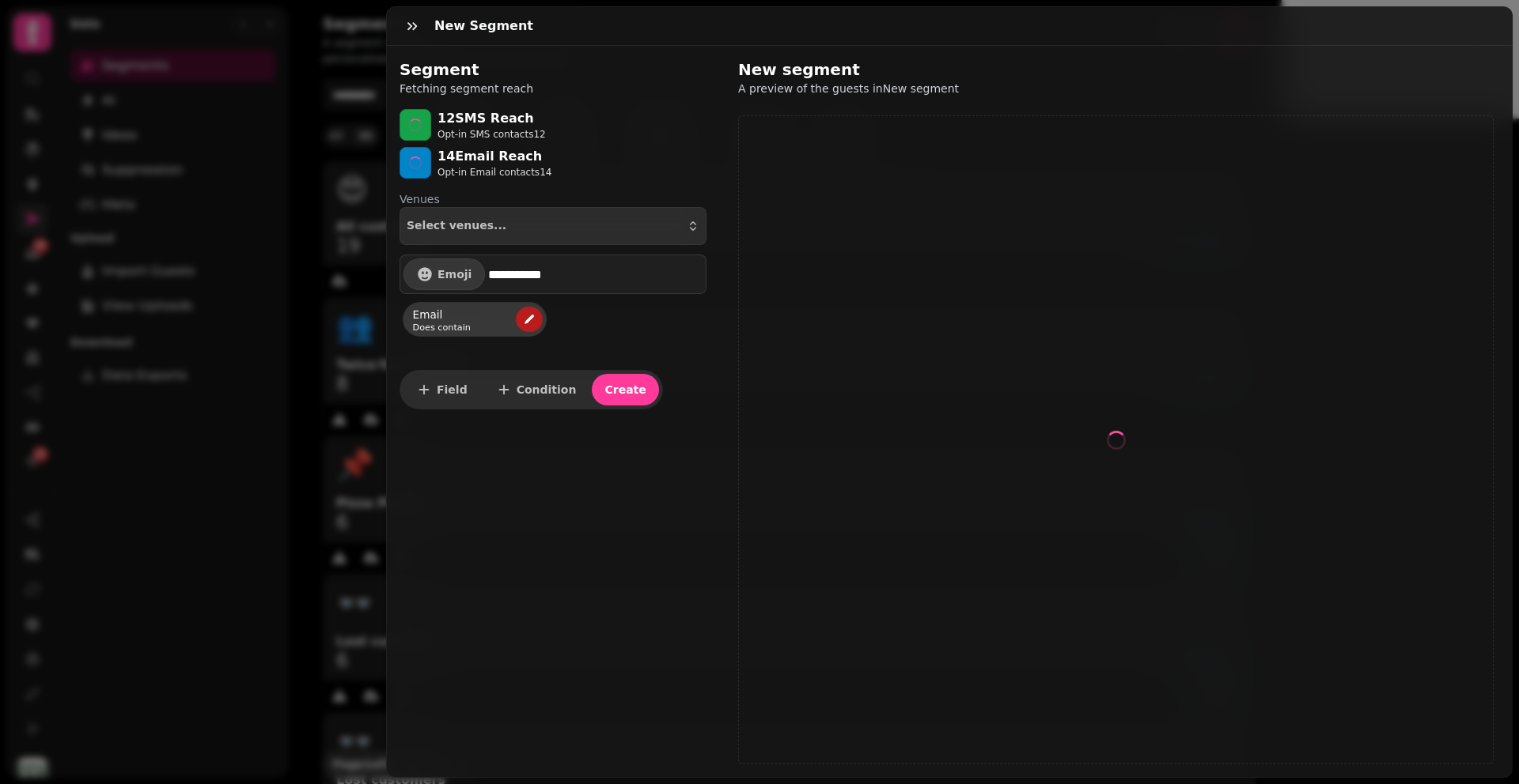
click at [531, 314] on icon "edit" at bounding box center [529, 319] width 13 height 13
select select "*****"
select select "****"
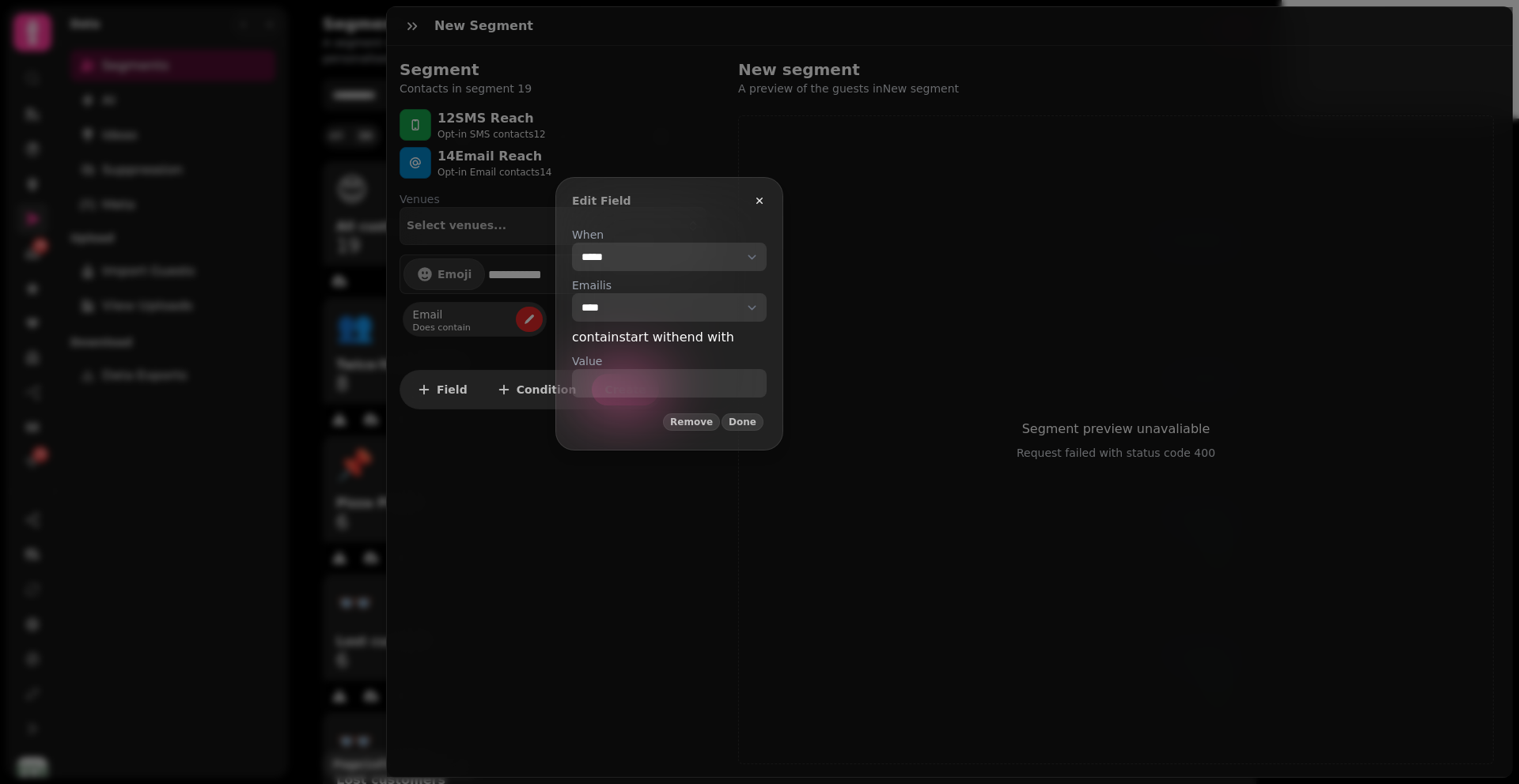
click at [660, 271] on select "**********" at bounding box center [669, 257] width 195 height 28
click at [706, 254] on select "**********" at bounding box center [669, 257] width 195 height 28
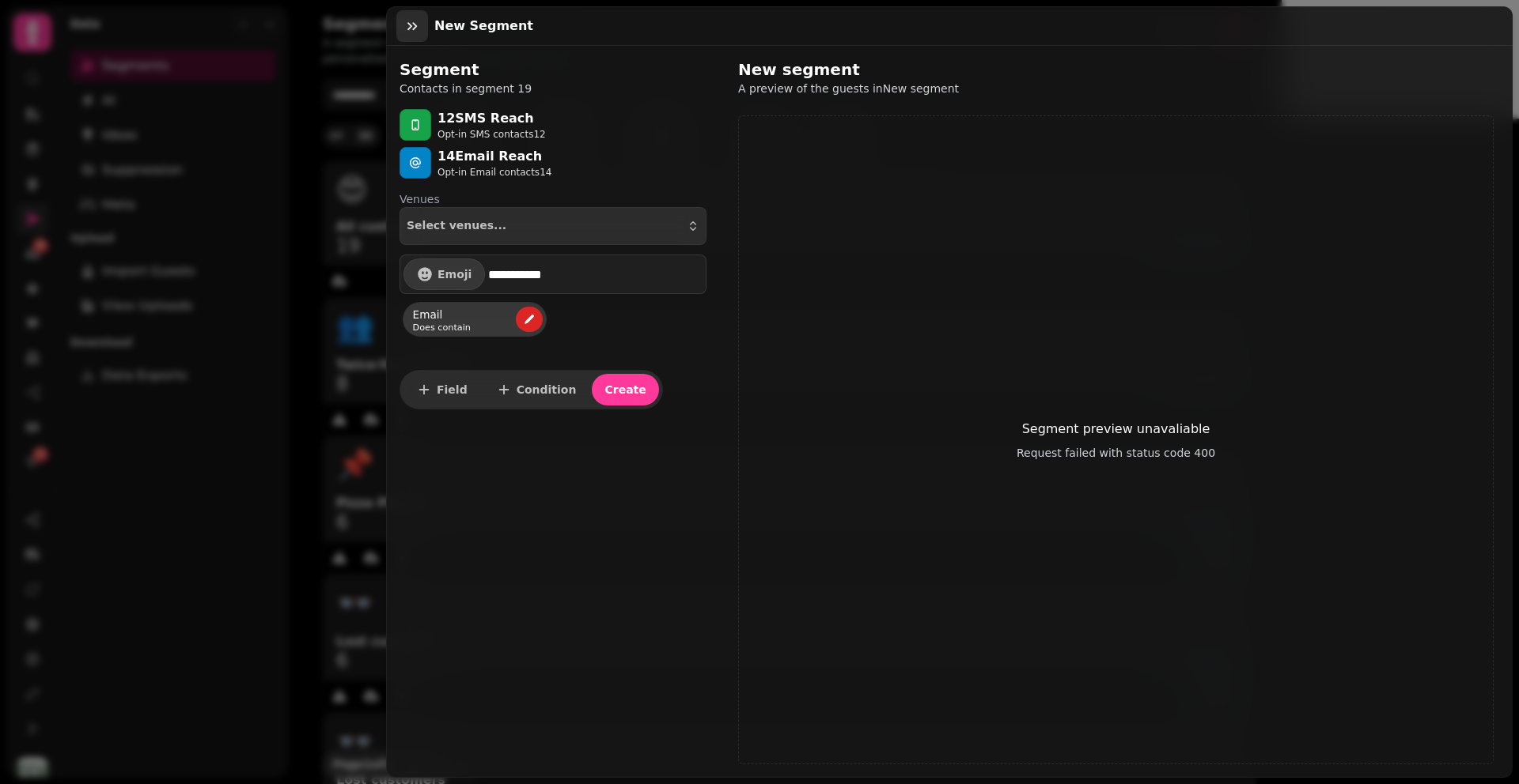
click at [408, 27] on icon "button" at bounding box center [411, 25] width 16 height 16
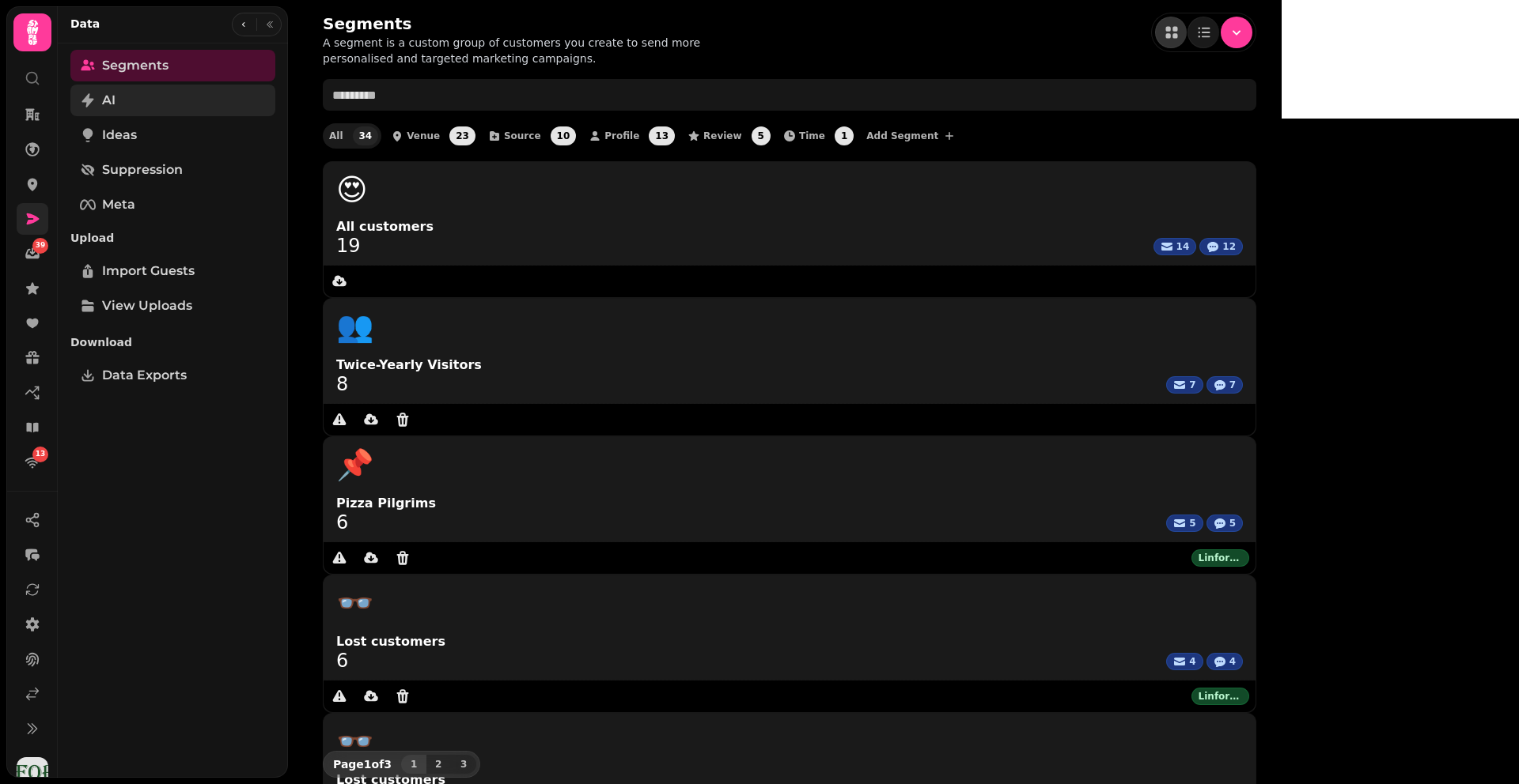
click at [158, 104] on link "AI" at bounding box center [172, 100] width 205 height 32
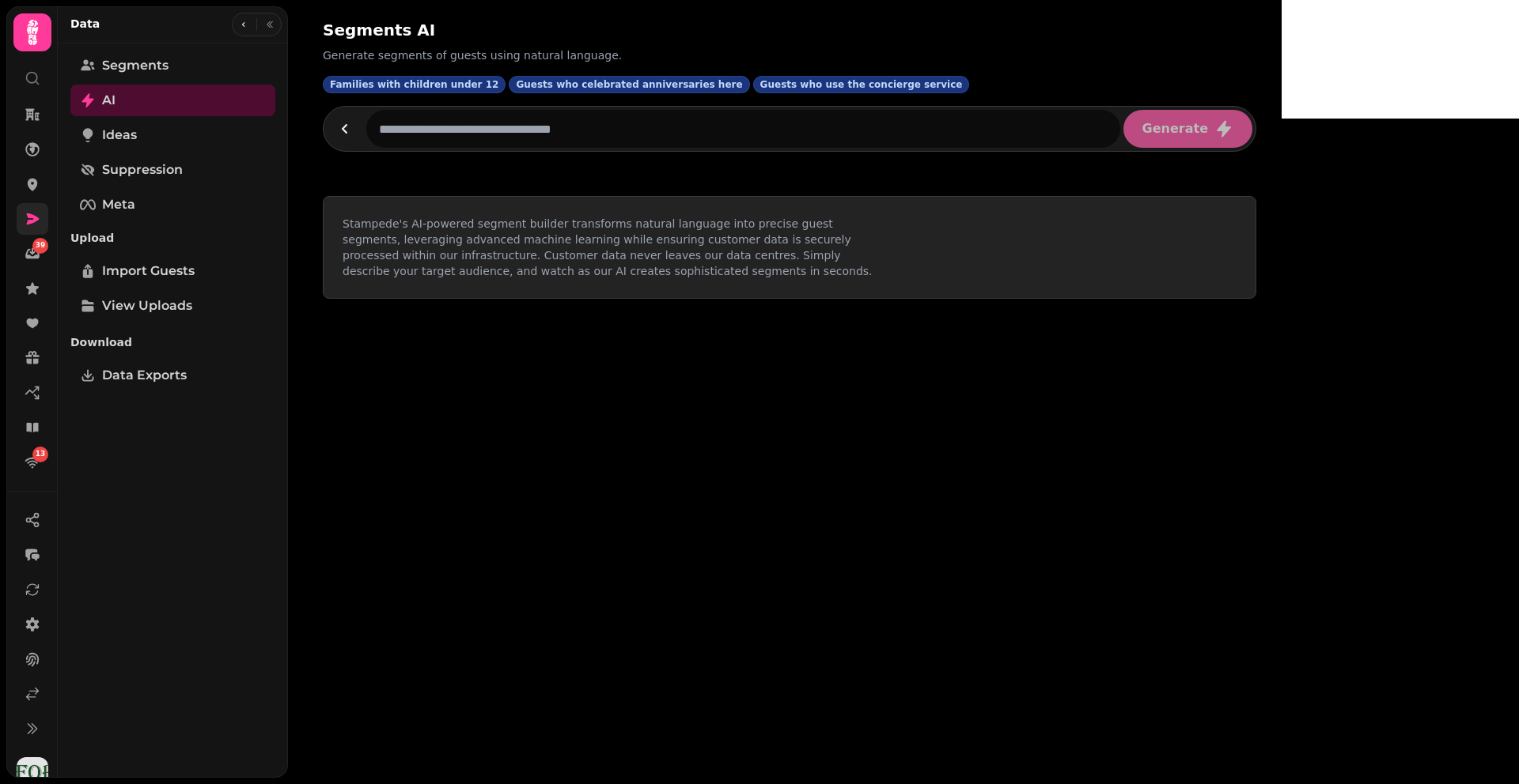
click at [609, 141] on input "text" at bounding box center [743, 128] width 753 height 38
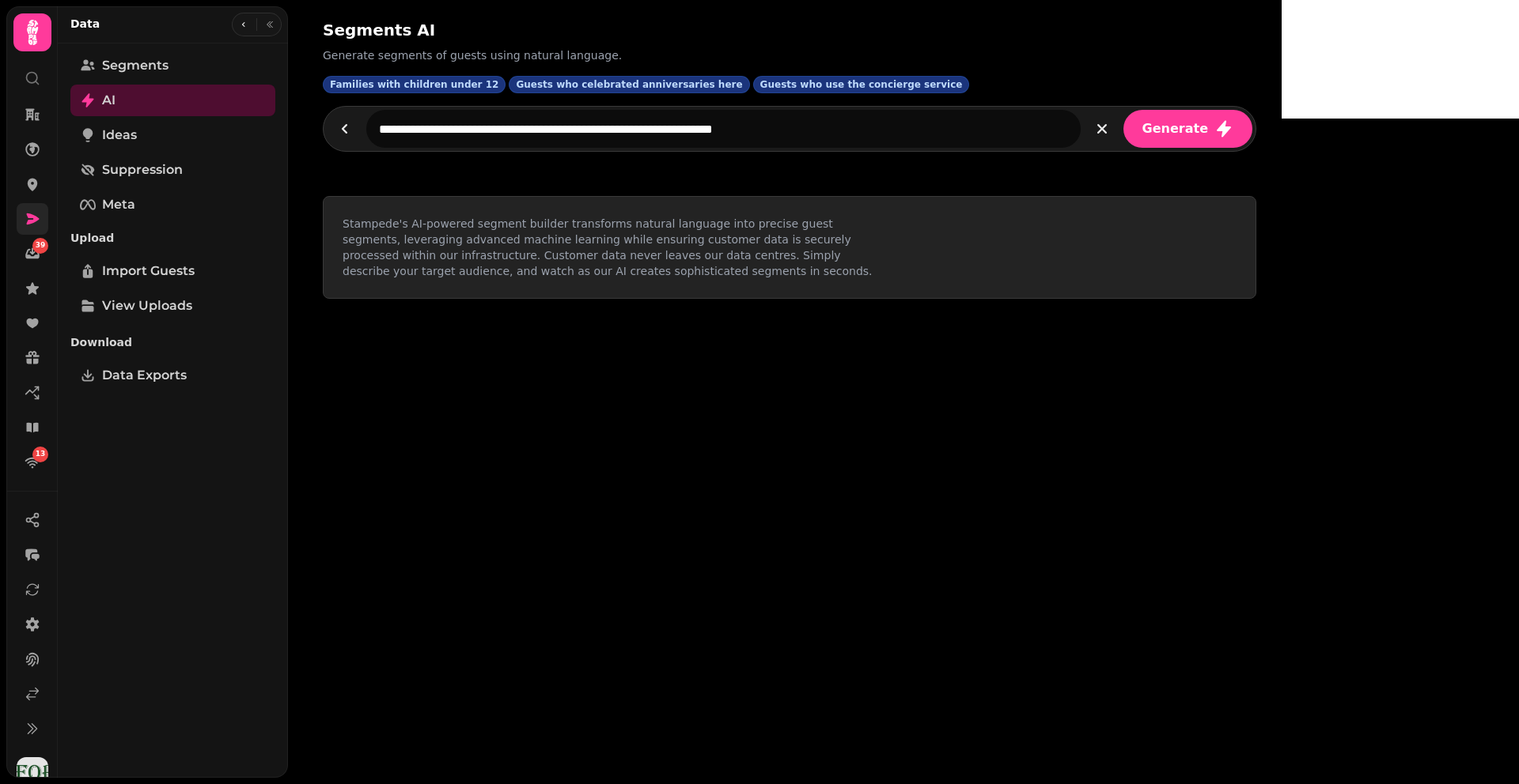
type input "**********"
click at [1123, 110] on button "Generate" at bounding box center [1187, 128] width 129 height 38
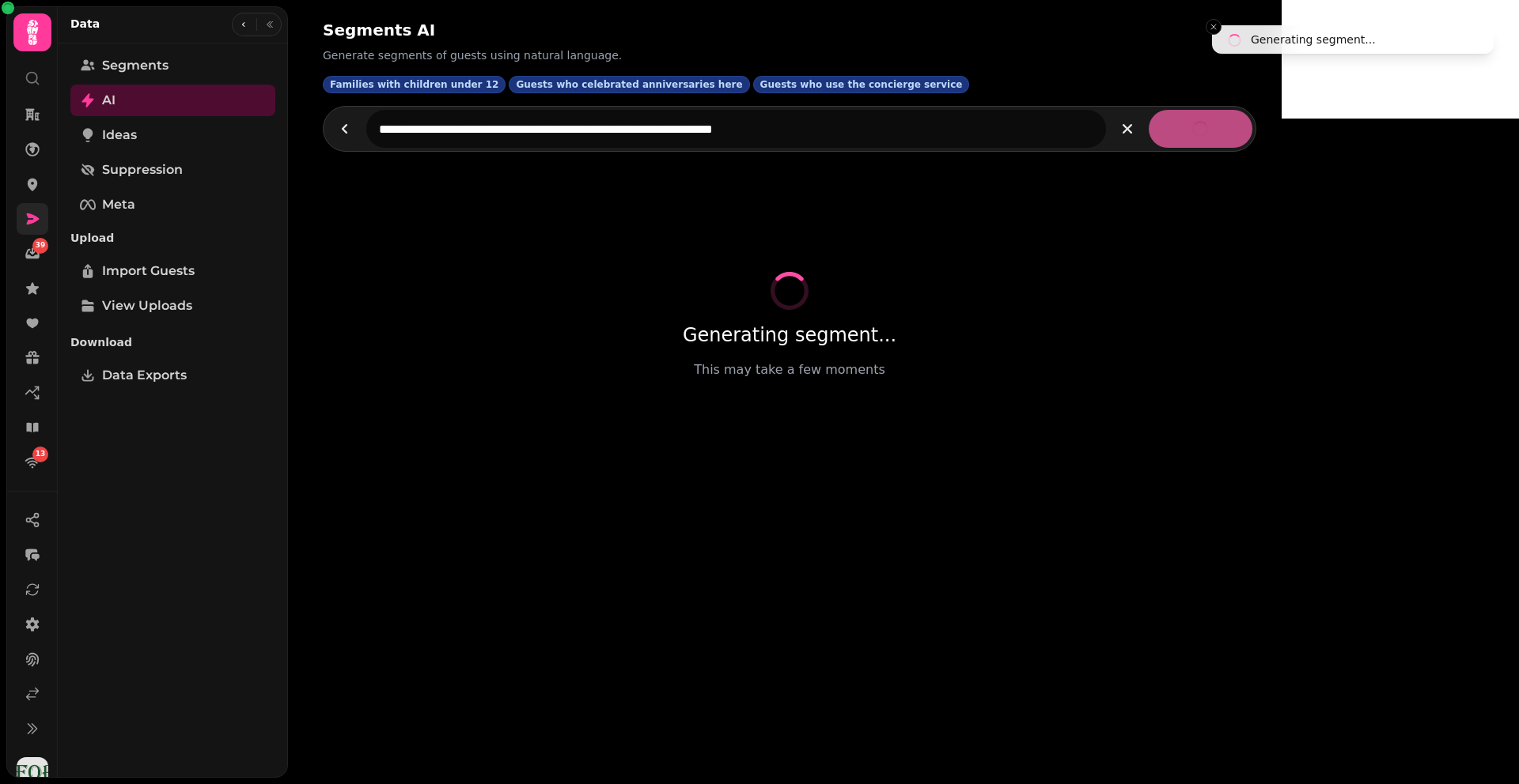
select select "**"
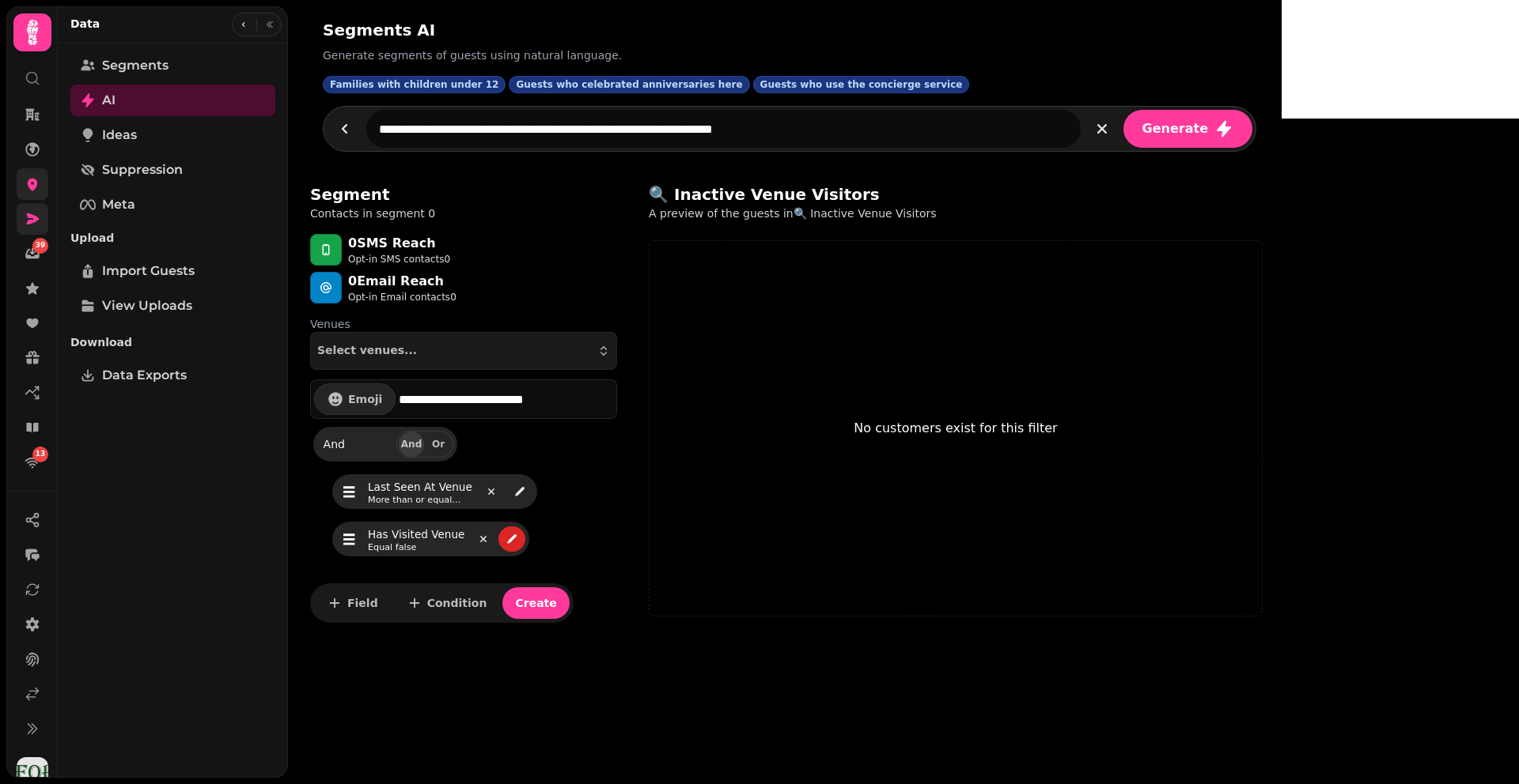
click at [34, 197] on link at bounding box center [33, 185] width 32 height 32
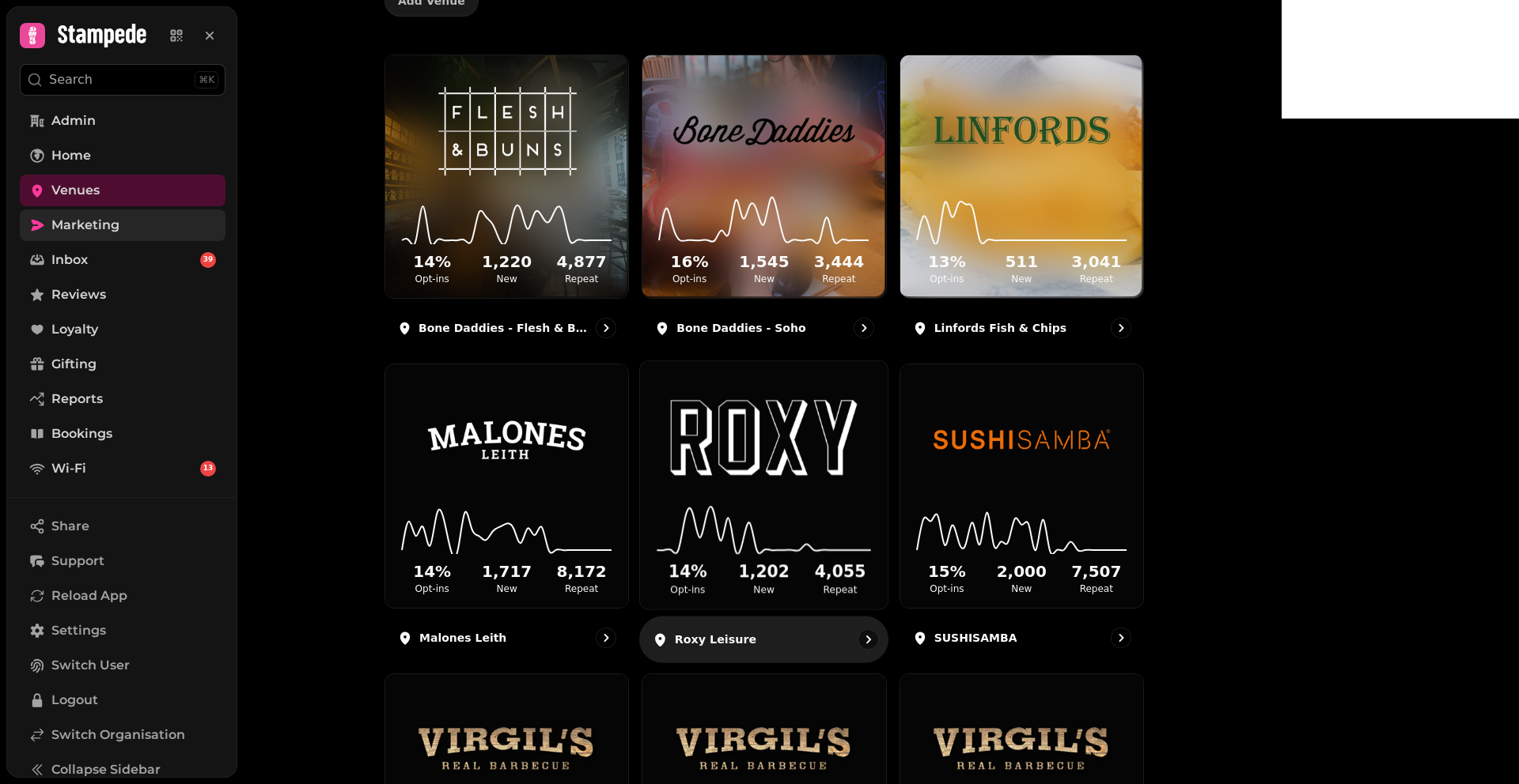
scroll to position [209, 0]
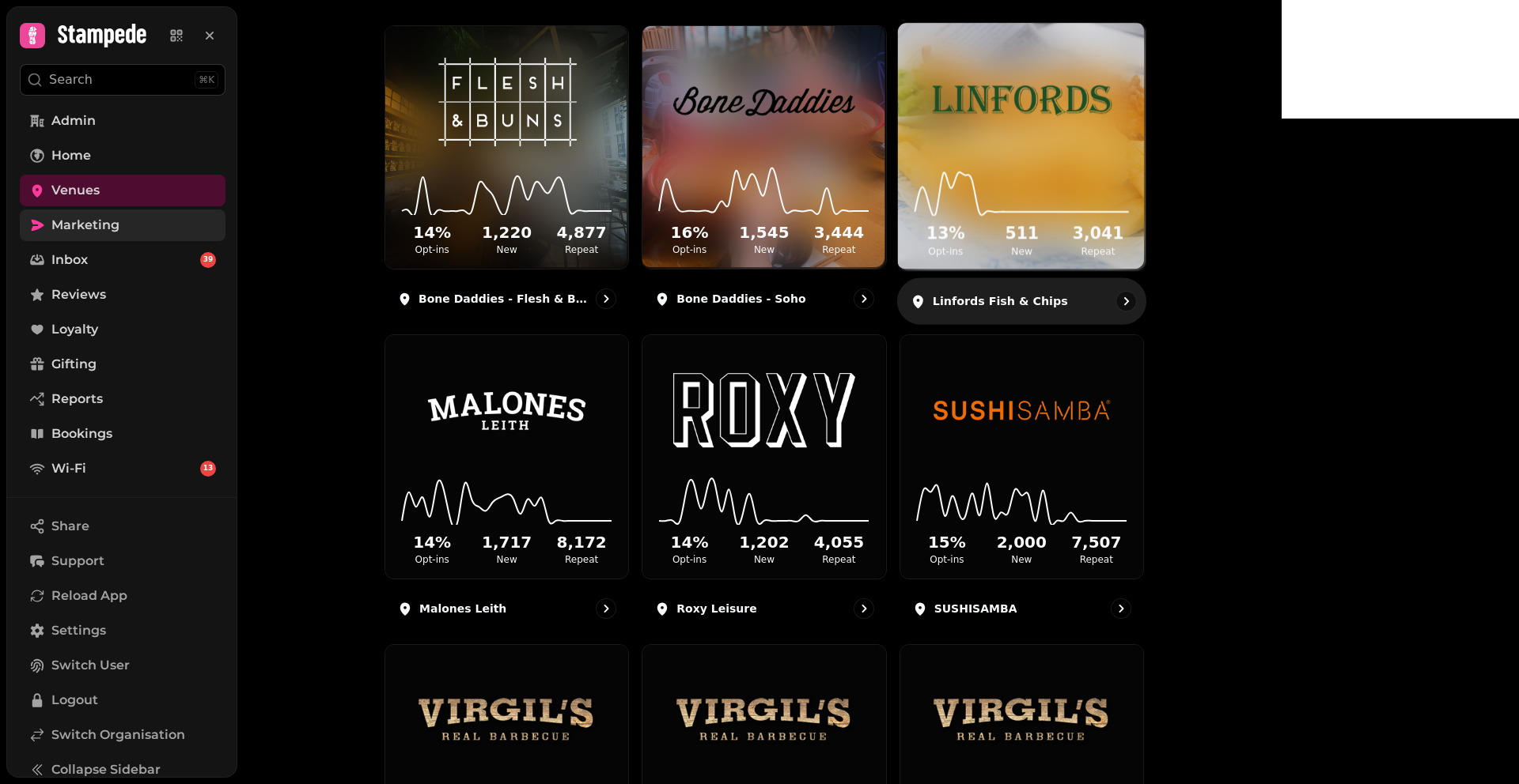
click at [1114, 140] on img at bounding box center [1021, 99] width 186 height 104
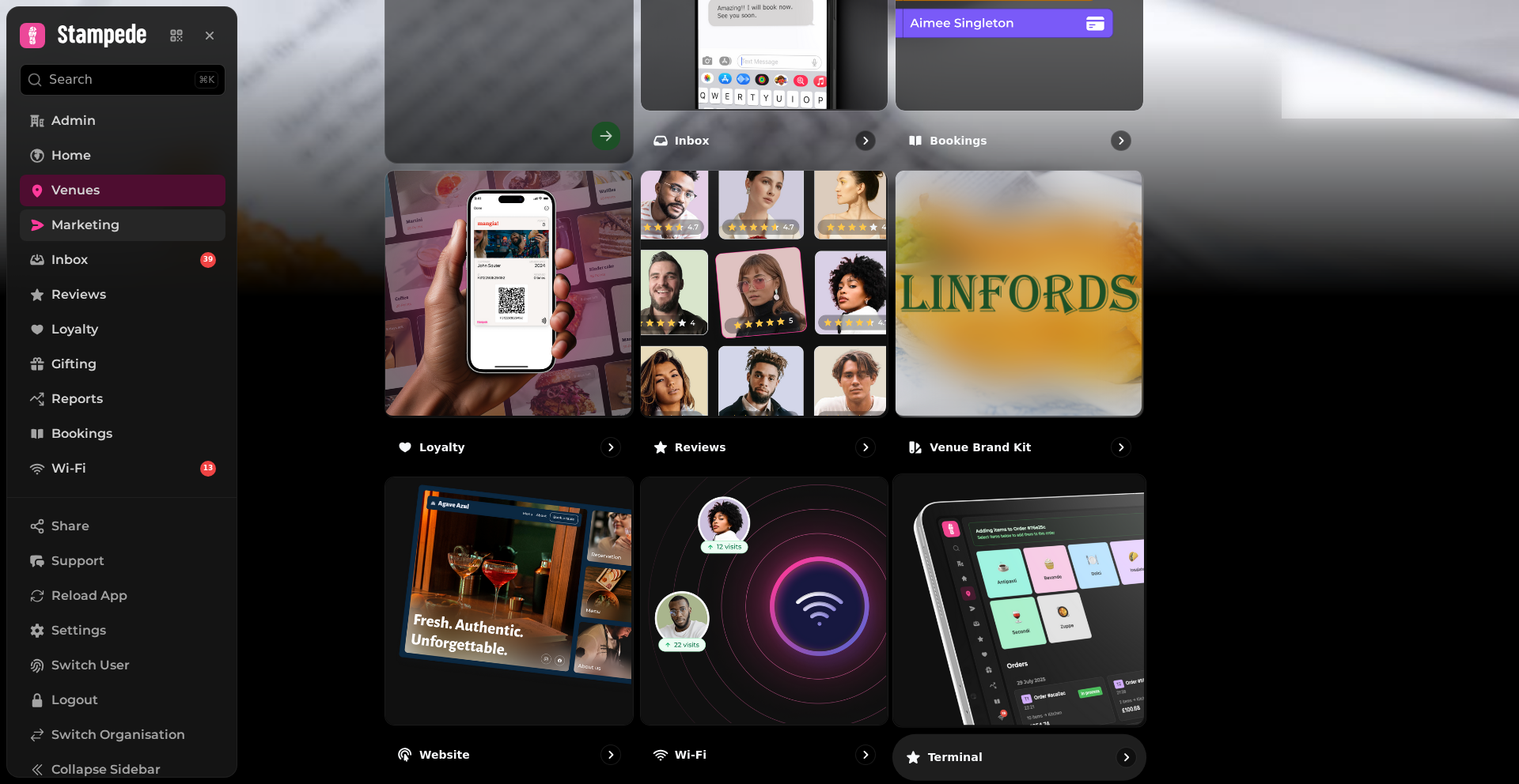
scroll to position [821, 0]
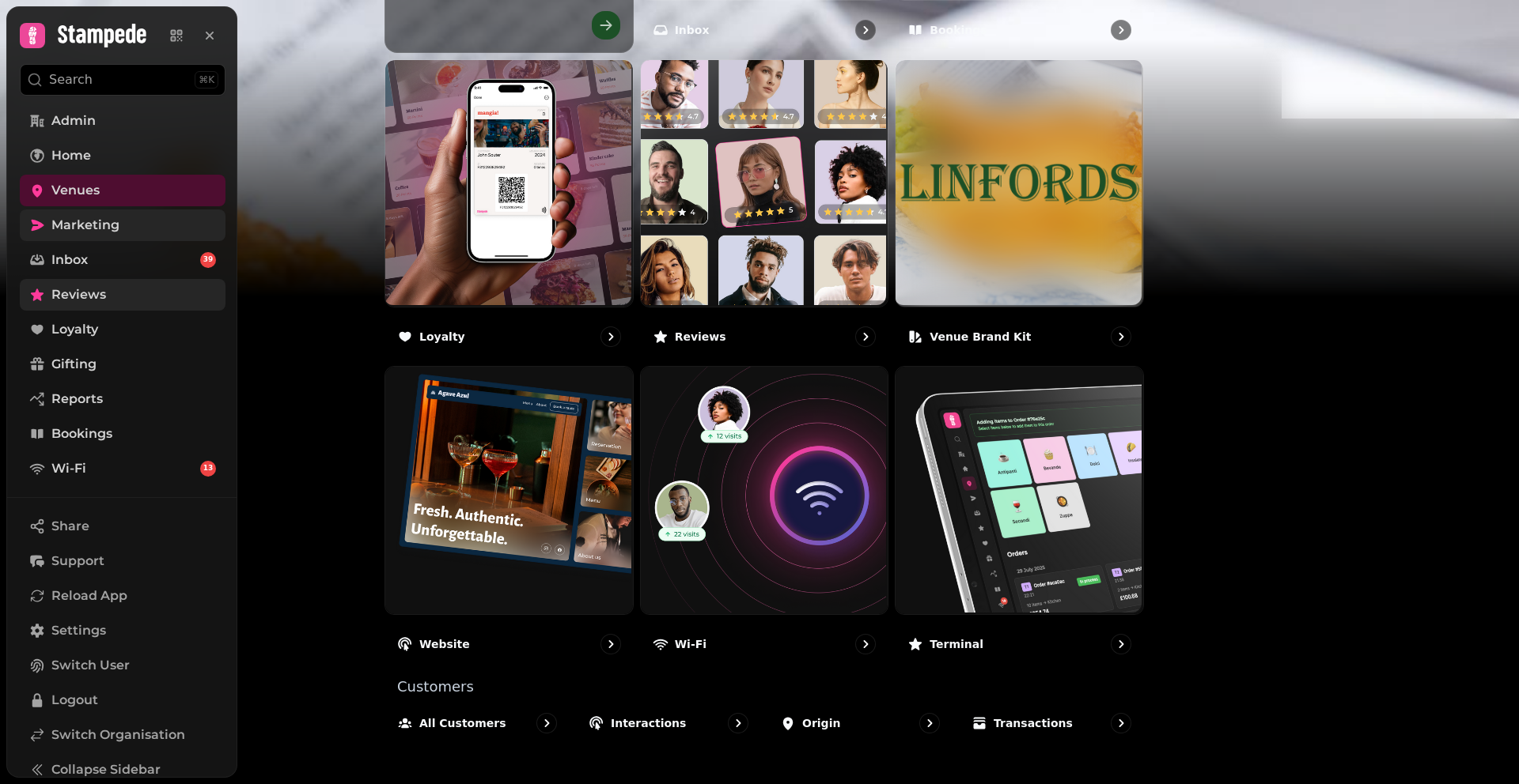
click at [127, 288] on link "Reviews" at bounding box center [122, 295] width 205 height 32
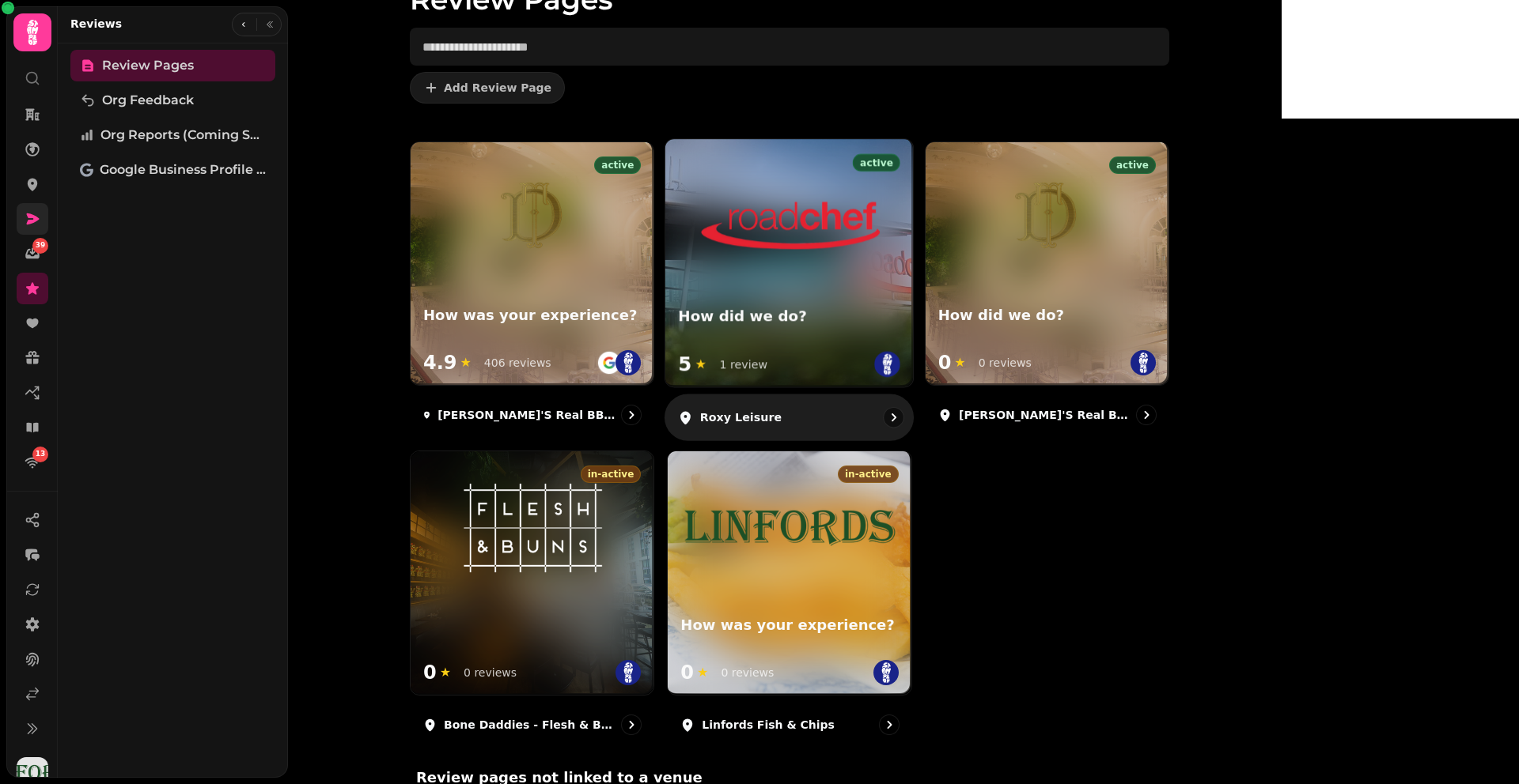
scroll to position [222, 0]
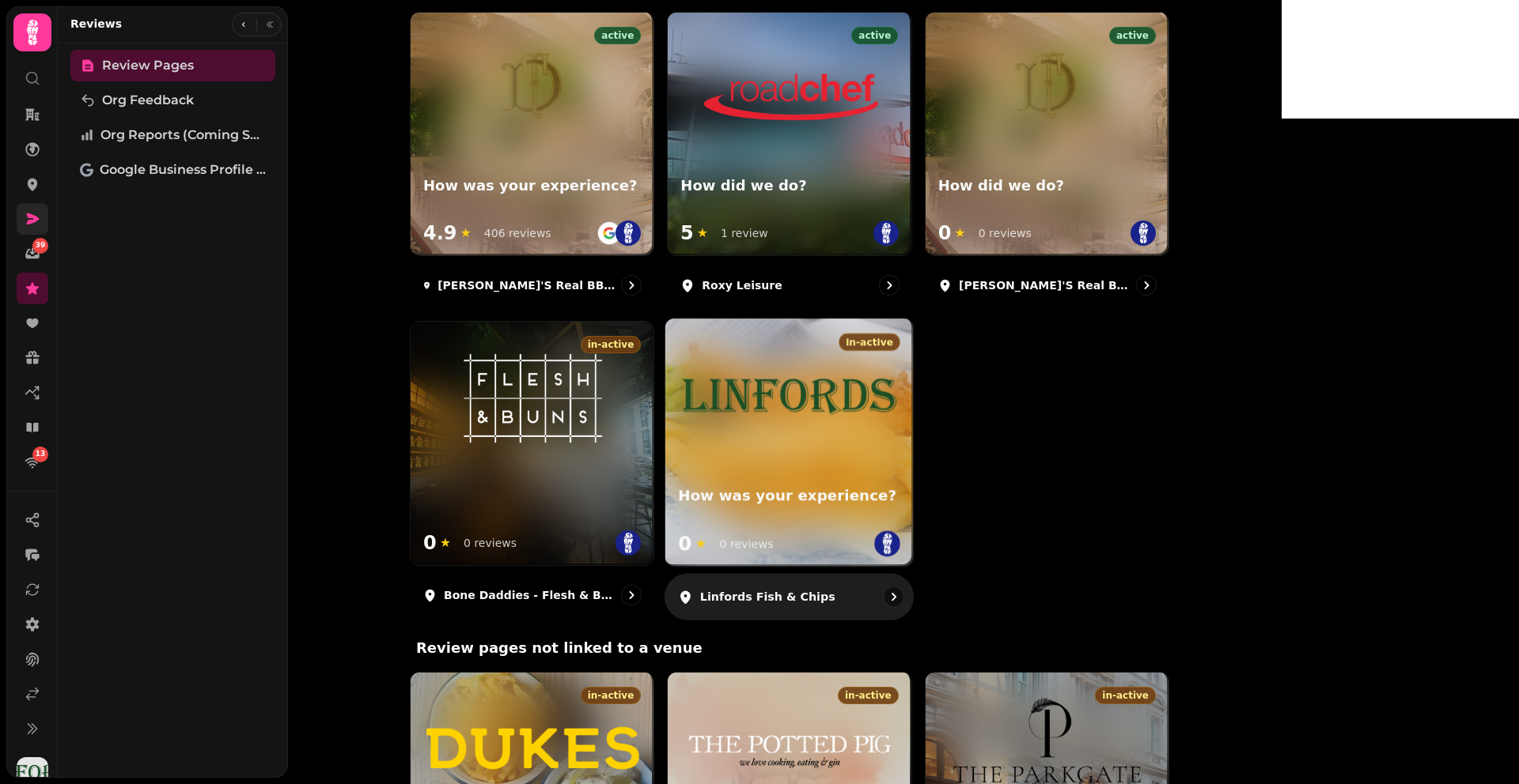
click at [866, 381] on img at bounding box center [789, 396] width 222 height 68
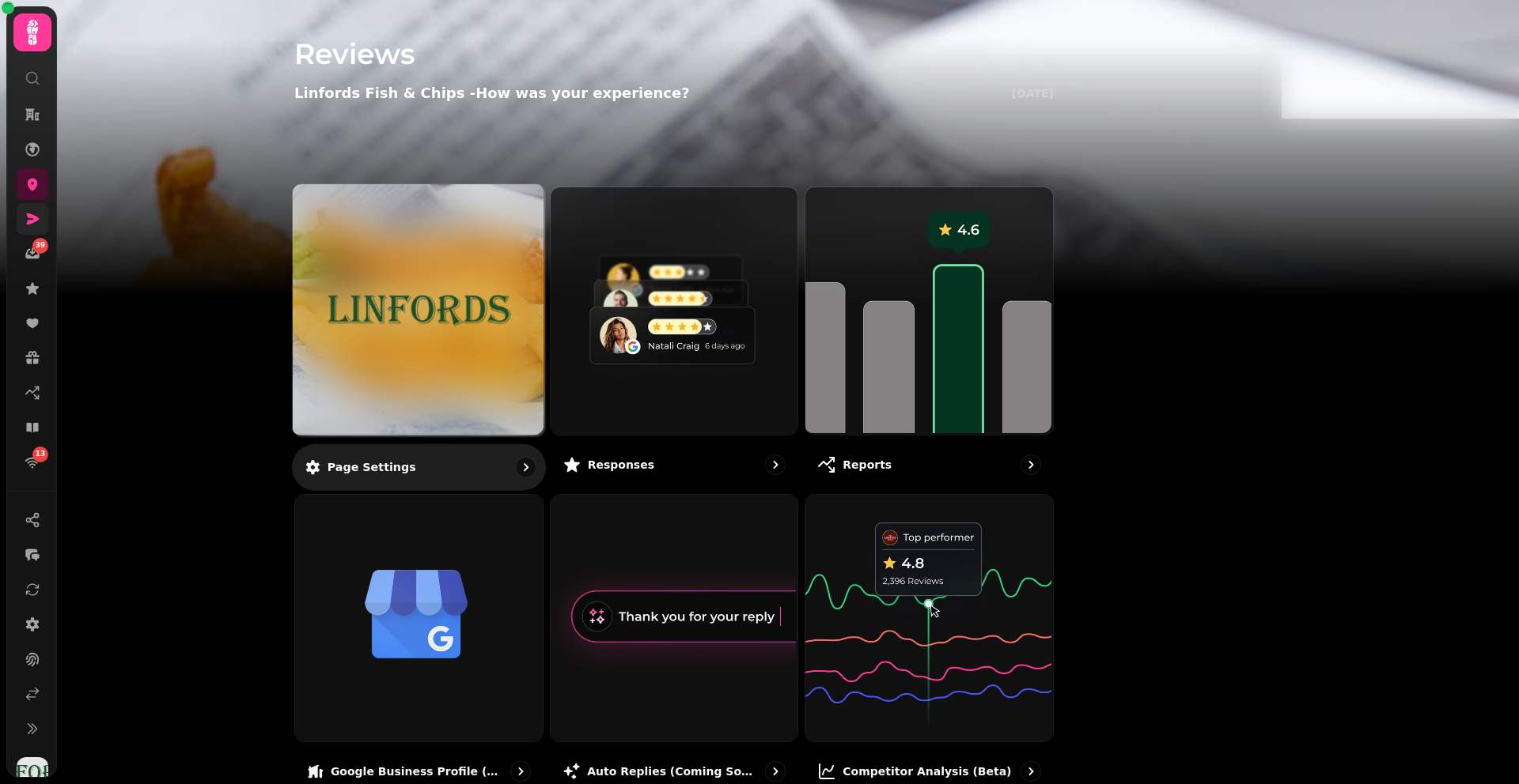
click at [514, 260] on img at bounding box center [419, 310] width 189 height 104
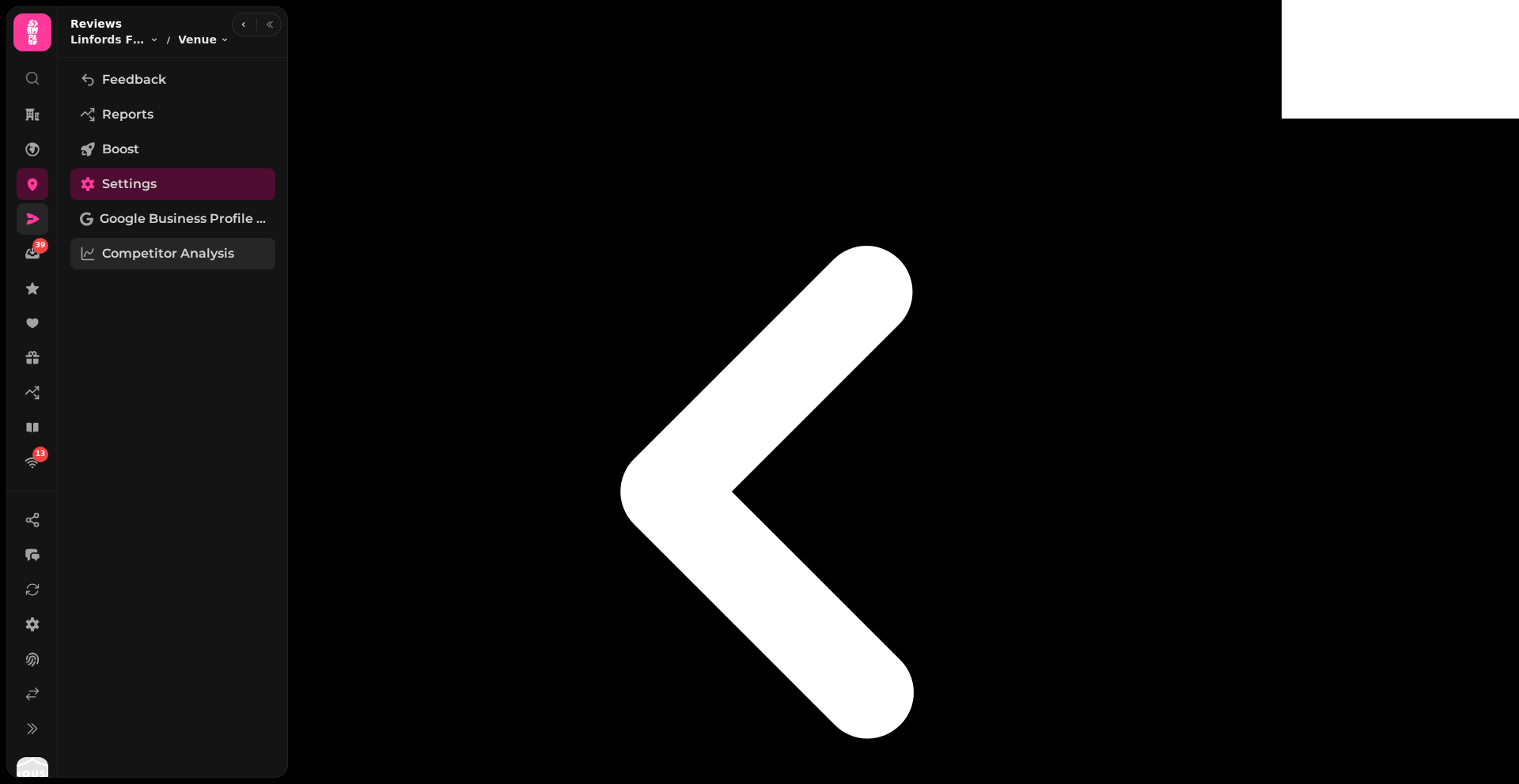
click at [166, 254] on span "Competitor Analysis" at bounding box center [168, 254] width 132 height 19
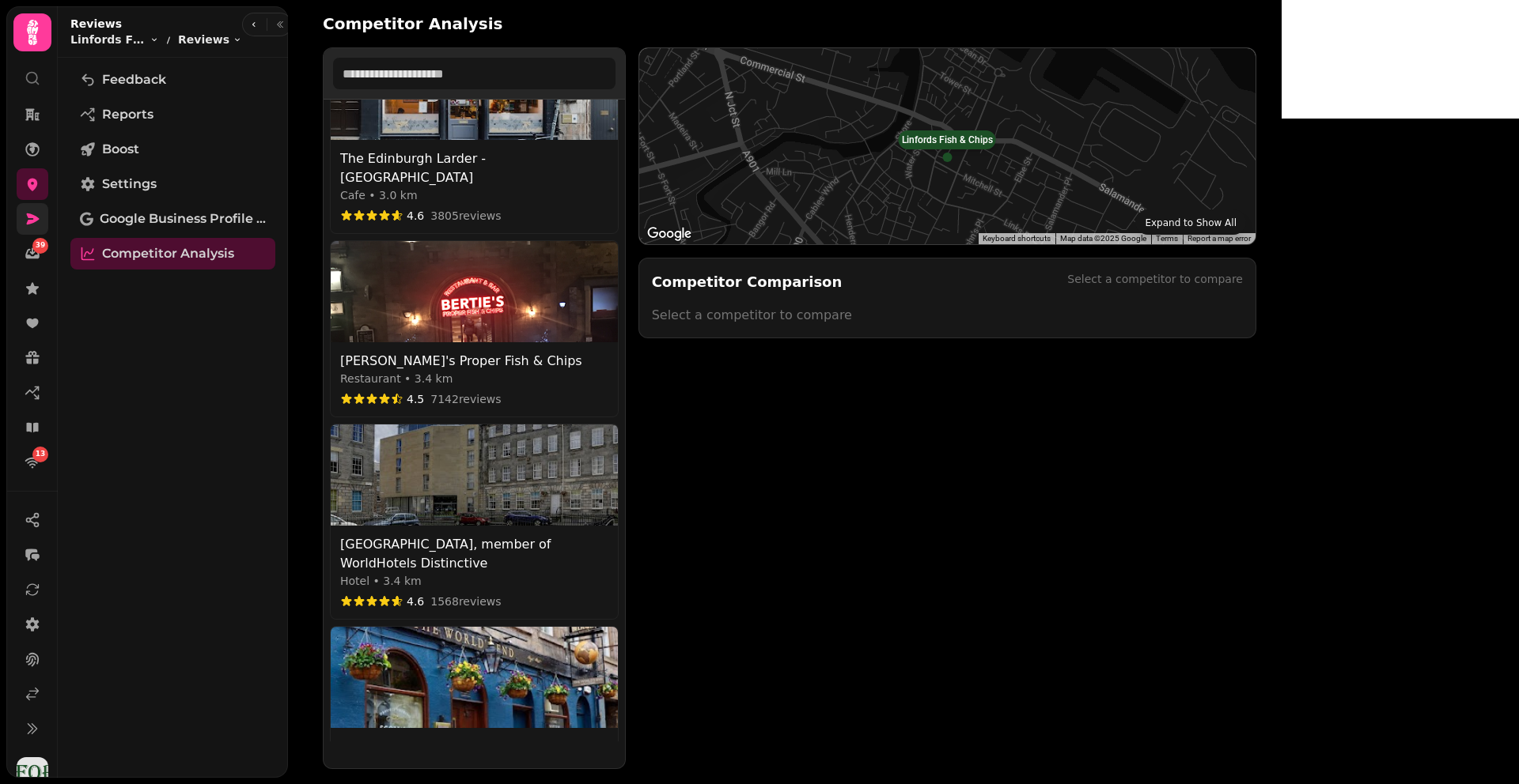
scroll to position [626, 0]
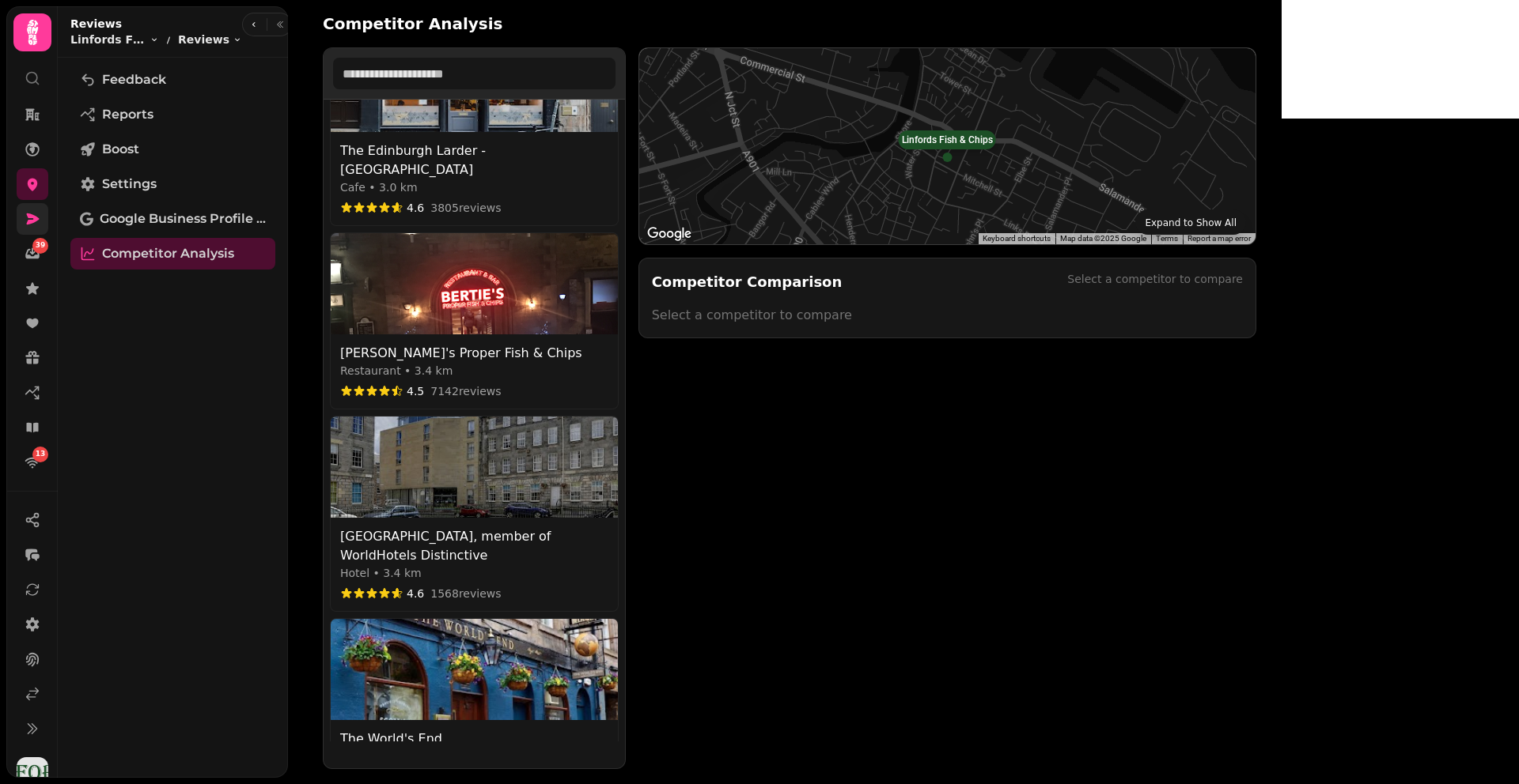
click at [470, 527] on div "Ten Hill Place Hotel, member of WorldHotels Distinctive" at bounding box center [474, 546] width 268 height 38
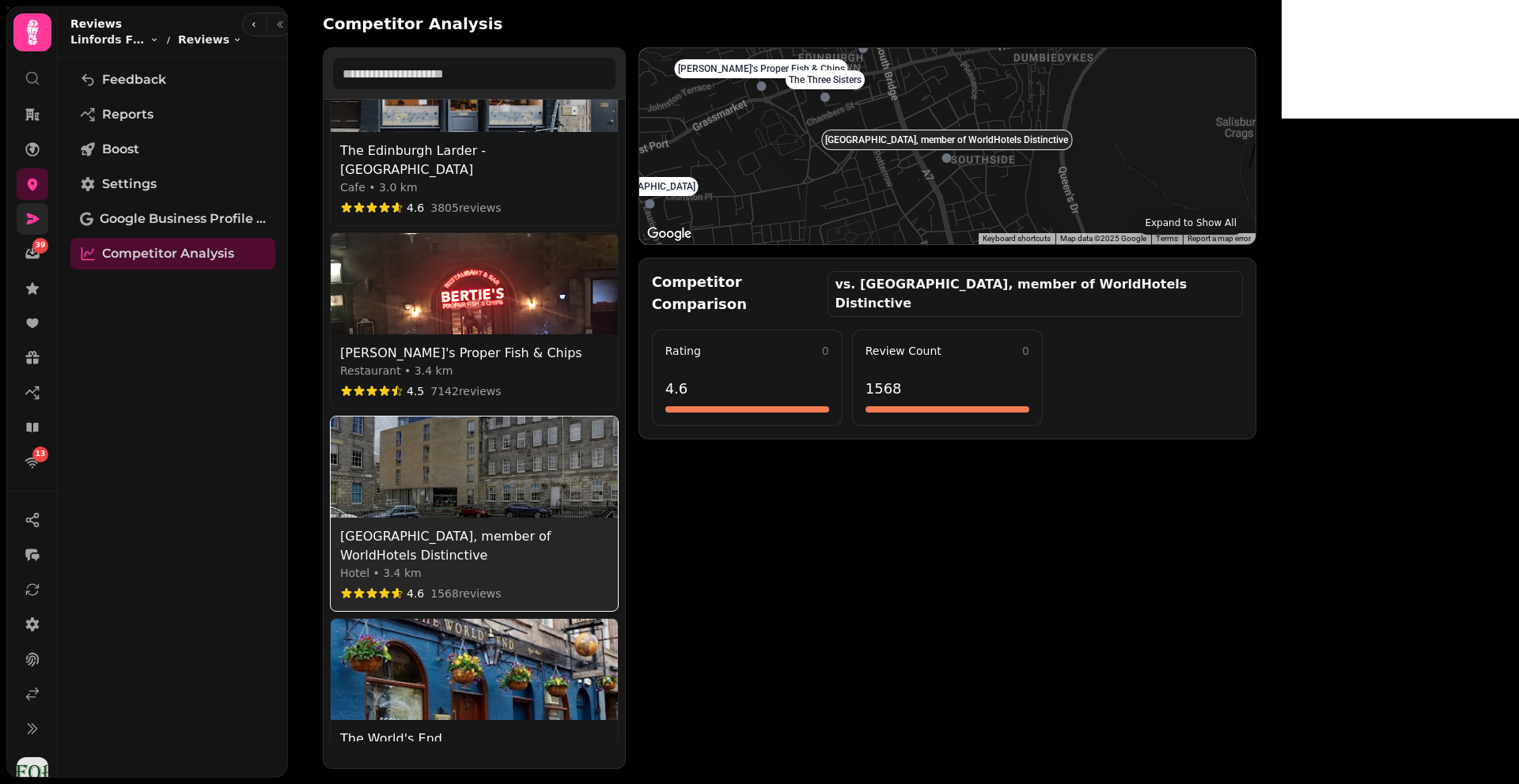
select select "********"
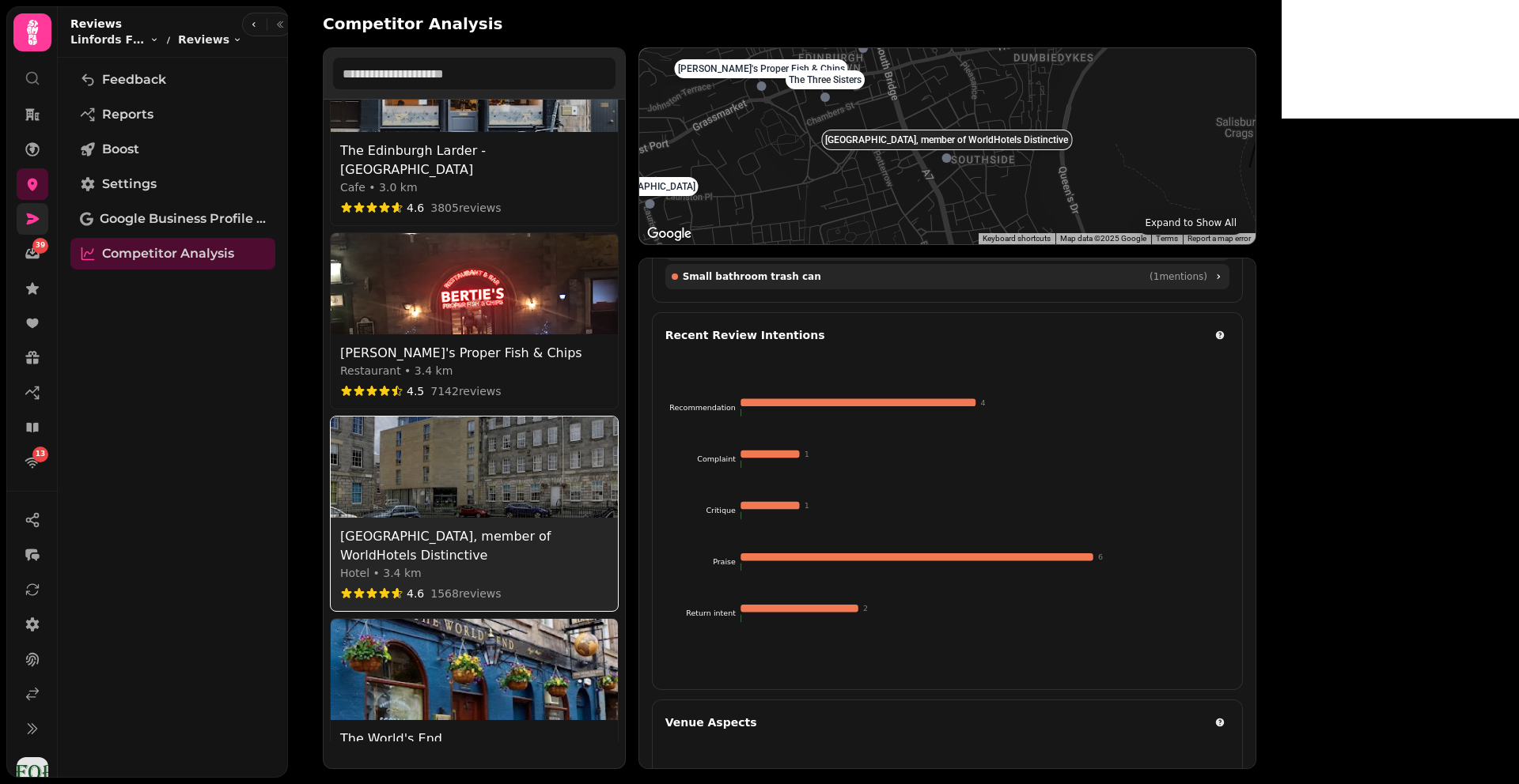
scroll to position [0, 0]
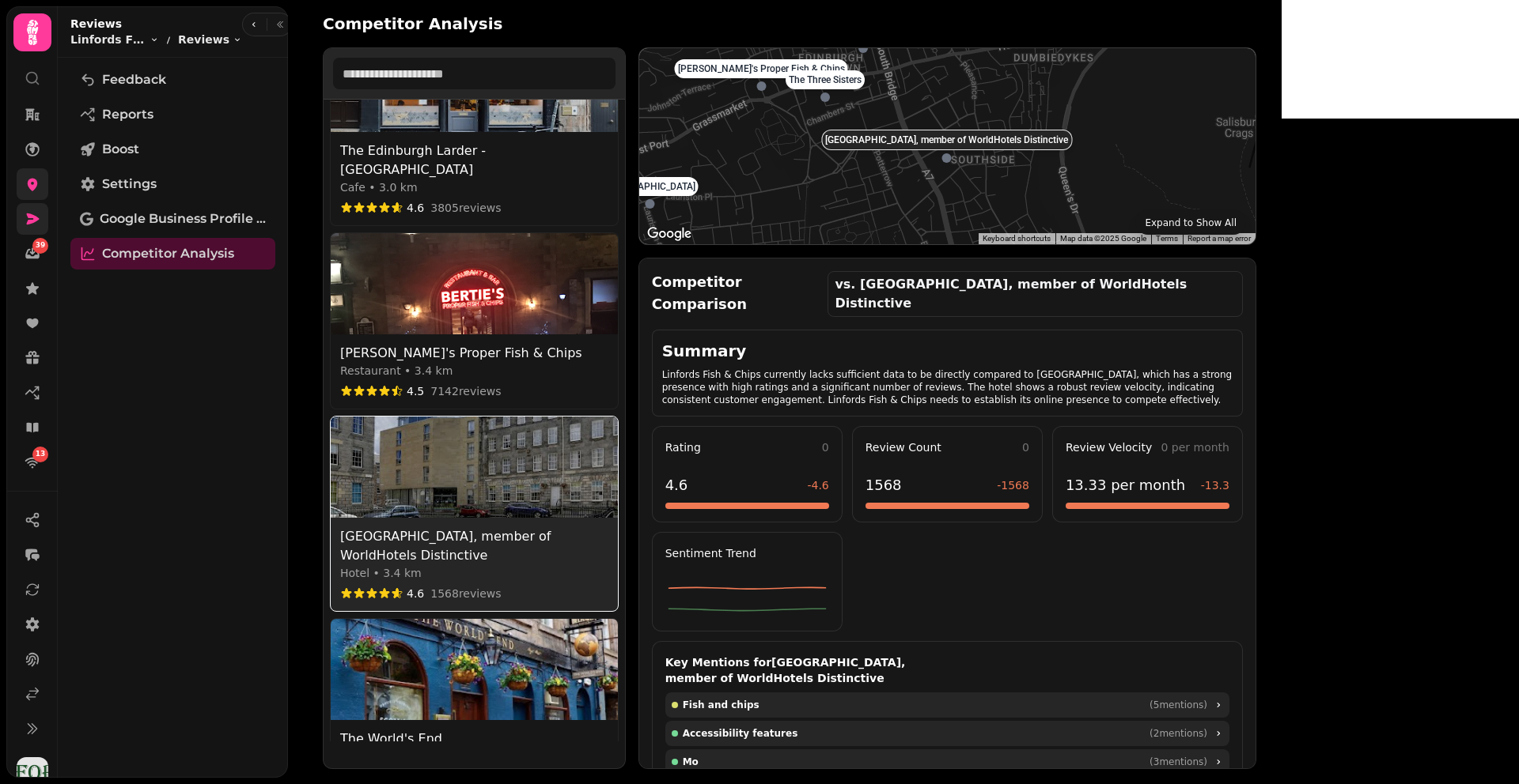
click at [30, 190] on icon at bounding box center [32, 184] width 16 height 16
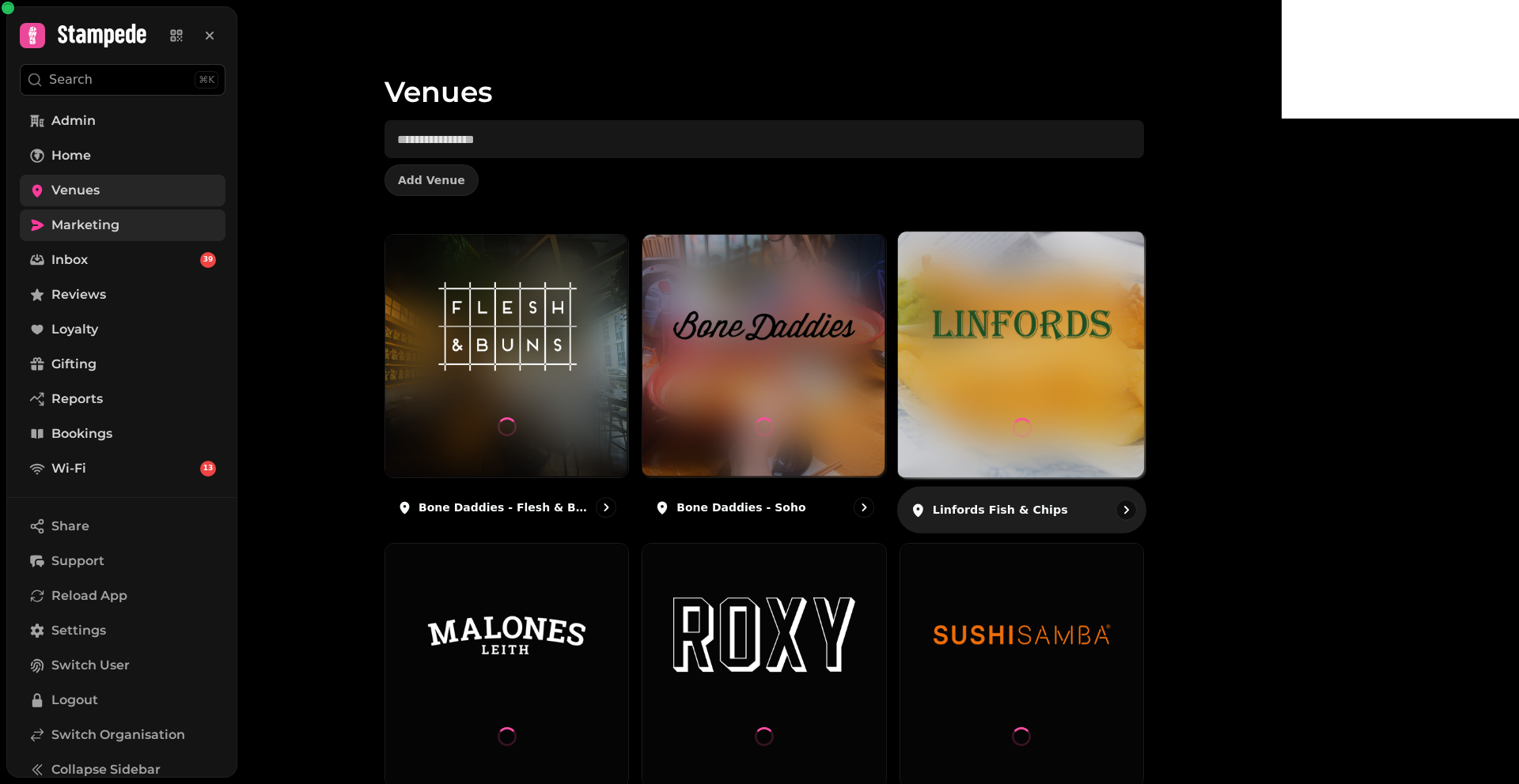
click at [1114, 278] on img at bounding box center [1021, 325] width 186 height 104
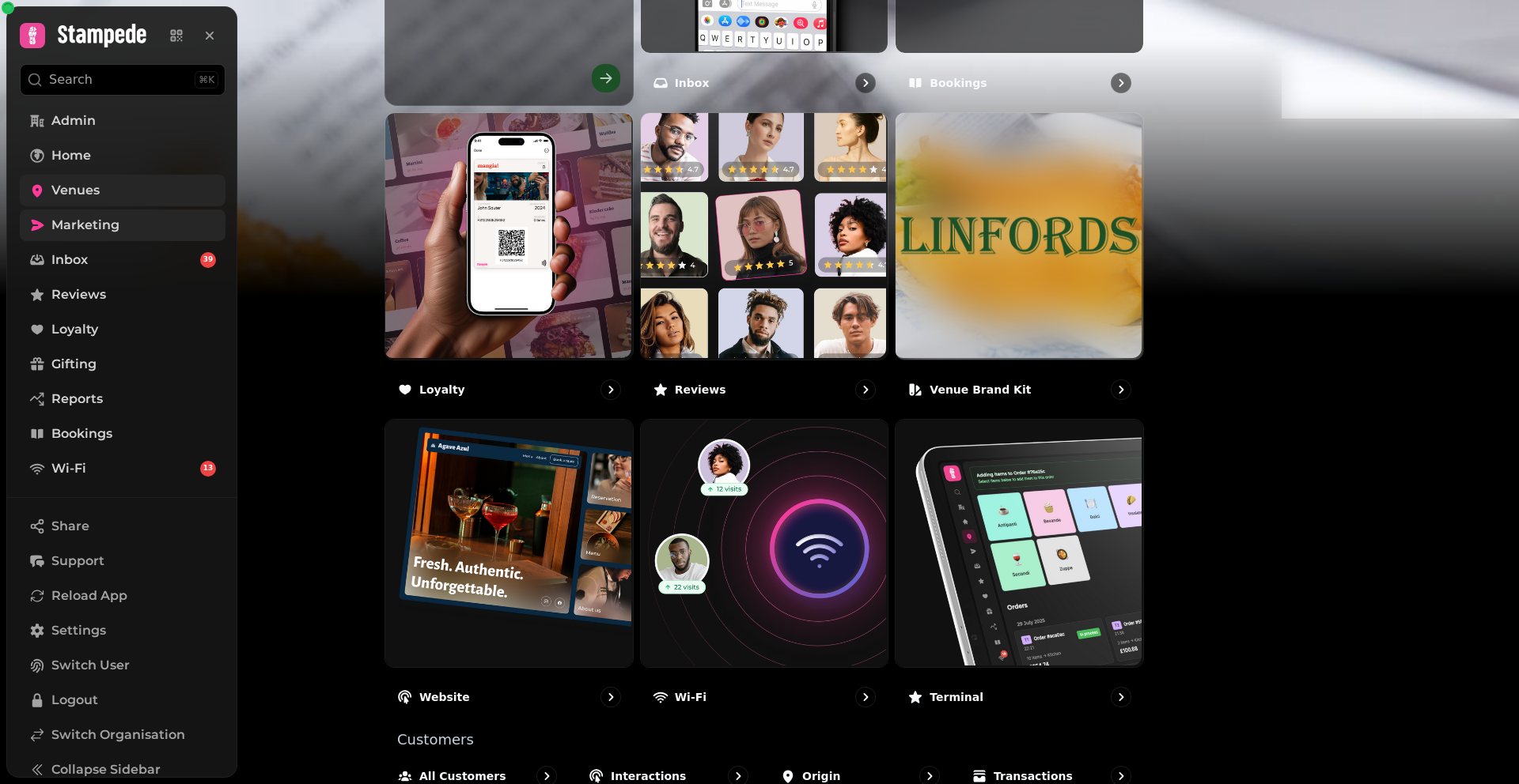
scroll to position [821, 0]
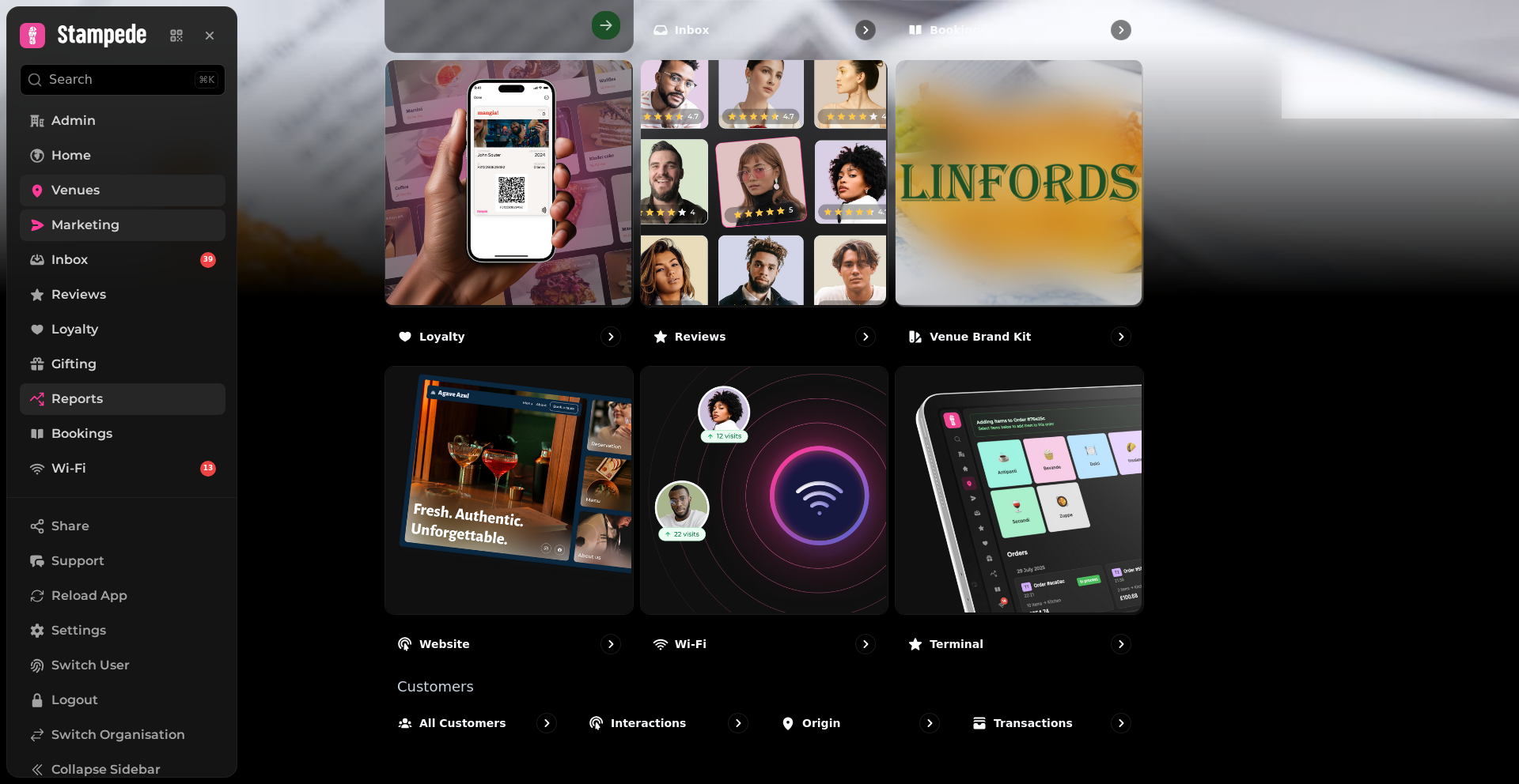
click at [89, 411] on link "Reports" at bounding box center [122, 399] width 205 height 32
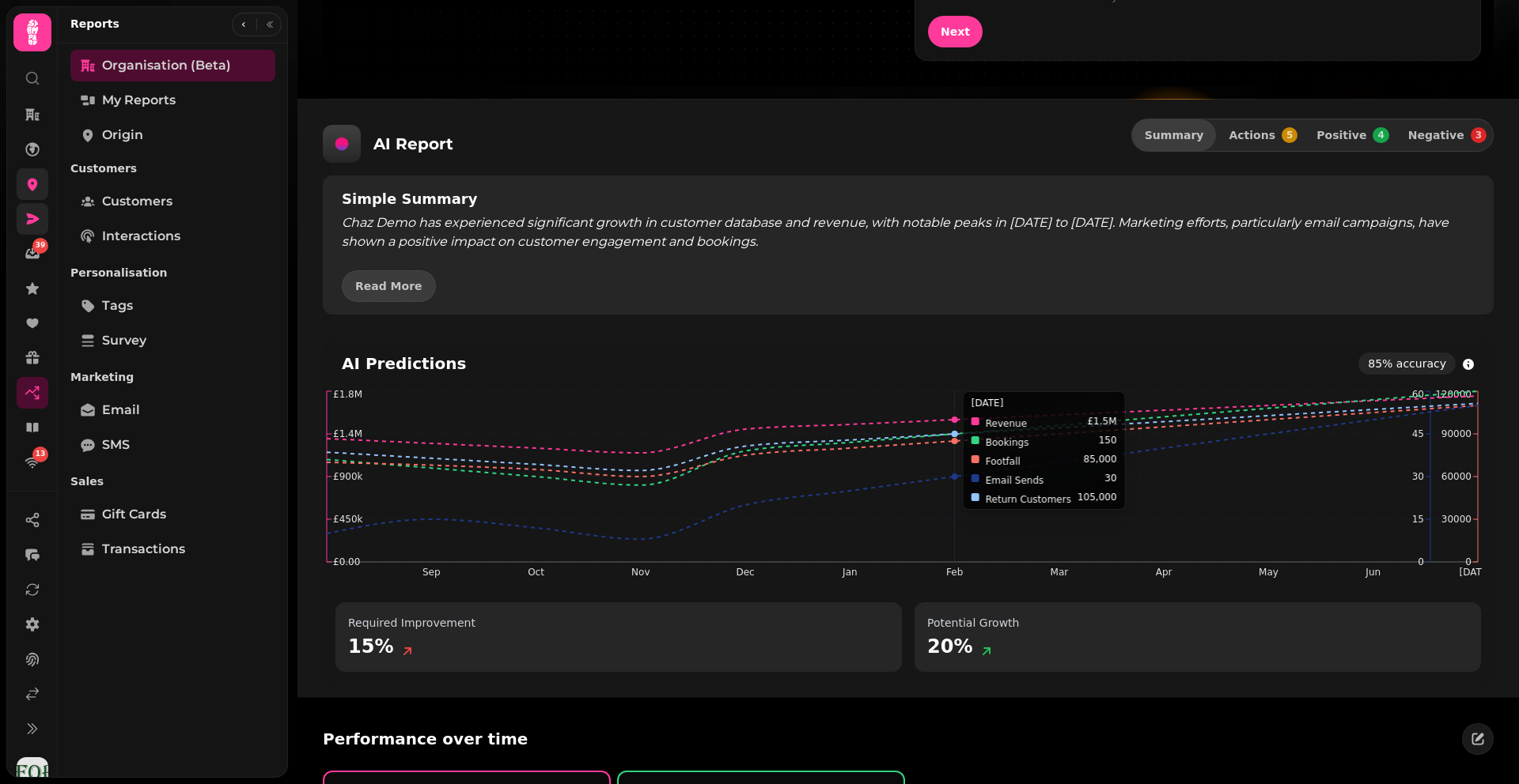
scroll to position [2023, 0]
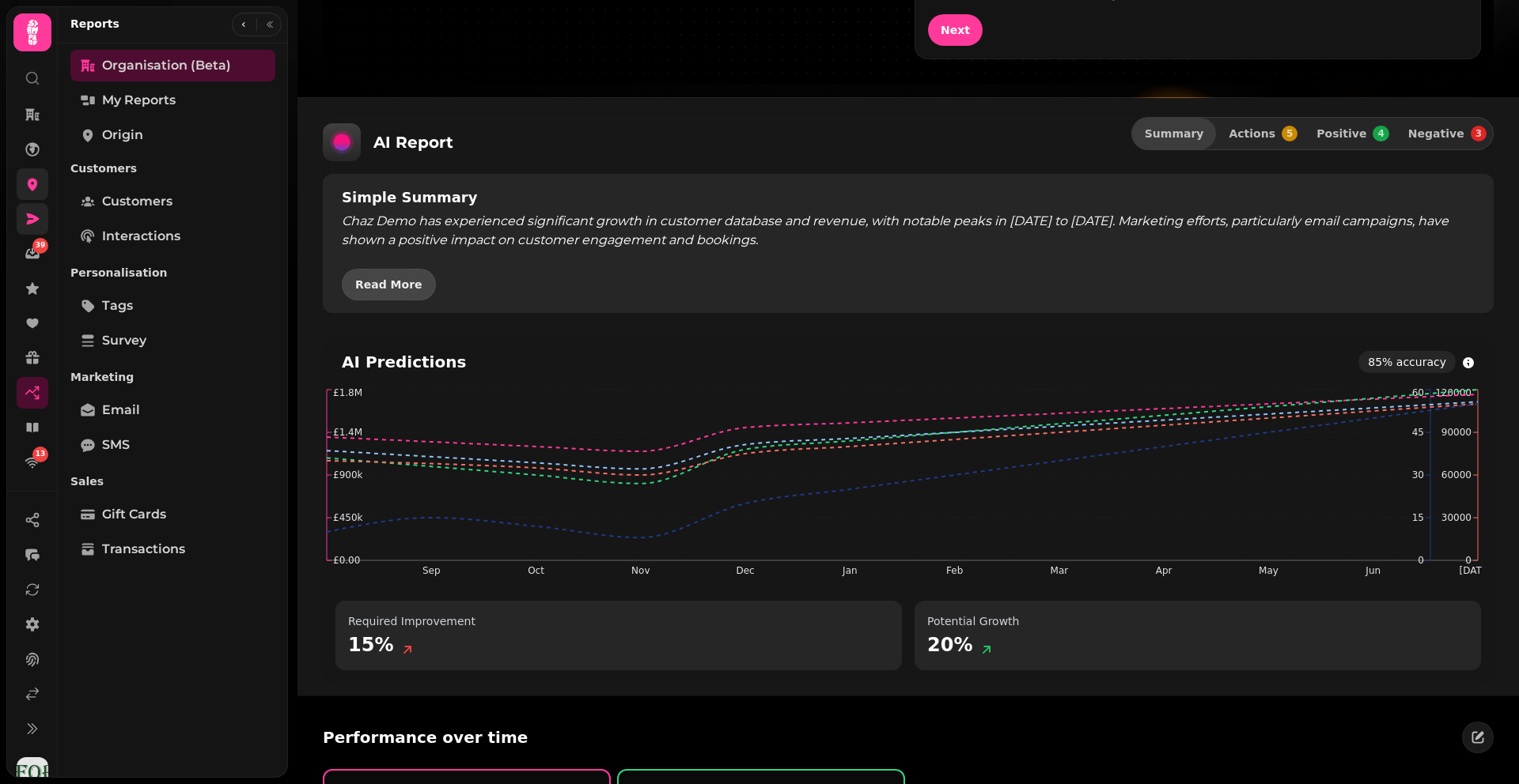
click at [378, 290] on span "Read More" at bounding box center [389, 285] width 67 height 11
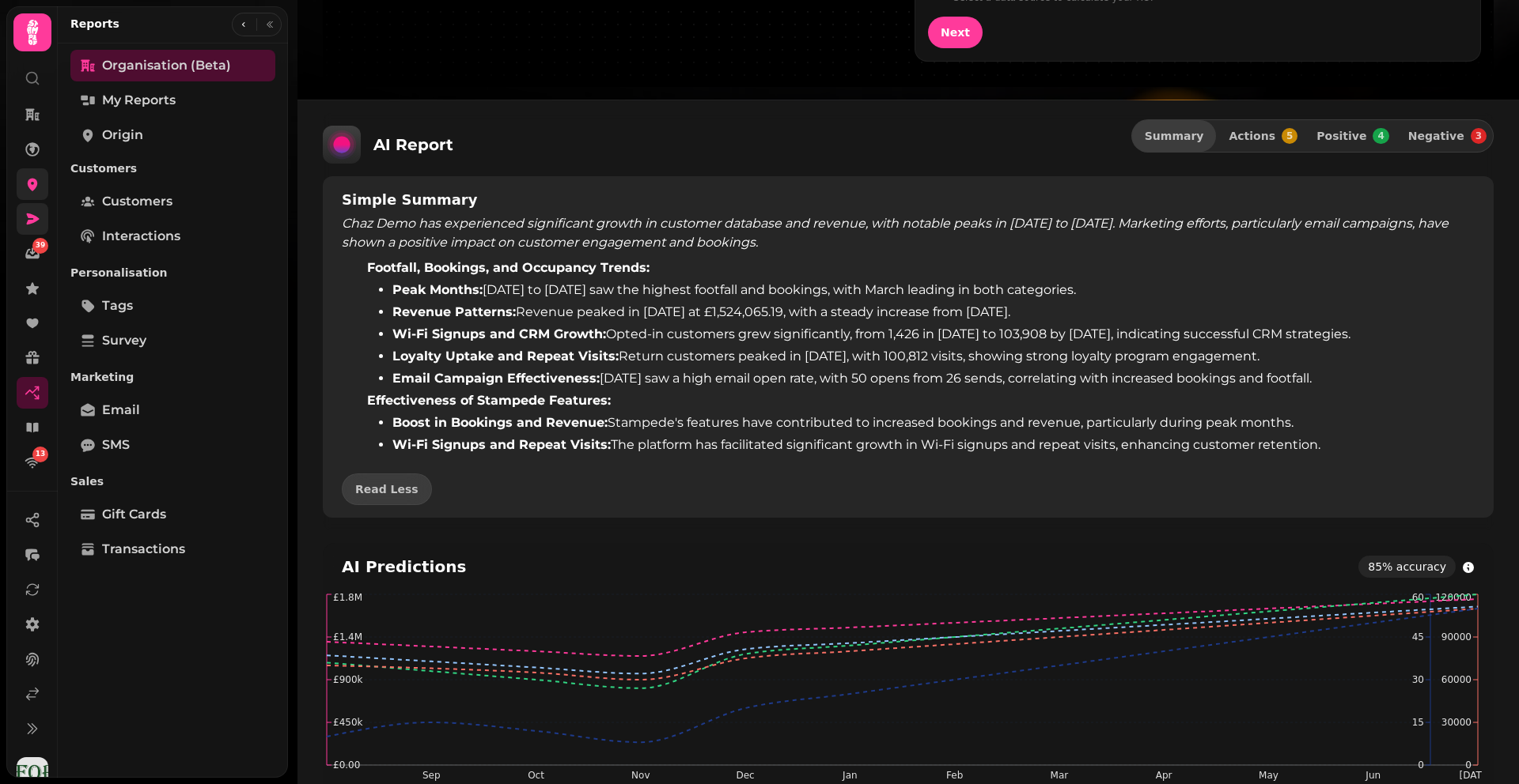
scroll to position [1893, 0]
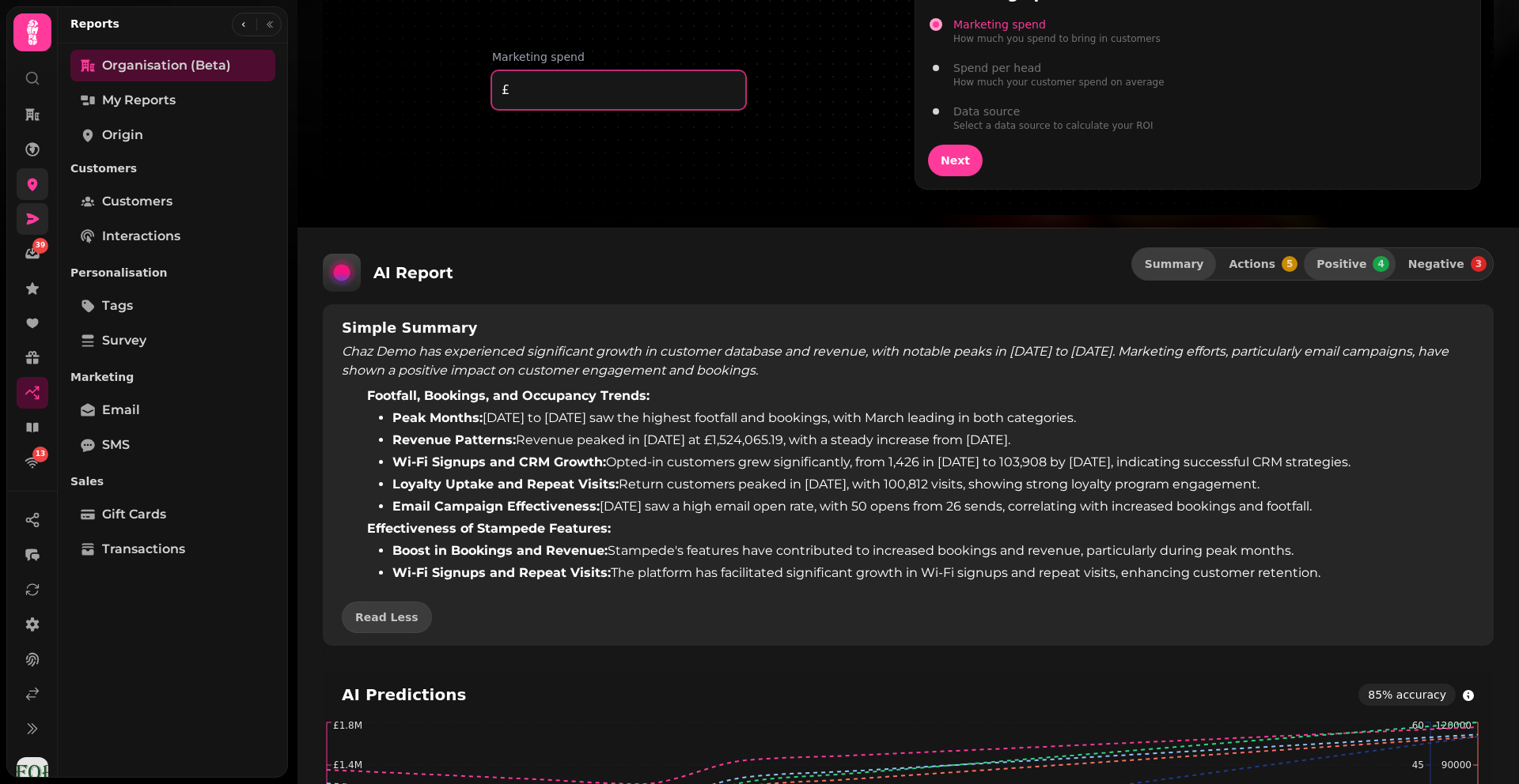
click at [1331, 275] on button "Positive 4" at bounding box center [1348, 264] width 91 height 32
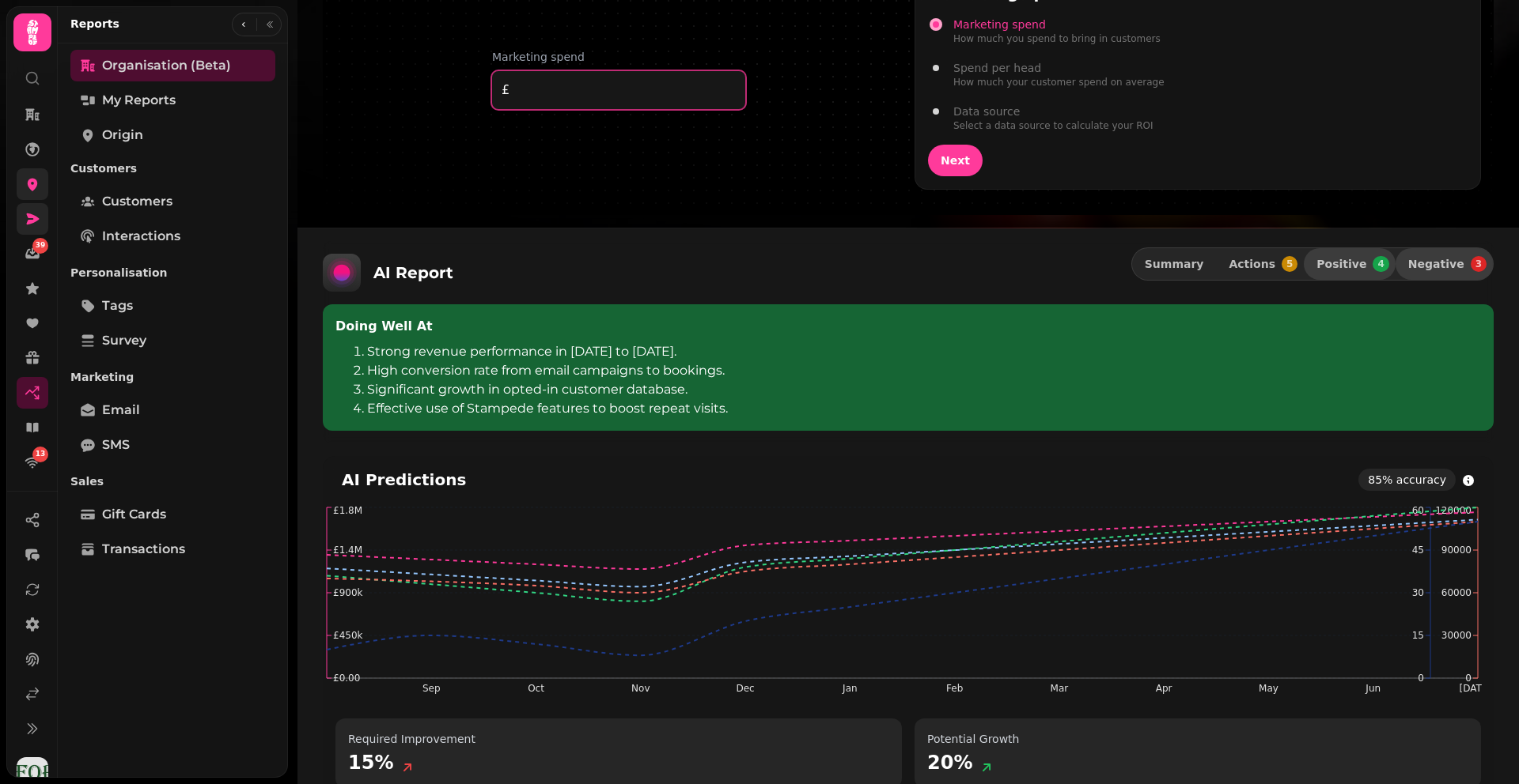
click at [1425, 274] on button "Negative 3" at bounding box center [1444, 264] width 97 height 32
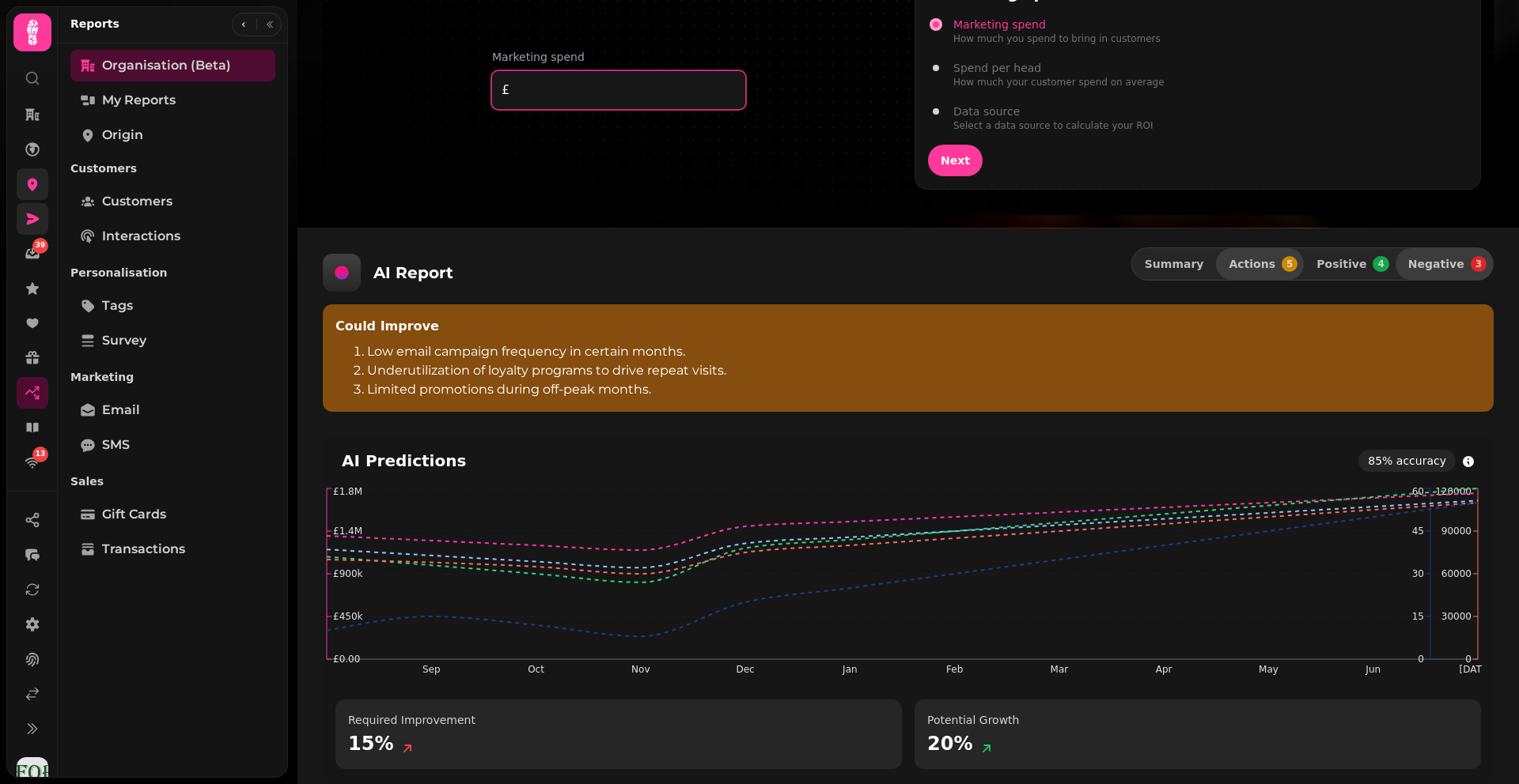
click at [1260, 272] on span "Actions 5" at bounding box center [1262, 263] width 68 height 16
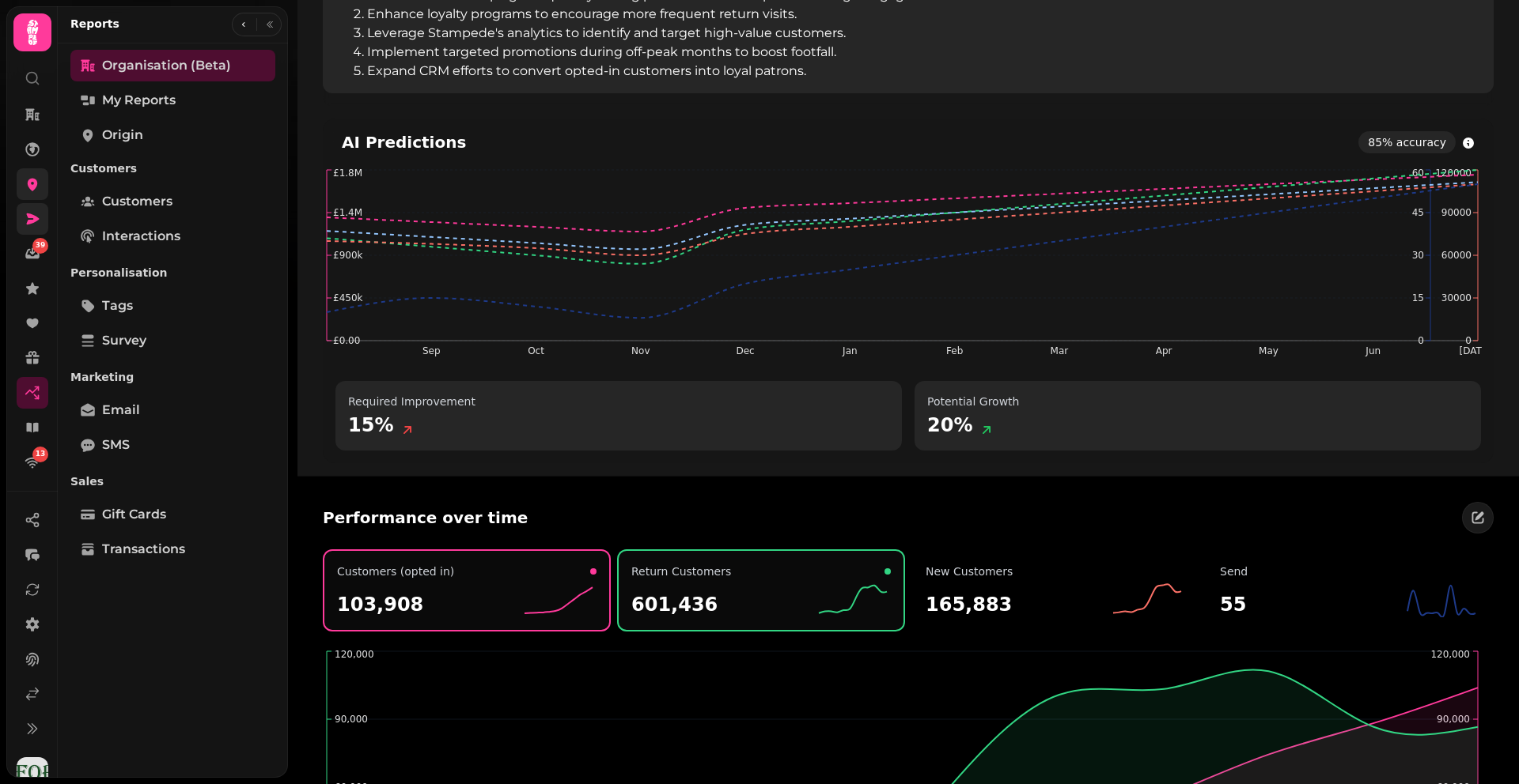
scroll to position [3738, 0]
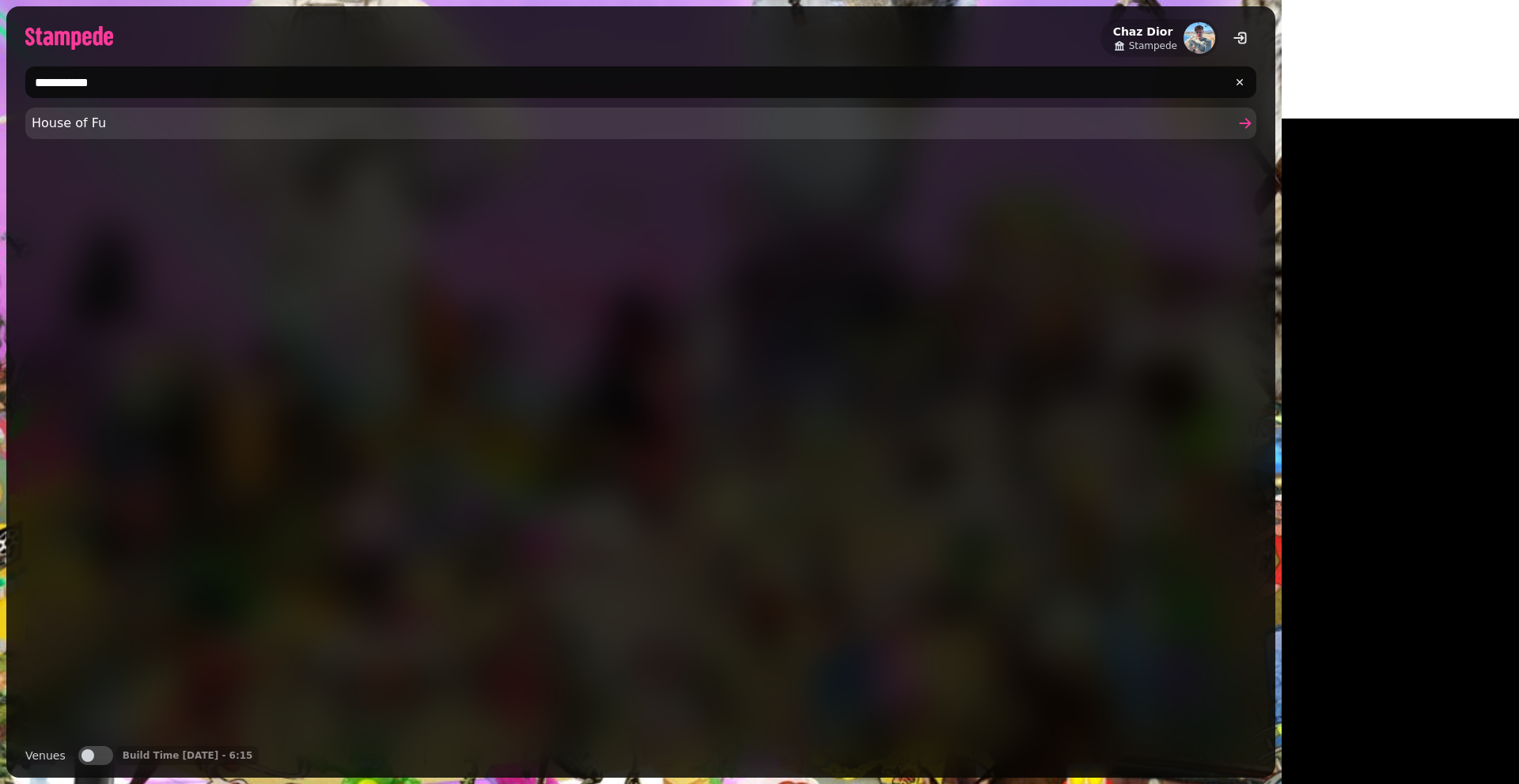
type input "**********"
click at [97, 128] on span "House of Fu" at bounding box center [633, 124] width 1202 height 19
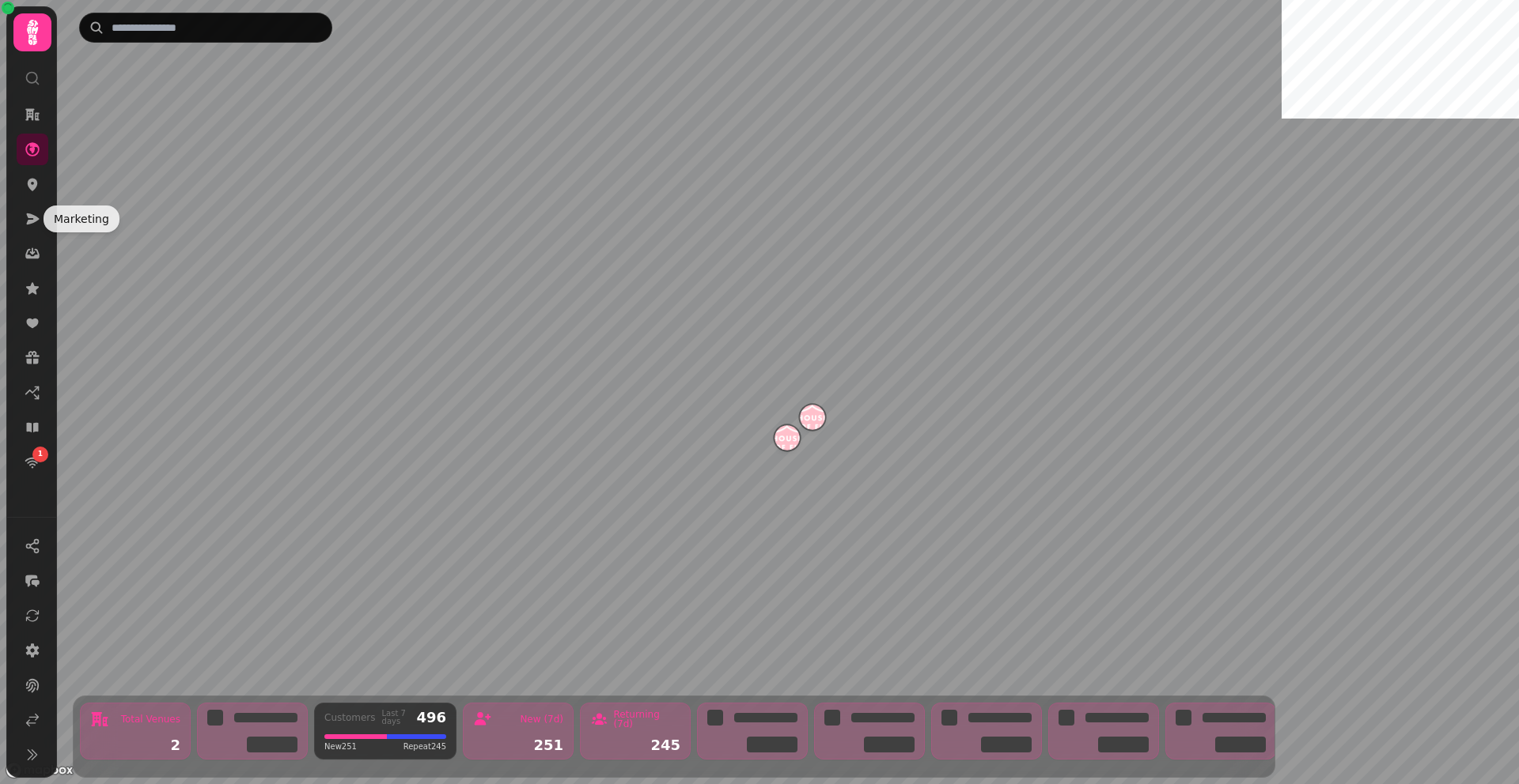
click at [20, 200] on nav "1" at bounding box center [33, 288] width 41 height 379
click at [26, 188] on icon at bounding box center [32, 184] width 16 height 16
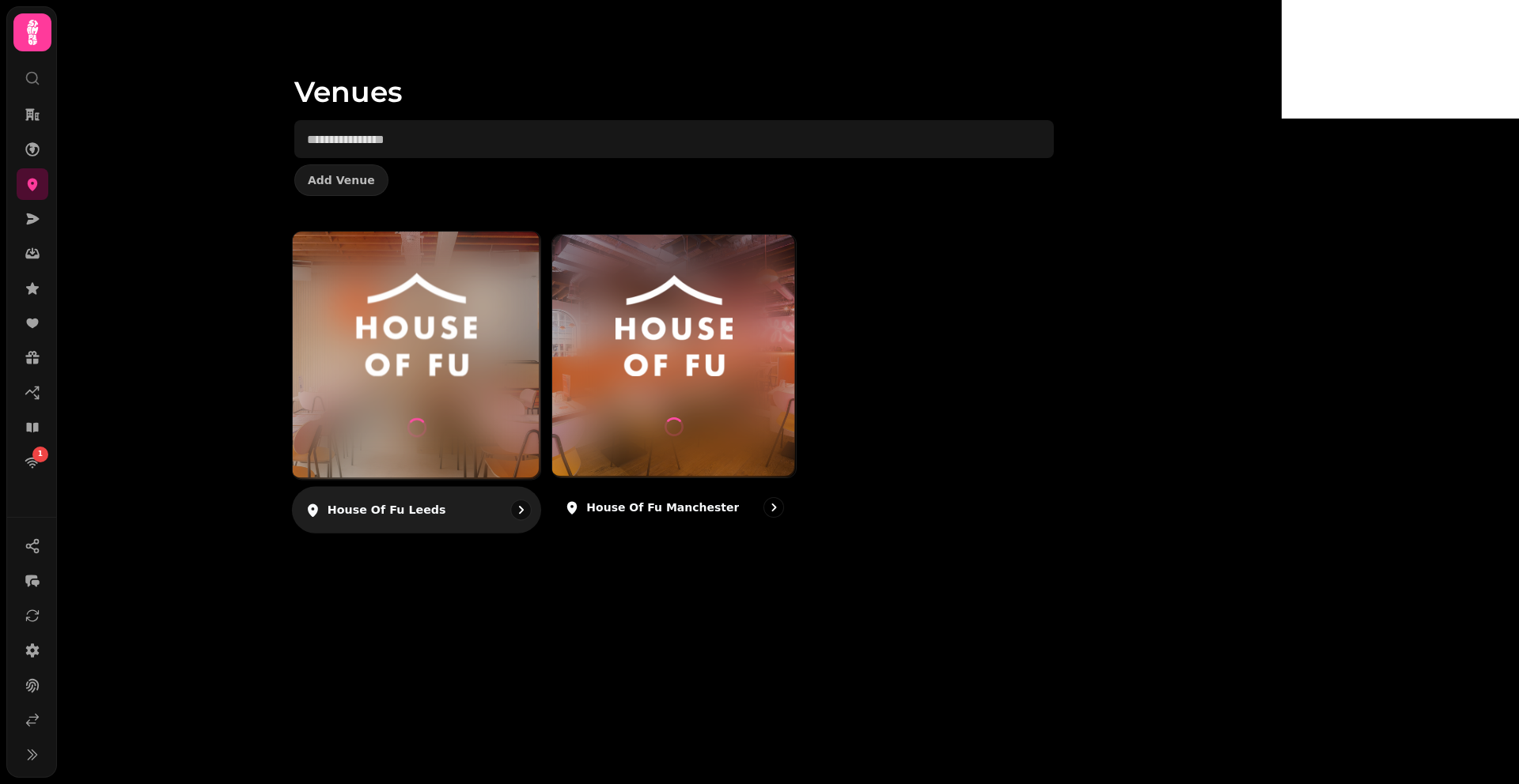
click at [510, 293] on img at bounding box center [416, 325] width 186 height 104
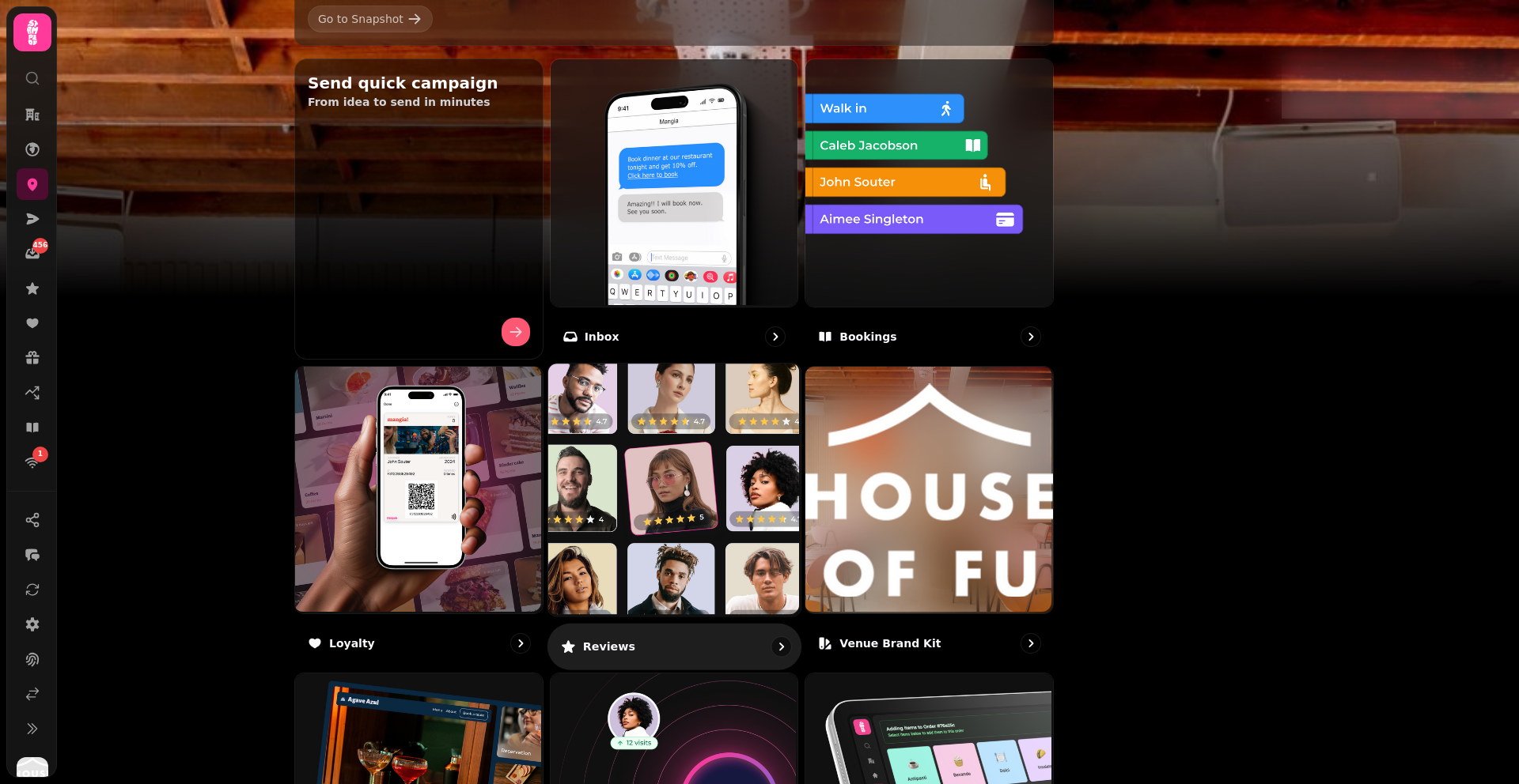
scroll to position [821, 0]
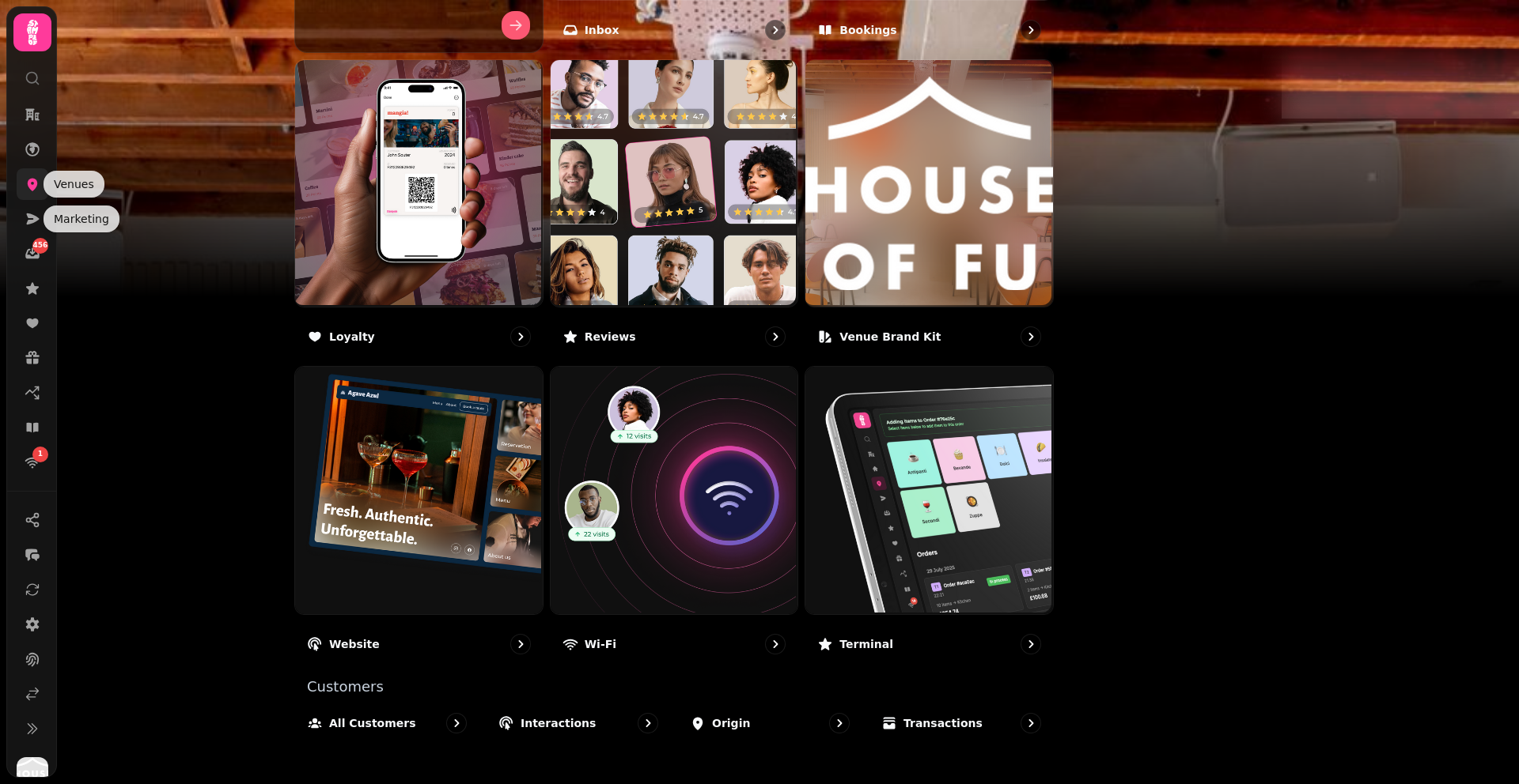
click at [30, 183] on icon at bounding box center [33, 185] width 10 height 13
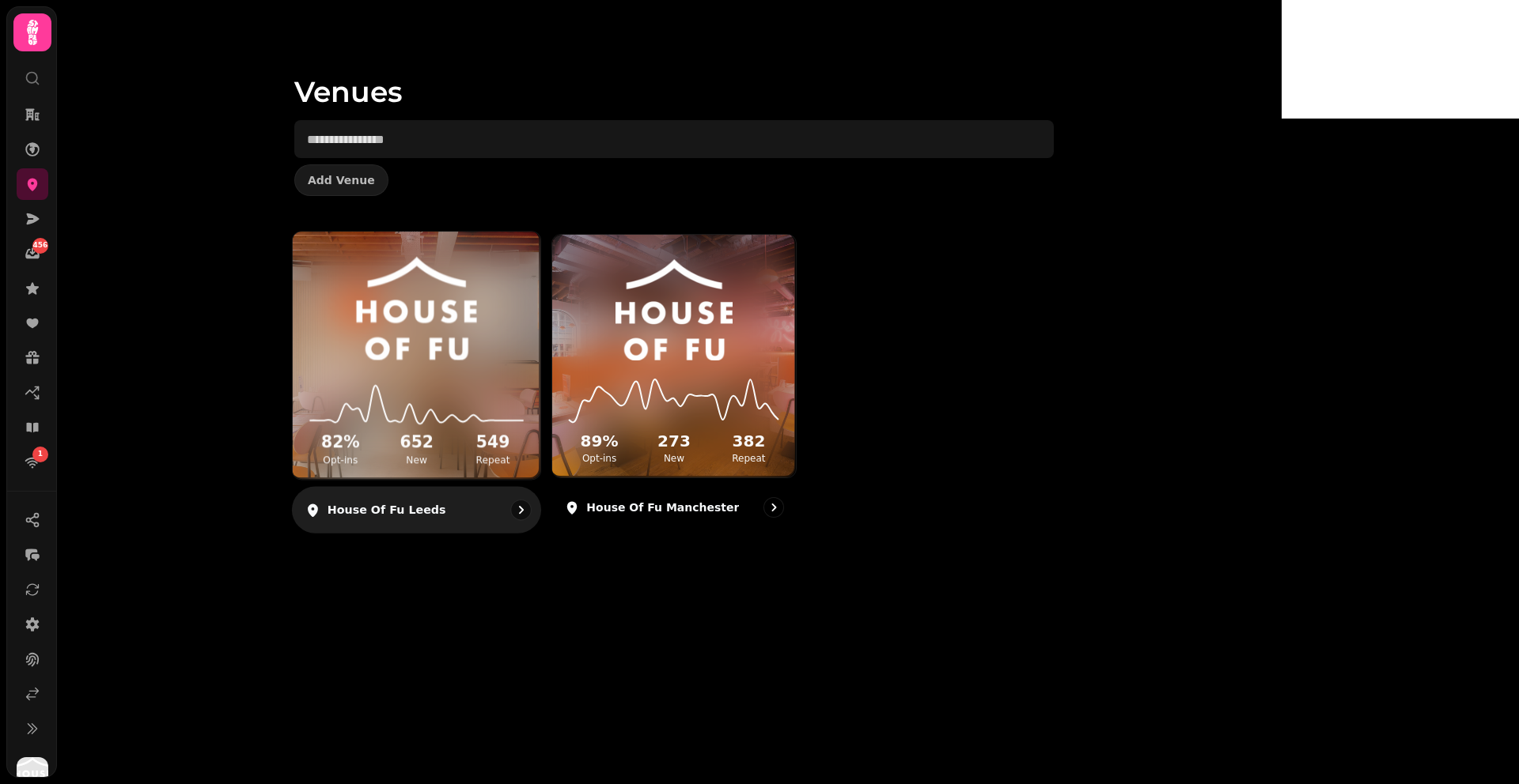
click at [510, 341] on img at bounding box center [416, 308] width 186 height 104
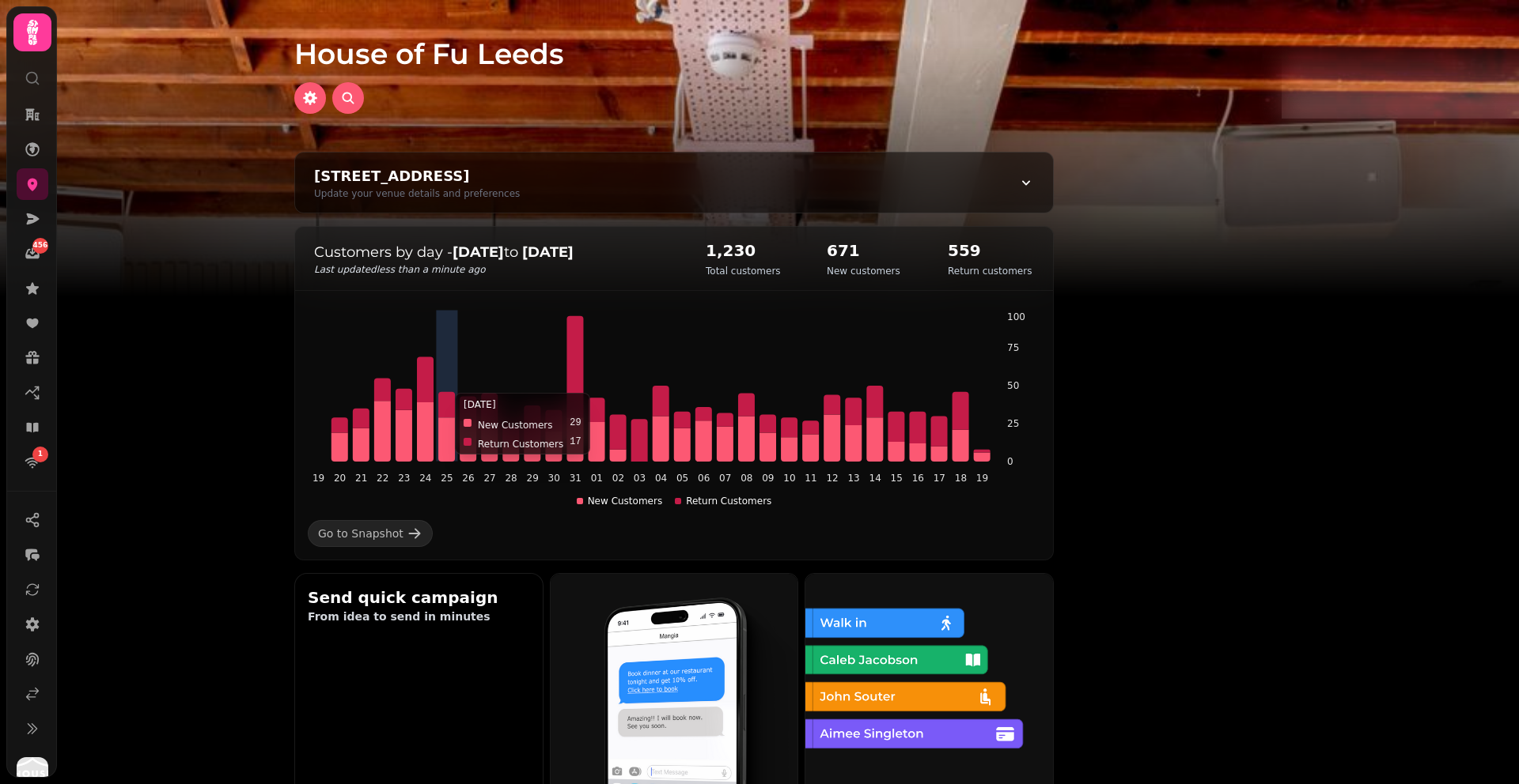
scroll to position [703, 0]
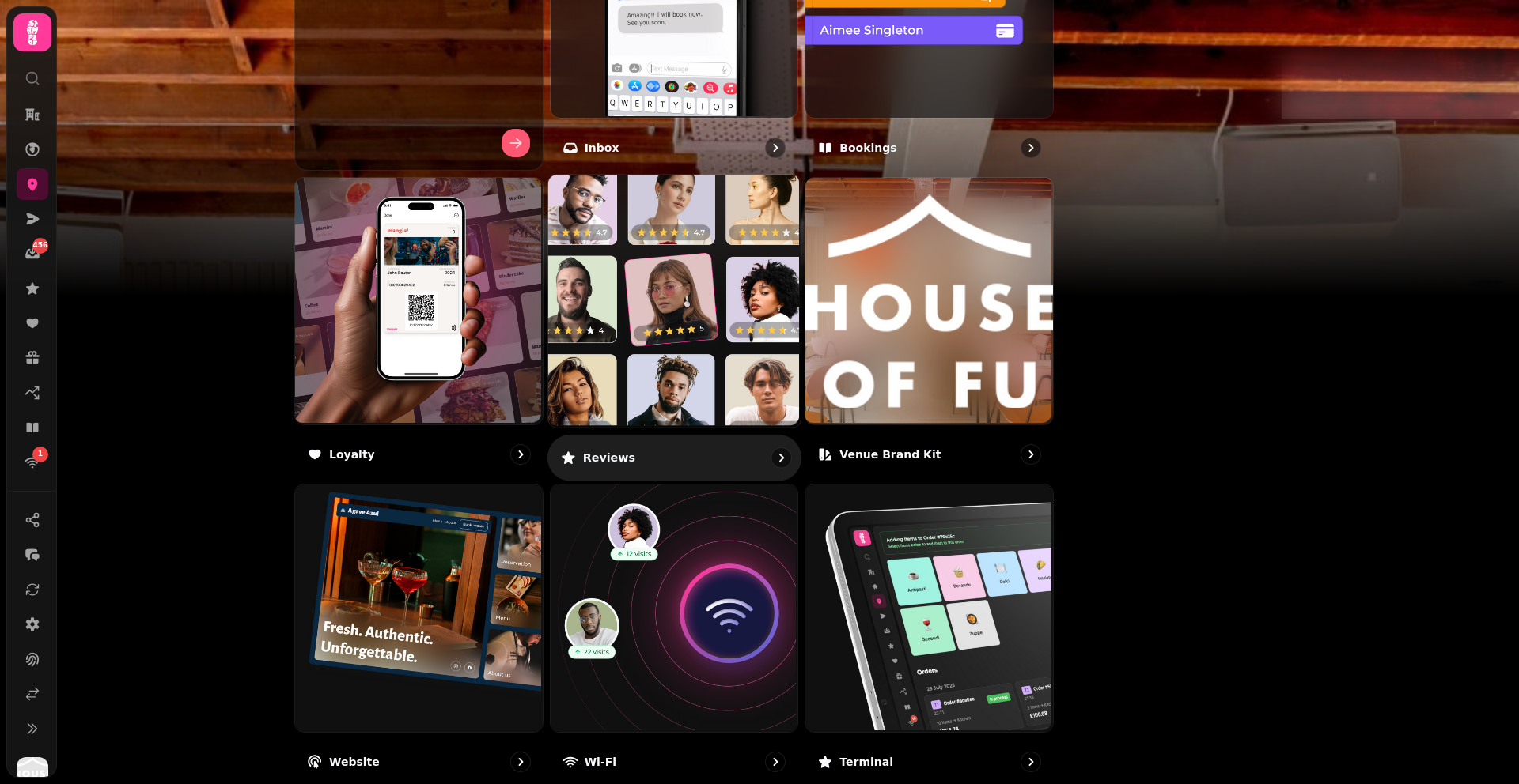
click at [798, 312] on img at bounding box center [671, 299] width 252 height 252
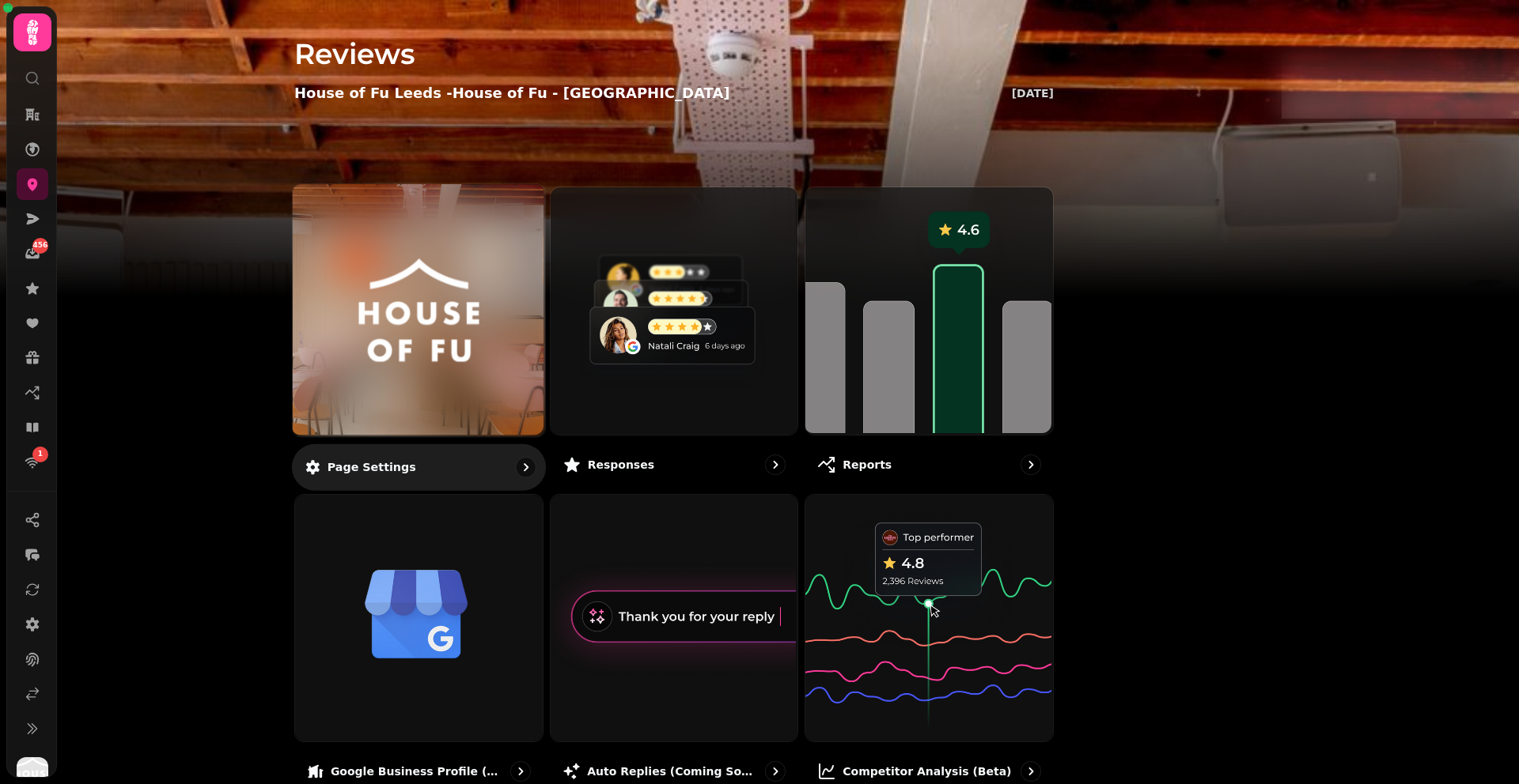
click at [514, 322] on img at bounding box center [419, 310] width 189 height 104
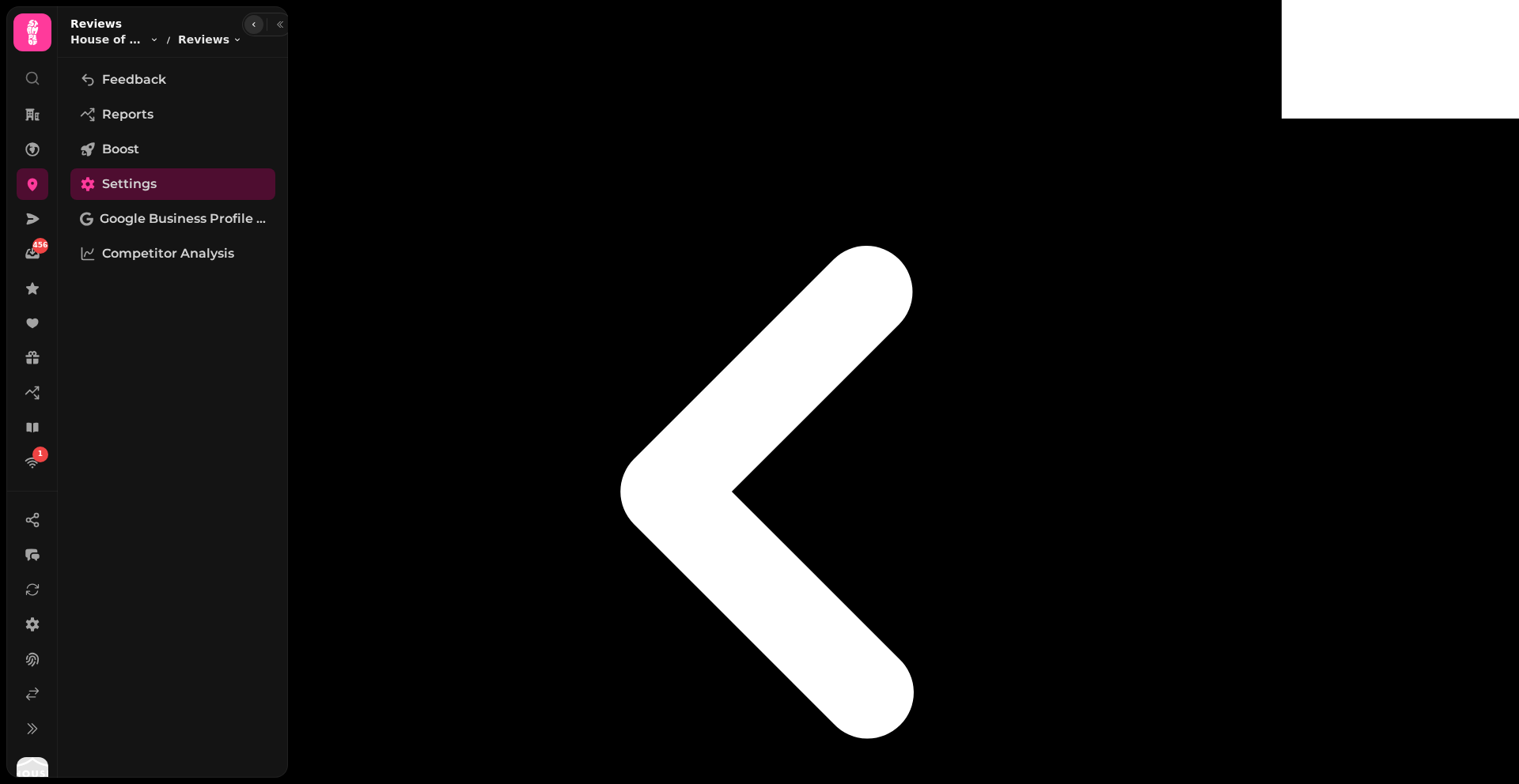
click at [249, 22] on icon "button" at bounding box center [254, 24] width 9 height 9
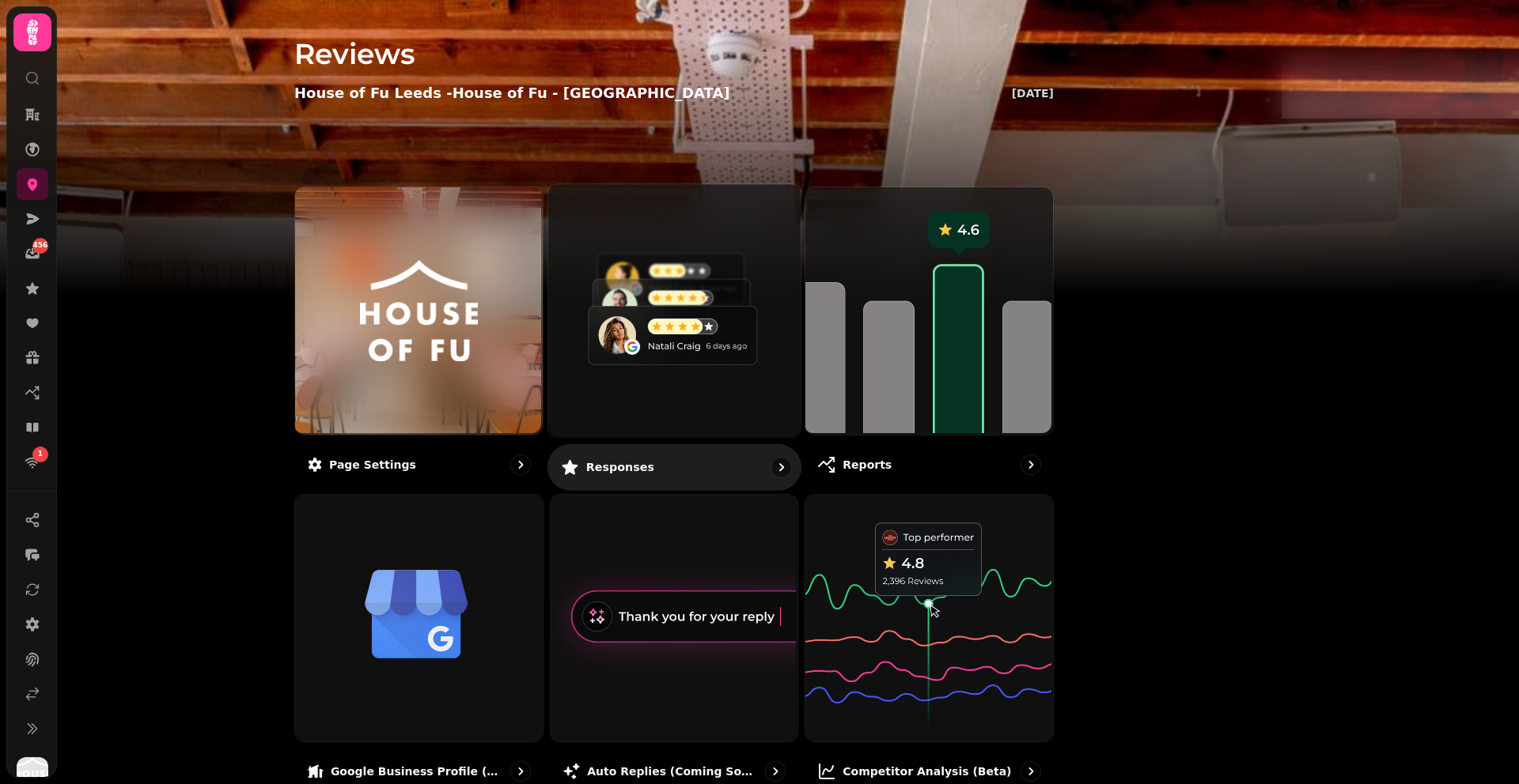
click at [781, 354] on img at bounding box center [671, 308] width 252 height 252
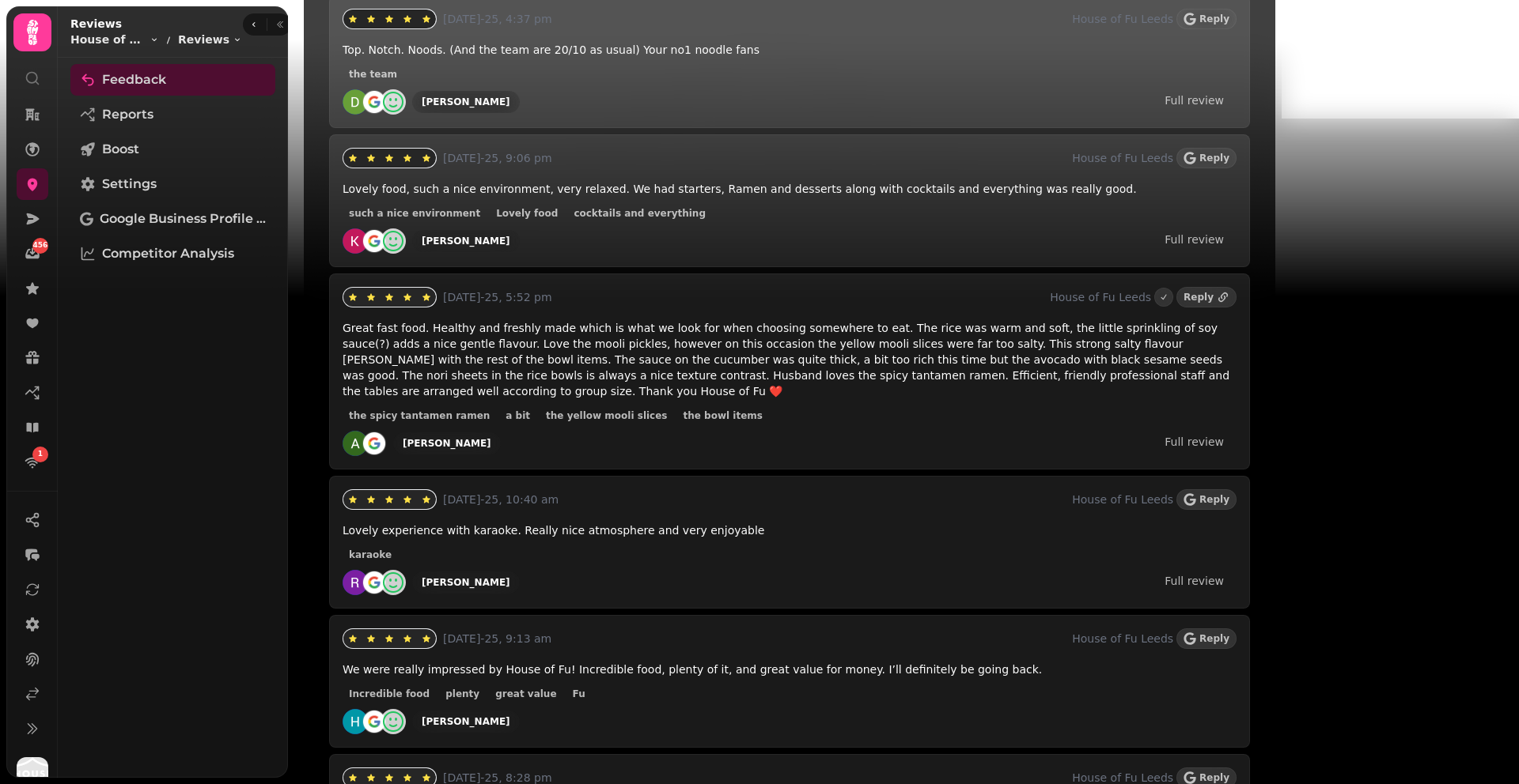
scroll to position [2807, 0]
click at [1229, 151] on span "Reply" at bounding box center [1214, 155] width 30 height 9
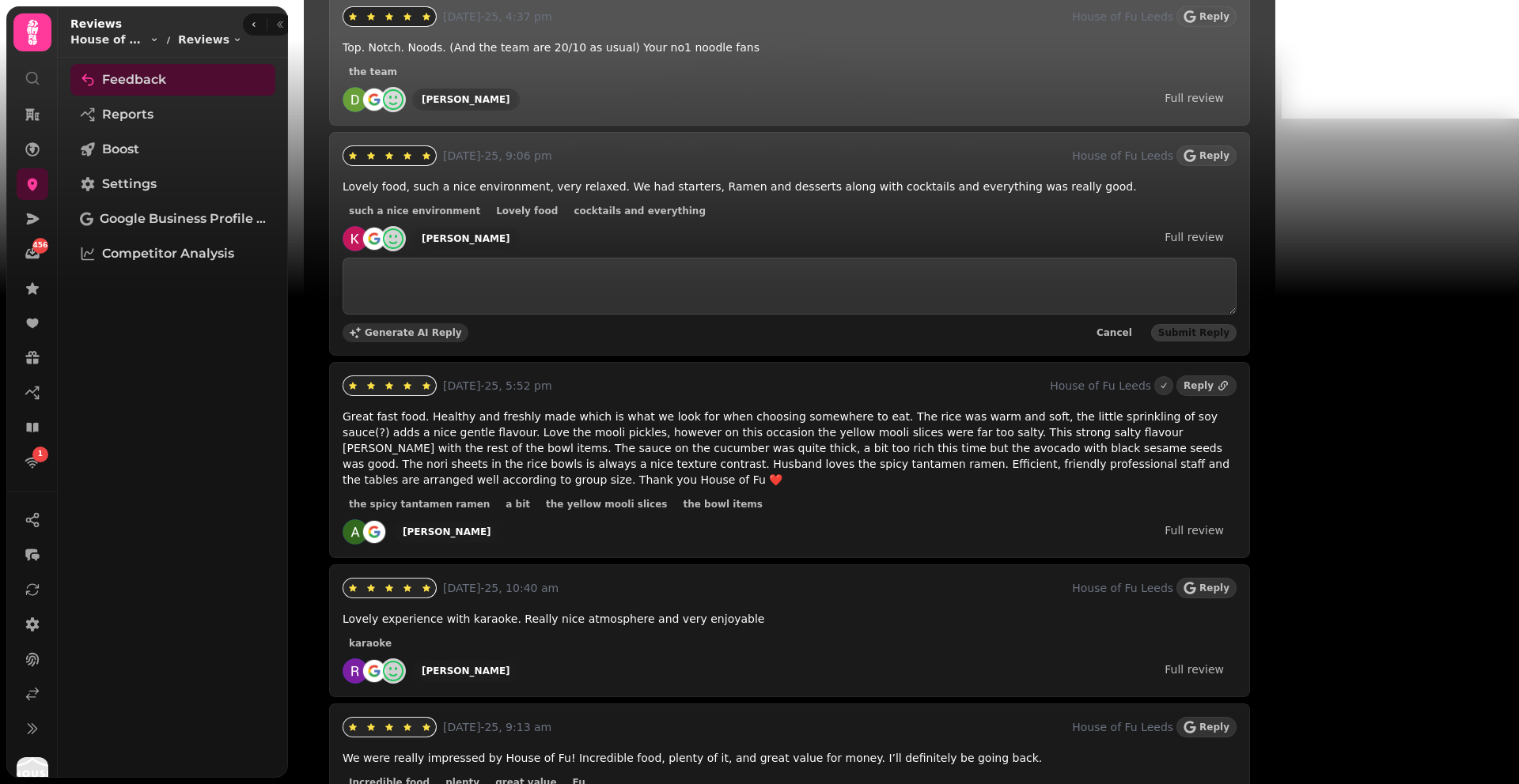
click at [427, 328] on span "Generate AI Reply" at bounding box center [413, 333] width 97 height 9
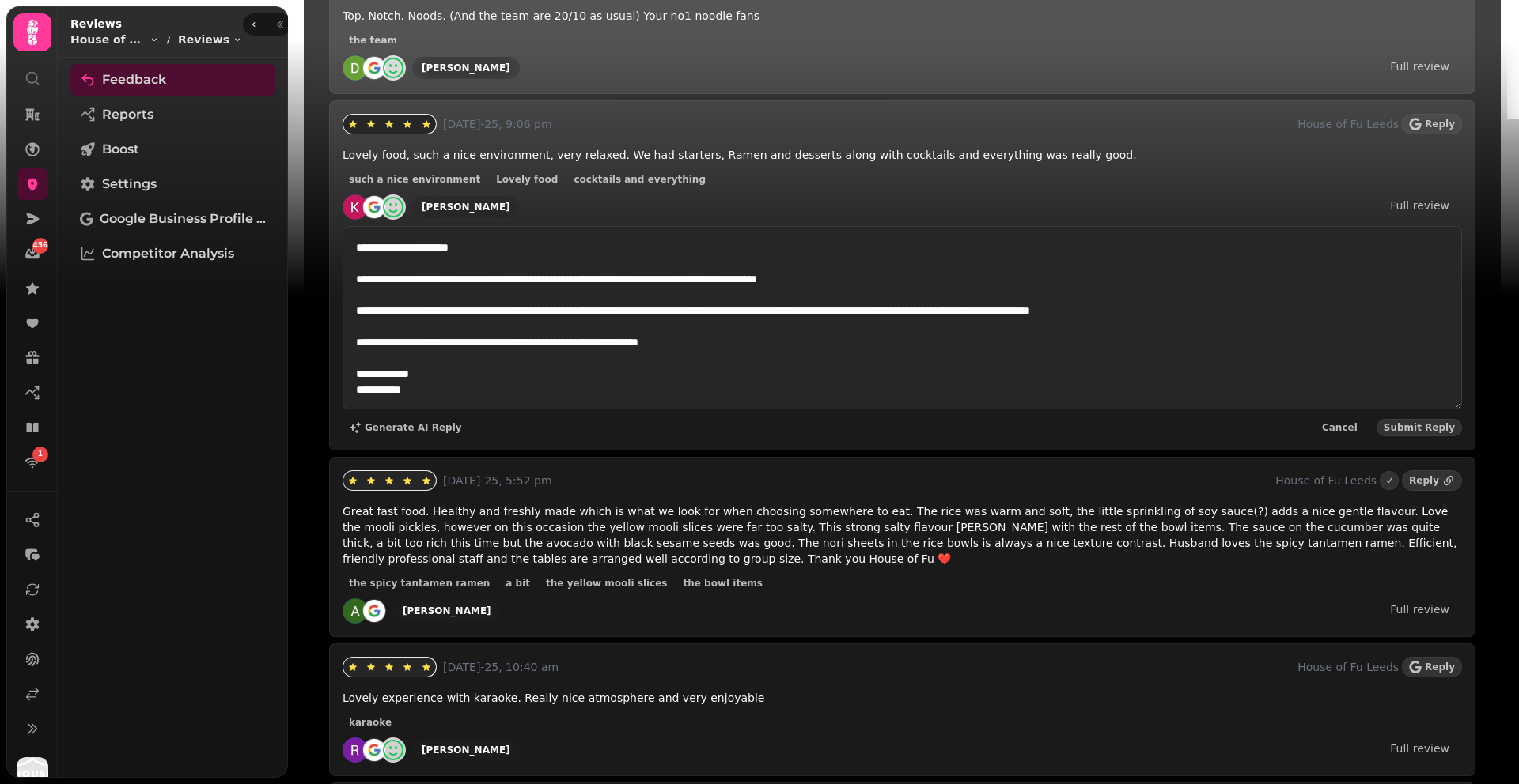
drag, startPoint x: 474, startPoint y: 356, endPoint x: 350, endPoint y: 360, distance: 124.1
click at [350, 360] on textarea "**********" at bounding box center [901, 318] width 1119 height 184
type textarea "**********"
drag, startPoint x: 388, startPoint y: 366, endPoint x: 352, endPoint y: 207, distance: 163.0
click at [352, 226] on textarea "**********" at bounding box center [901, 318] width 1119 height 184
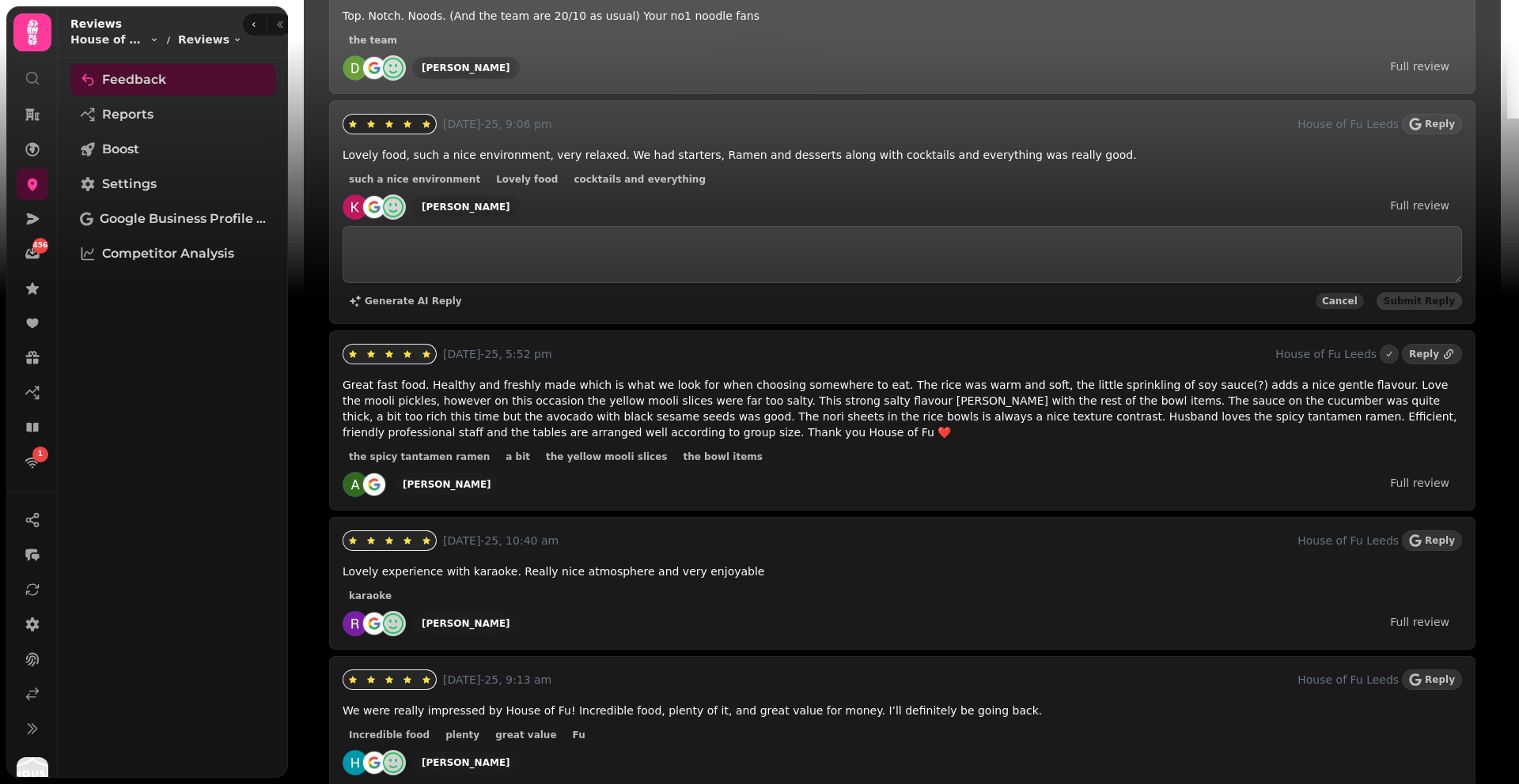
click at [1340, 297] on span "Cancel" at bounding box center [1339, 302] width 36 height 9
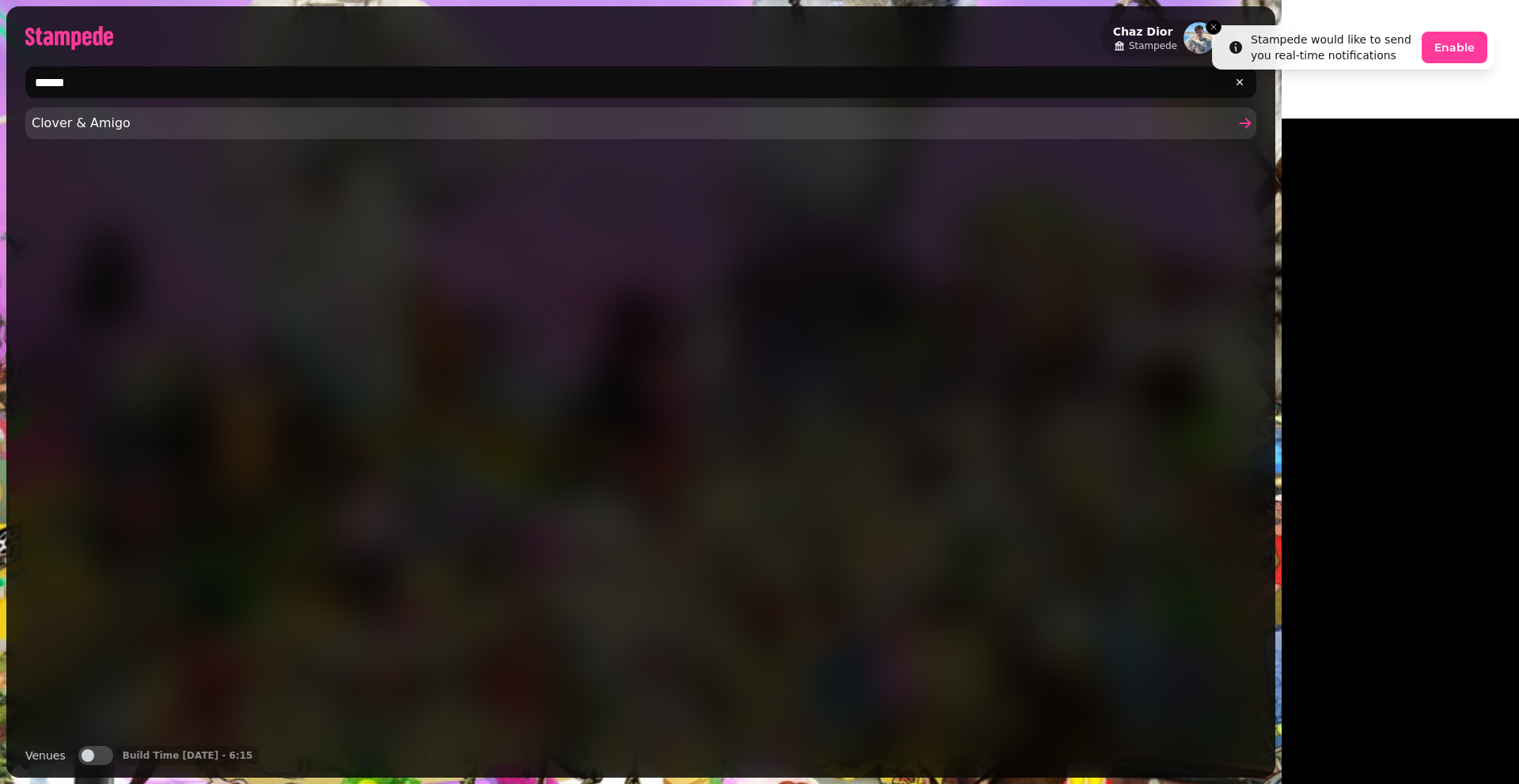
type input "******"
click at [344, 134] on link "Clover & Amigo" at bounding box center [640, 124] width 1230 height 32
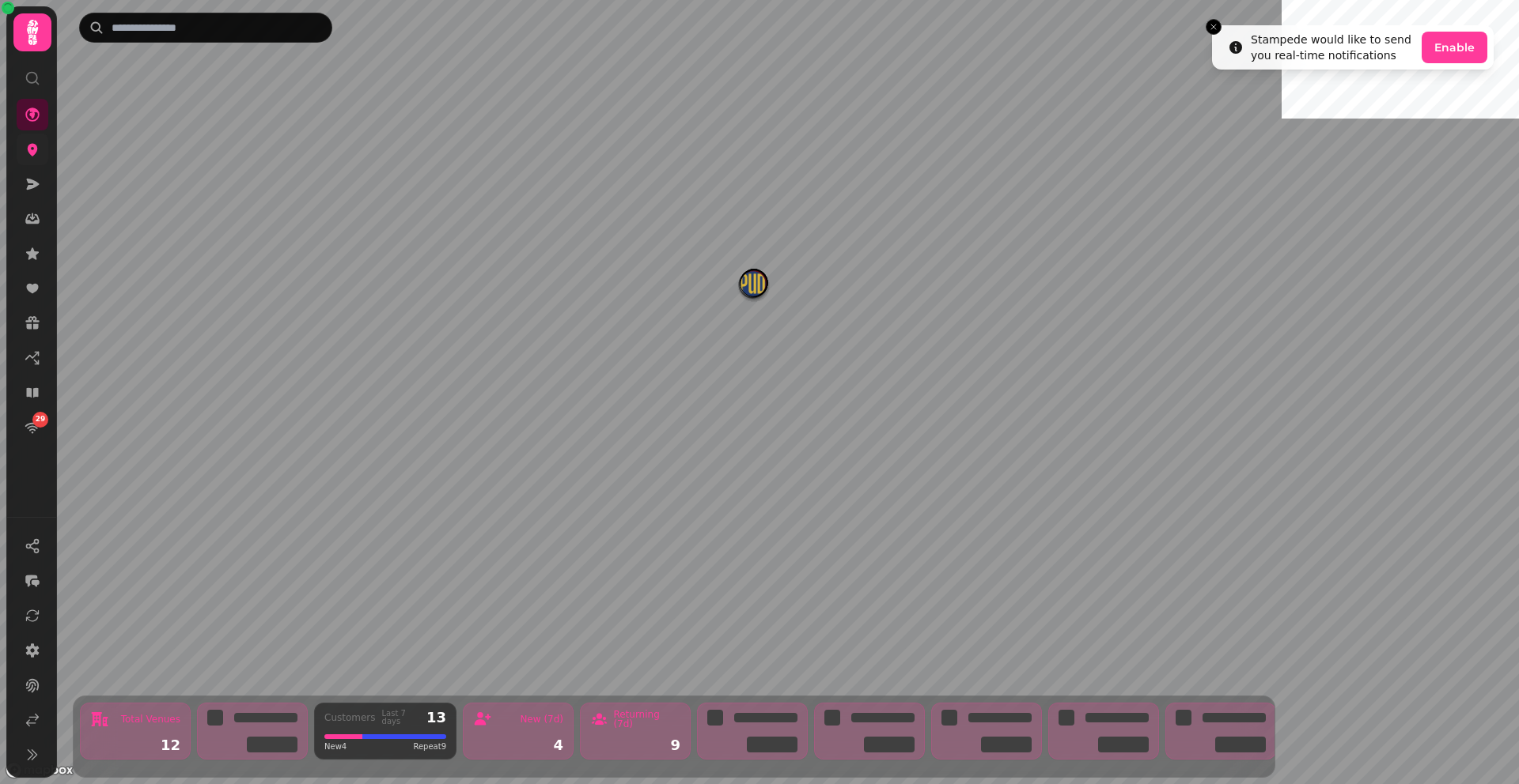
click at [22, 160] on link at bounding box center [33, 150] width 32 height 32
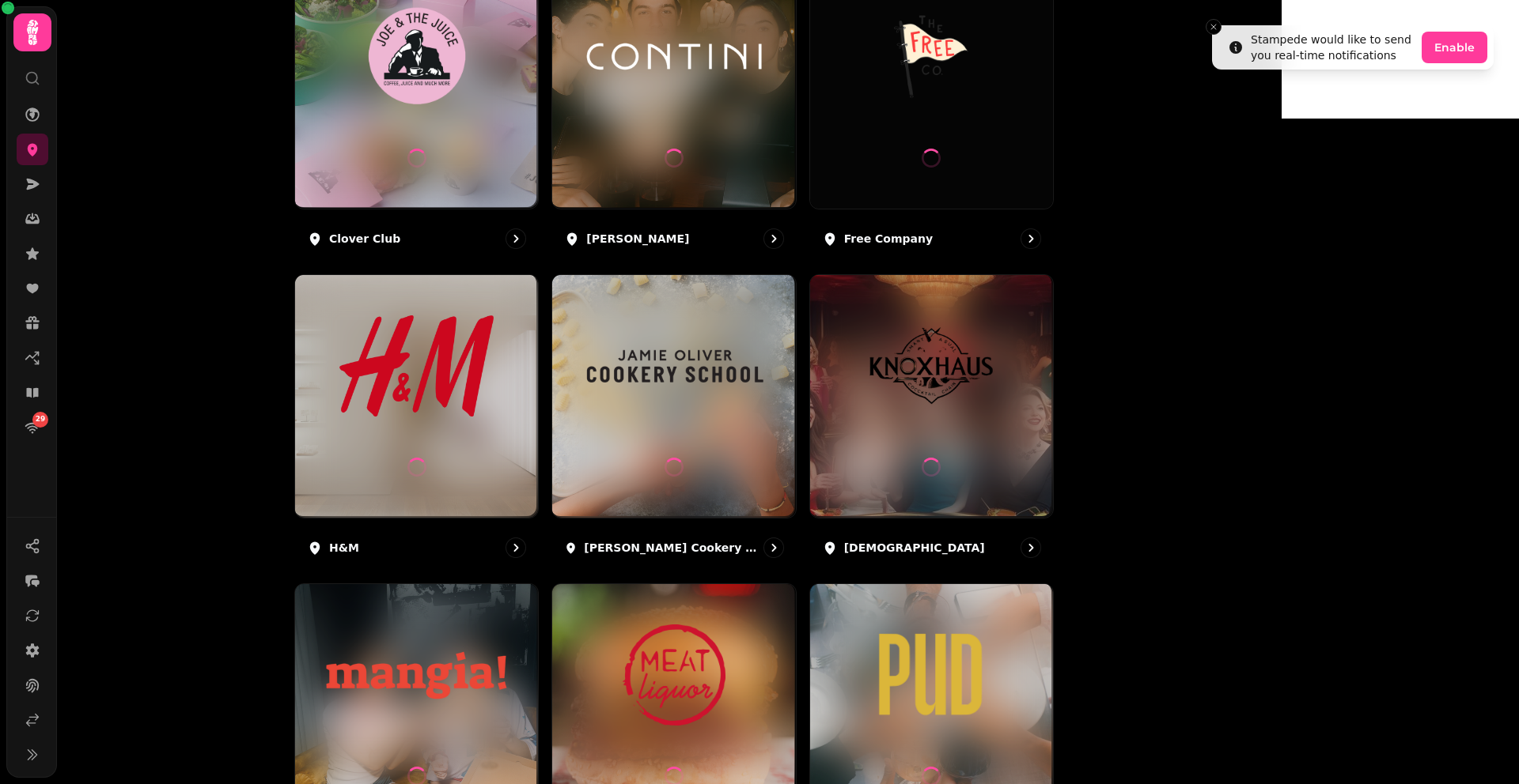
scroll to position [712, 0]
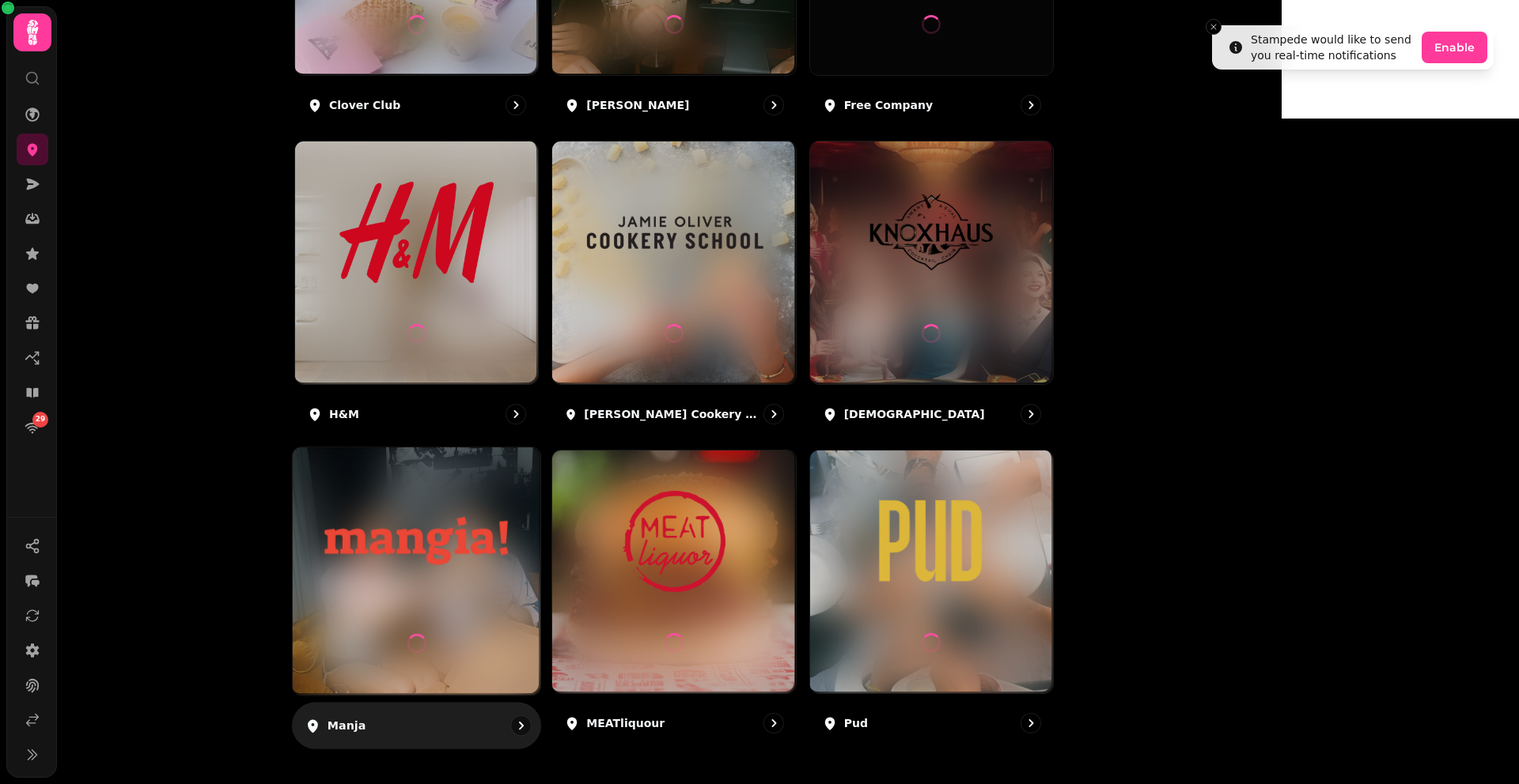
click at [510, 509] on img at bounding box center [416, 540] width 186 height 104
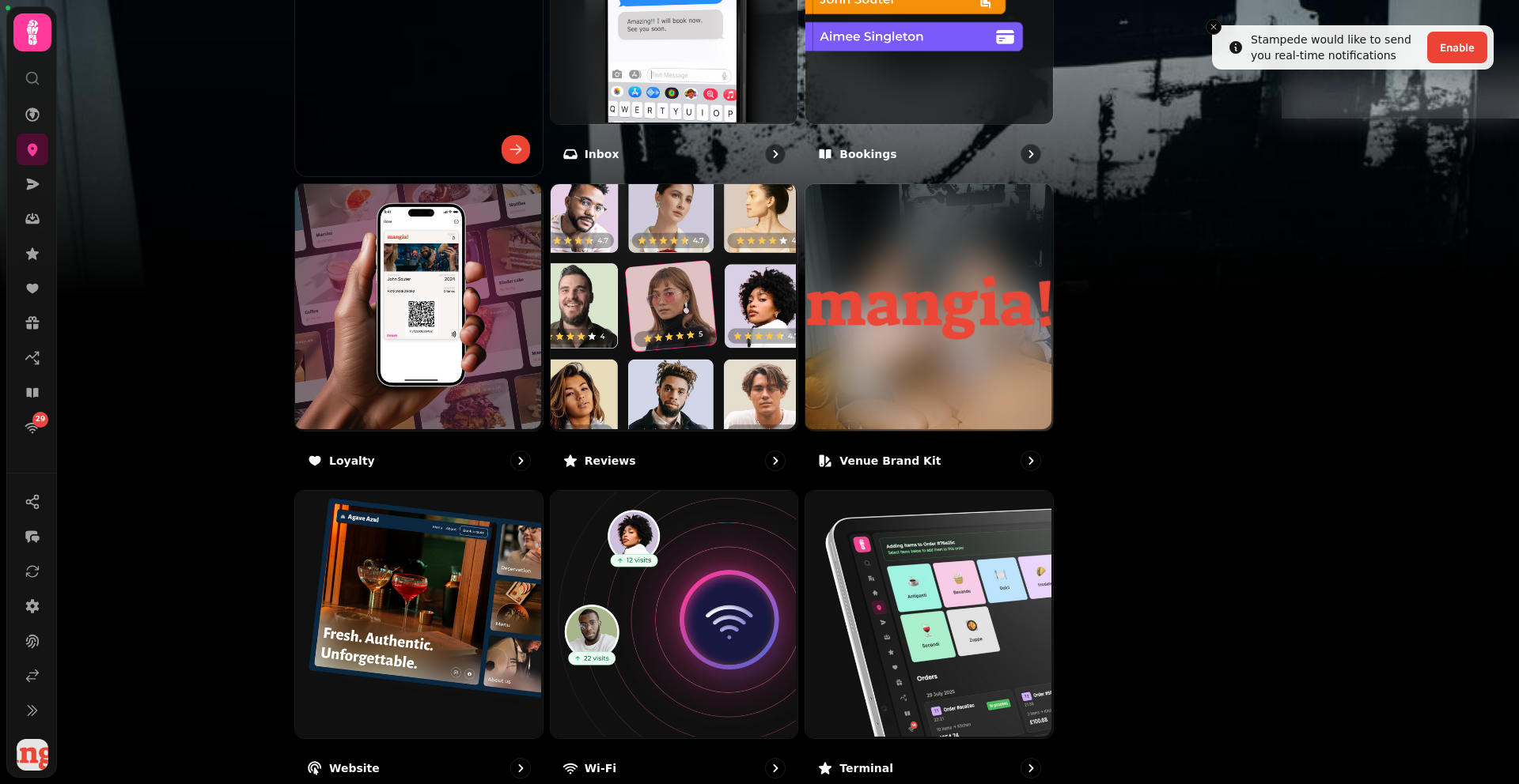
scroll to position [821, 0]
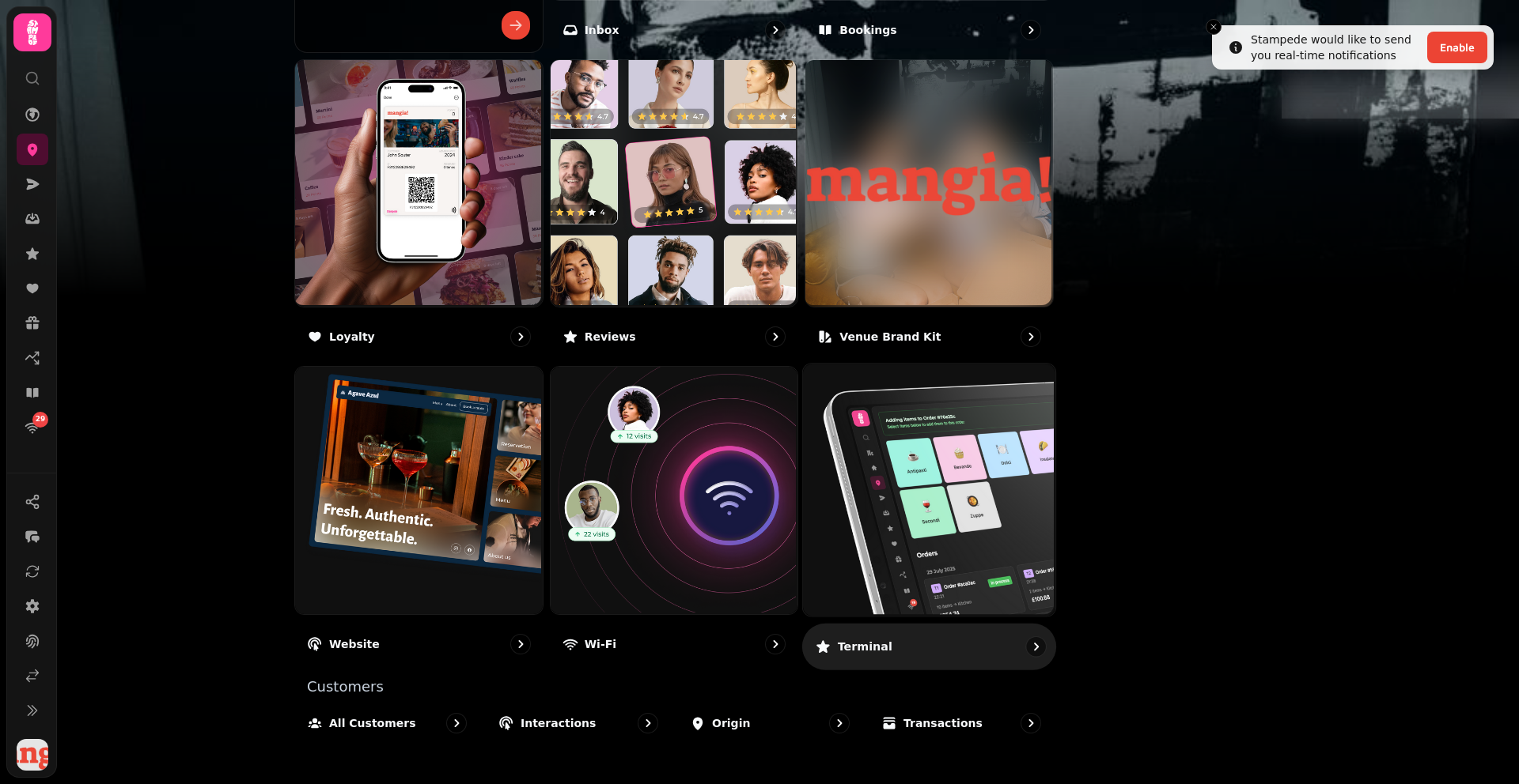
click at [1050, 468] on img at bounding box center [927, 488] width 252 height 252
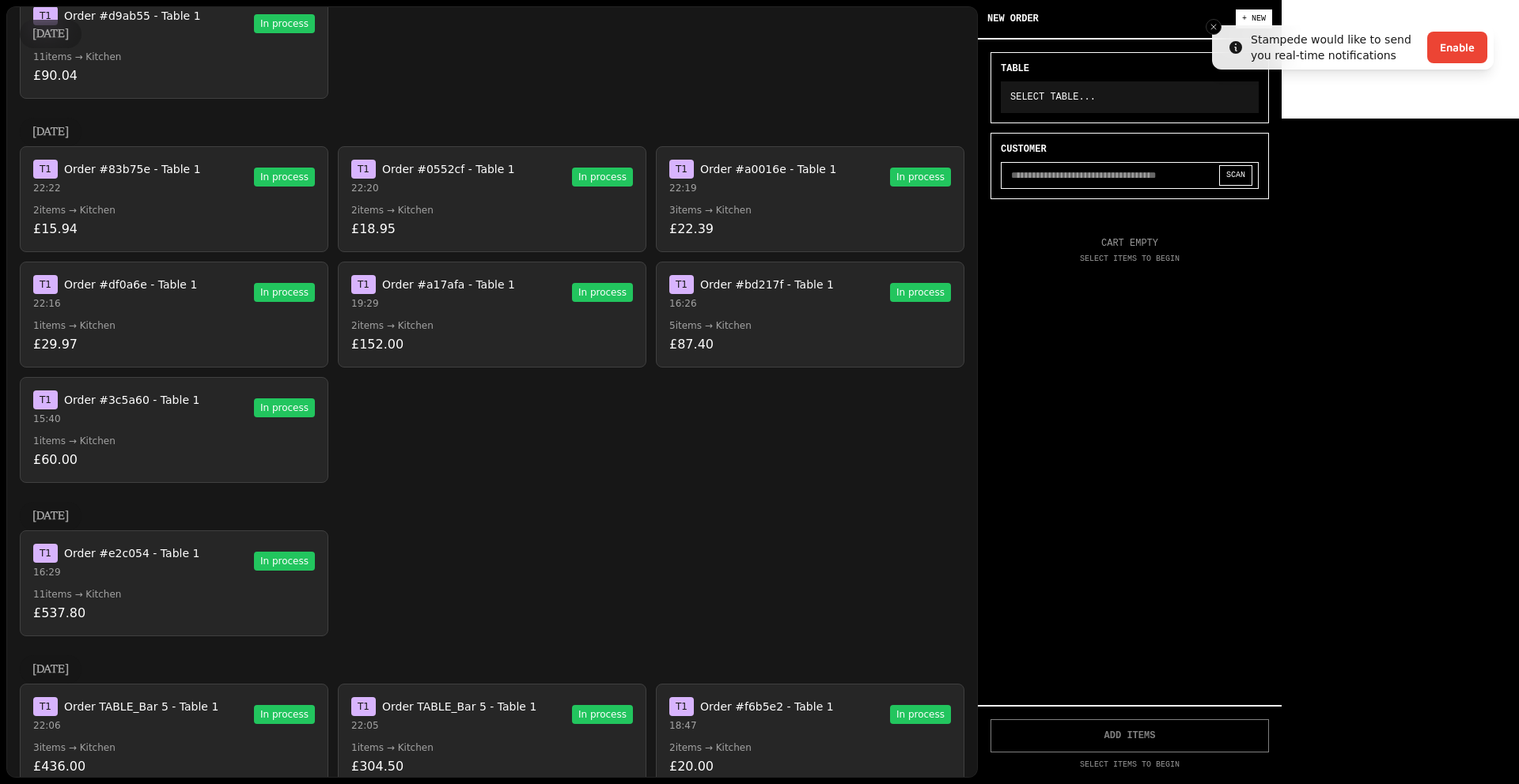
scroll to position [775, 0]
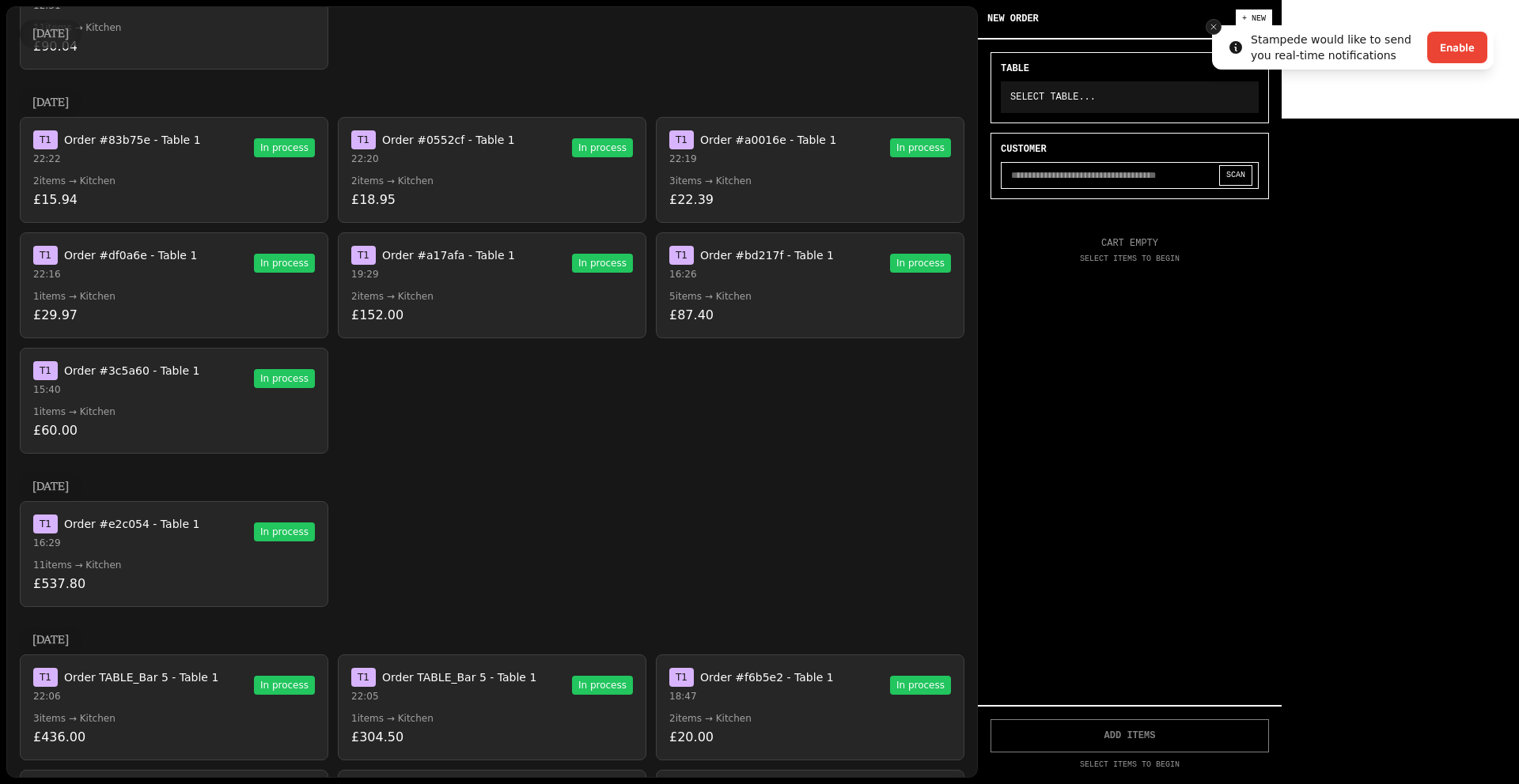
click at [1210, 23] on icon "Close toast" at bounding box center [1214, 27] width 9 height 9
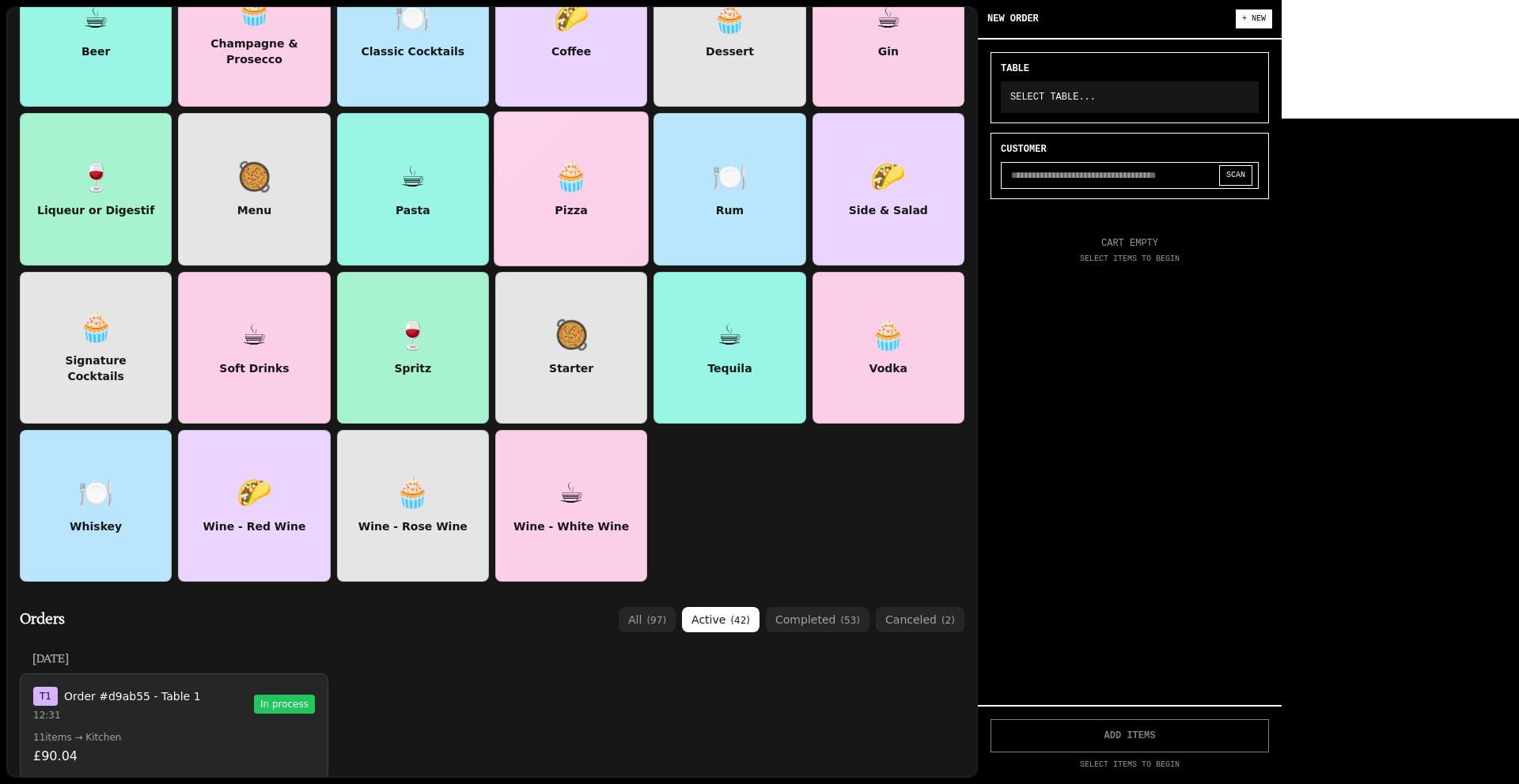
scroll to position [0, 0]
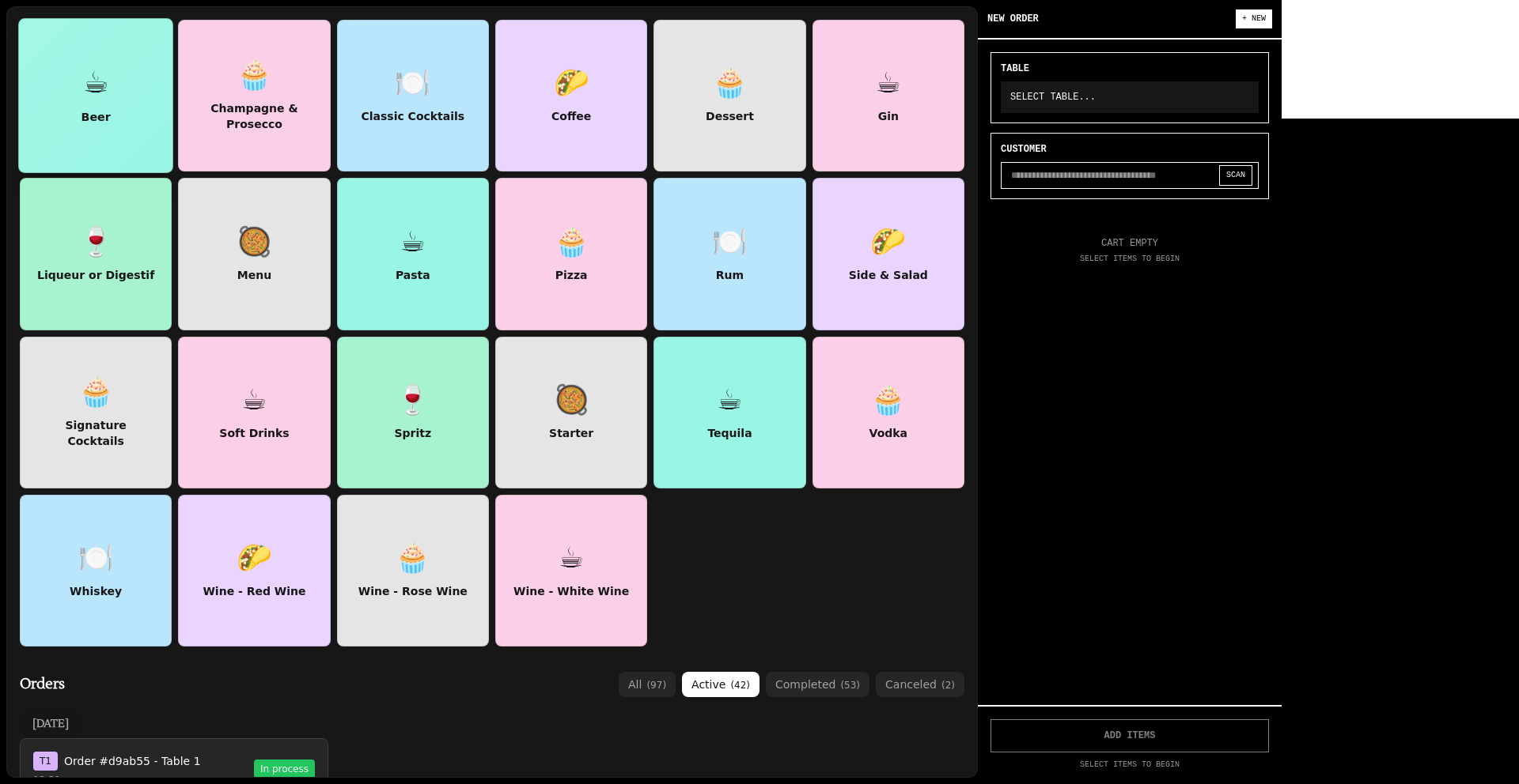
click at [141, 159] on div at bounding box center [96, 96] width 154 height 154
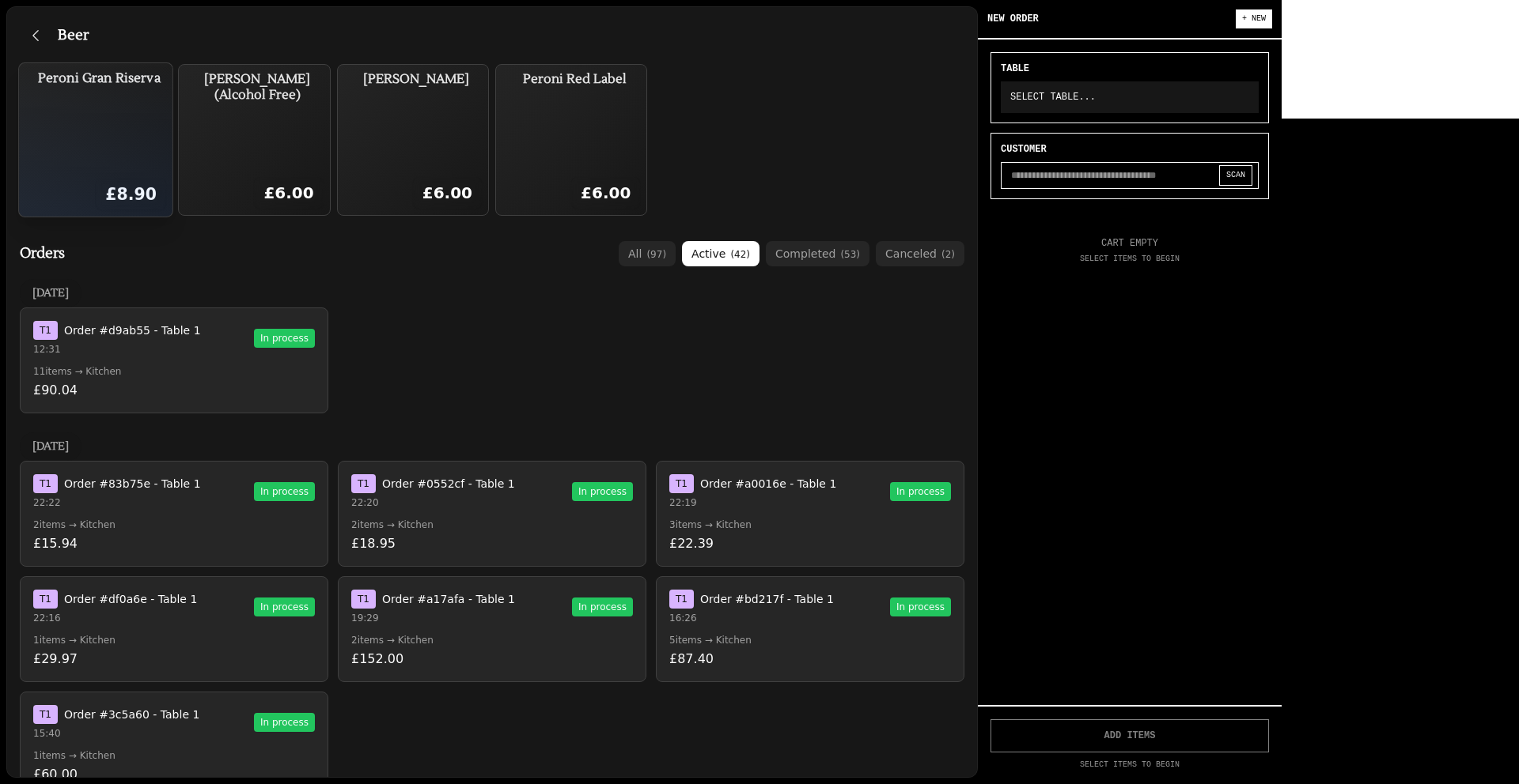
click at [166, 164] on div "Peroni Gran Riserva £8.90" at bounding box center [98, 140] width 134 height 141
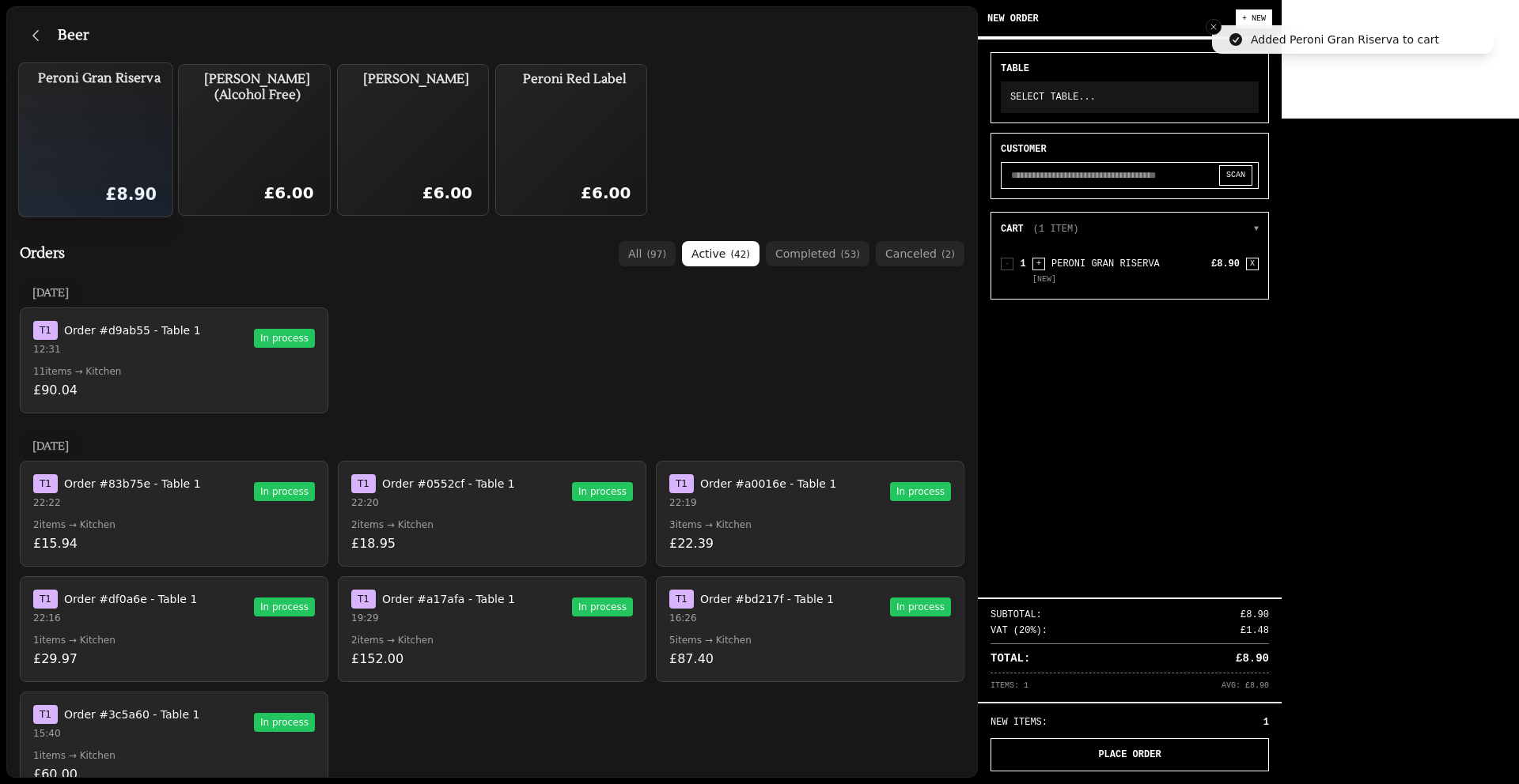
click at [166, 155] on div "Peroni Gran Riserva £8.90" at bounding box center [98, 140] width 134 height 141
click at [166, 152] on div "Peroni Gran Riserva £8.90" at bounding box center [98, 140] width 134 height 141
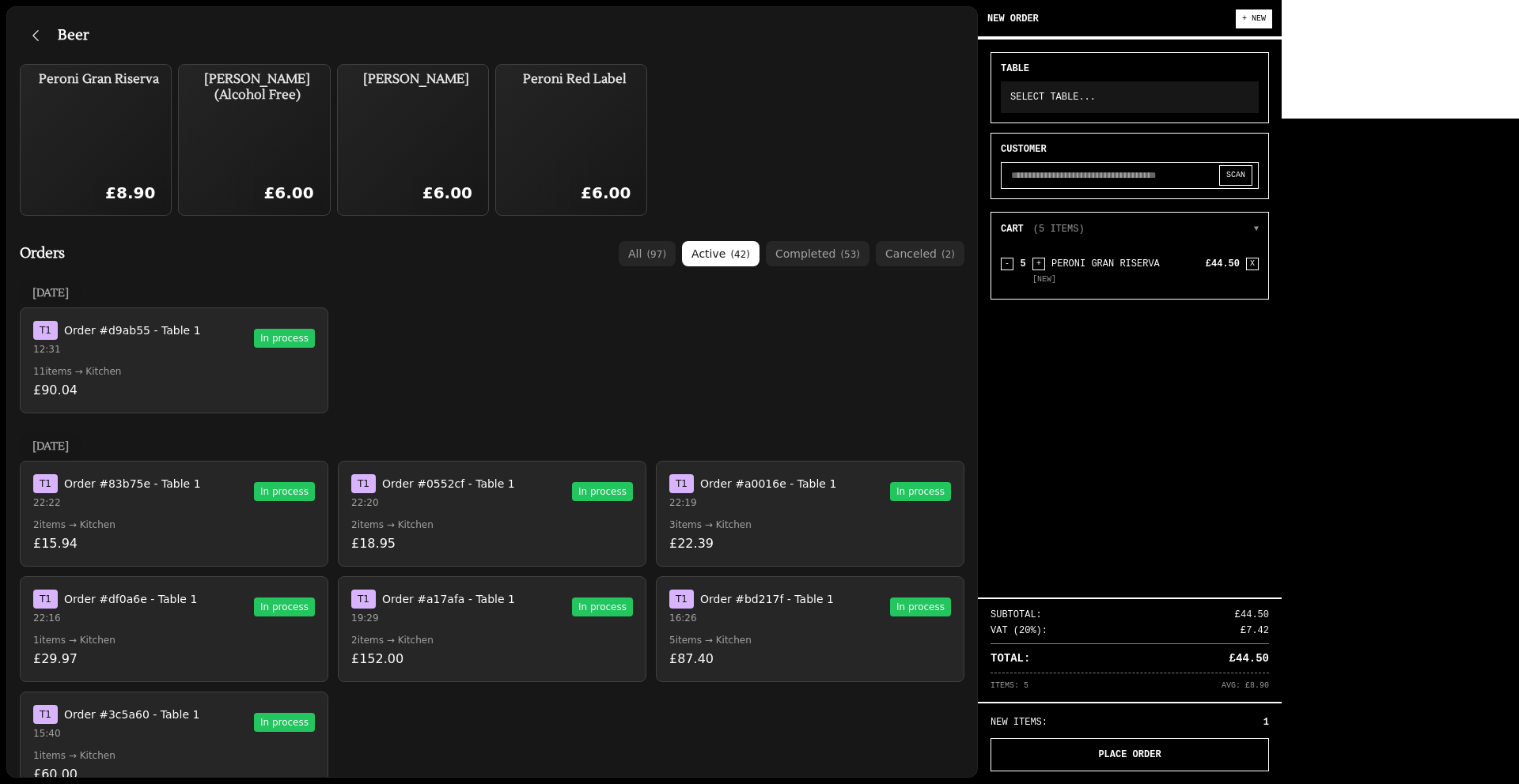
click at [1258, 171] on input "text" at bounding box center [1129, 175] width 258 height 27
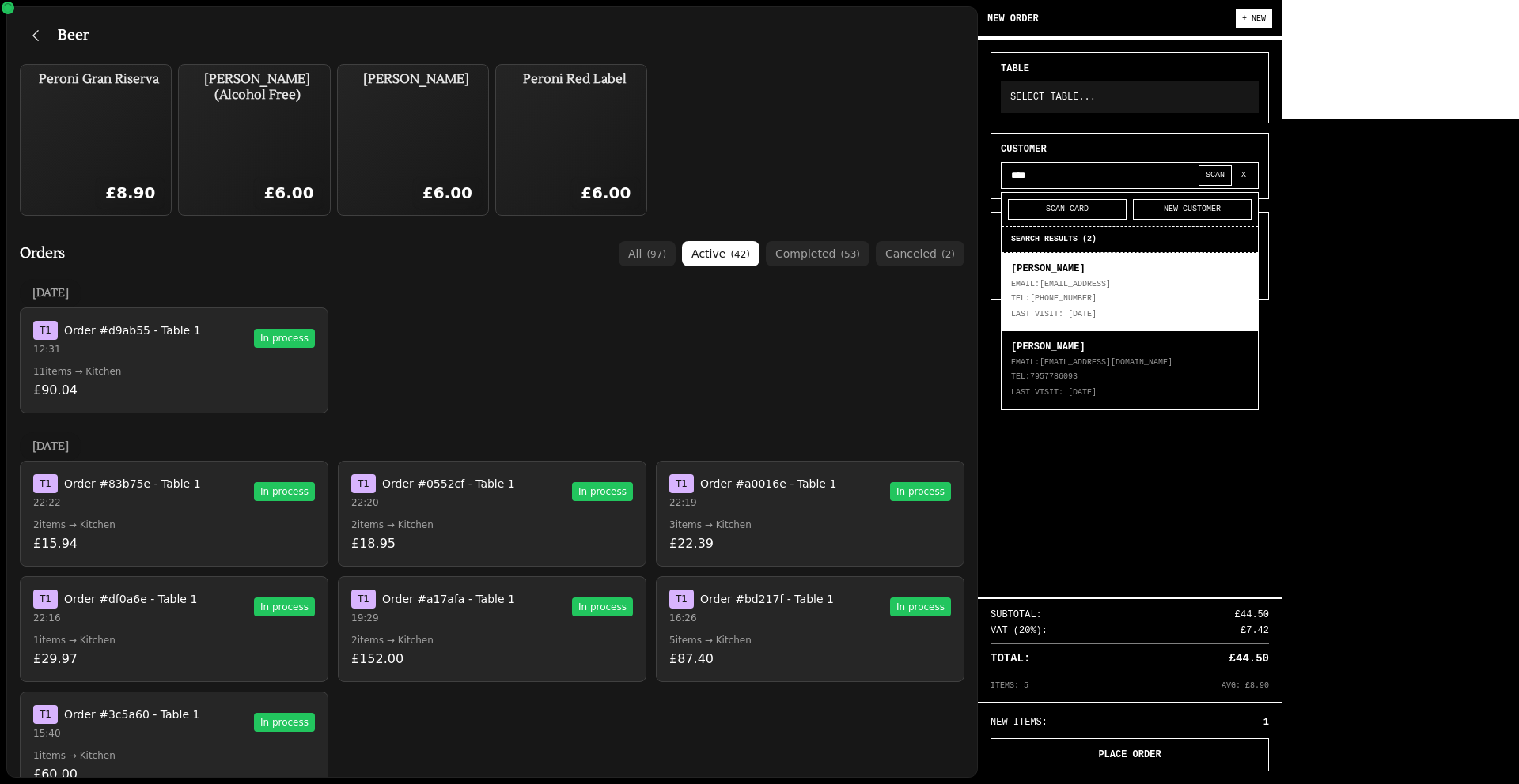
type input "****"
click at [1248, 294] on div "TEL: [PHONE_NUMBER]" at bounding box center [1129, 299] width 237 height 13
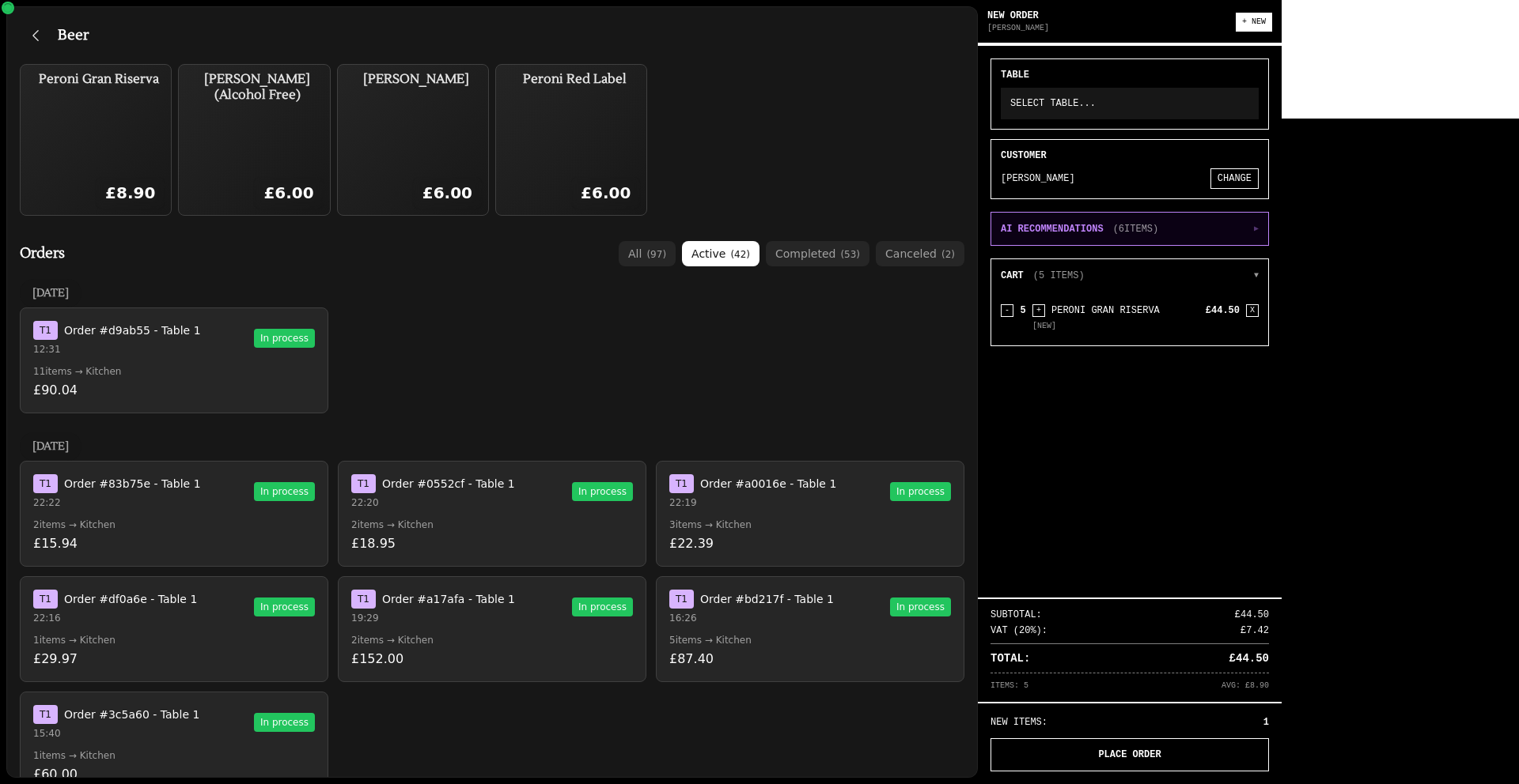
click at [1268, 229] on button "AI RECOMMENDATIONS ( 6 ITEMS) ▶" at bounding box center [1129, 229] width 276 height 33
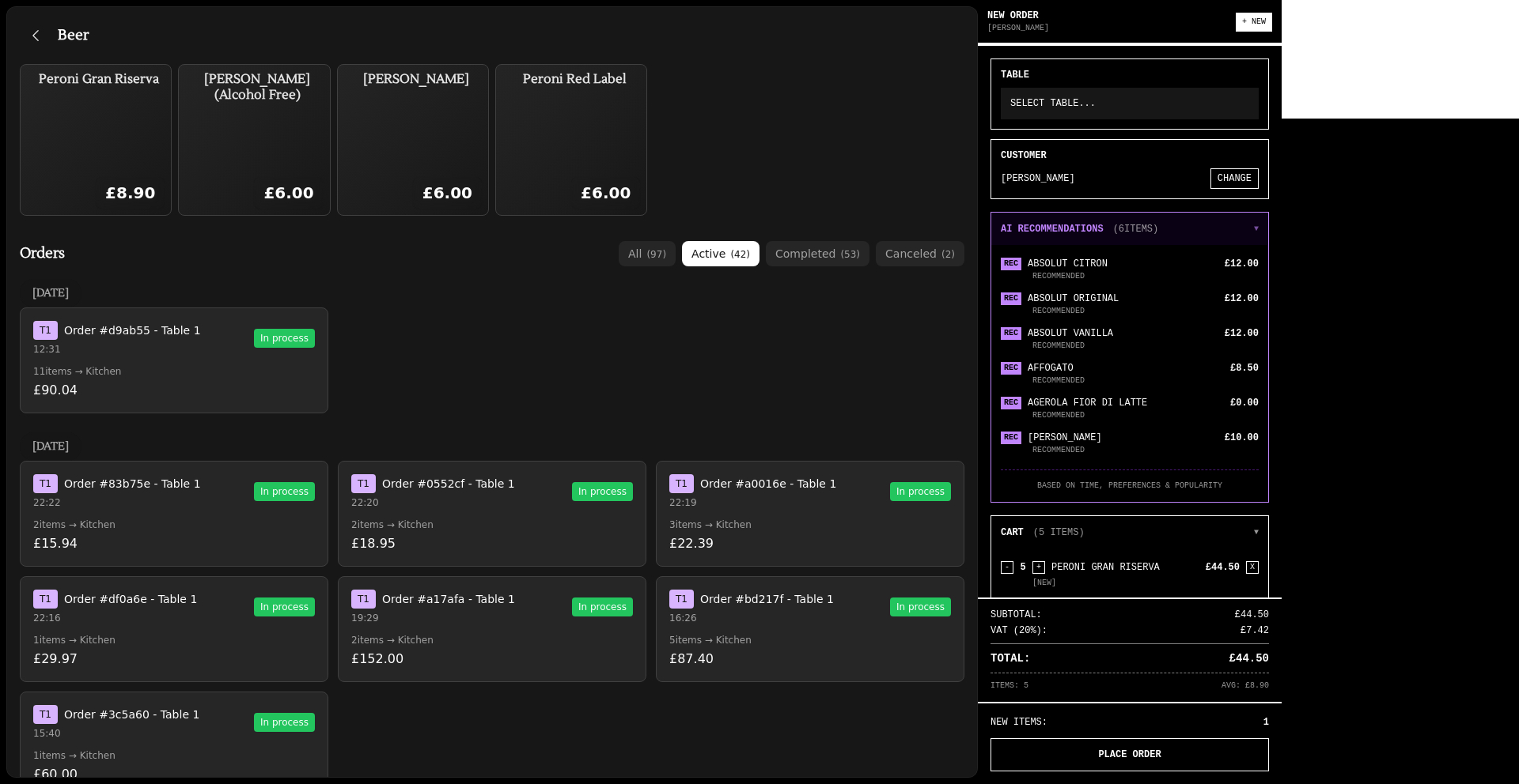
click at [1268, 227] on button "AI RECOMMENDATIONS ( 6 ITEMS) ▼" at bounding box center [1129, 229] width 276 height 33
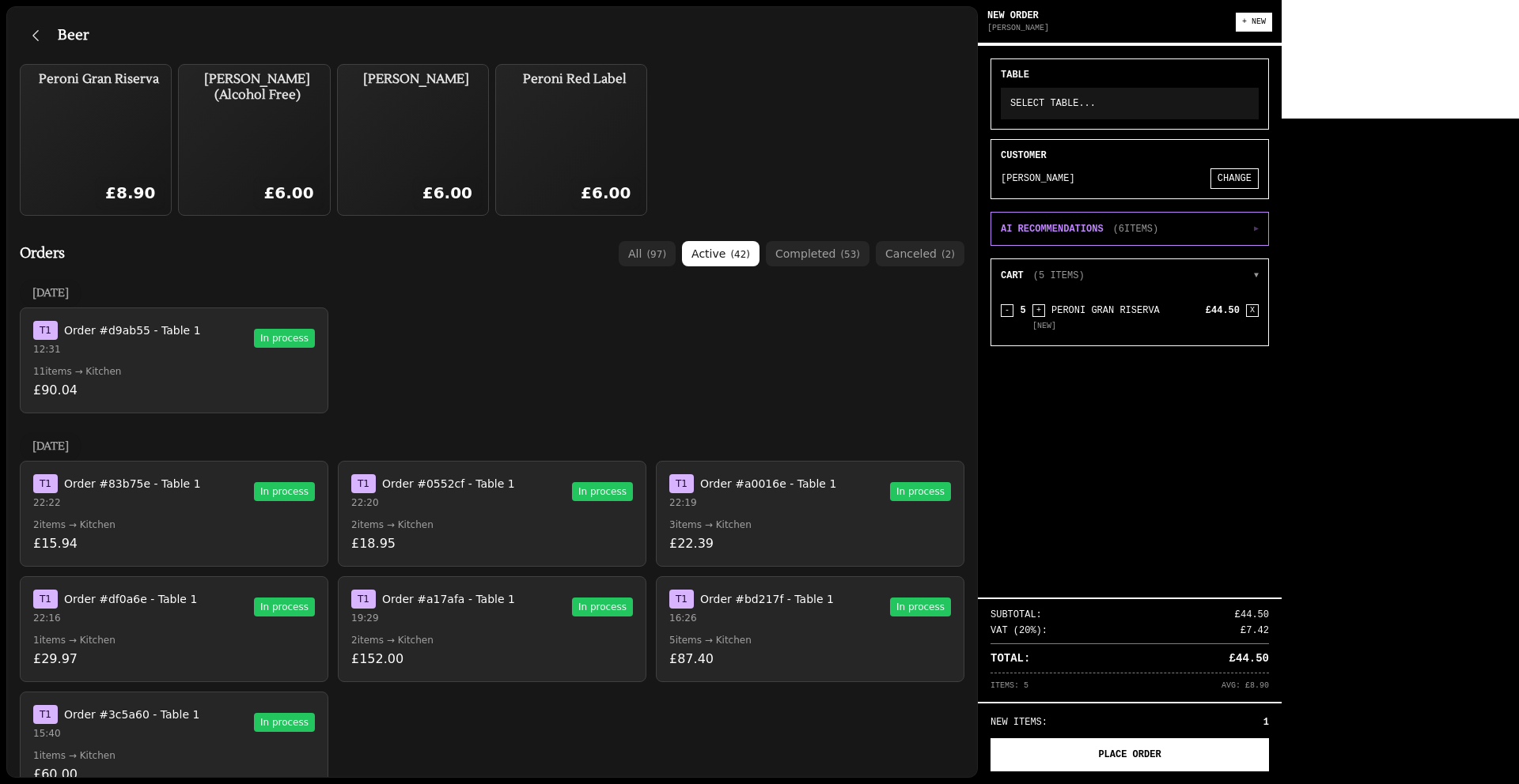
click at [1269, 754] on button "PLACE ORDER" at bounding box center [1129, 754] width 278 height 33
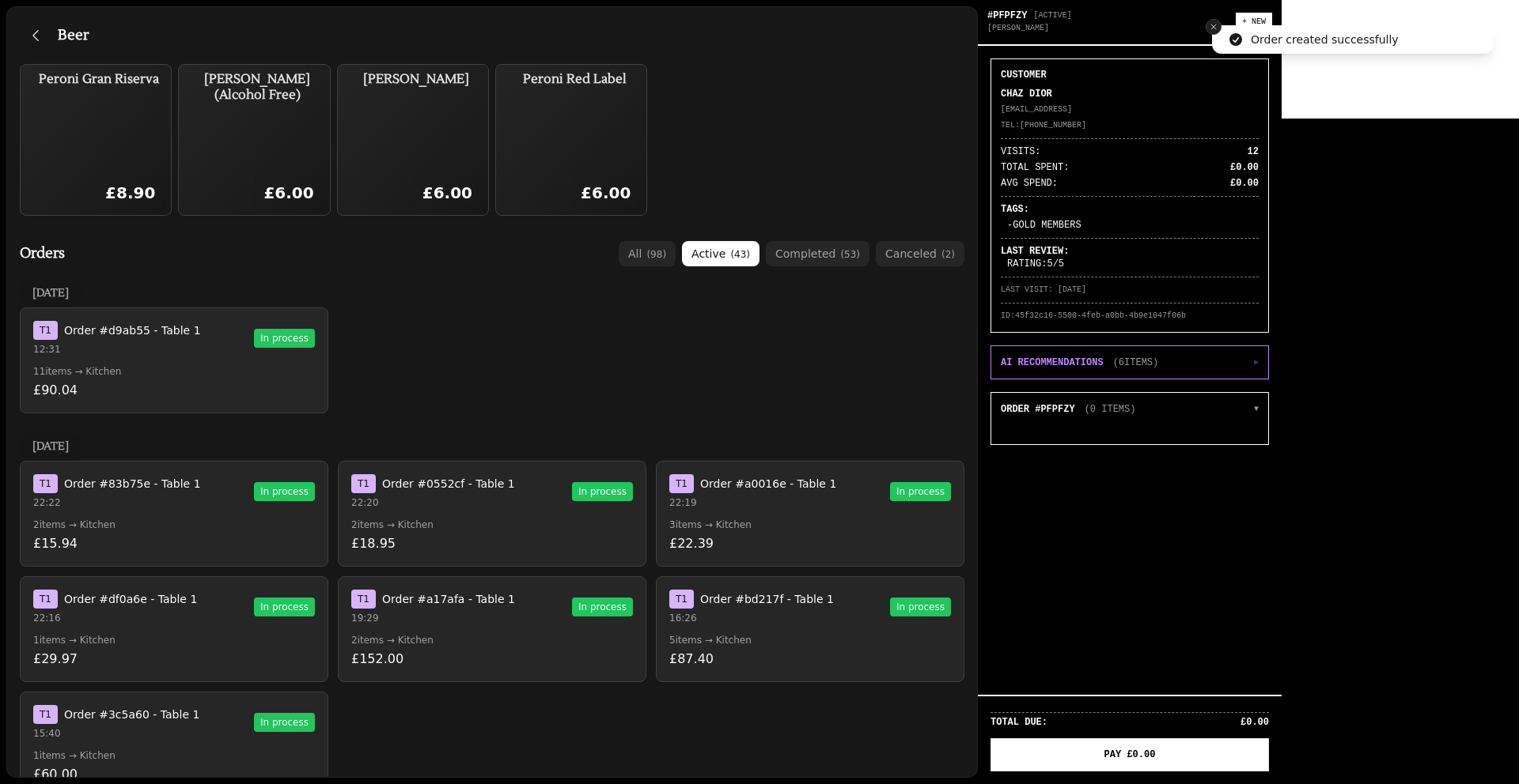
click at [1210, 26] on icon "Close toast" at bounding box center [1214, 27] width 9 height 9
click at [60, 28] on h3 "Beer" at bounding box center [73, 36] width 31 height 22
click at [38, 30] on icon "button" at bounding box center [36, 36] width 16 height 16
